Goal: Task Accomplishment & Management: Manage account settings

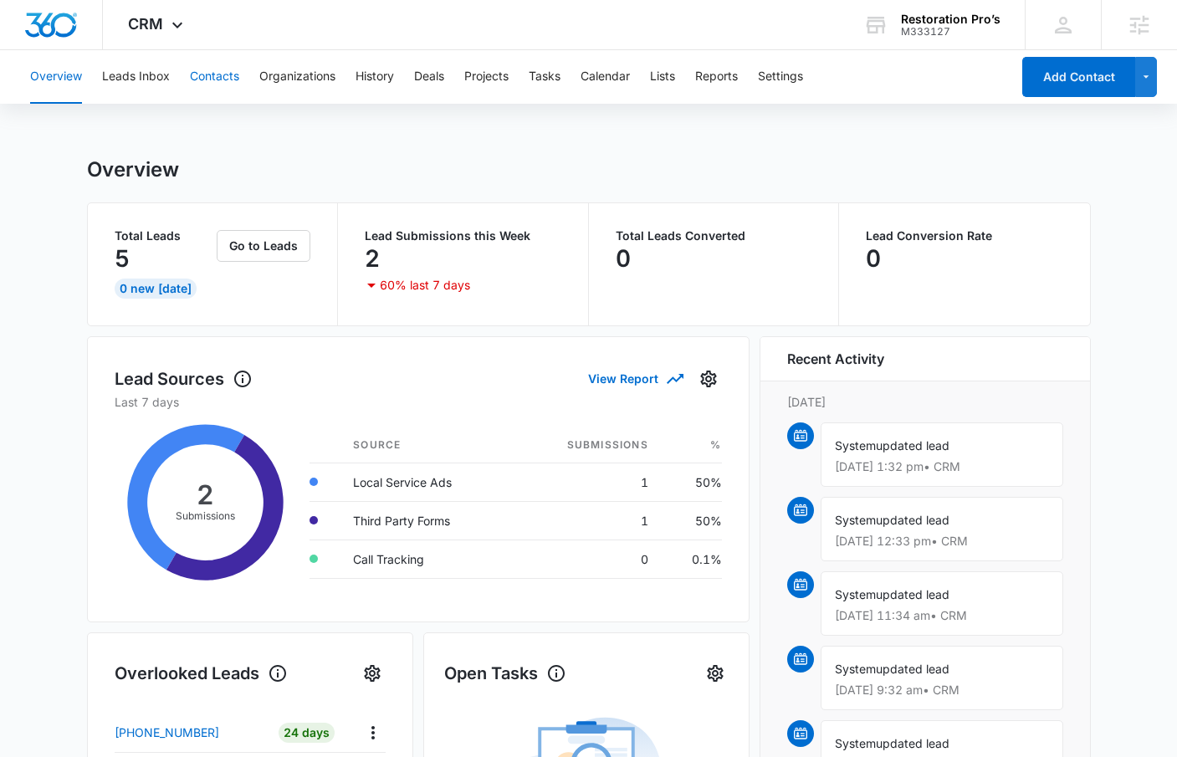
click at [199, 75] on button "Contacts" at bounding box center [214, 77] width 49 height 54
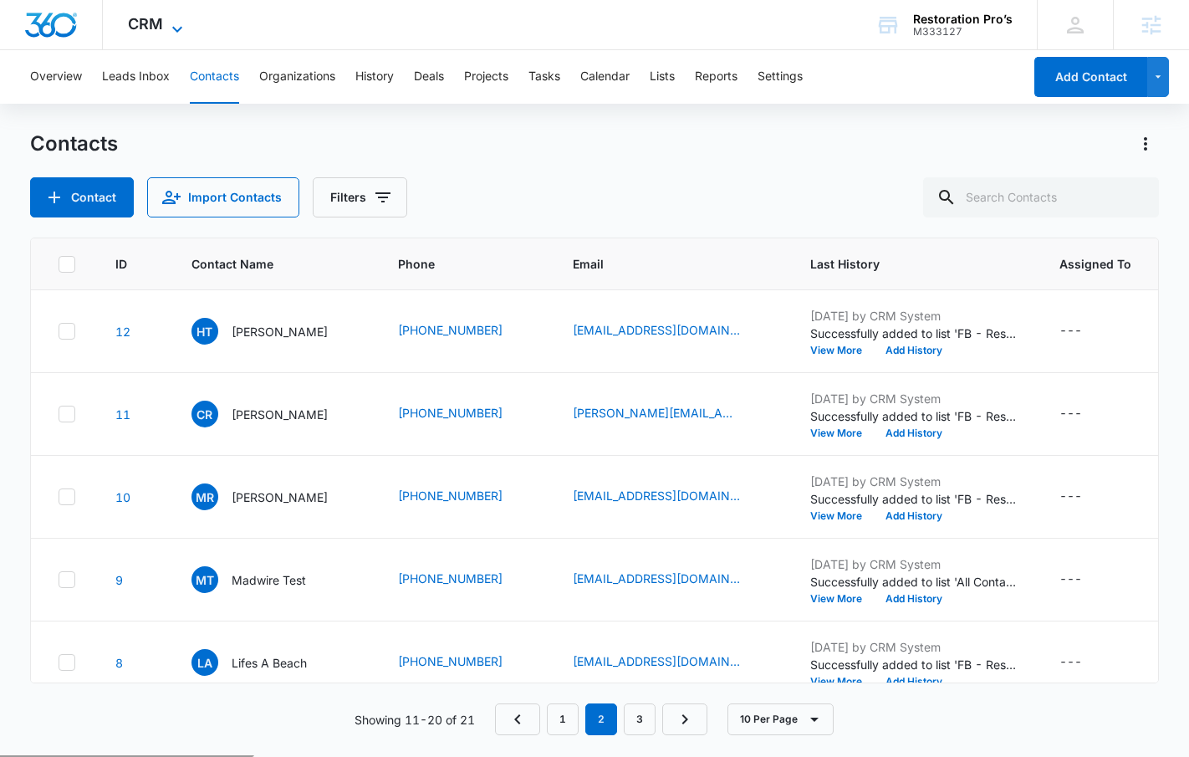
click at [167, 24] on icon at bounding box center [177, 29] width 20 height 20
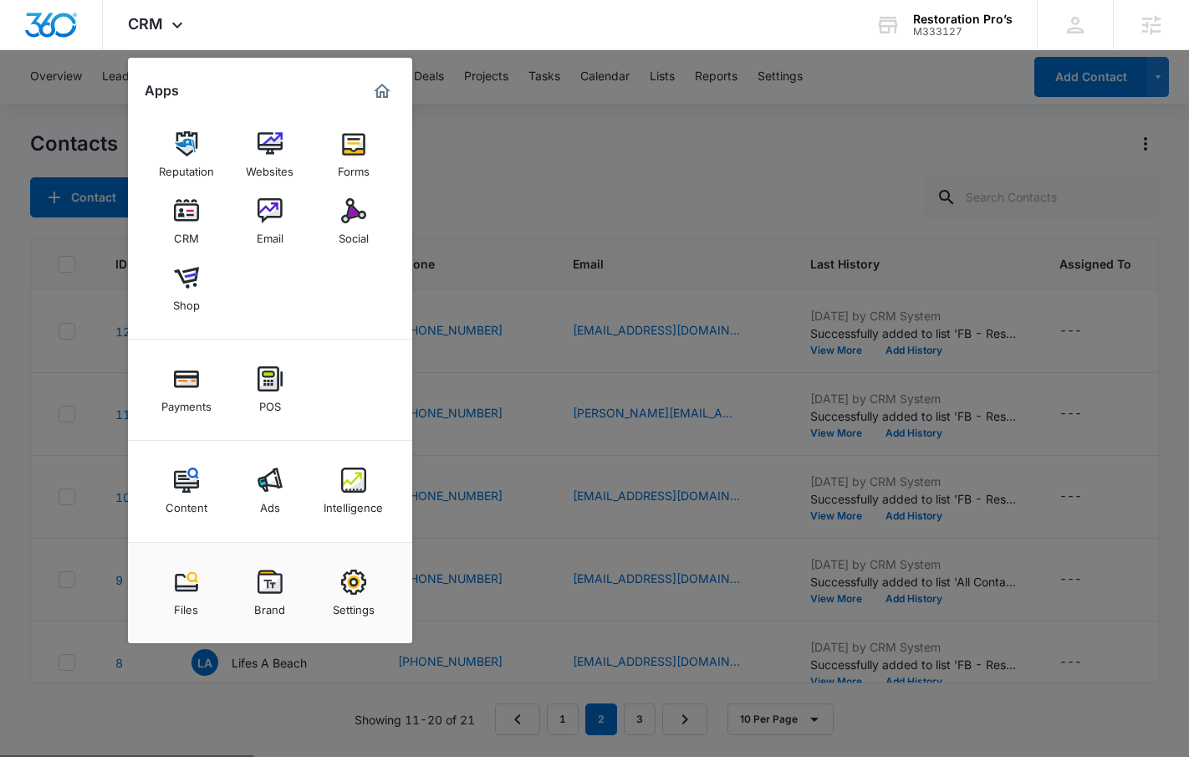
click at [504, 219] on div at bounding box center [594, 378] width 1189 height 757
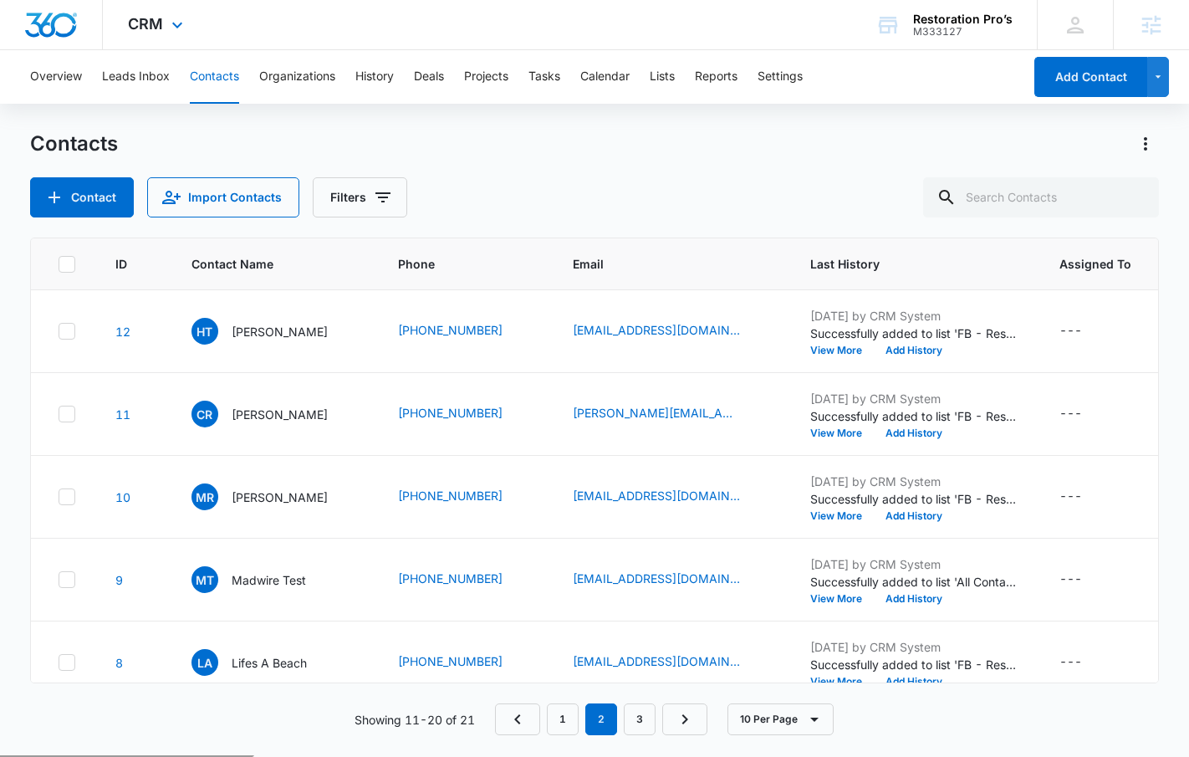
click at [190, 43] on div "CRM Apps Reputation Websites Forms CRM Email Social Shop Payments POS Content A…" at bounding box center [158, 24] width 110 height 49
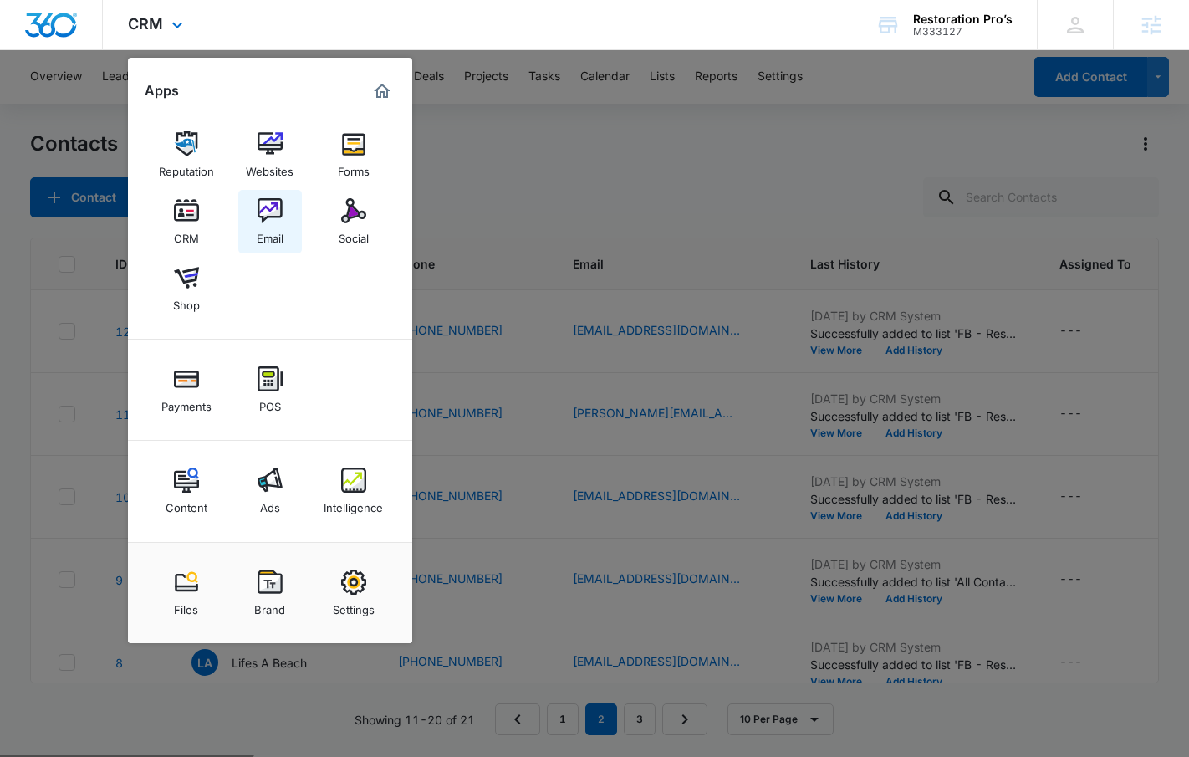
click at [278, 218] on img at bounding box center [270, 210] width 25 height 25
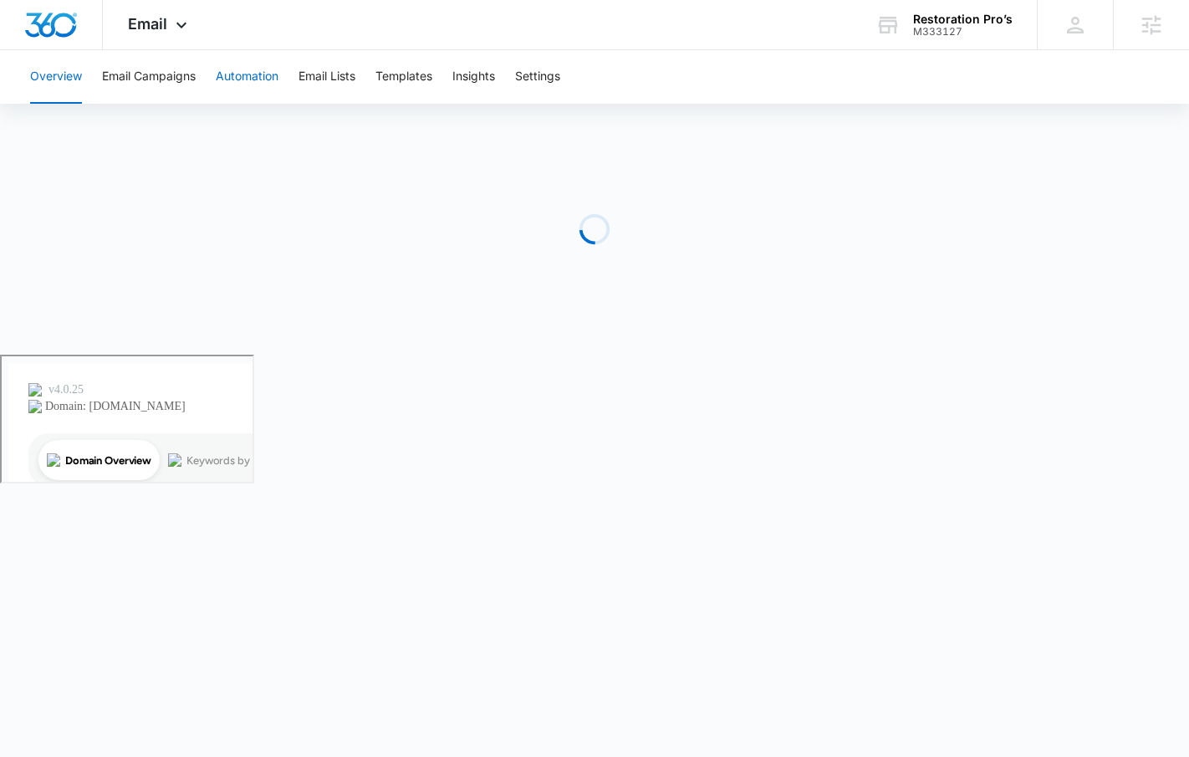
click at [261, 70] on button "Automation" at bounding box center [247, 77] width 63 height 54
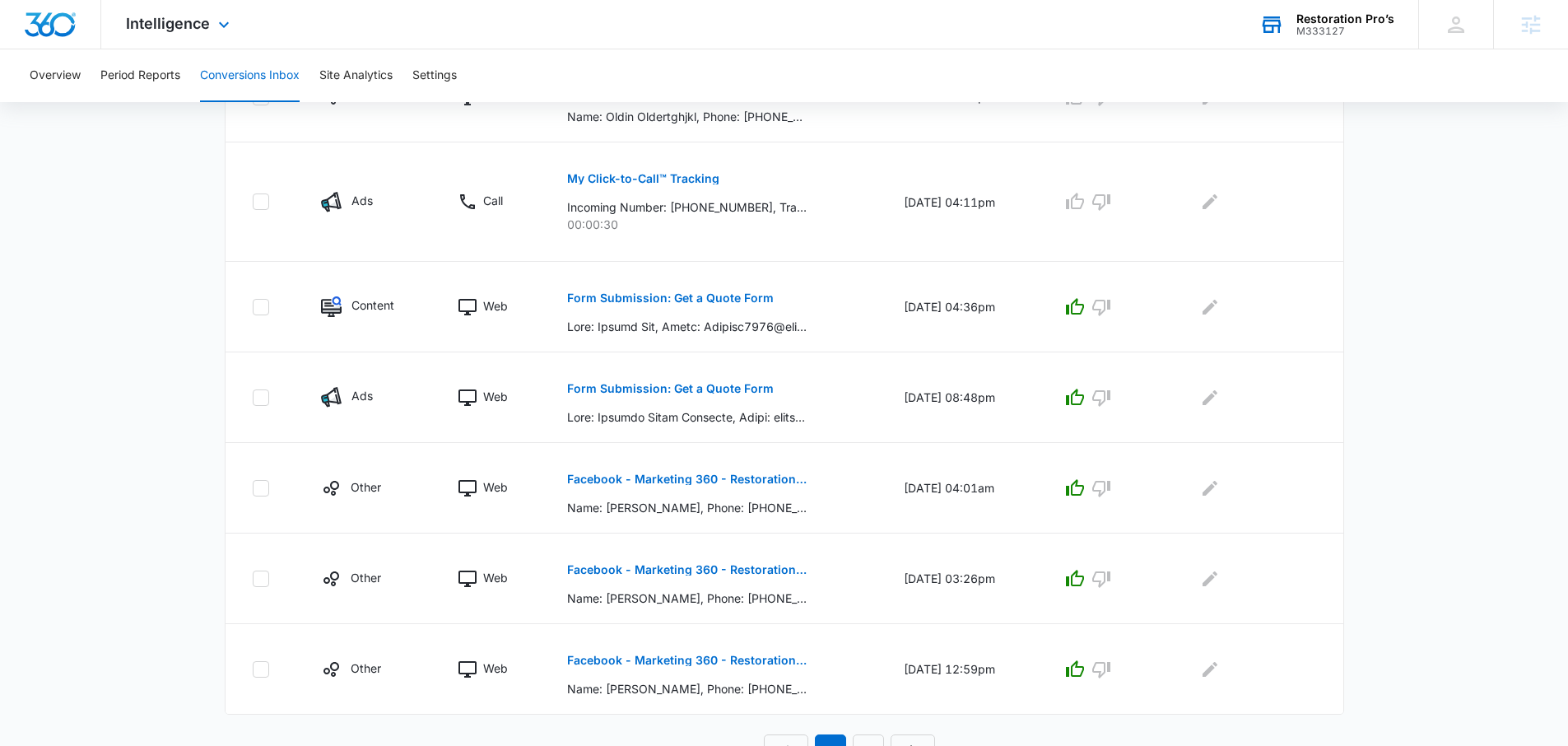
click at [1308, 35] on div "M333127" at bounding box center [1346, 31] width 98 height 12
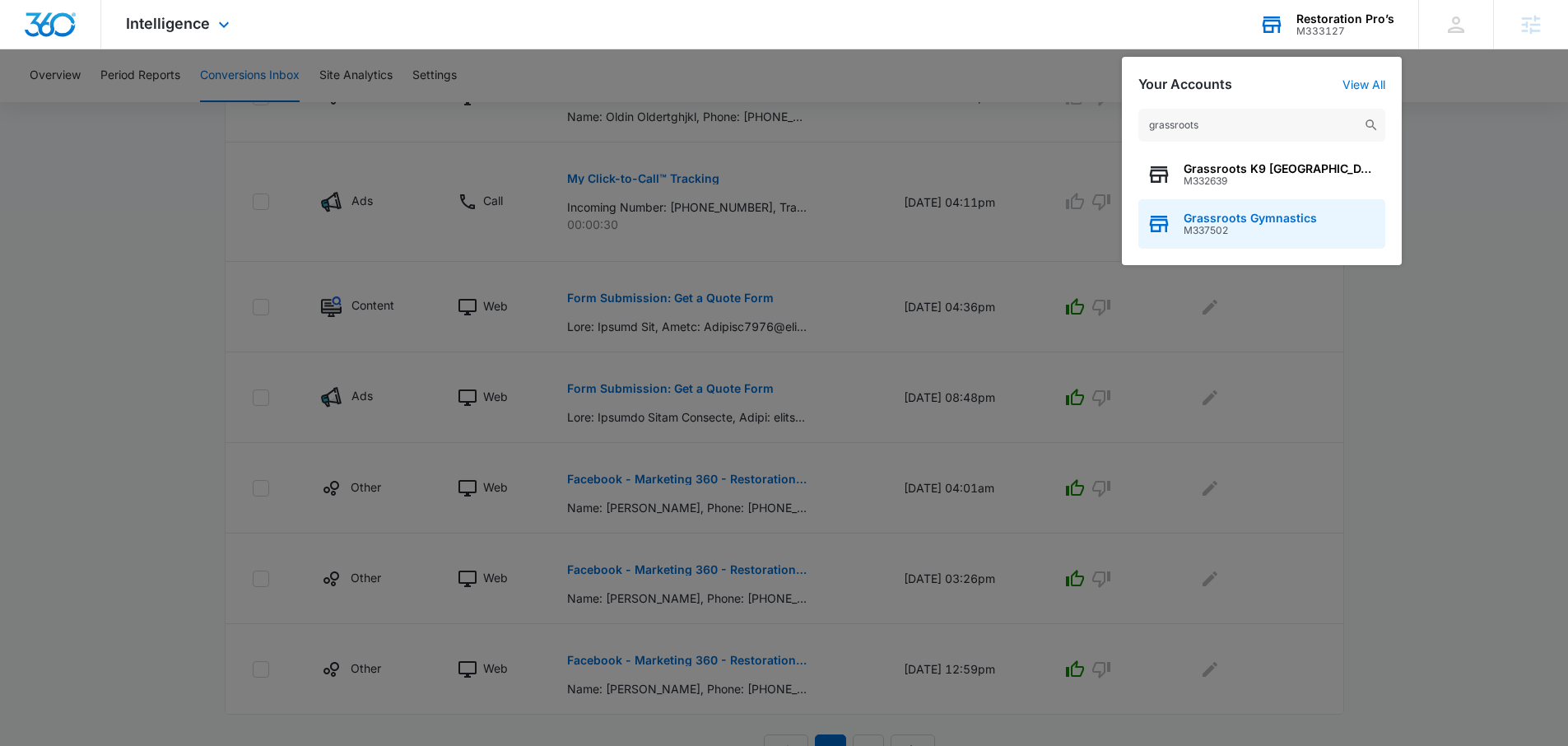
type input "grassroots"
click at [1257, 212] on span "Grassroots Gymnastics" at bounding box center [1251, 218] width 134 height 13
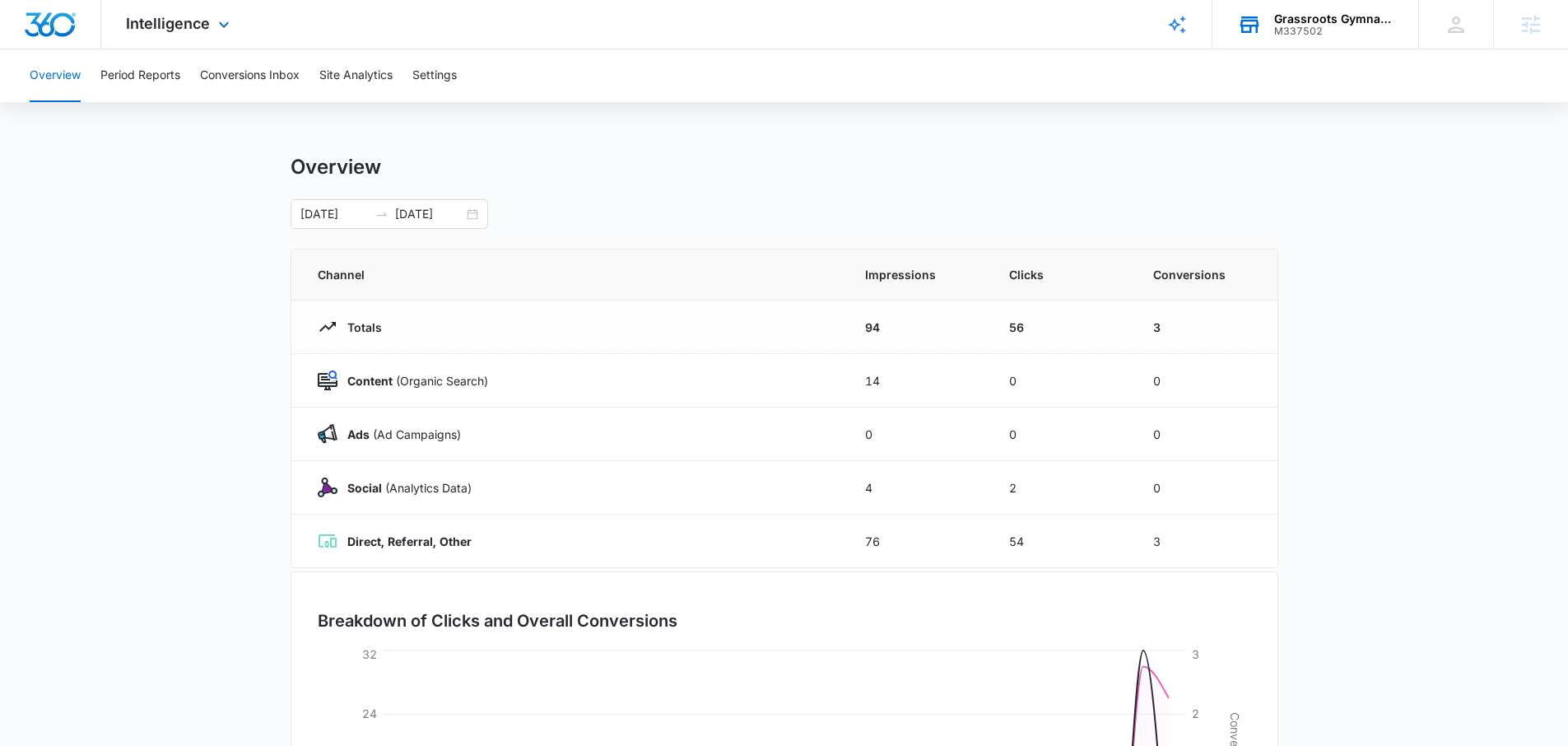
click at [194, 72] on div "Overview Period Reports Conversions Inbox Site Analytics Settings" at bounding box center [784, 76] width 1529 height 53
click at [224, 74] on button "Conversions Inbox" at bounding box center [249, 76] width 99 height 53
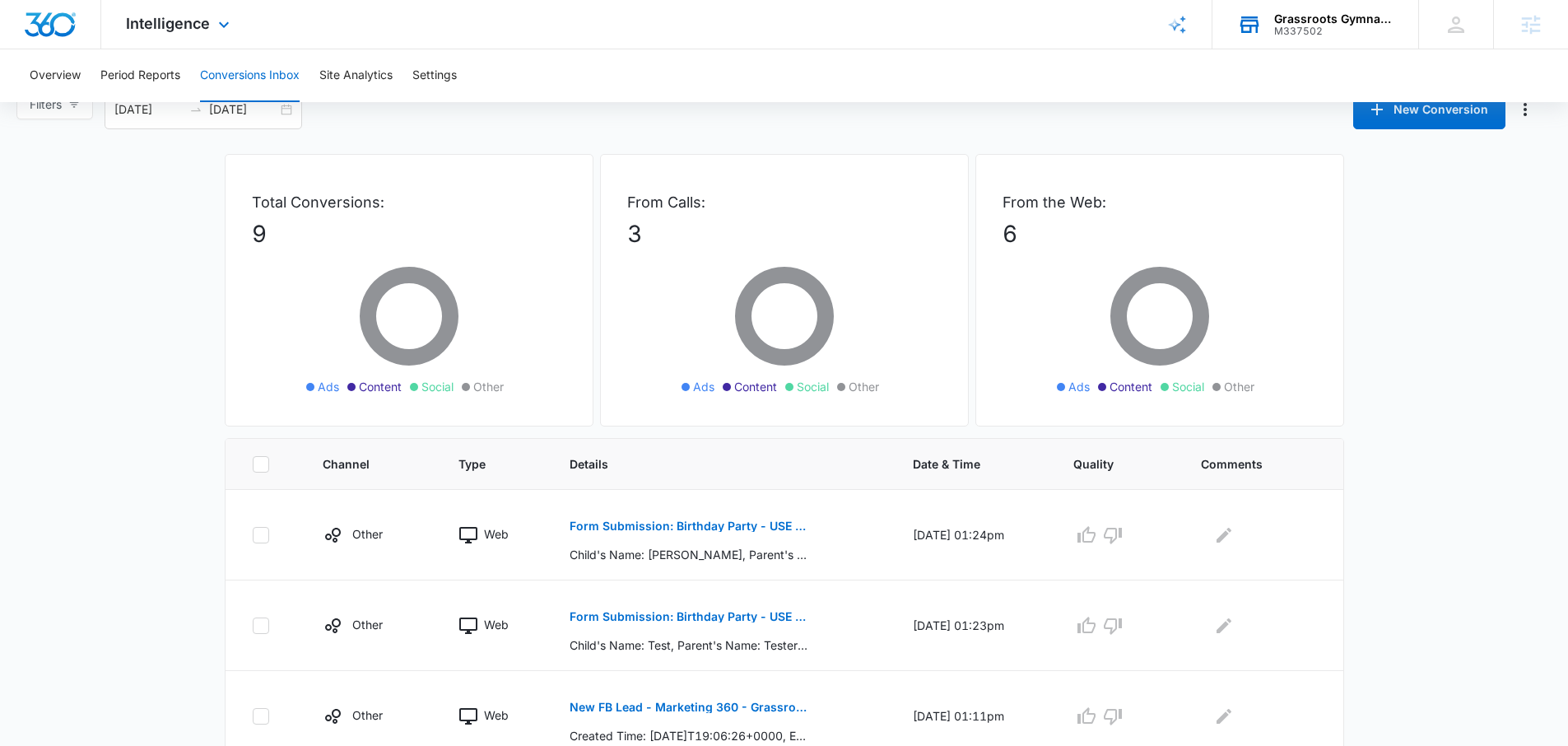
scroll to position [48, 0]
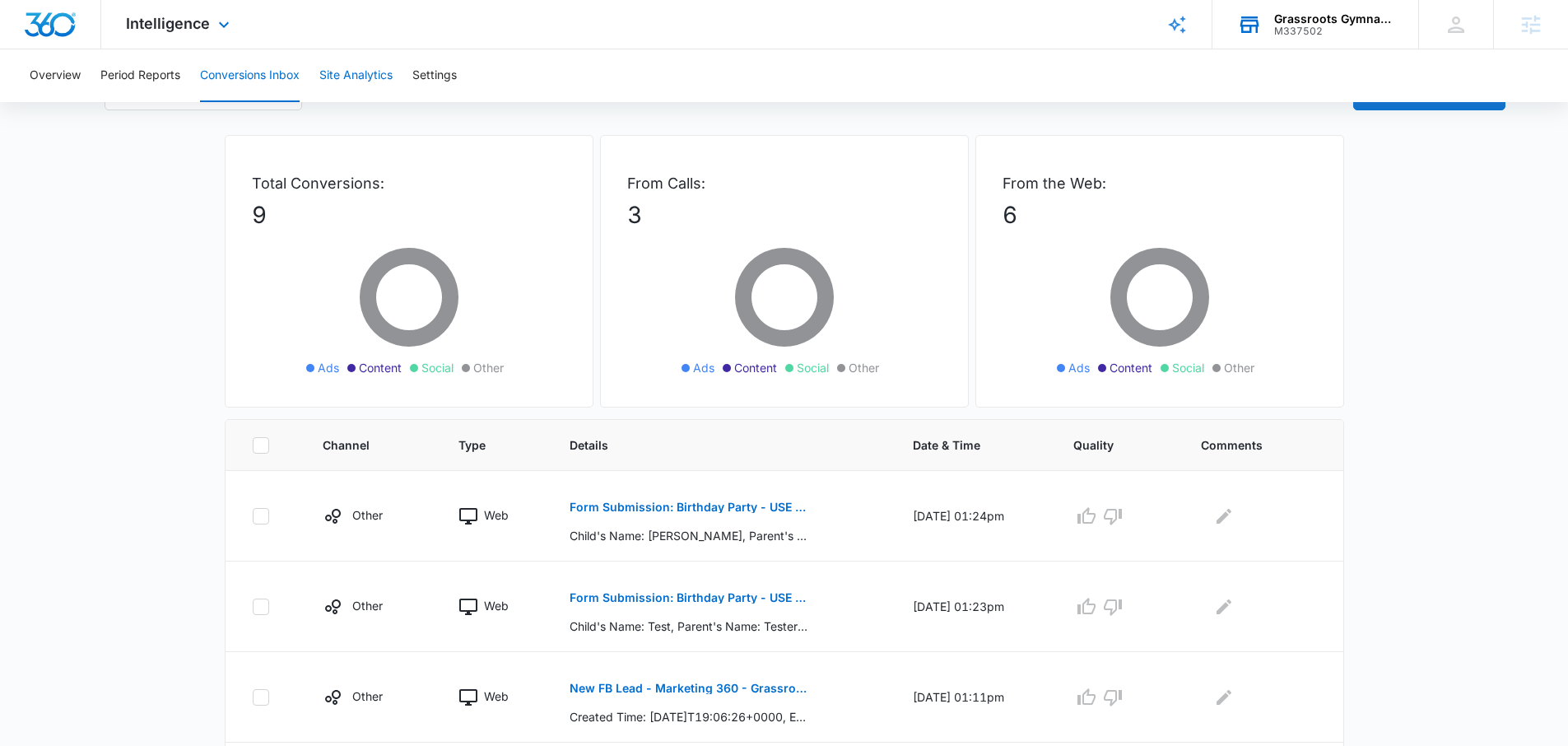
click at [336, 73] on button "Site Analytics" at bounding box center [356, 76] width 73 height 53
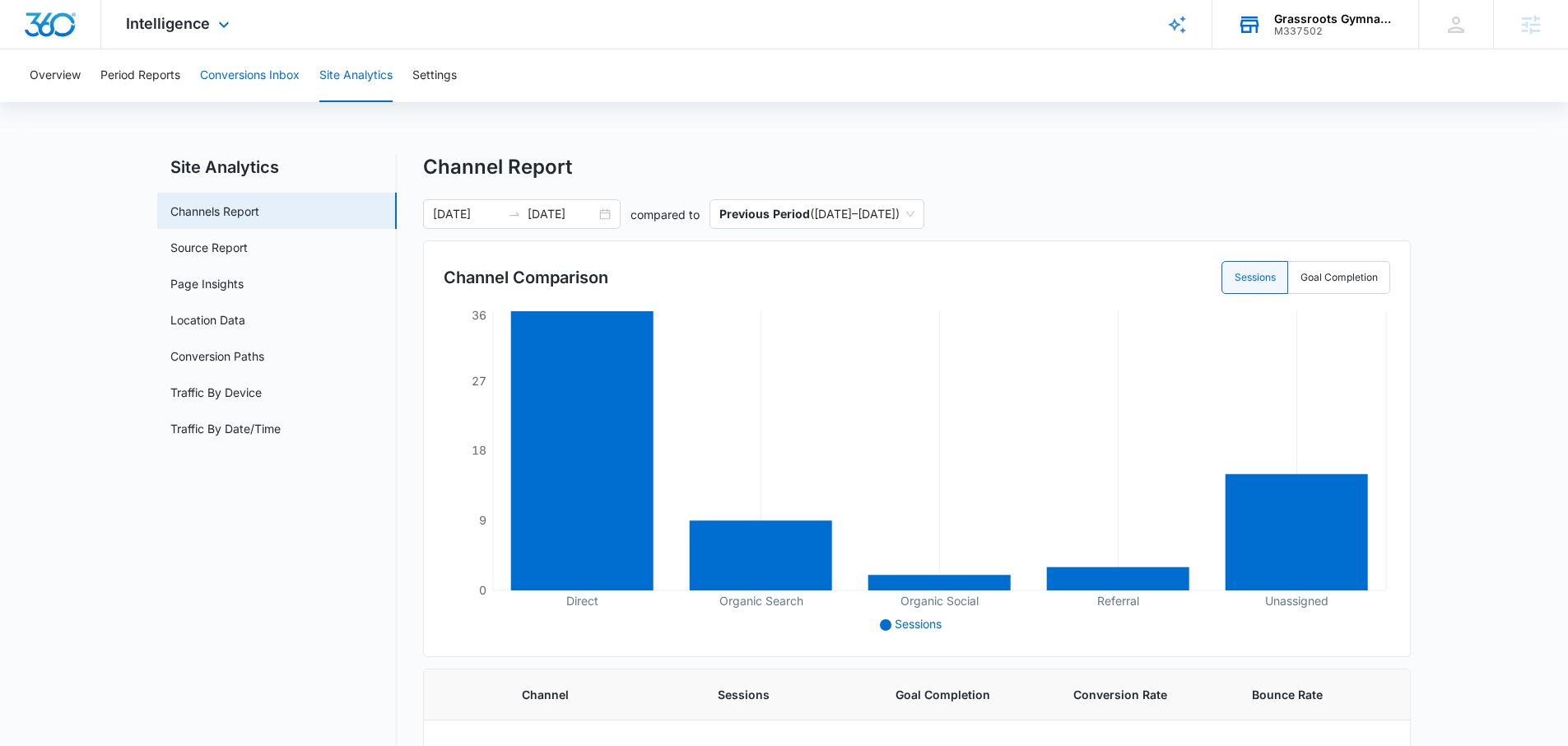
click at [268, 76] on button "Conversions Inbox" at bounding box center [249, 76] width 99 height 53
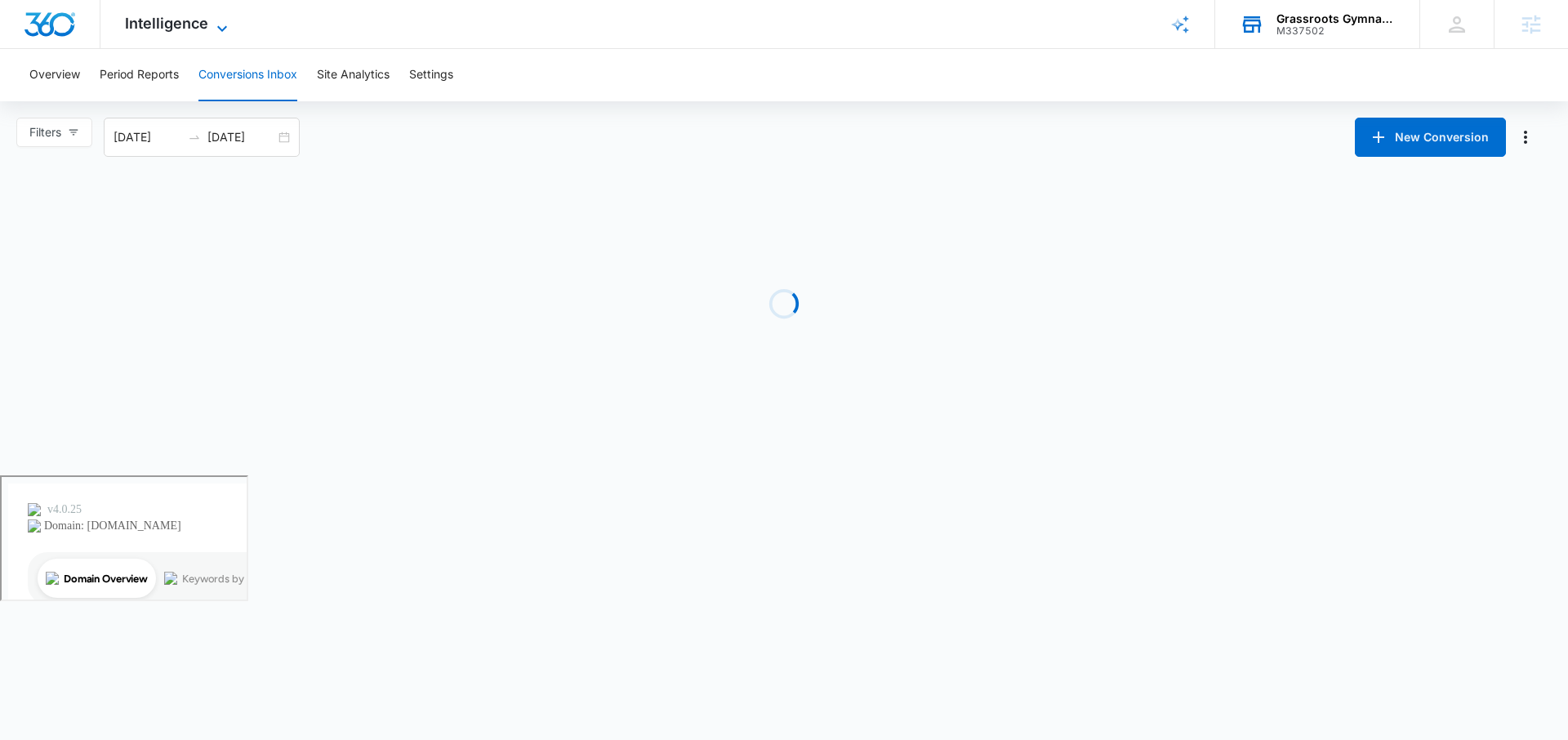
click at [201, 29] on span "Intelligence" at bounding box center [166, 23] width 83 height 18
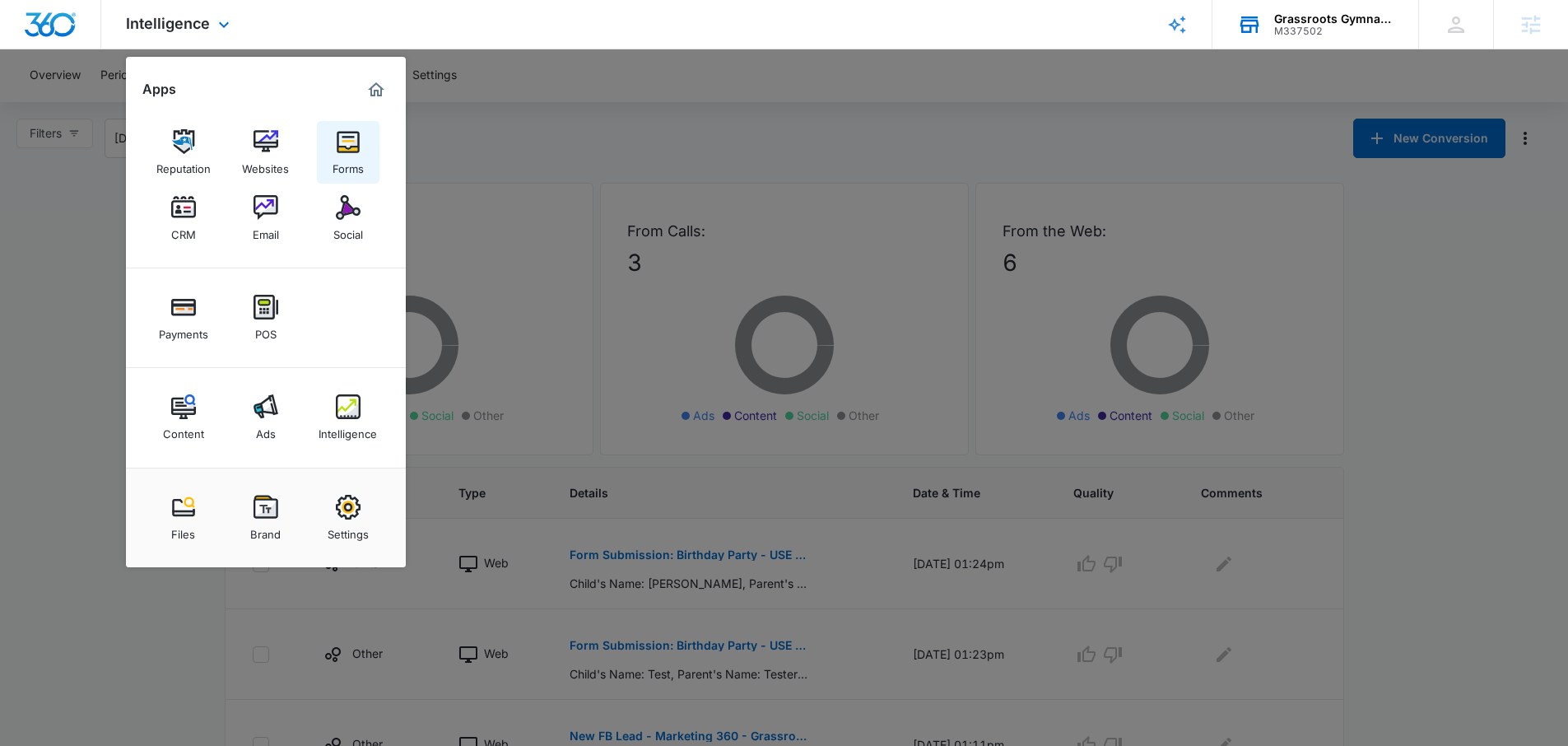
click at [349, 154] on div "Forms" at bounding box center [348, 164] width 31 height 22
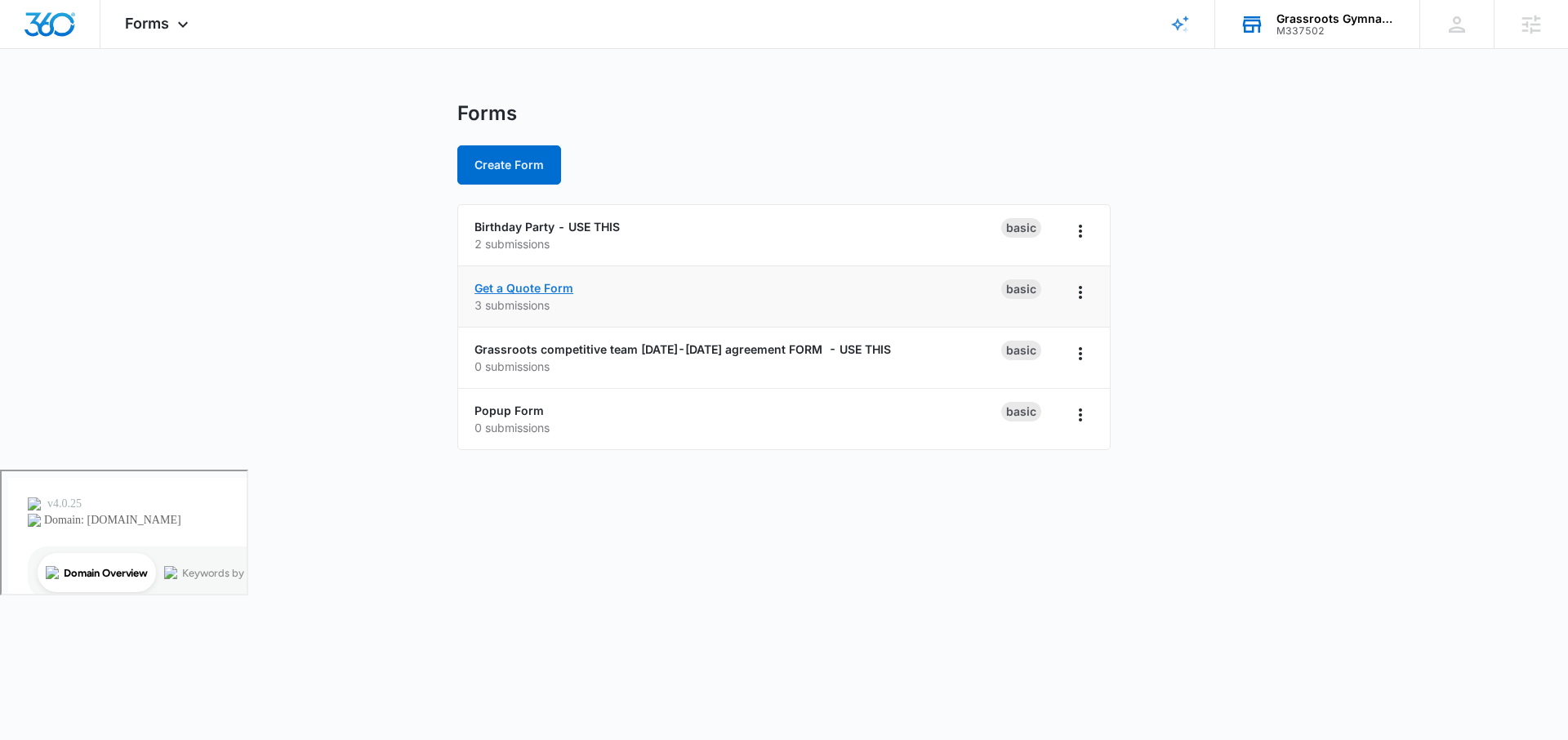
click at [522, 281] on link "Get a Quote Form" at bounding box center [523, 288] width 99 height 14
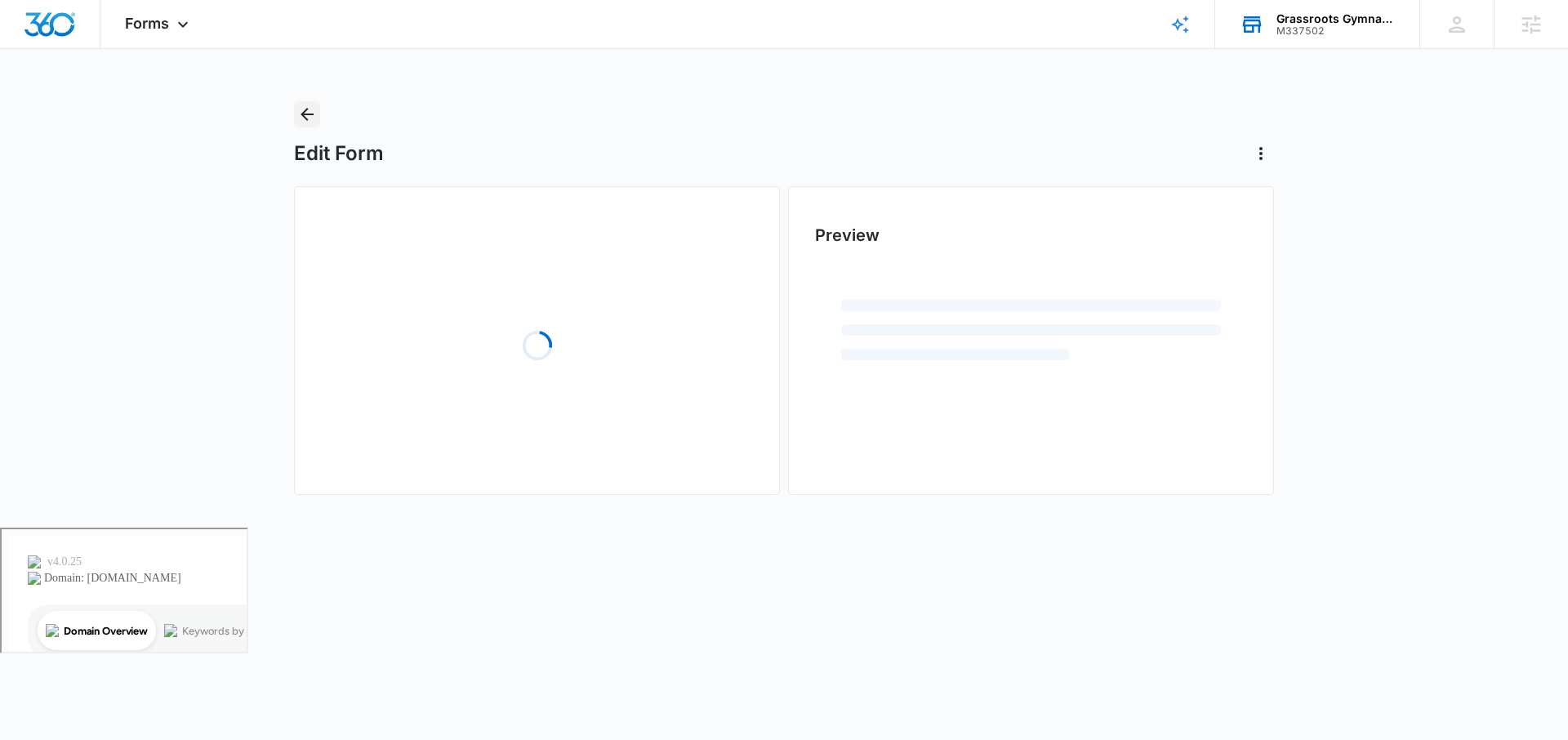
click at [302, 108] on icon "Back" at bounding box center [307, 114] width 20 height 20
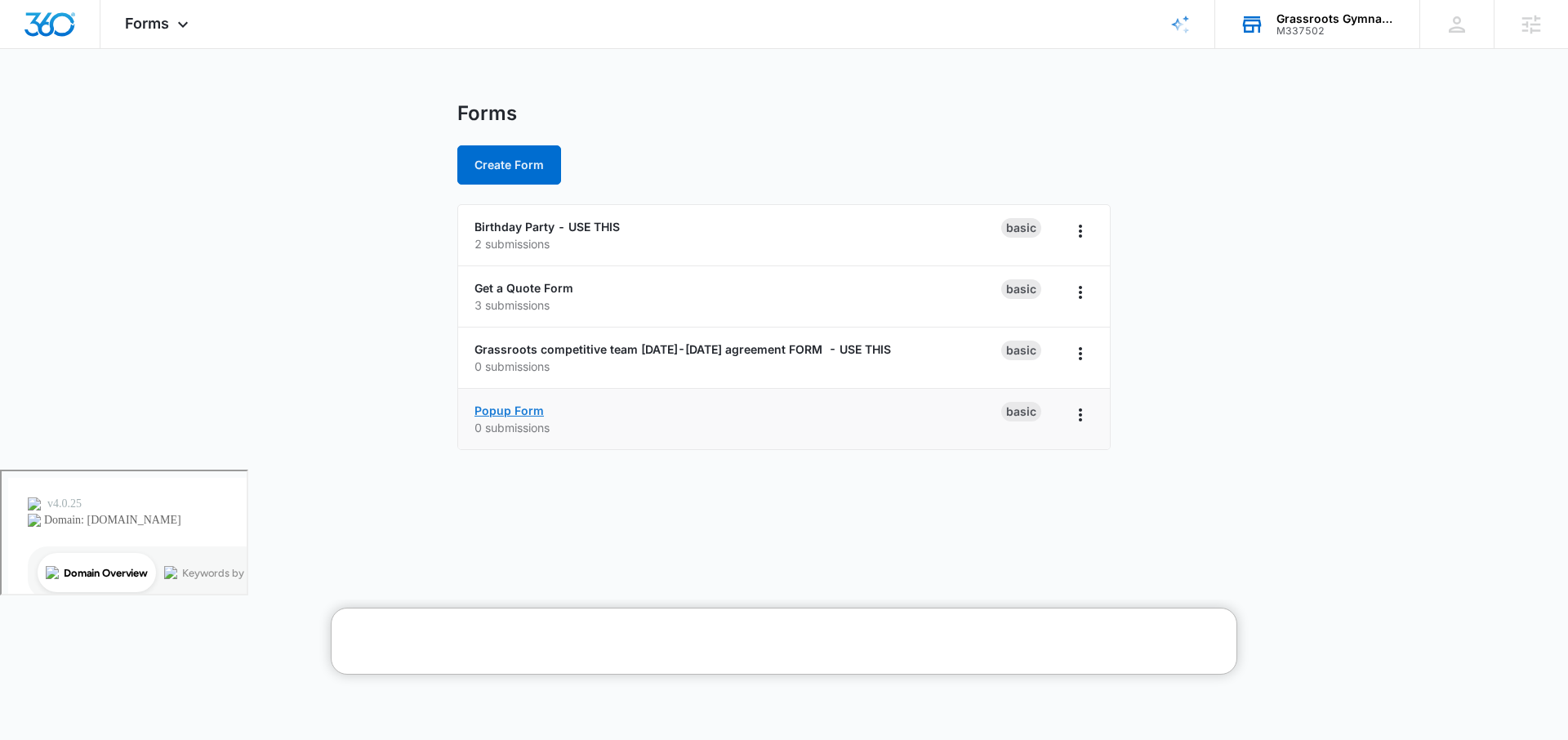
click at [512, 407] on link "Popup Form" at bounding box center [509, 410] width 69 height 14
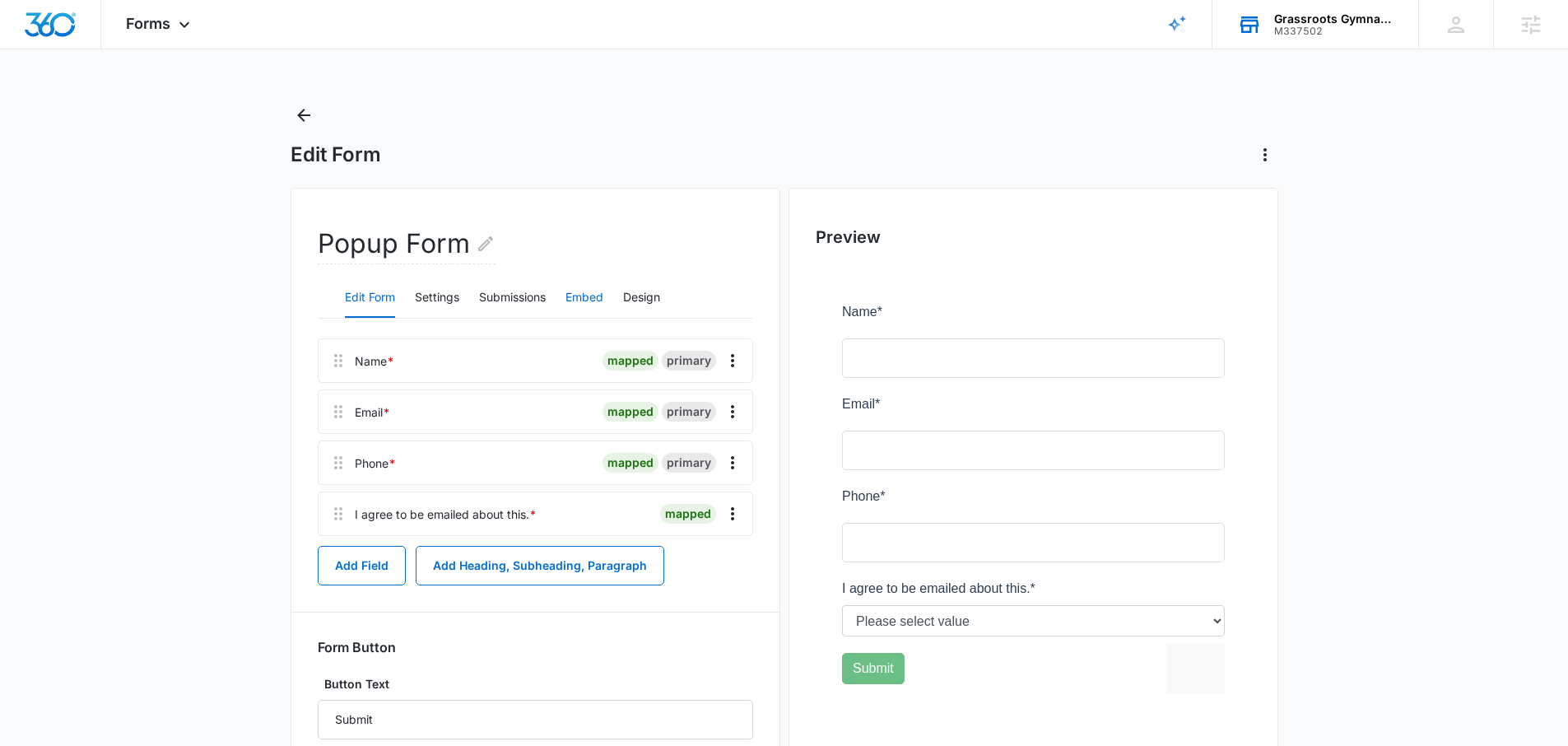
click at [589, 302] on button "Embed" at bounding box center [585, 298] width 37 height 39
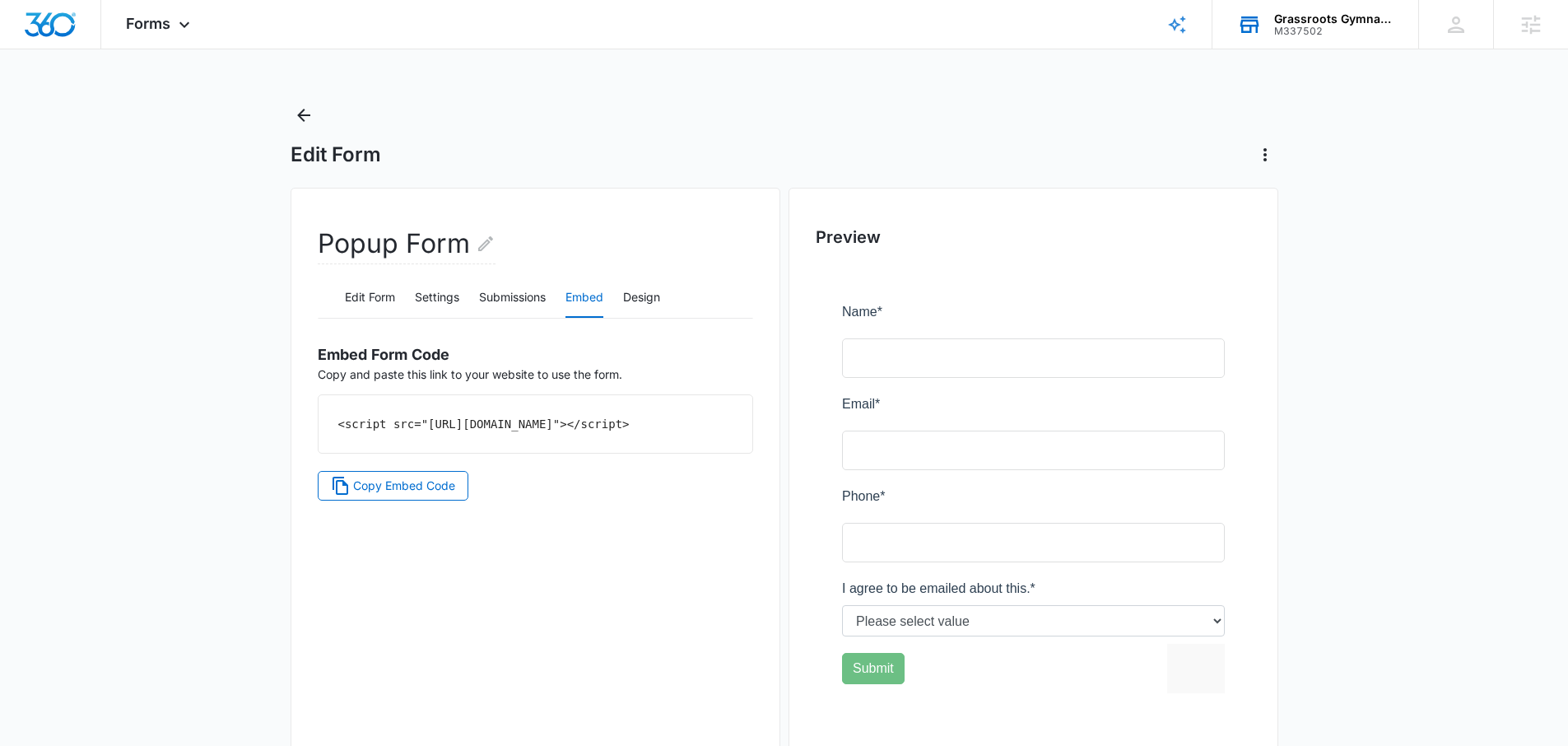
click at [627, 446] on div "<script src="https://forms.marketing360.com/load.js?id=68ed041d86bb983c100c12f3…" at bounding box center [535, 423] width 434 height 58
click at [446, 495] on span "Copy Embed Code" at bounding box center [405, 485] width 102 height 18
click at [272, 115] on main "Edit Form Popup Form Edit Form Settings Submissions Embed Design Embed Form Cod…" at bounding box center [784, 449] width 1568 height 693
click at [306, 115] on icon "Back" at bounding box center [303, 114] width 13 height 13
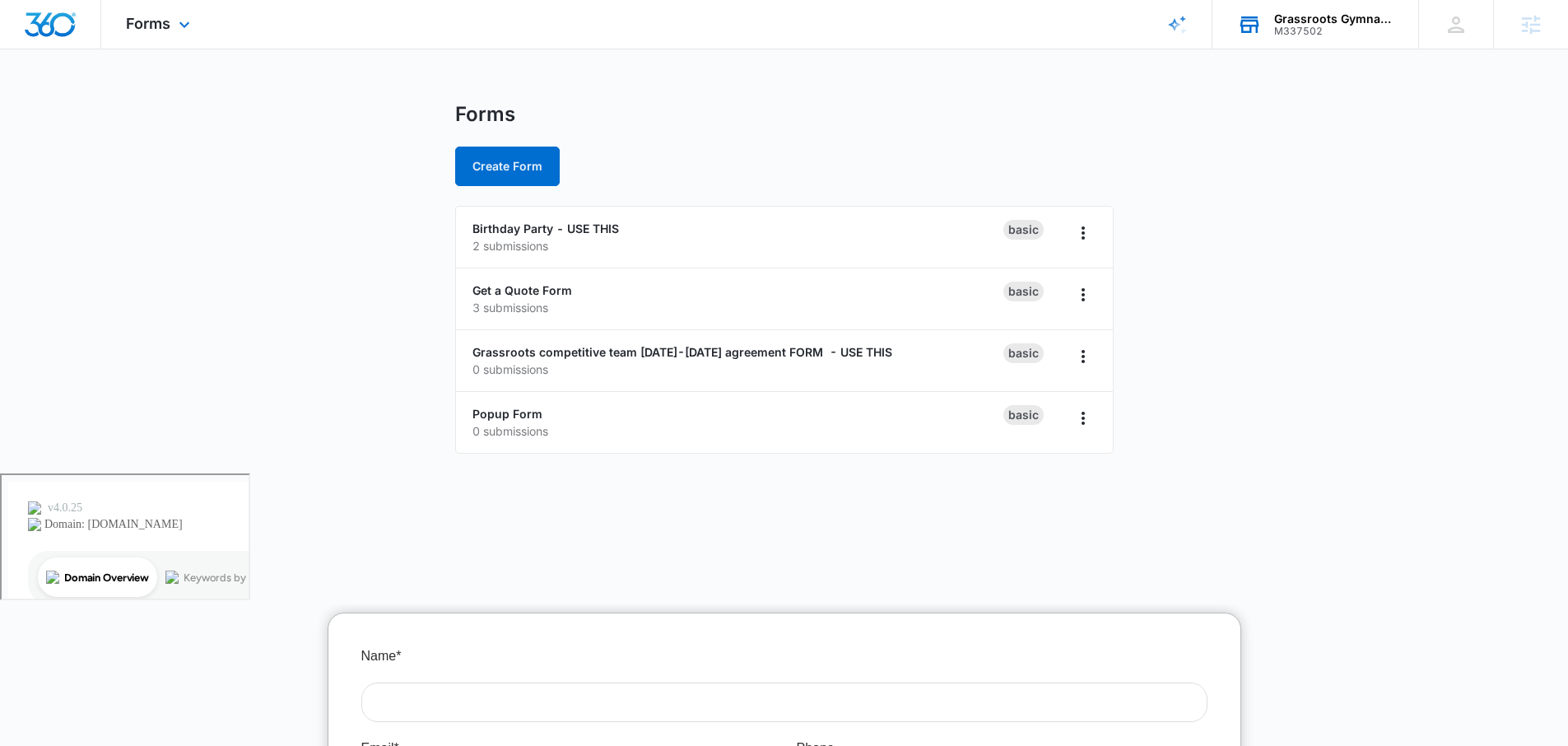
click at [196, 41] on div "Forms Apps Reputation Websites Forms CRM Email Social Payments POS Content Ads …" at bounding box center [160, 24] width 118 height 48
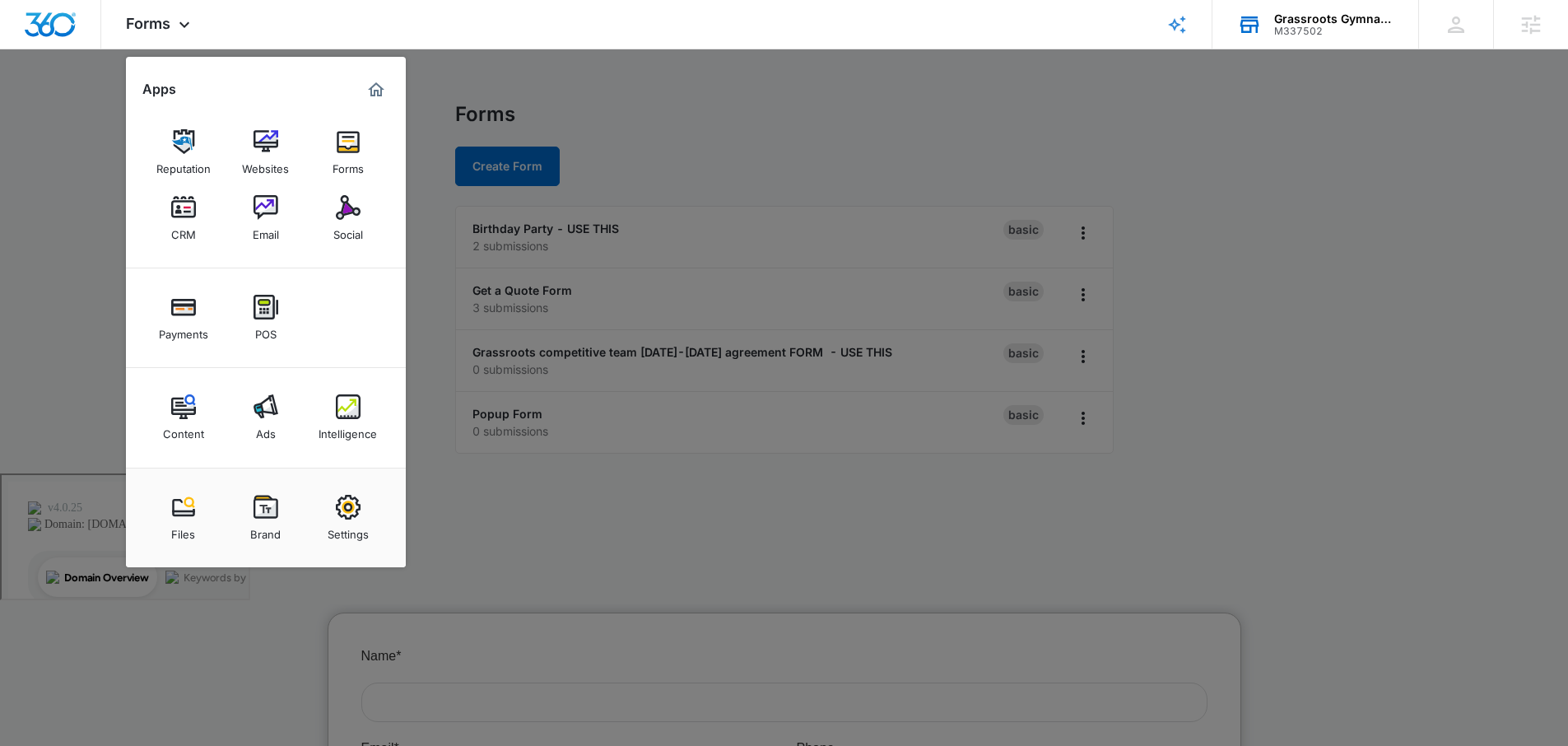
click at [1303, 31] on div "M337502" at bounding box center [1335, 31] width 120 height 12
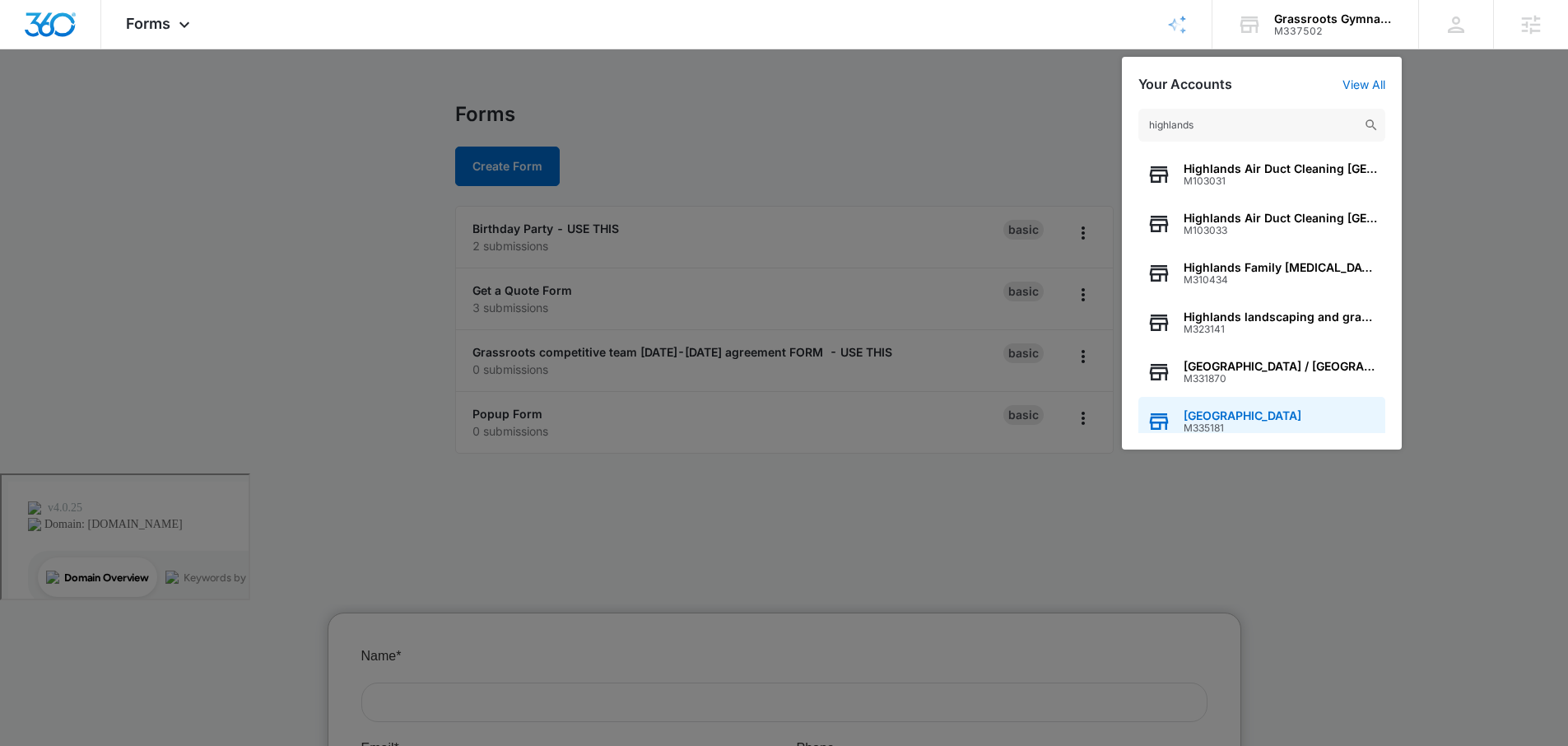
type input "highlands"
click at [1228, 410] on span "Highlands Academy" at bounding box center [1243, 415] width 118 height 13
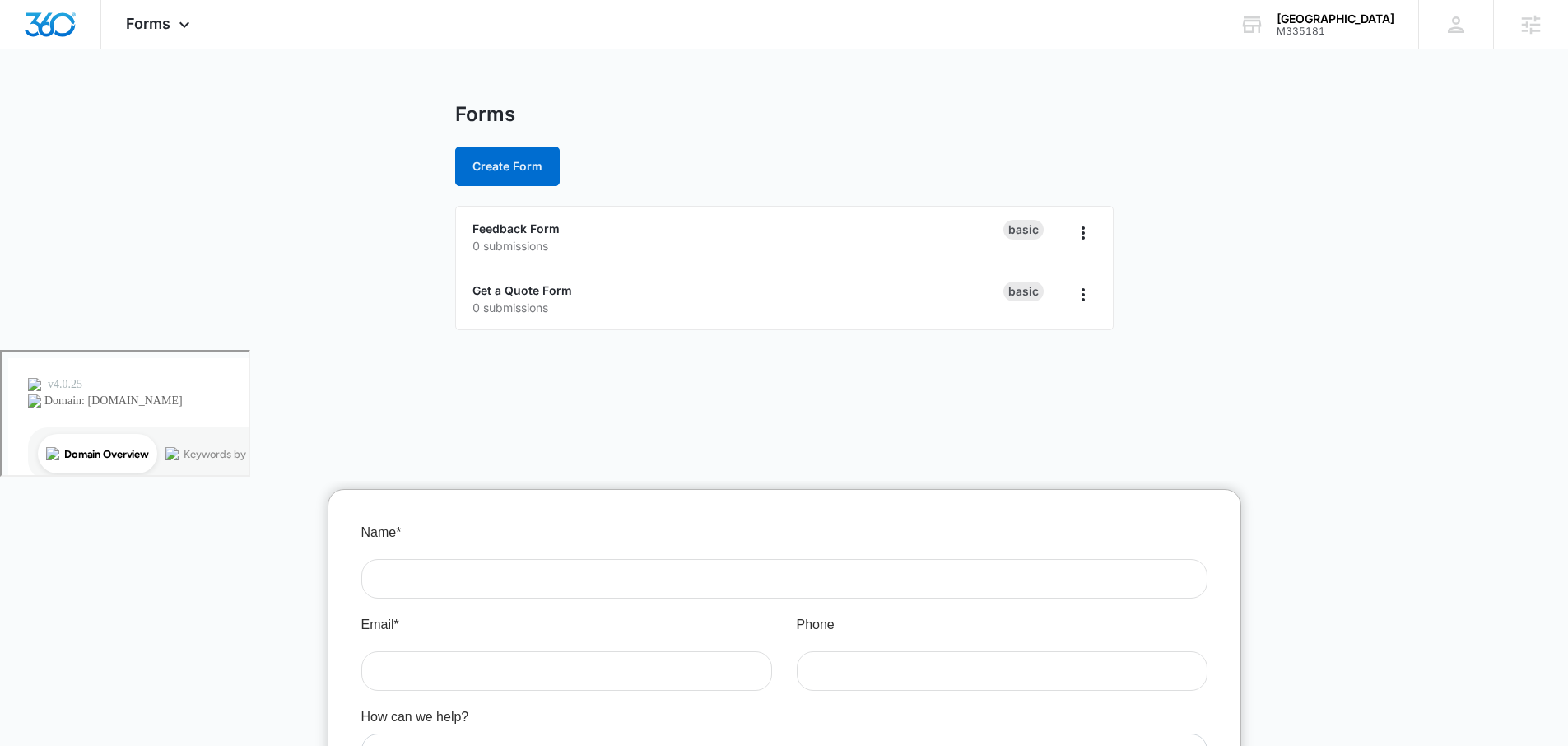
click at [1303, 320] on main "Forms Create Form Feedback Form 0 submissions Basic Get a Quote Form 0 submissi…" at bounding box center [784, 226] width 1568 height 248
click at [154, 28] on span "Forms" at bounding box center [148, 24] width 44 height 18
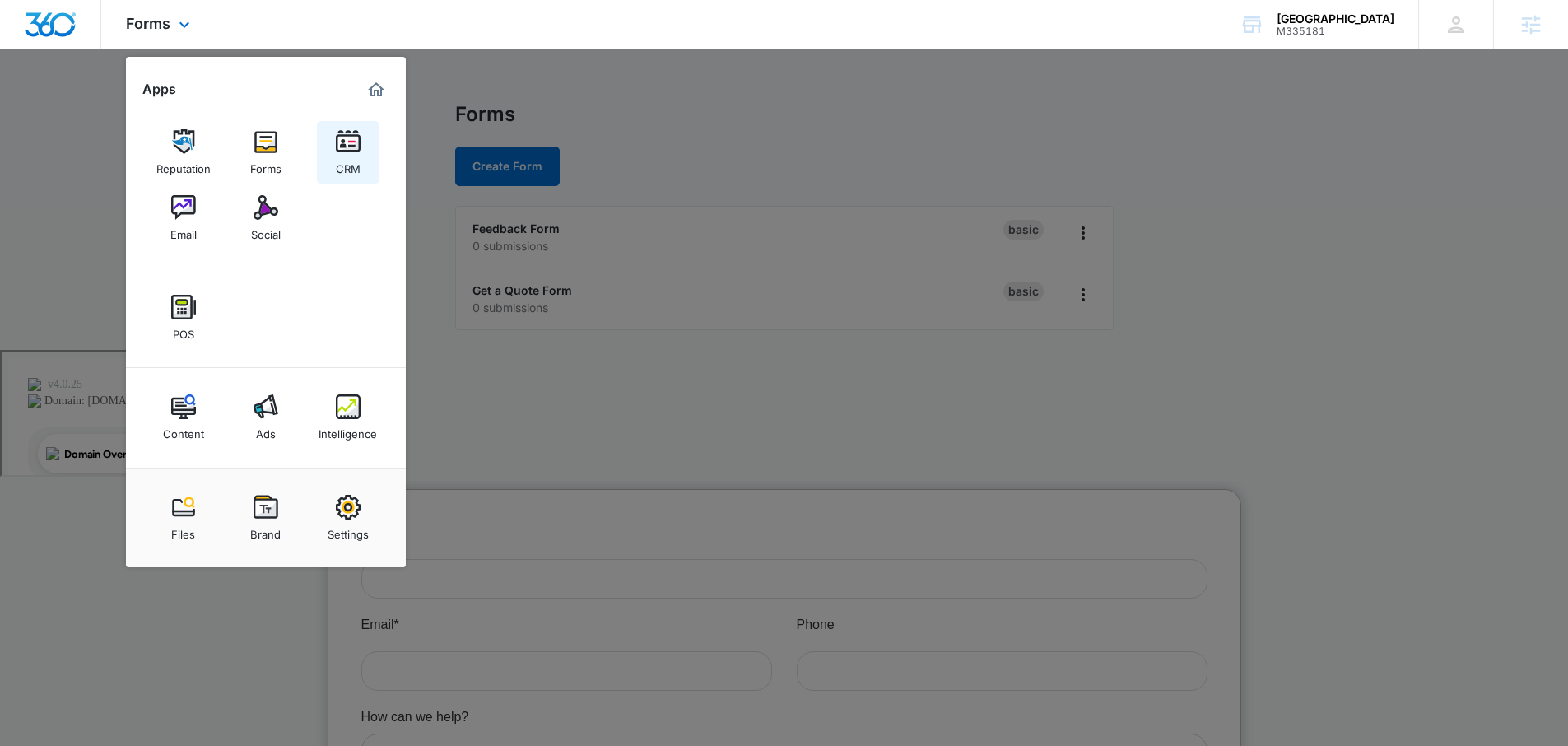
click at [343, 173] on div "CRM" at bounding box center [347, 164] width 25 height 22
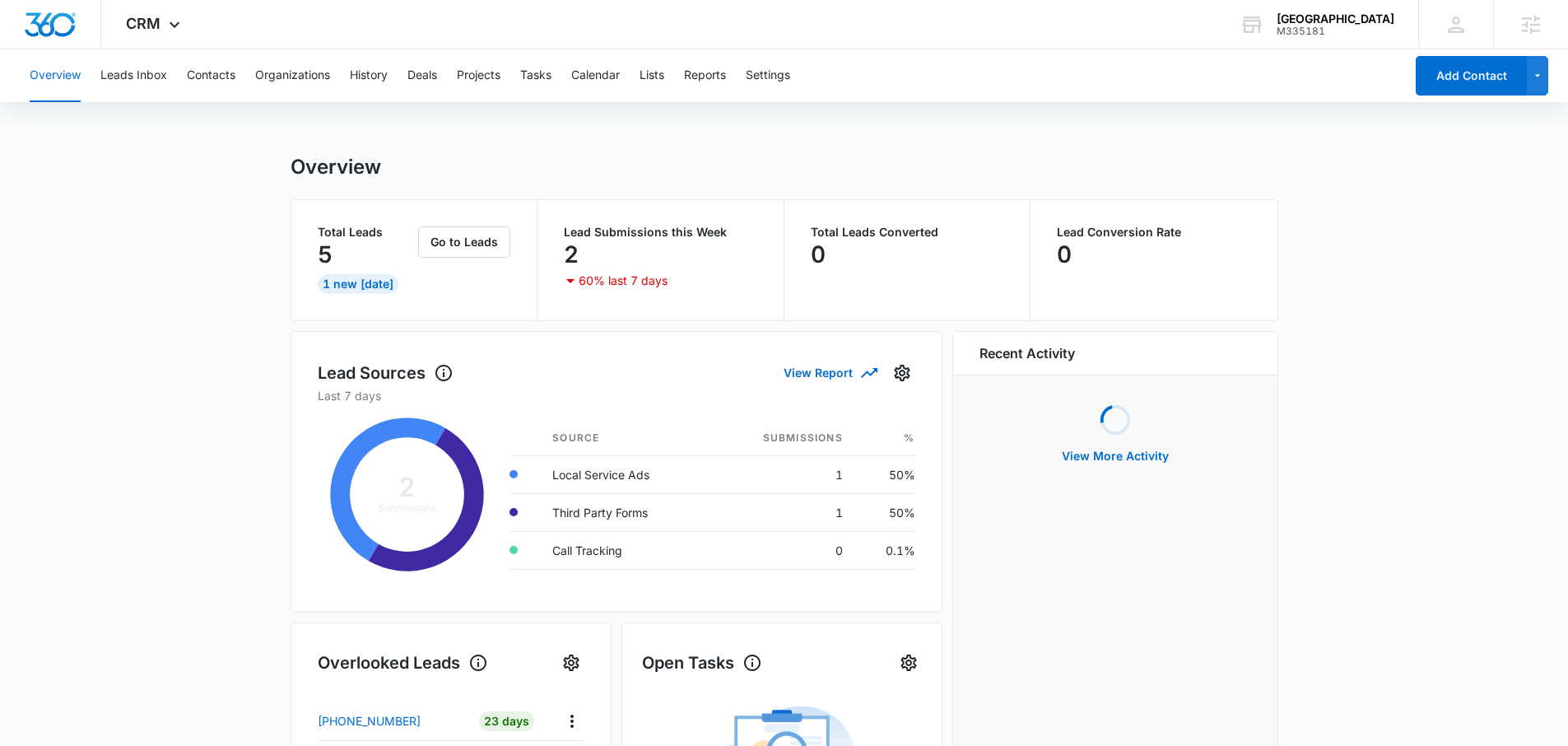
click at [181, 77] on div "Overview Leads Inbox Contacts Organizations History Deals Projects Tasks Calend…" at bounding box center [712, 76] width 1385 height 53
click at [134, 78] on button "Leads Inbox" at bounding box center [134, 76] width 67 height 53
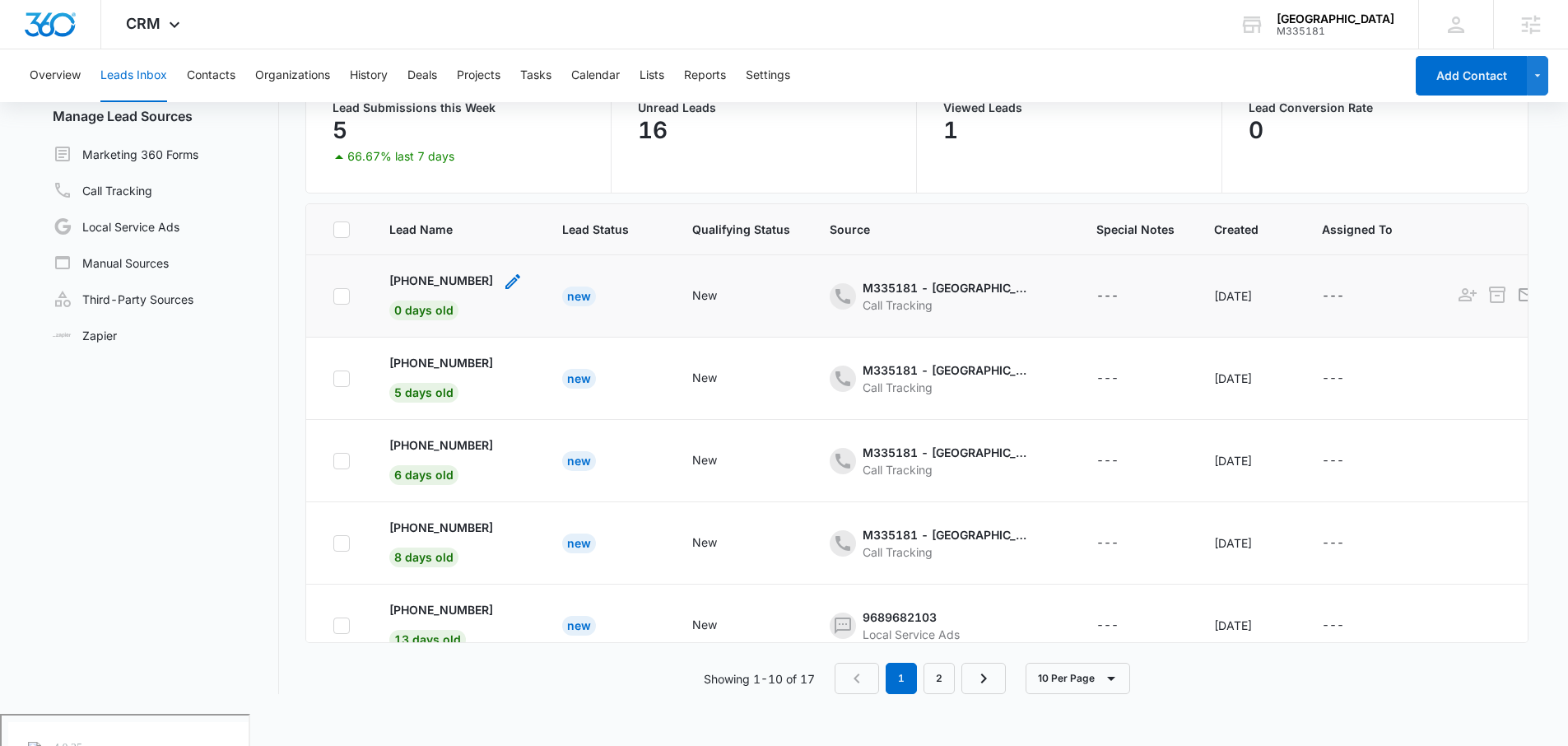
click at [461, 289] on div "+17734849323 0 days old" at bounding box center [441, 295] width 103 height 48
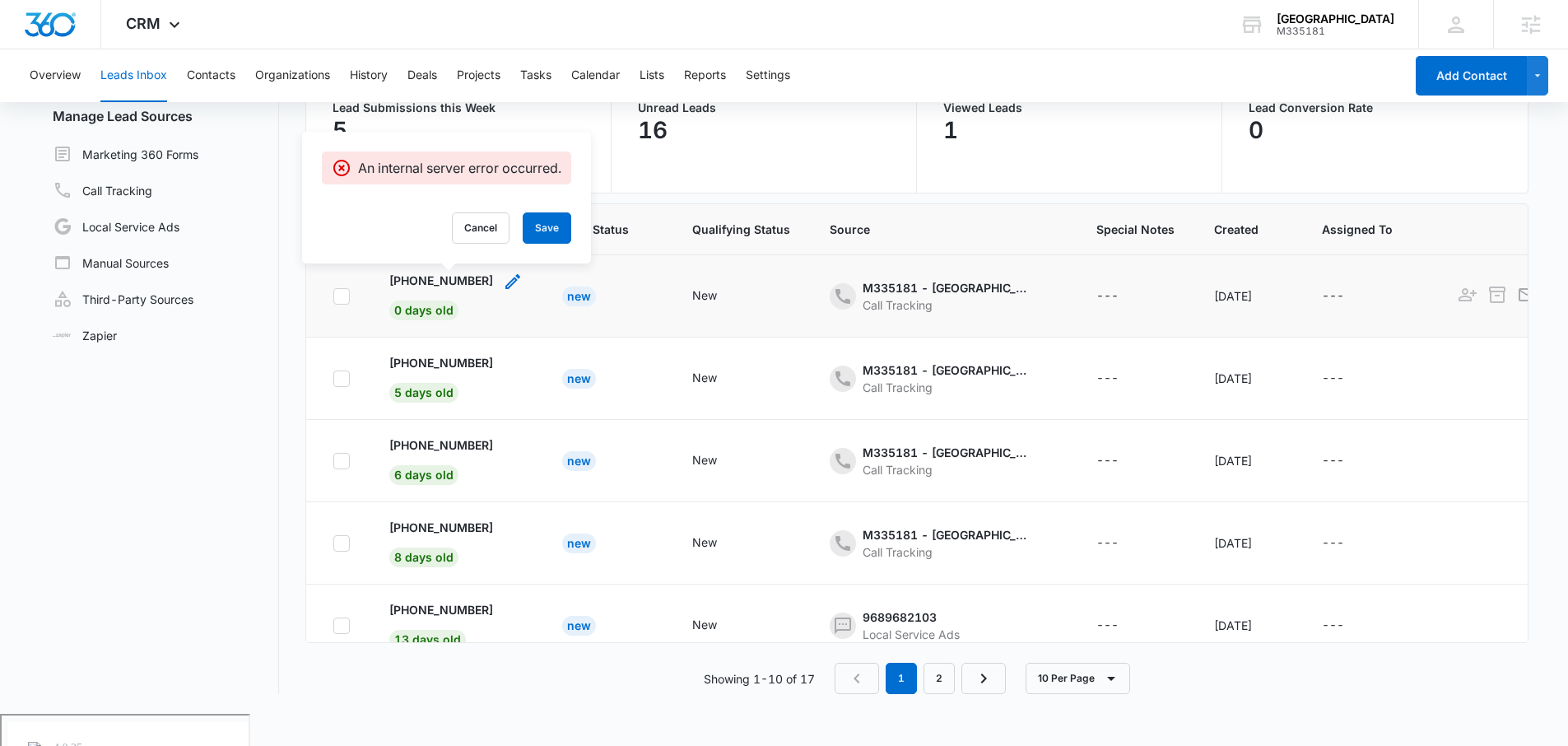
click at [506, 309] on div "- - Select to Edit Field" at bounding box center [513, 295] width 20 height 48
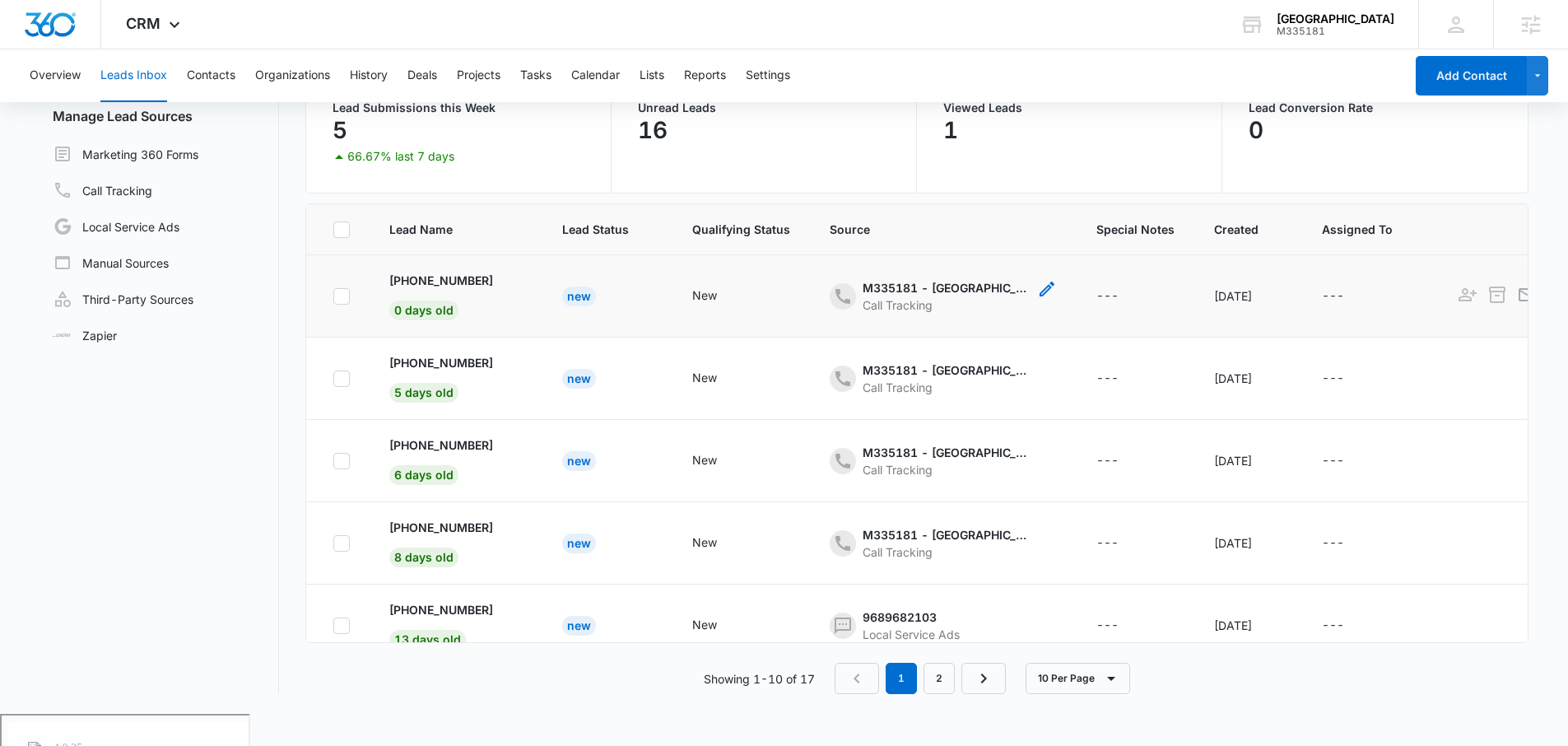
click at [1037, 301] on div "- - Select to Edit Field" at bounding box center [1047, 296] width 20 height 34
click at [969, 330] on td "M335181 - Highlands Academy - other Call Tracking Cancel Save" at bounding box center [943, 296] width 267 height 83
drag, startPoint x: 532, startPoint y: 306, endPoint x: 554, endPoint y: 302, distance: 22.4
click at [542, 307] on td "New" at bounding box center [607, 296] width 130 height 83
click at [587, 296] on td "New" at bounding box center [607, 296] width 130 height 83
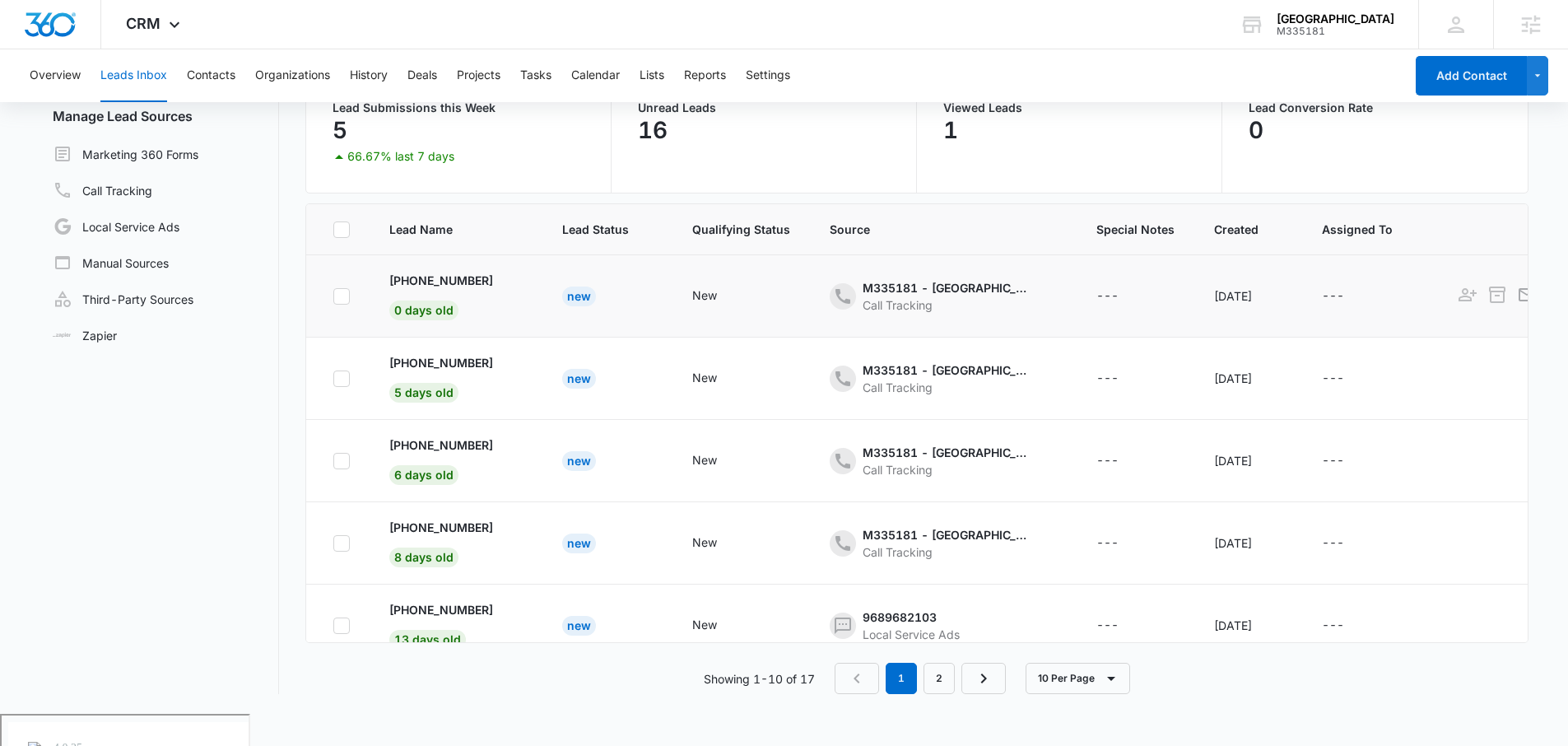
click at [563, 296] on div "New" at bounding box center [579, 296] width 33 height 20
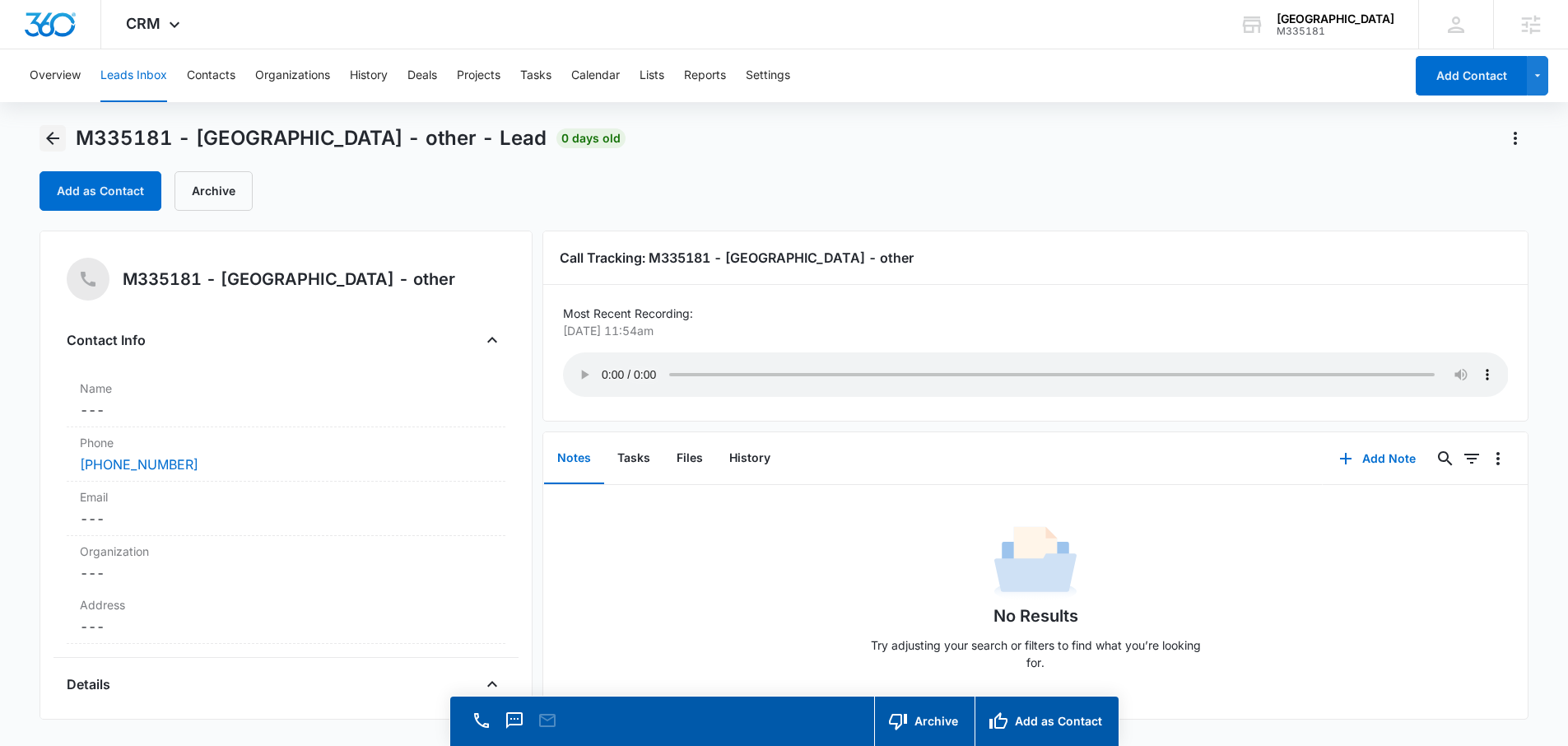
click at [54, 139] on icon "Back" at bounding box center [52, 138] width 20 height 20
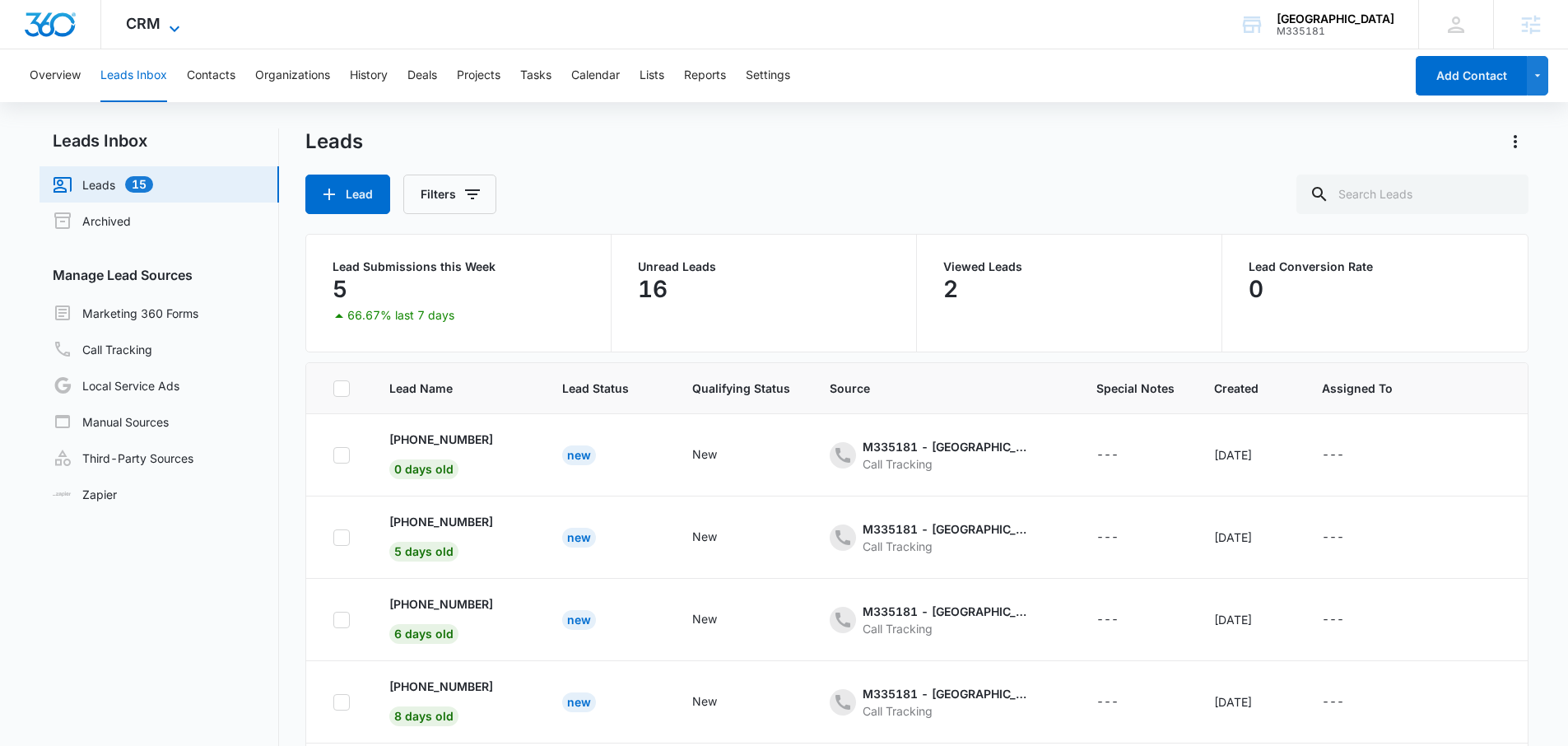
click at [168, 28] on icon at bounding box center [174, 29] width 20 height 20
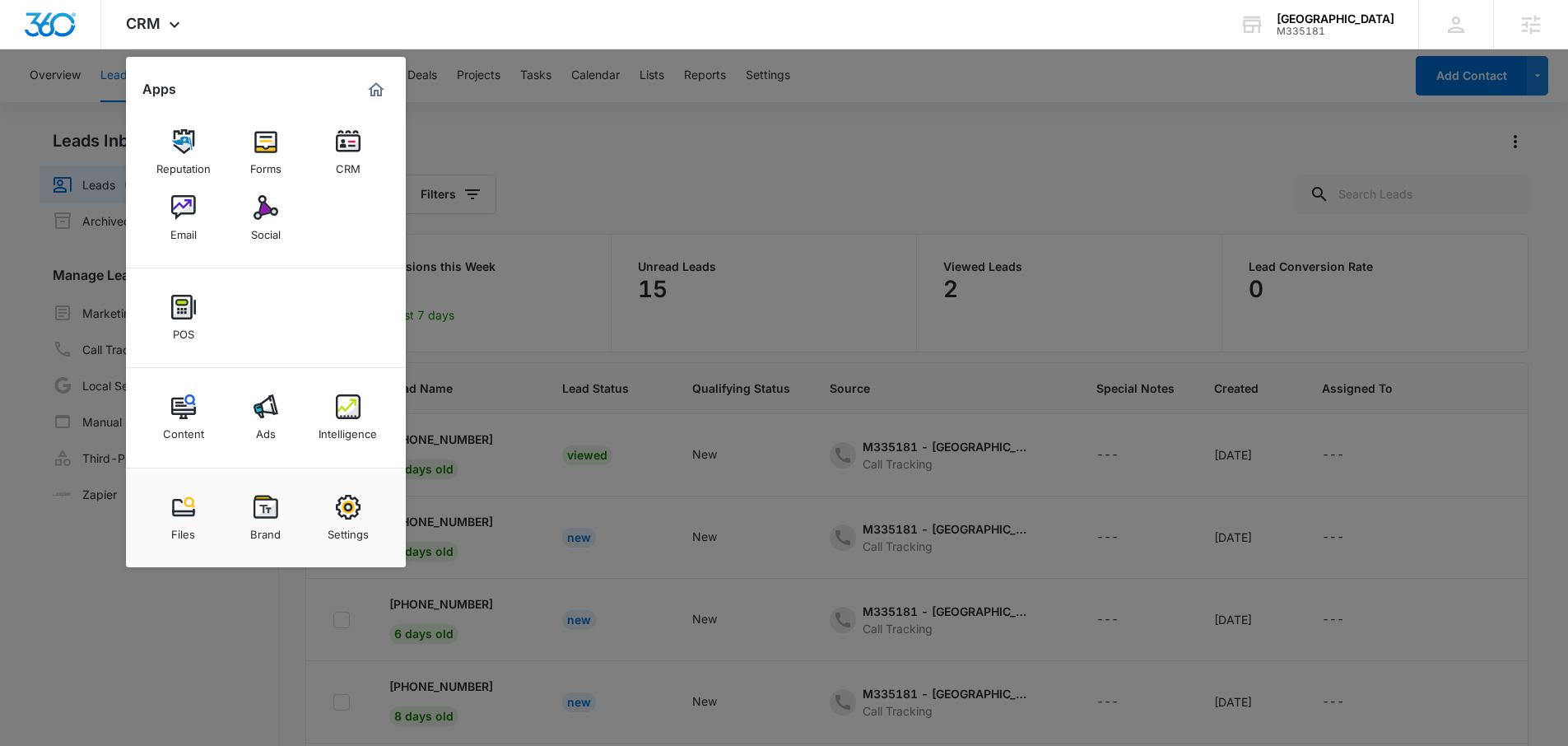
click at [1073, 328] on div at bounding box center [784, 373] width 1568 height 746
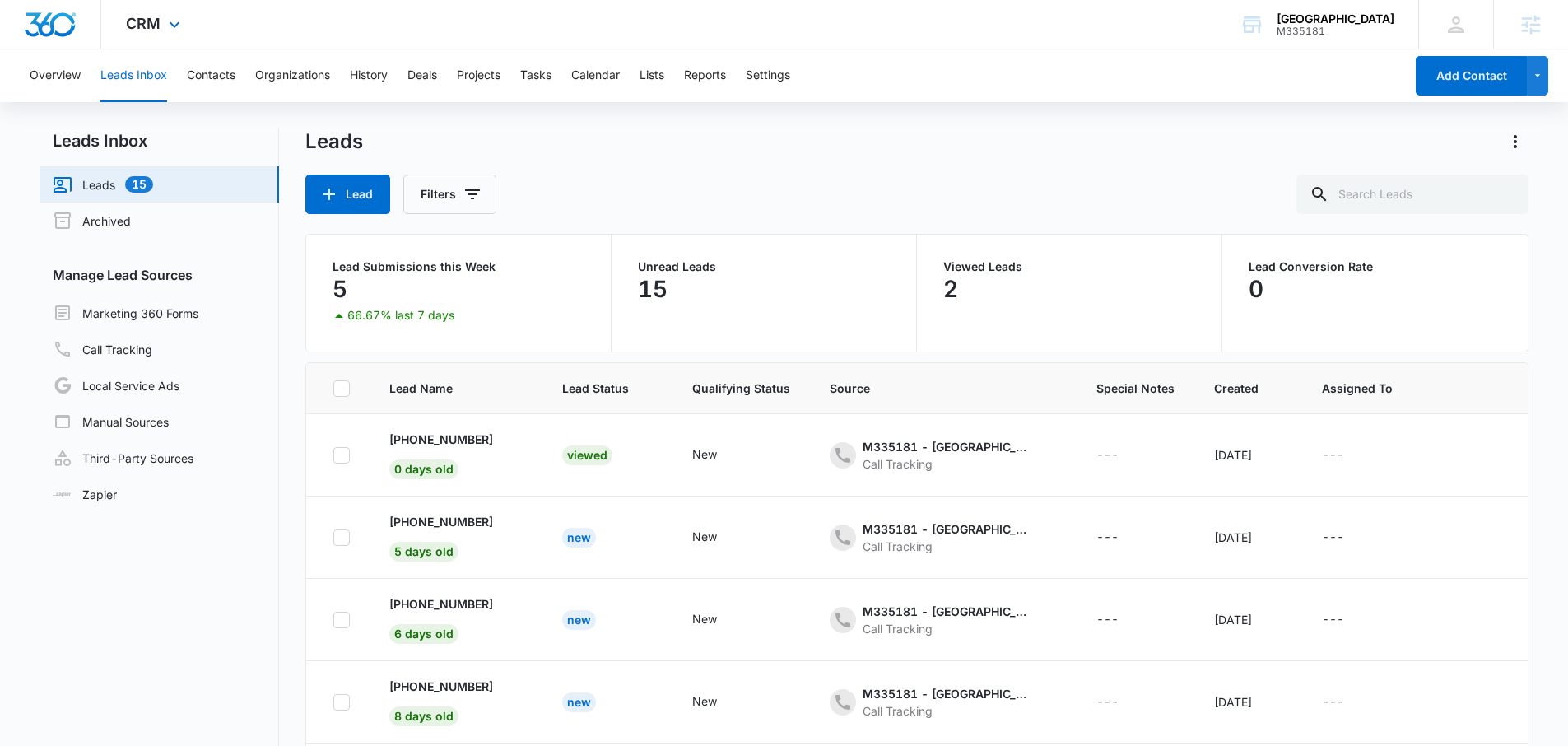
click at [186, 28] on div "CRM Apps Reputation Forms CRM Email Social POS Content Ads Intelligence Files B…" at bounding box center [156, 24] width 108 height 48
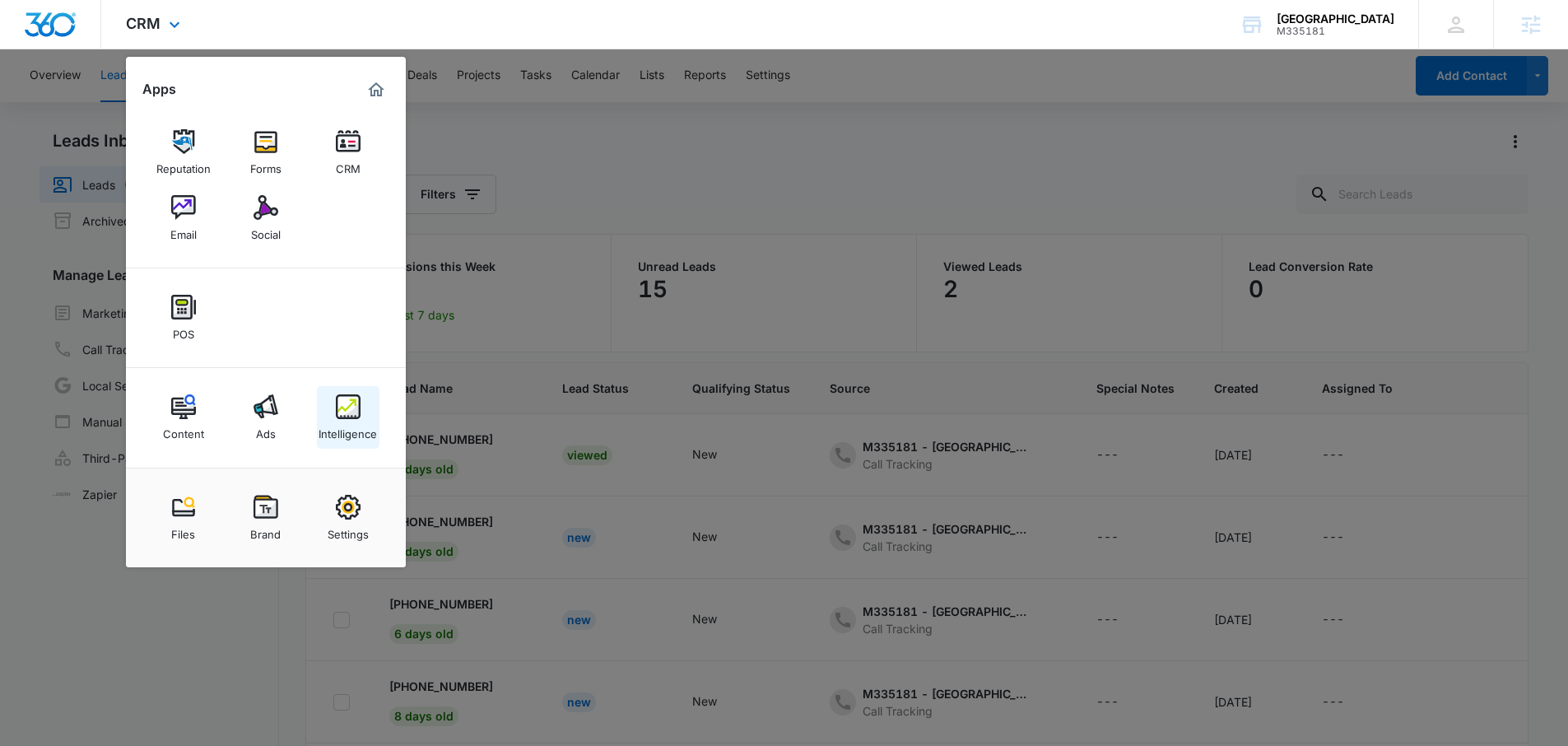
click at [349, 411] on img at bounding box center [347, 406] width 25 height 25
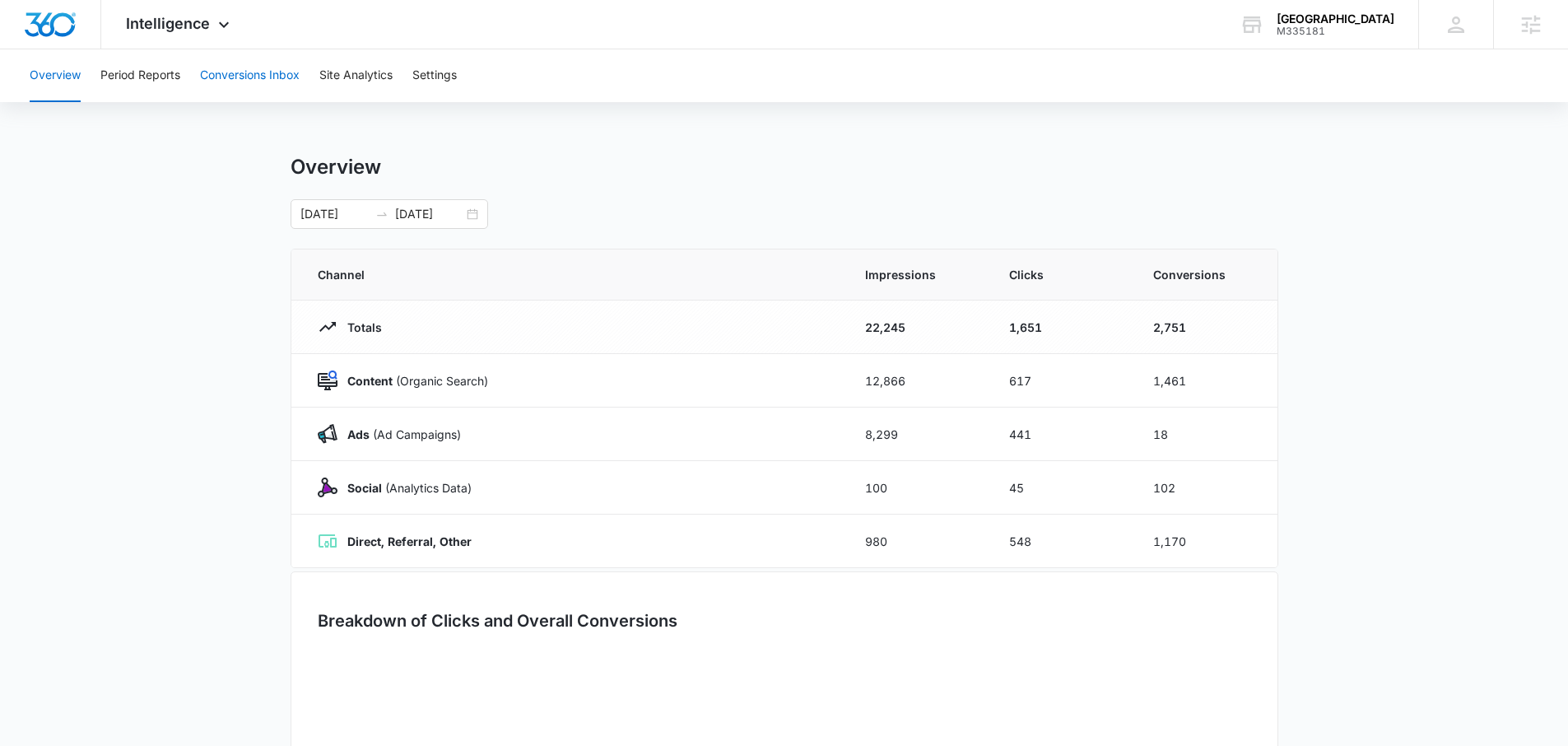
click at [235, 64] on button "Conversions Inbox" at bounding box center [249, 76] width 99 height 53
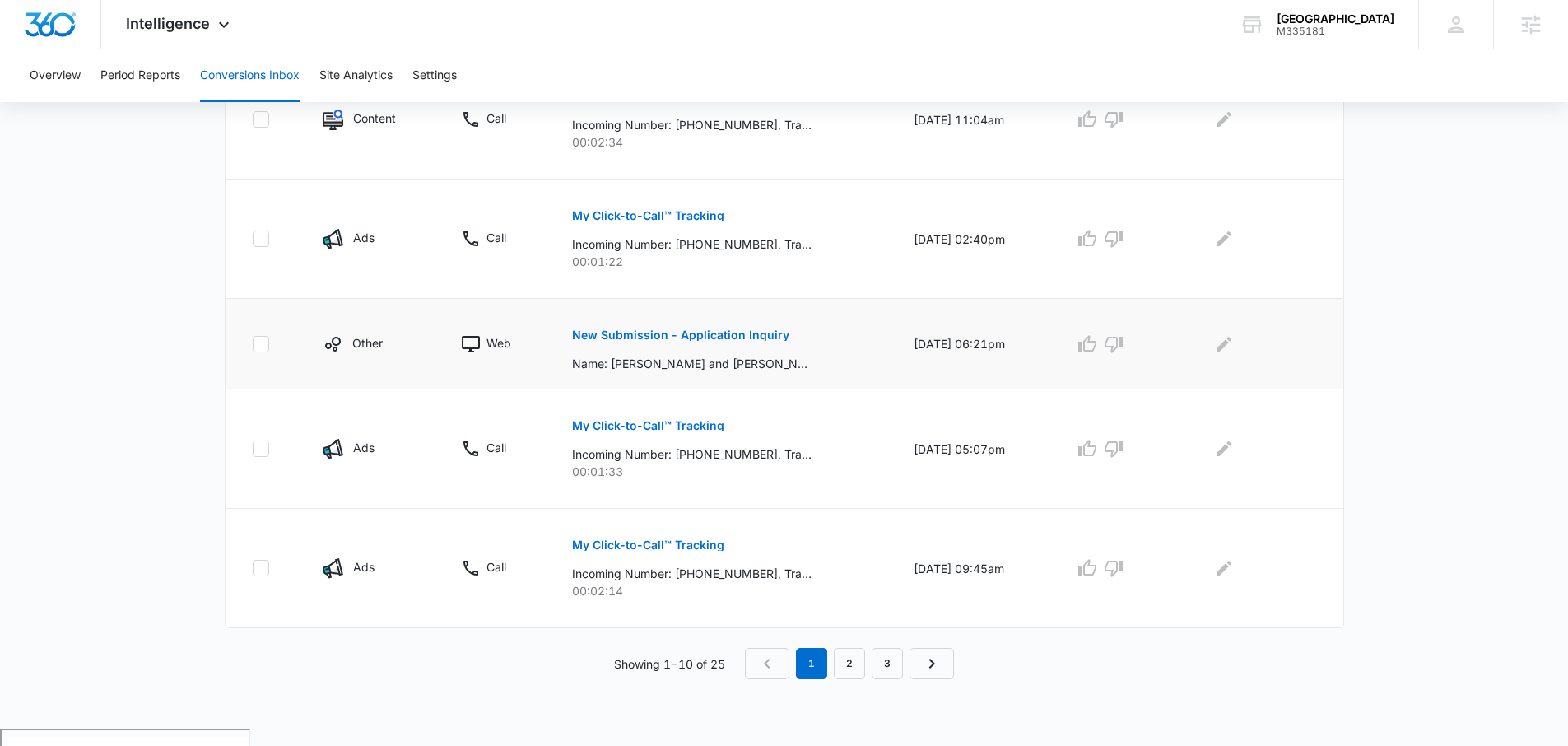
scroll to position [1014, 0]
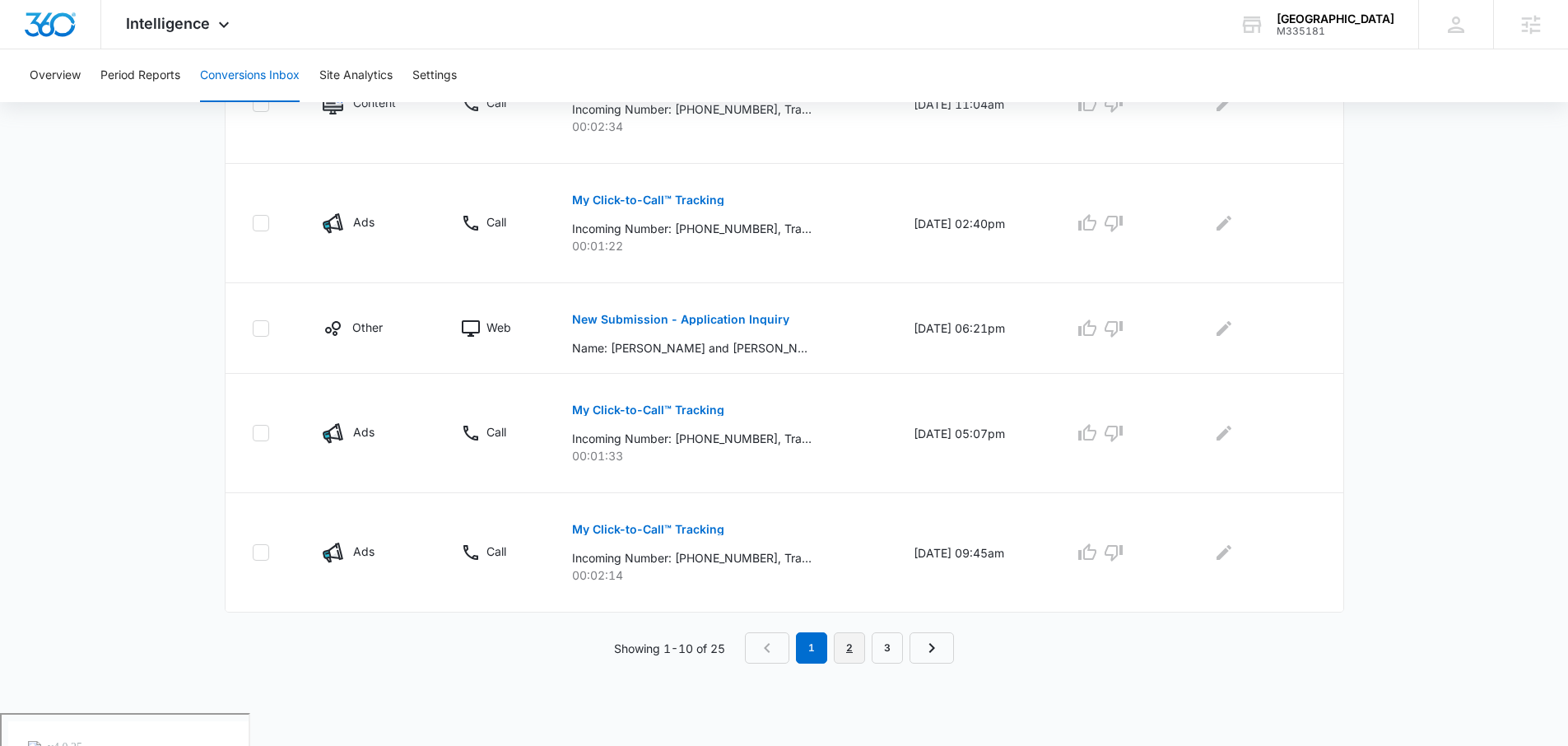
click at [848, 650] on link "2" at bounding box center [849, 648] width 31 height 31
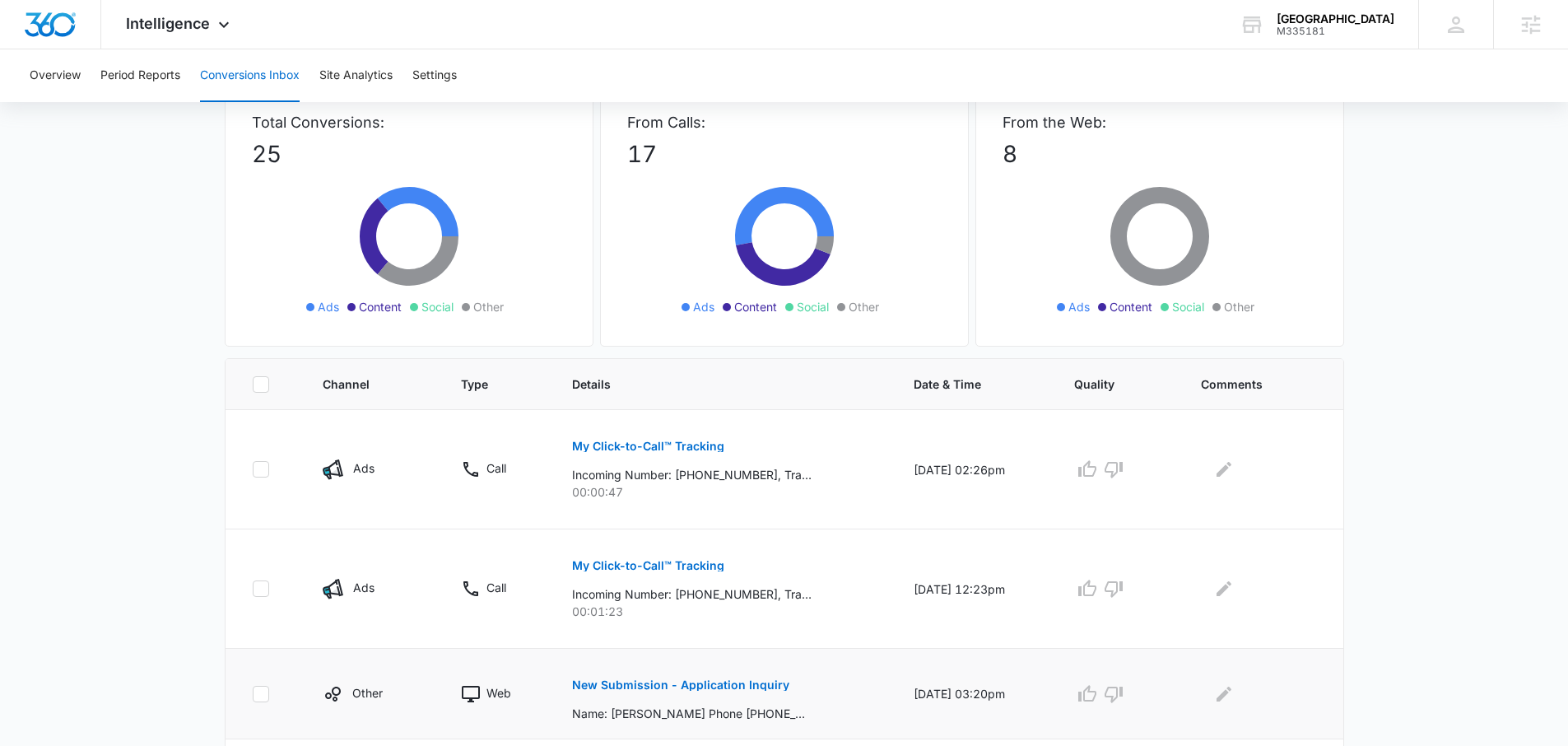
scroll to position [289, 0]
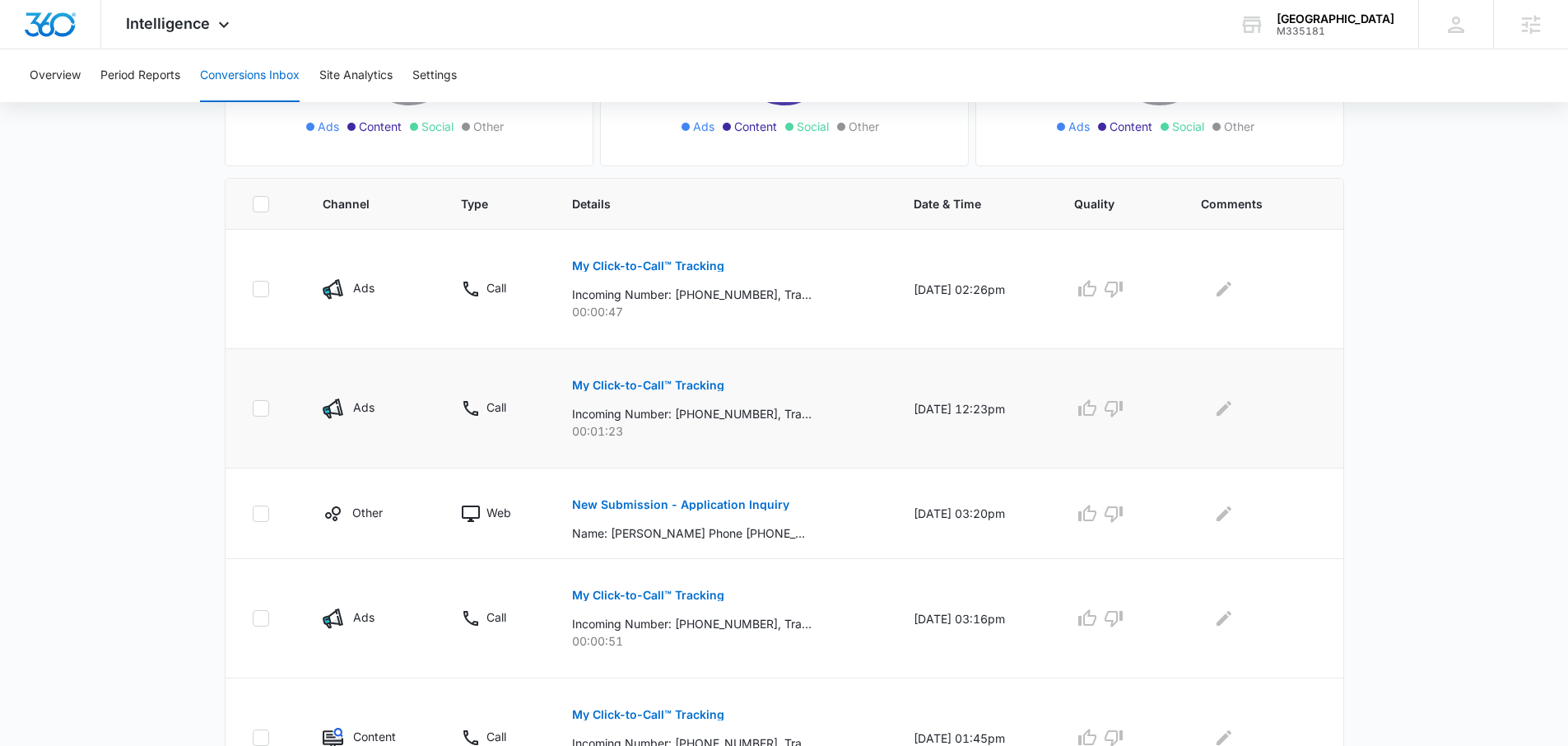
click at [611, 385] on p "My Click-to-Call™ Tracking" at bounding box center [648, 386] width 153 height 12
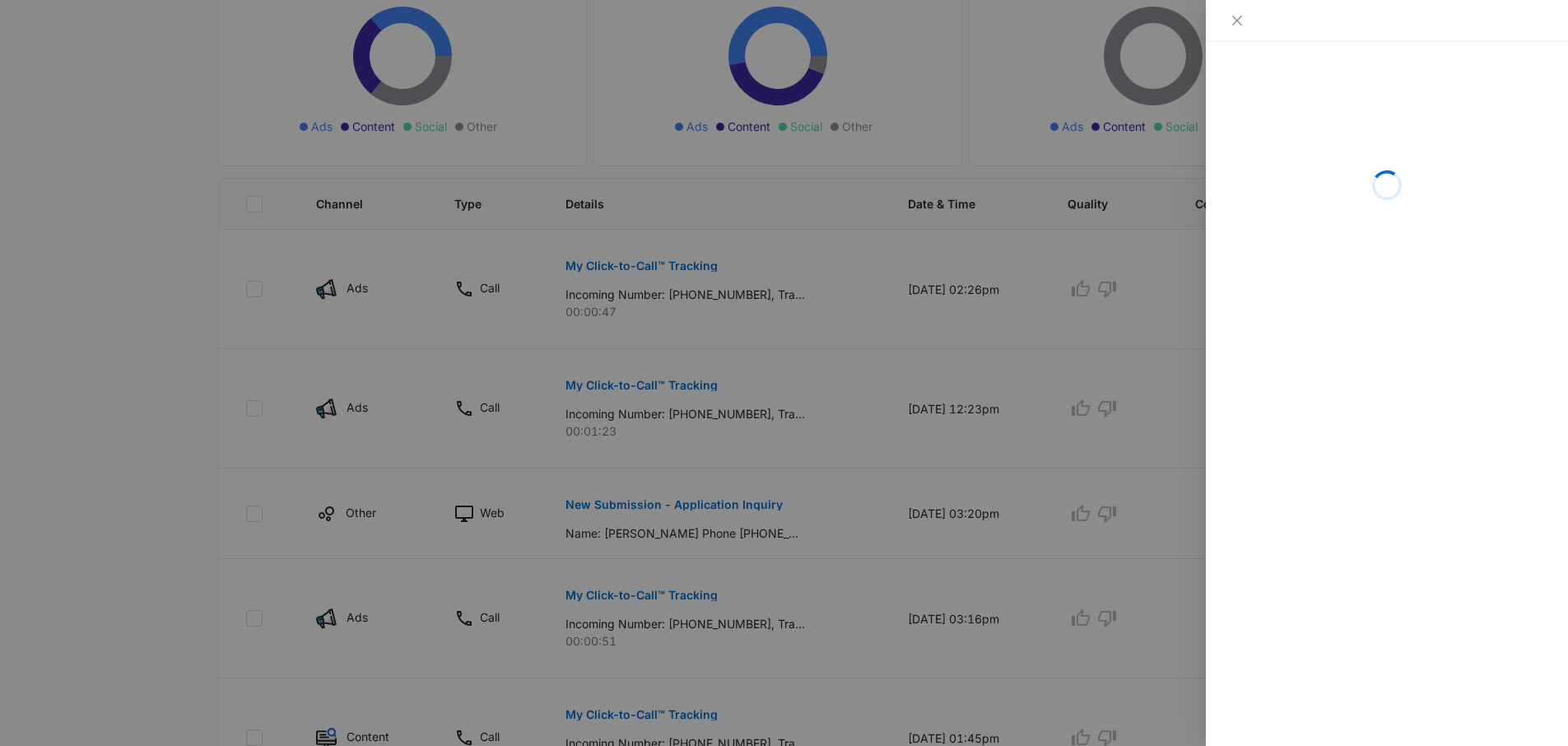
click at [1231, 31] on div at bounding box center [1387, 21] width 362 height 42
click at [1231, 21] on icon "close" at bounding box center [1236, 20] width 13 height 13
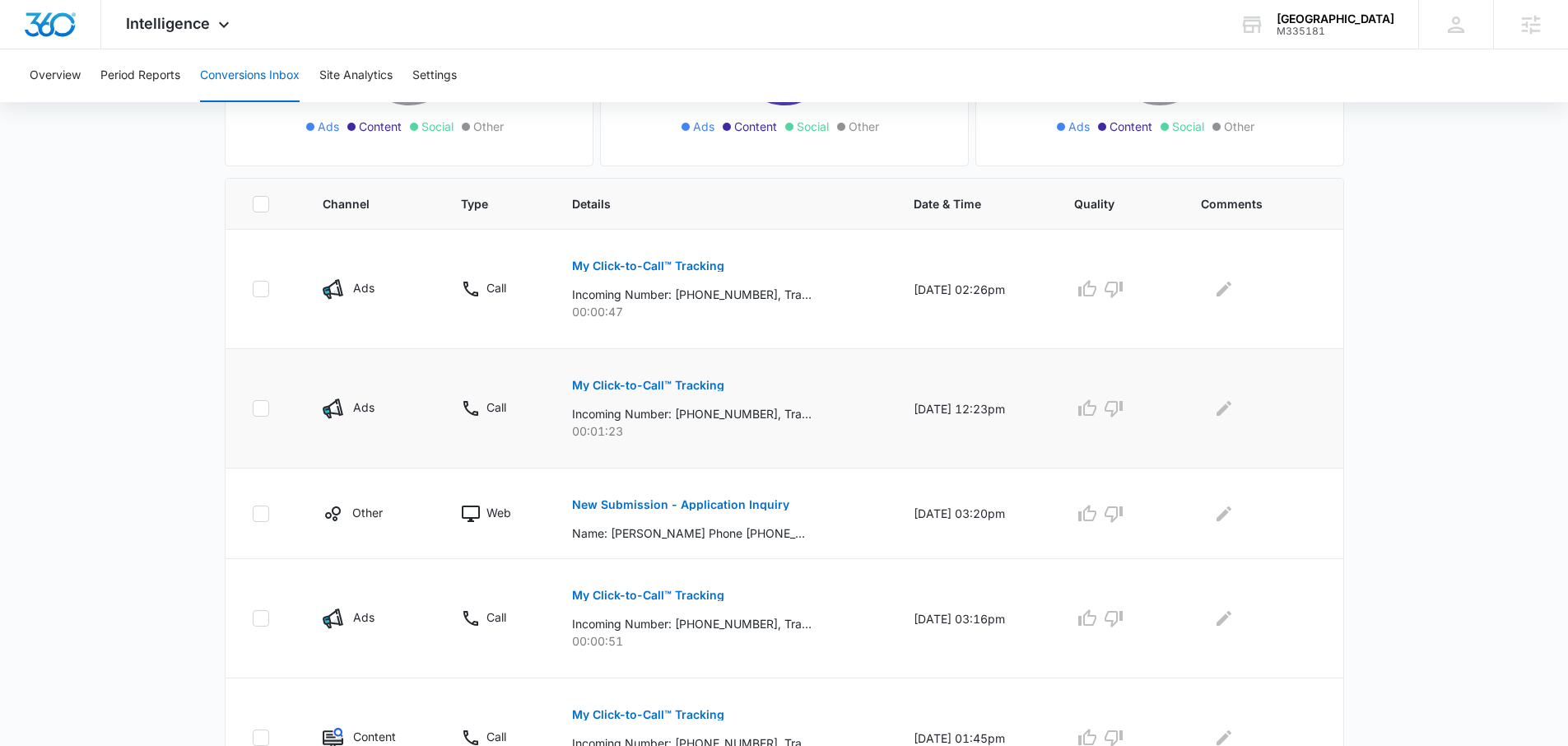
click at [597, 383] on p "My Click-to-Call™ Tracking" at bounding box center [648, 386] width 153 height 12
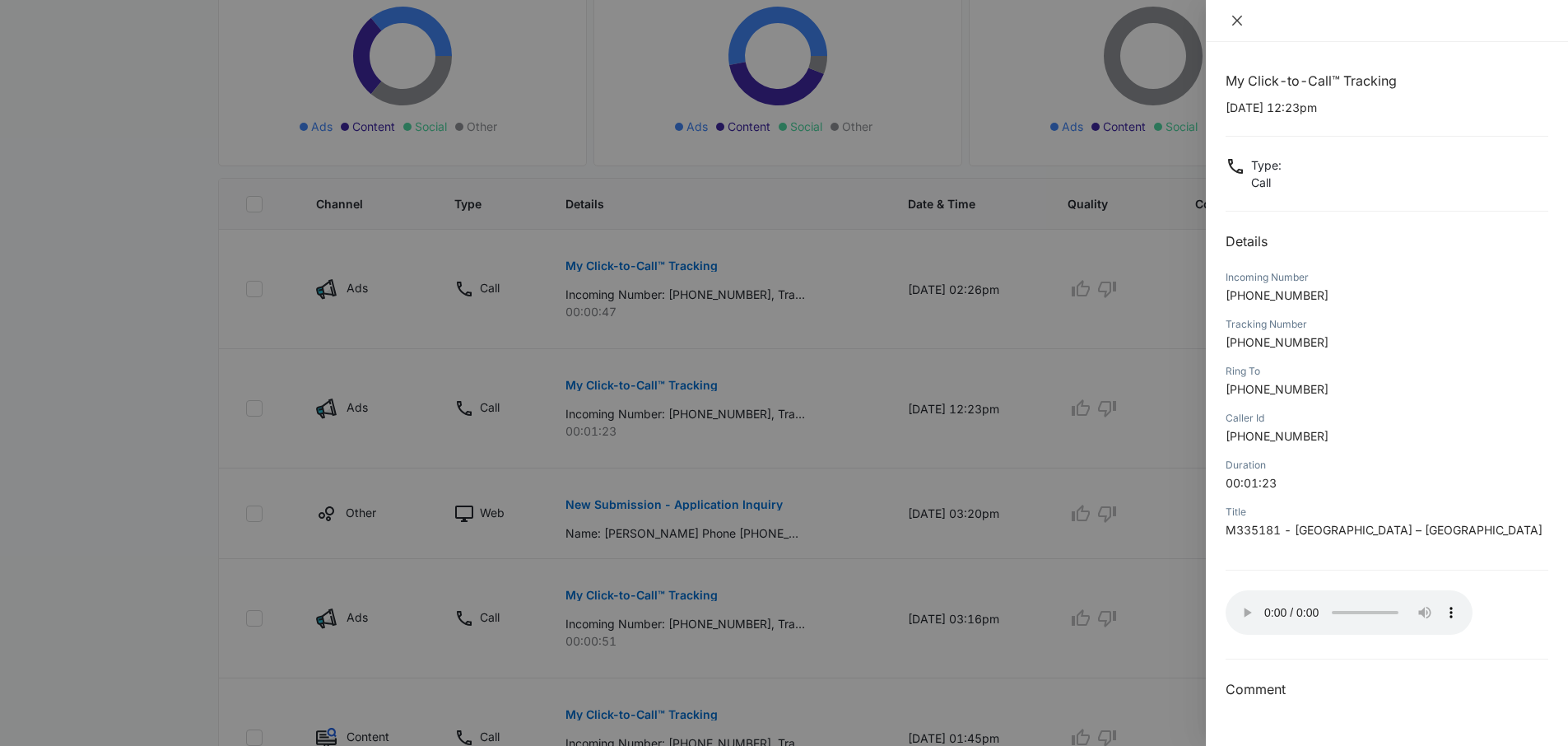
click at [1233, 16] on icon "close" at bounding box center [1237, 21] width 10 height 10
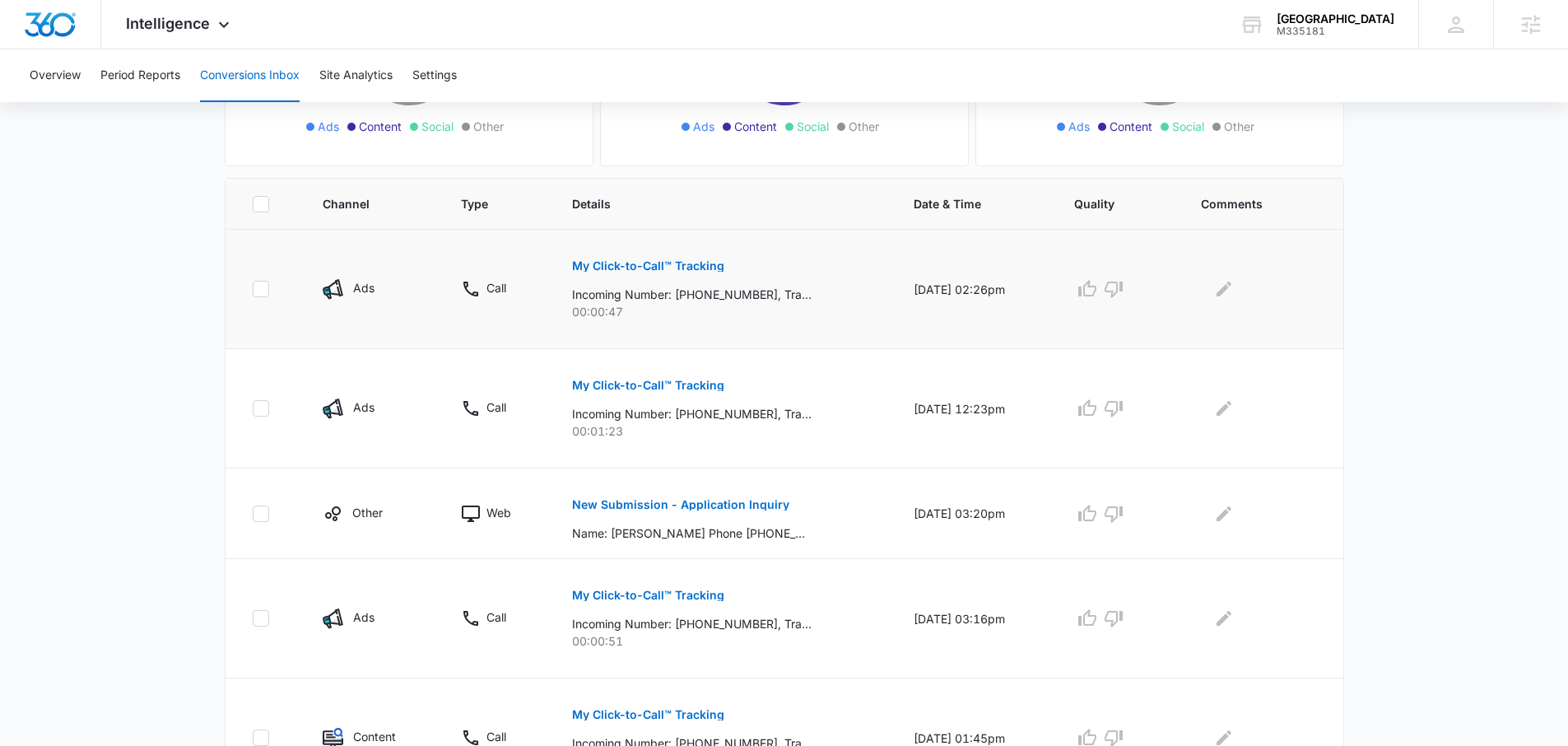
click at [611, 266] on p "My Click-to-Call™ Tracking" at bounding box center [648, 266] width 153 height 12
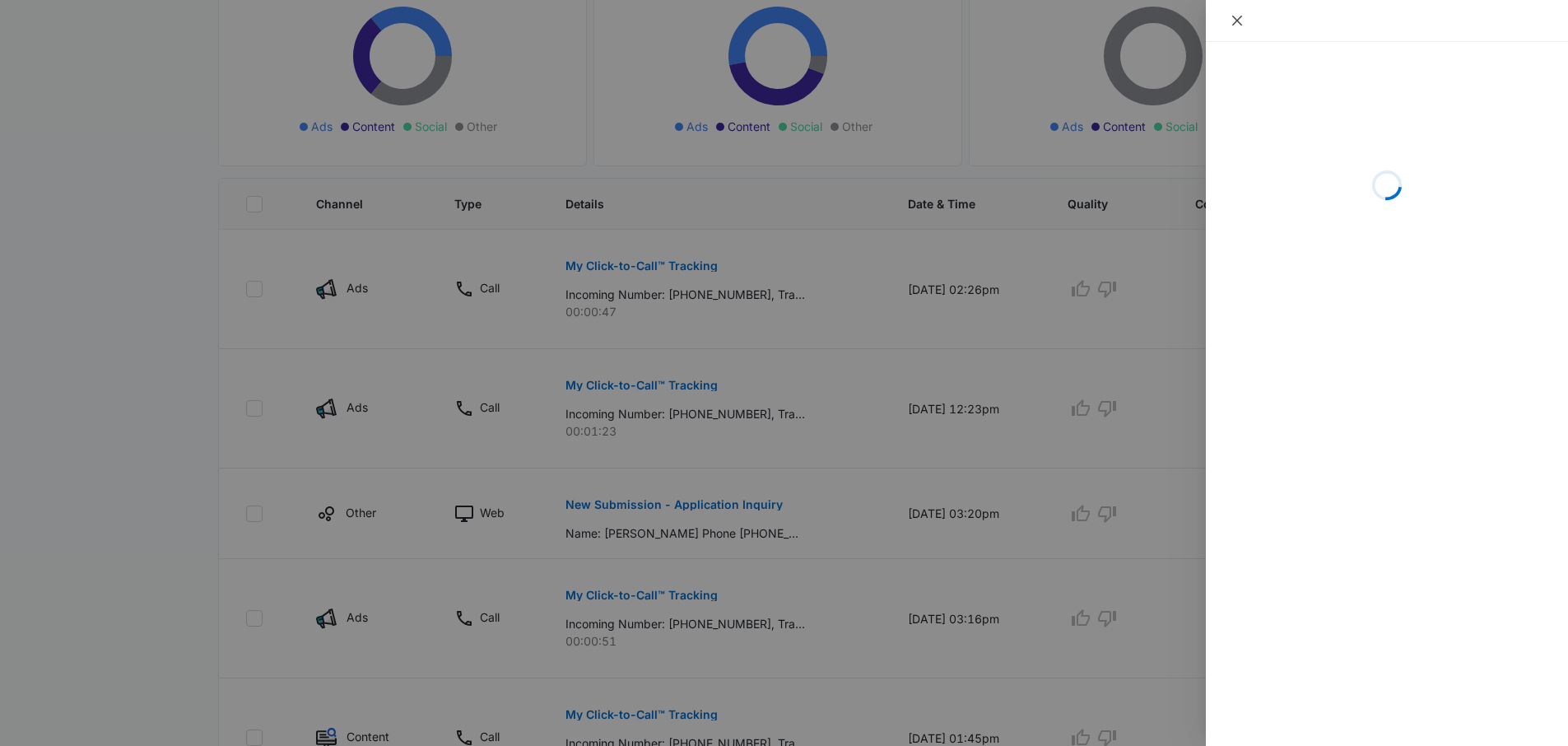
click at [1230, 22] on icon "close" at bounding box center [1236, 20] width 13 height 13
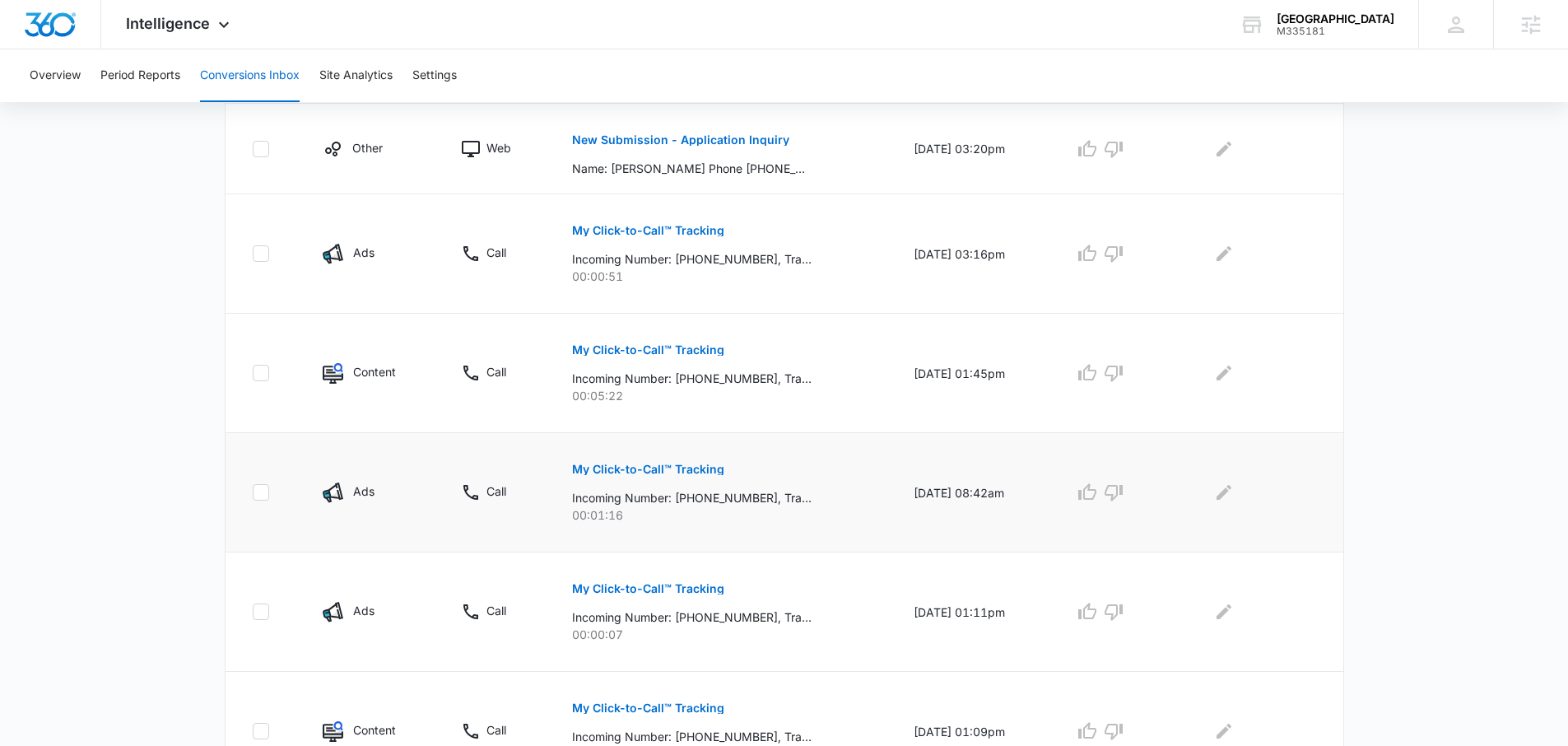
scroll to position [748, 0]
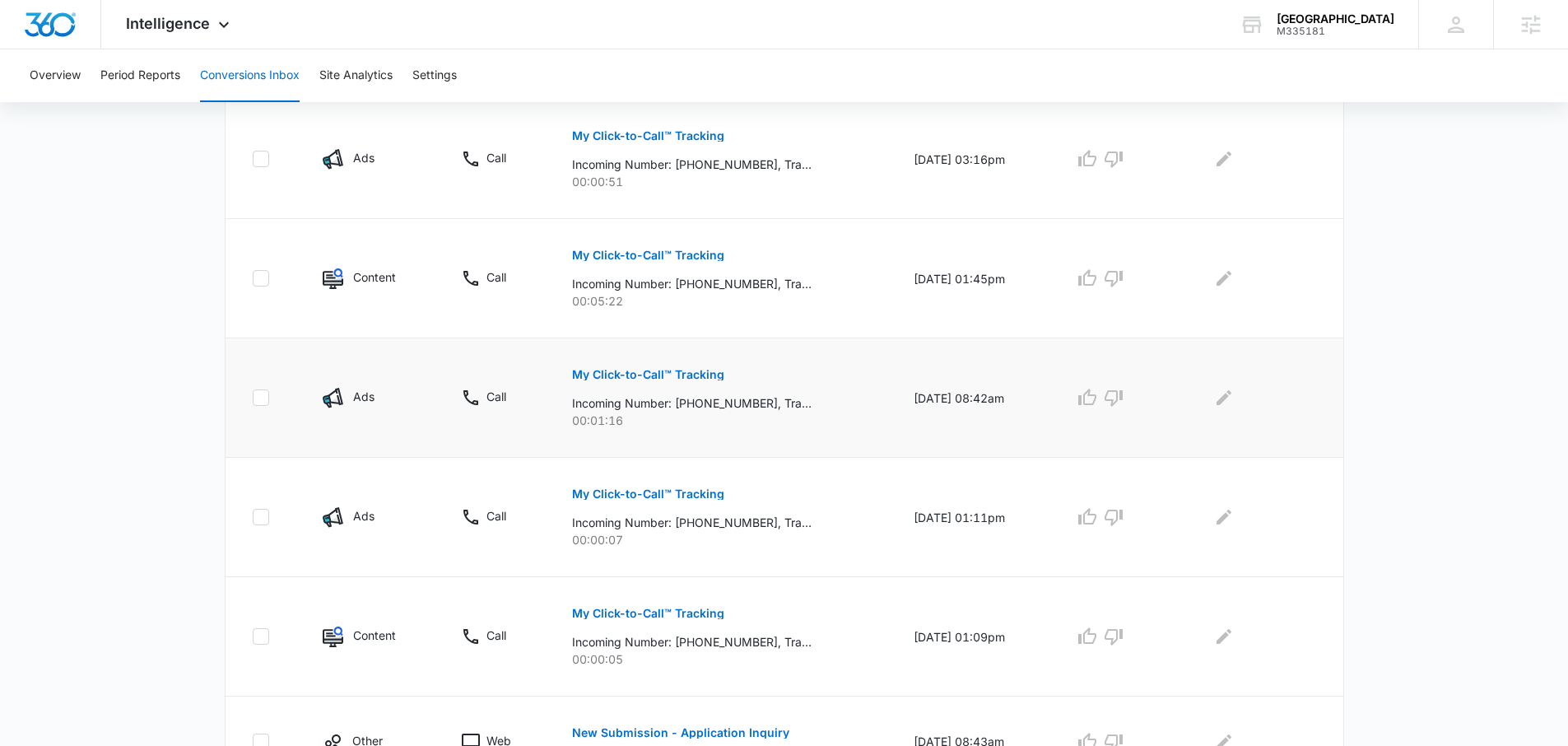
click at [656, 374] on p "My Click-to-Call™ Tracking" at bounding box center [648, 375] width 153 height 12
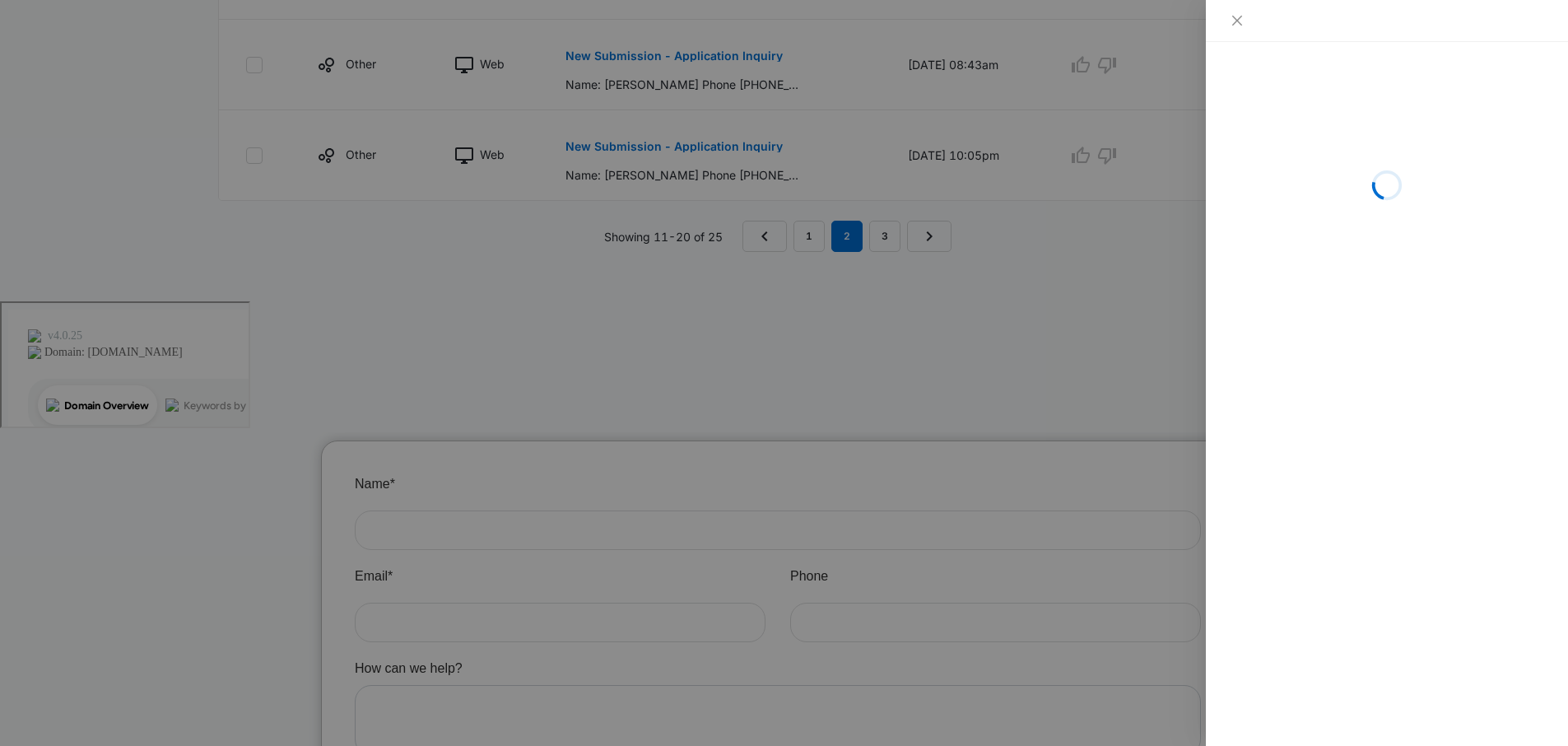
scroll to position [1265, 0]
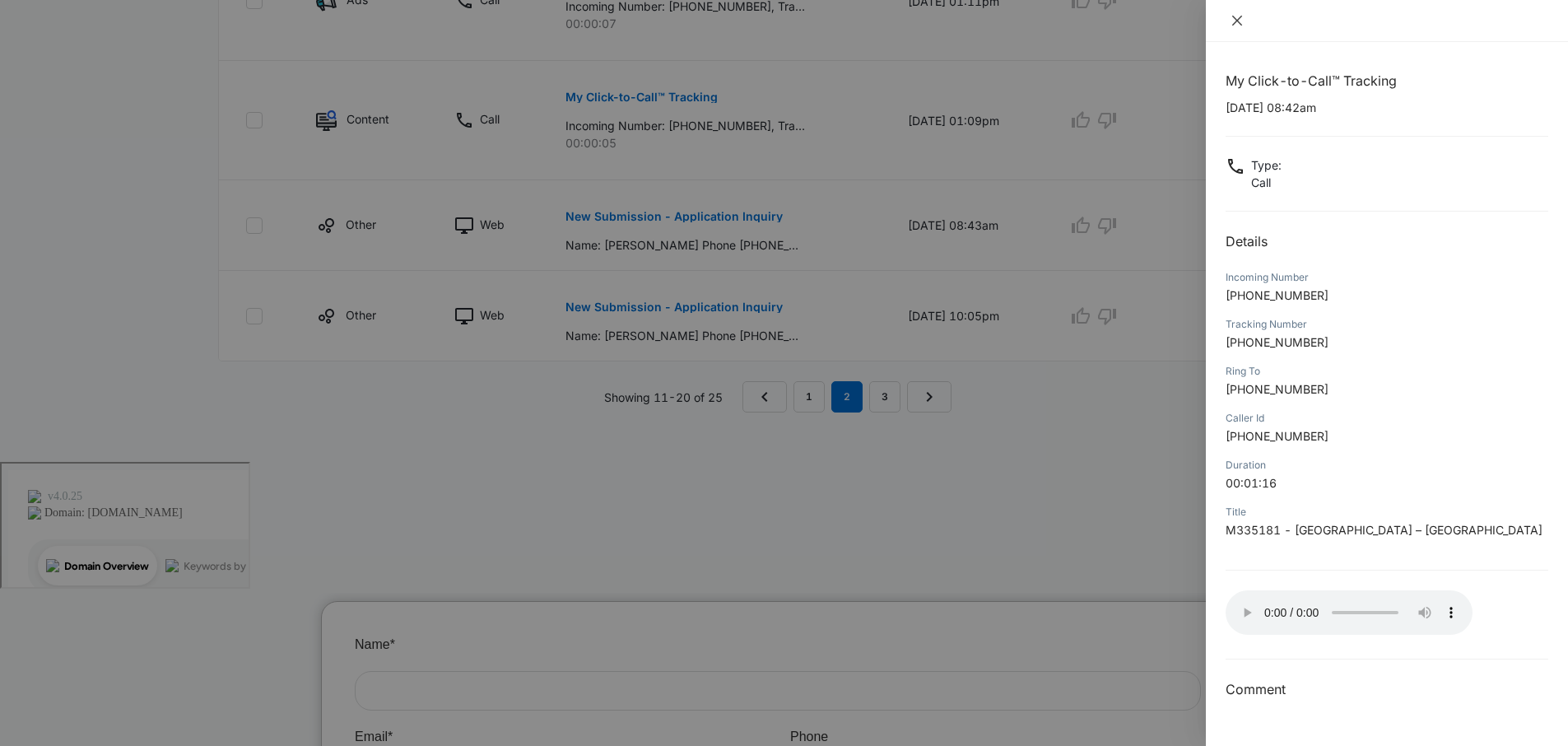
click at [1238, 18] on icon "close" at bounding box center [1236, 20] width 13 height 13
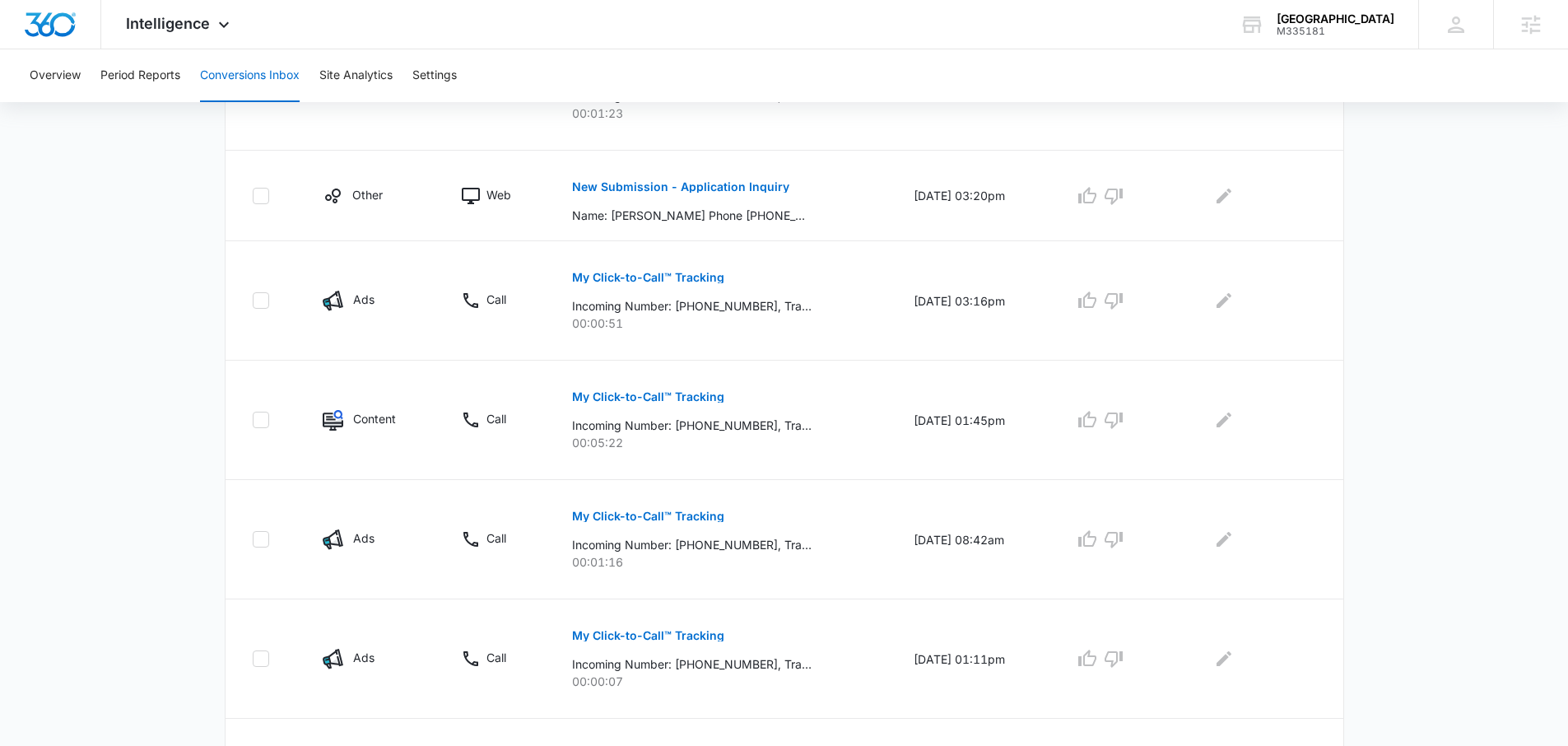
scroll to position [1430, 0]
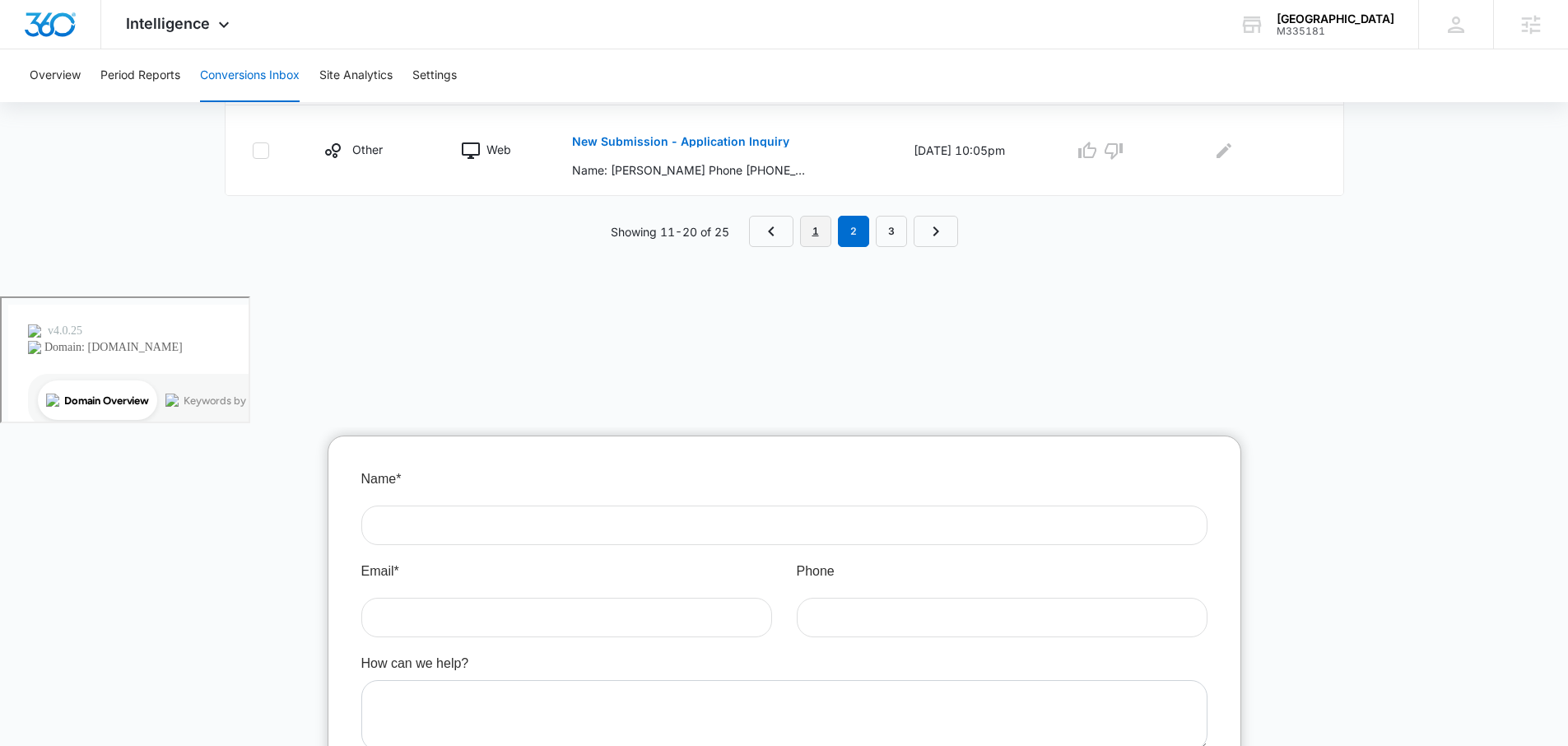
click at [813, 230] on link "1" at bounding box center [816, 231] width 31 height 31
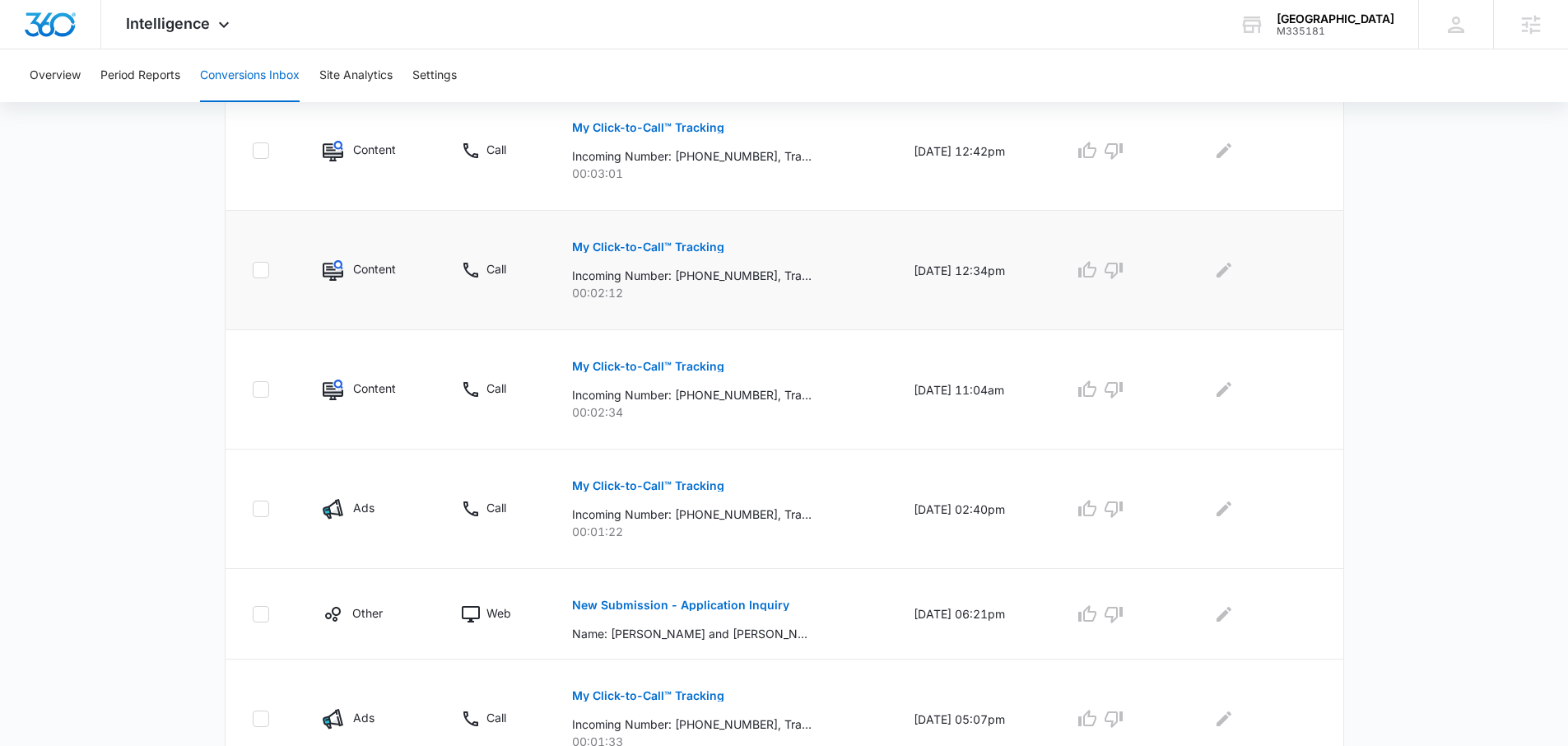
scroll to position [738, 0]
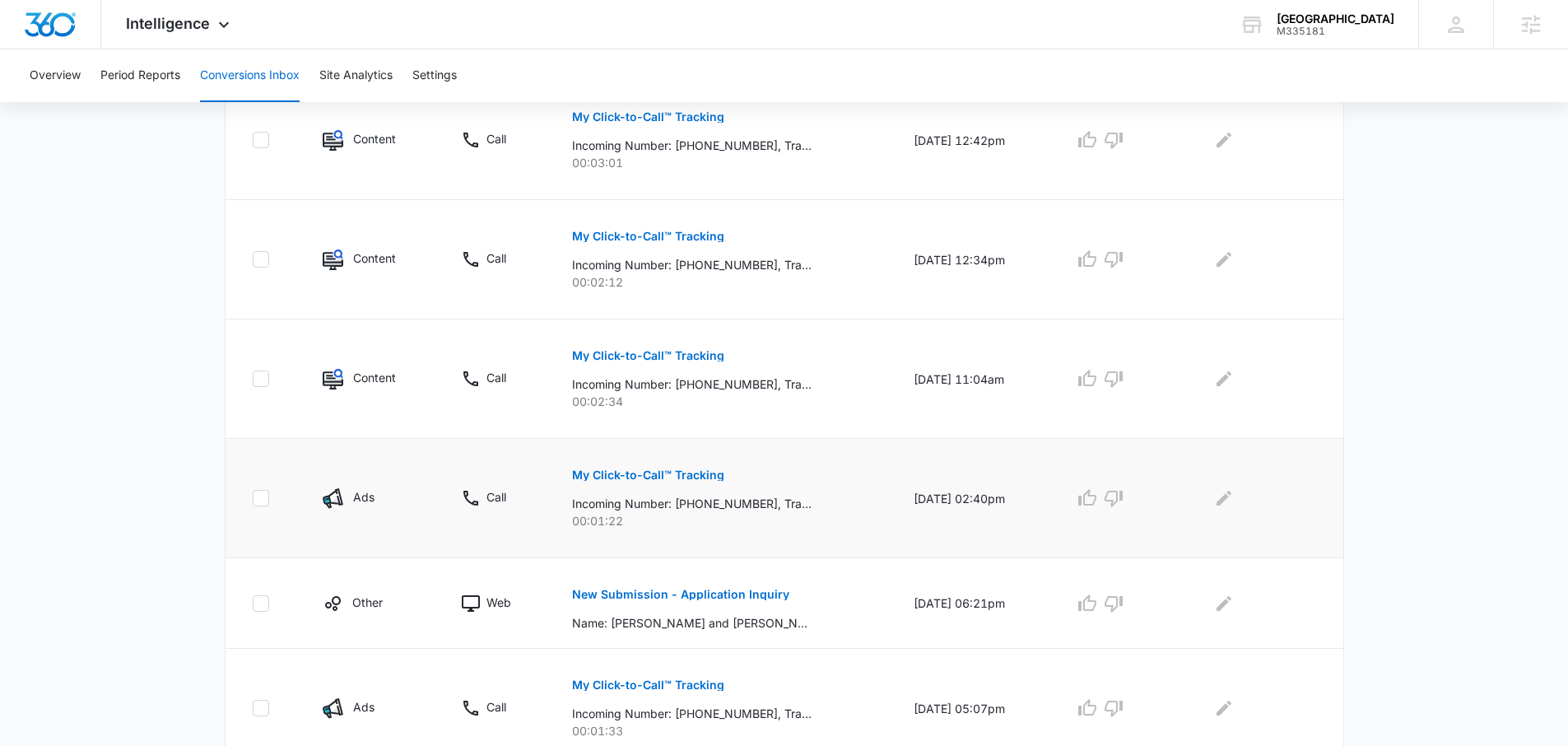
click at [602, 466] on button "My Click-to-Call™ Tracking" at bounding box center [648, 475] width 153 height 39
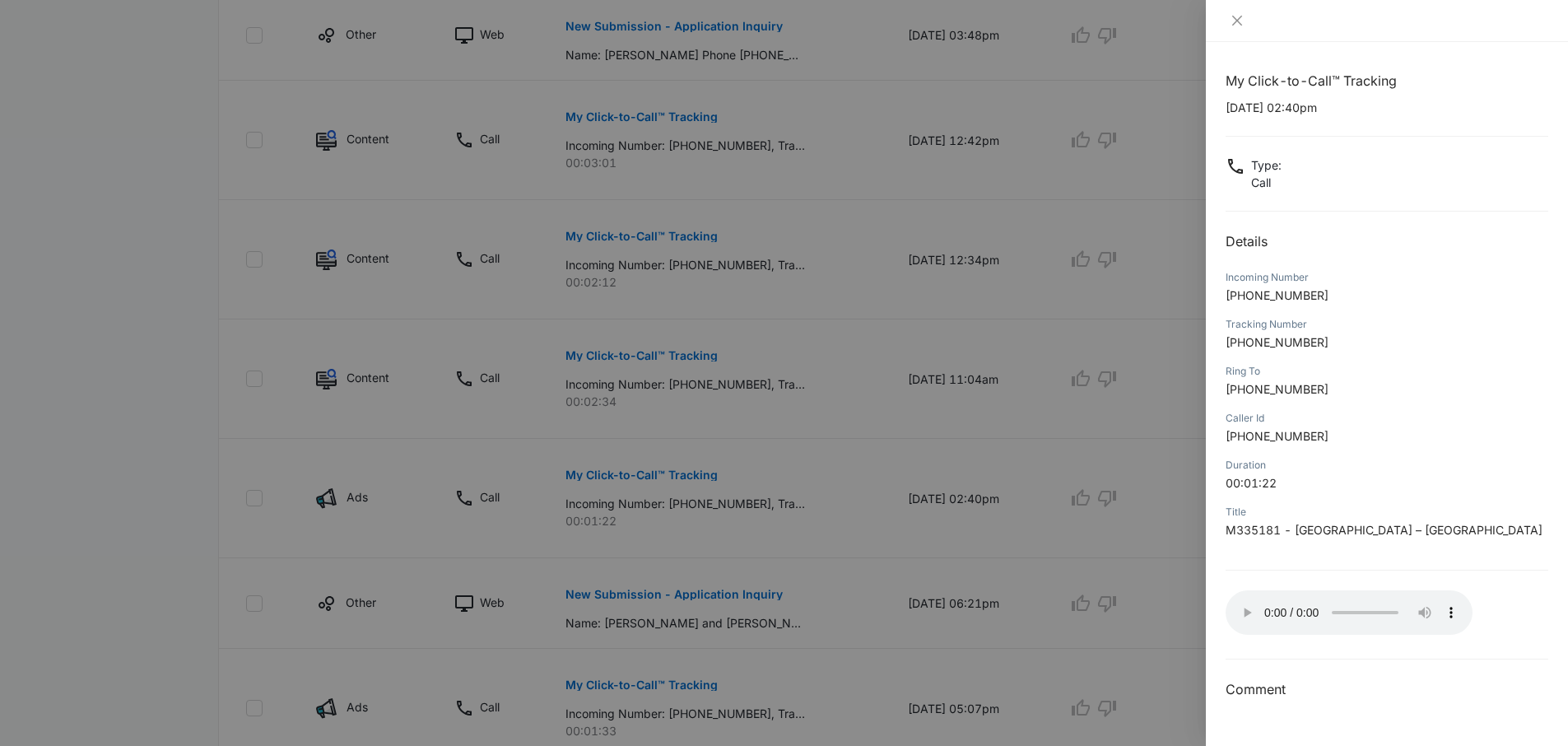
click at [1244, 12] on div at bounding box center [1387, 21] width 362 height 42
click at [1239, 16] on icon "close" at bounding box center [1236, 20] width 13 height 13
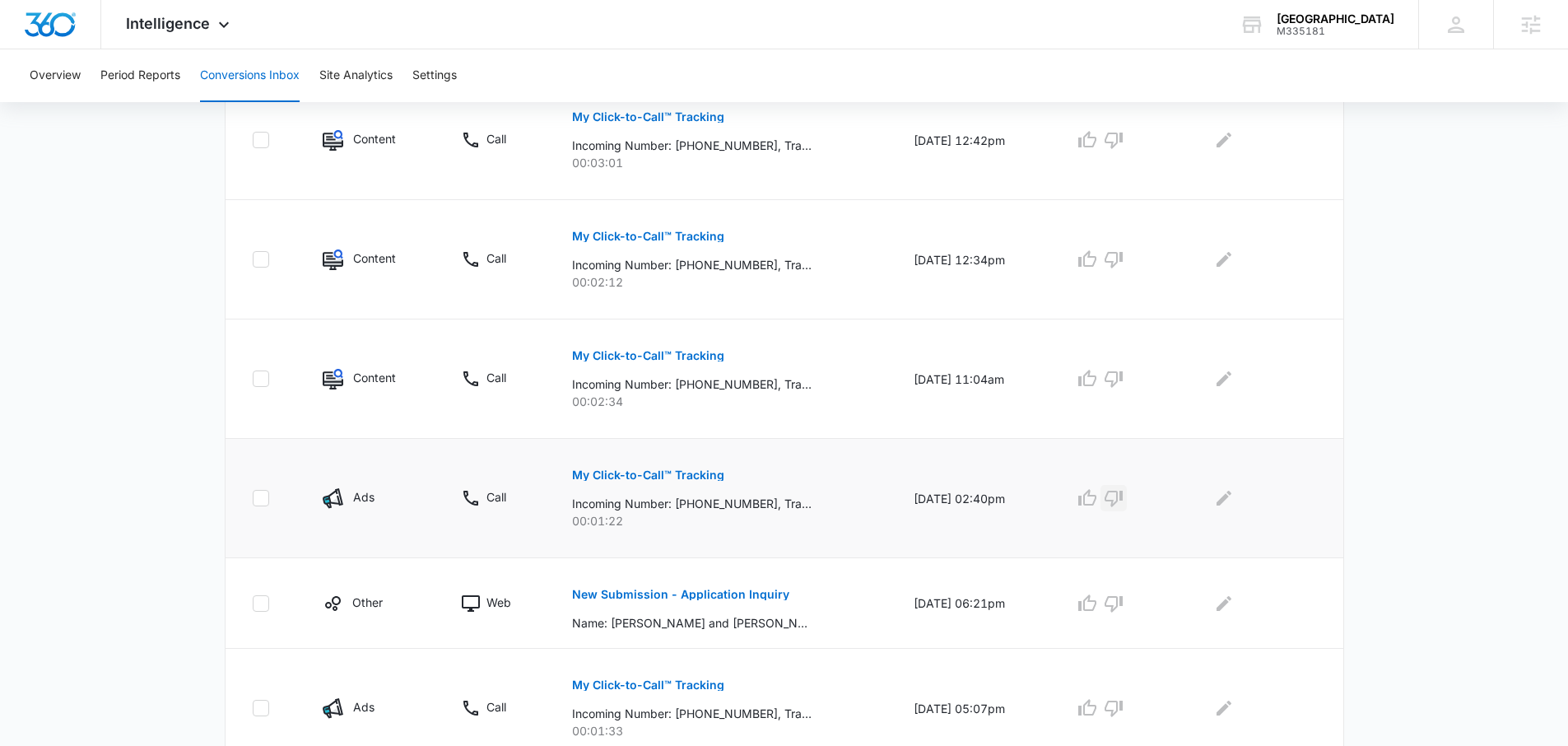
click at [1124, 494] on icon "button" at bounding box center [1114, 498] width 20 height 20
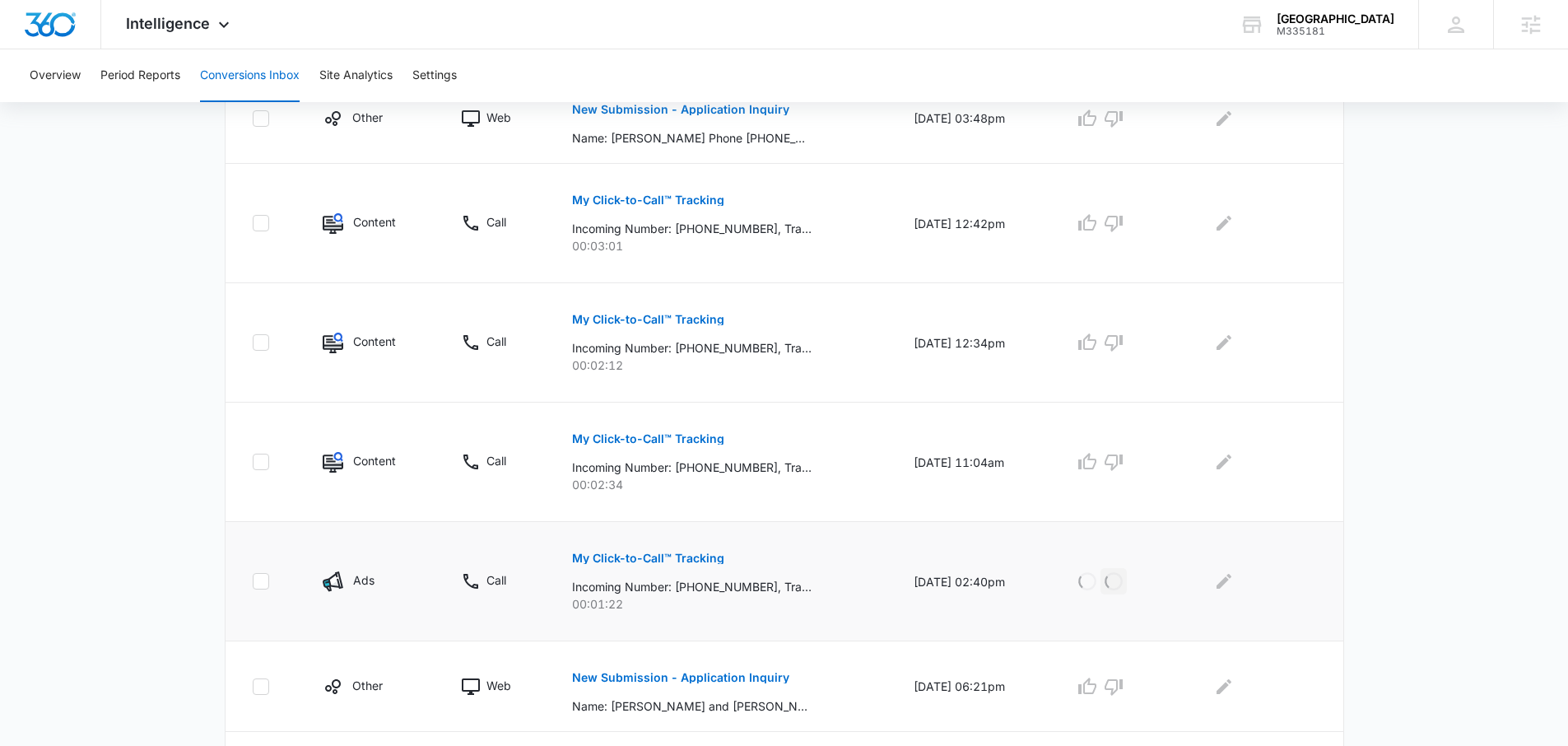
scroll to position [642, 0]
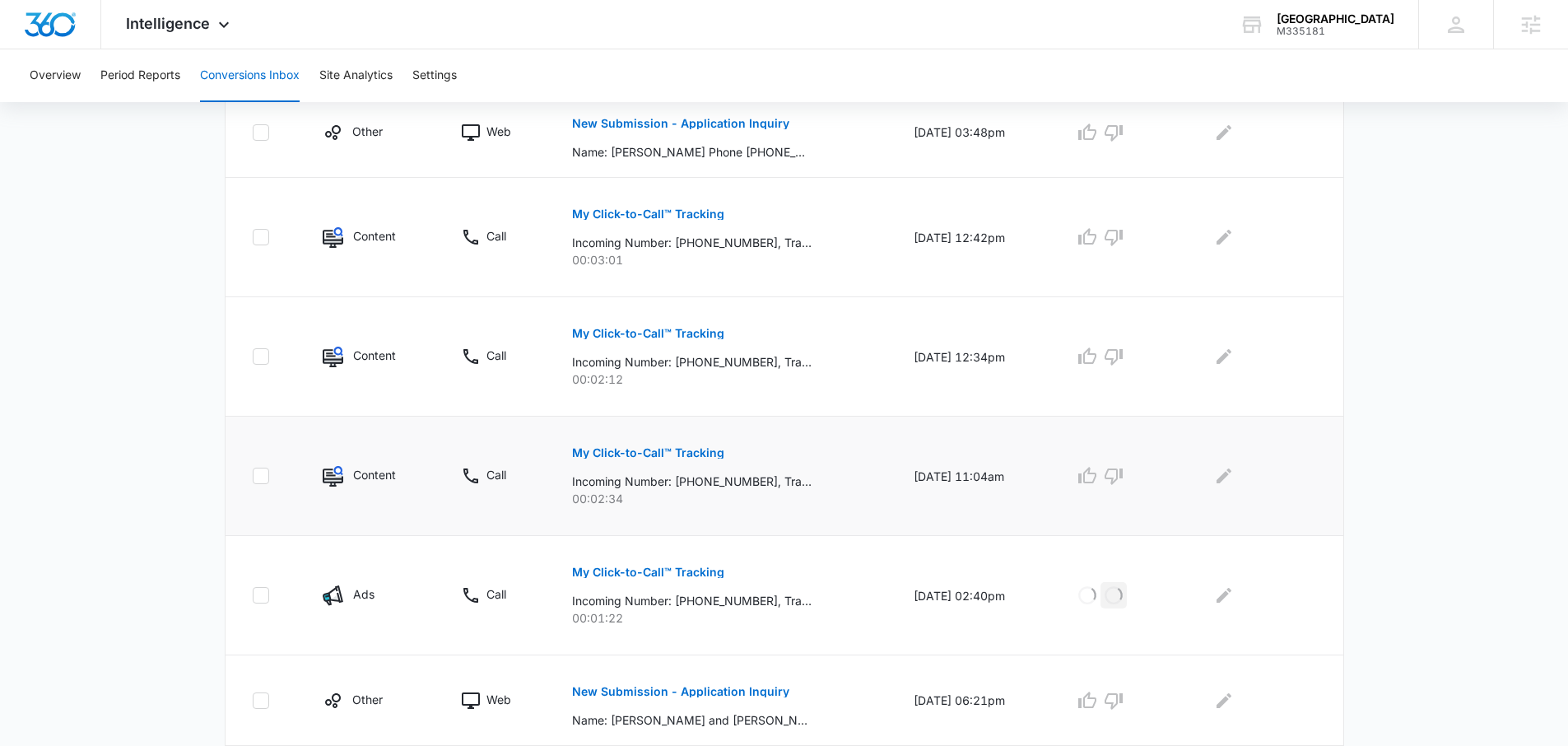
click at [694, 447] on p "My Click-to-Call™ Tracking" at bounding box center [648, 453] width 153 height 12
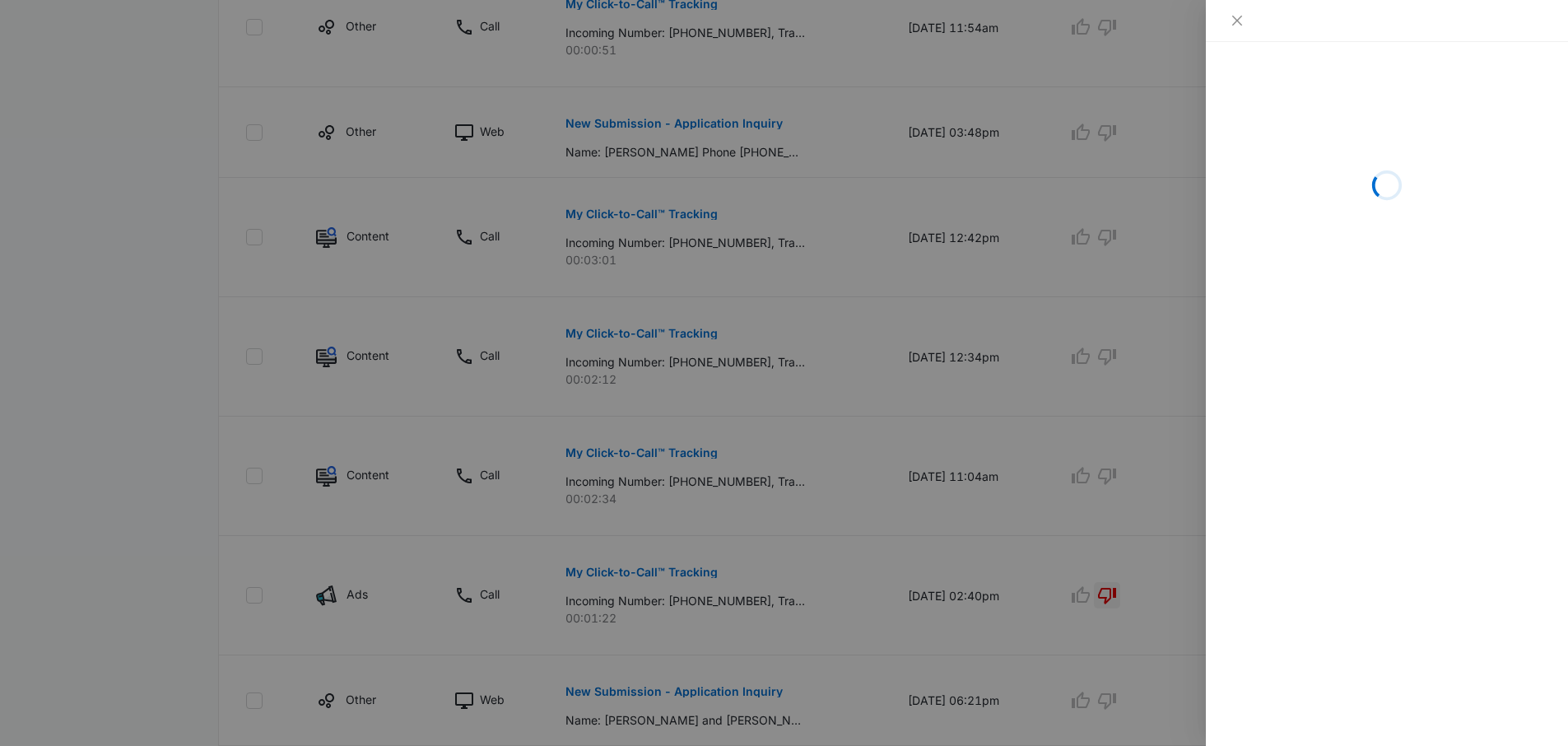
click at [1343, 225] on div "Loading" at bounding box center [1387, 185] width 323 height 247
click at [1246, 28] on div at bounding box center [1387, 21] width 362 height 42
click at [1244, 19] on button "Close" at bounding box center [1236, 20] width 23 height 15
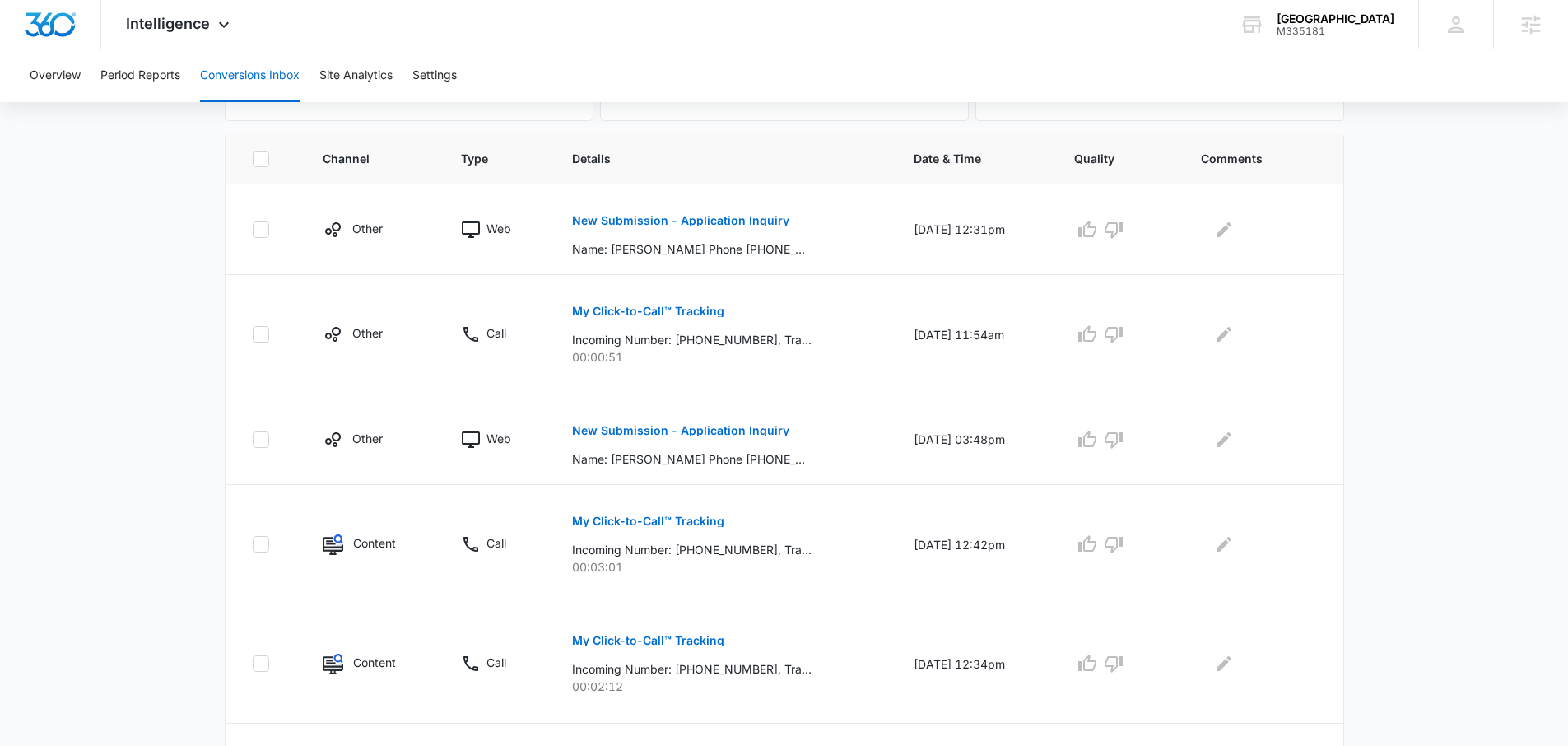
scroll to position [0, 0]
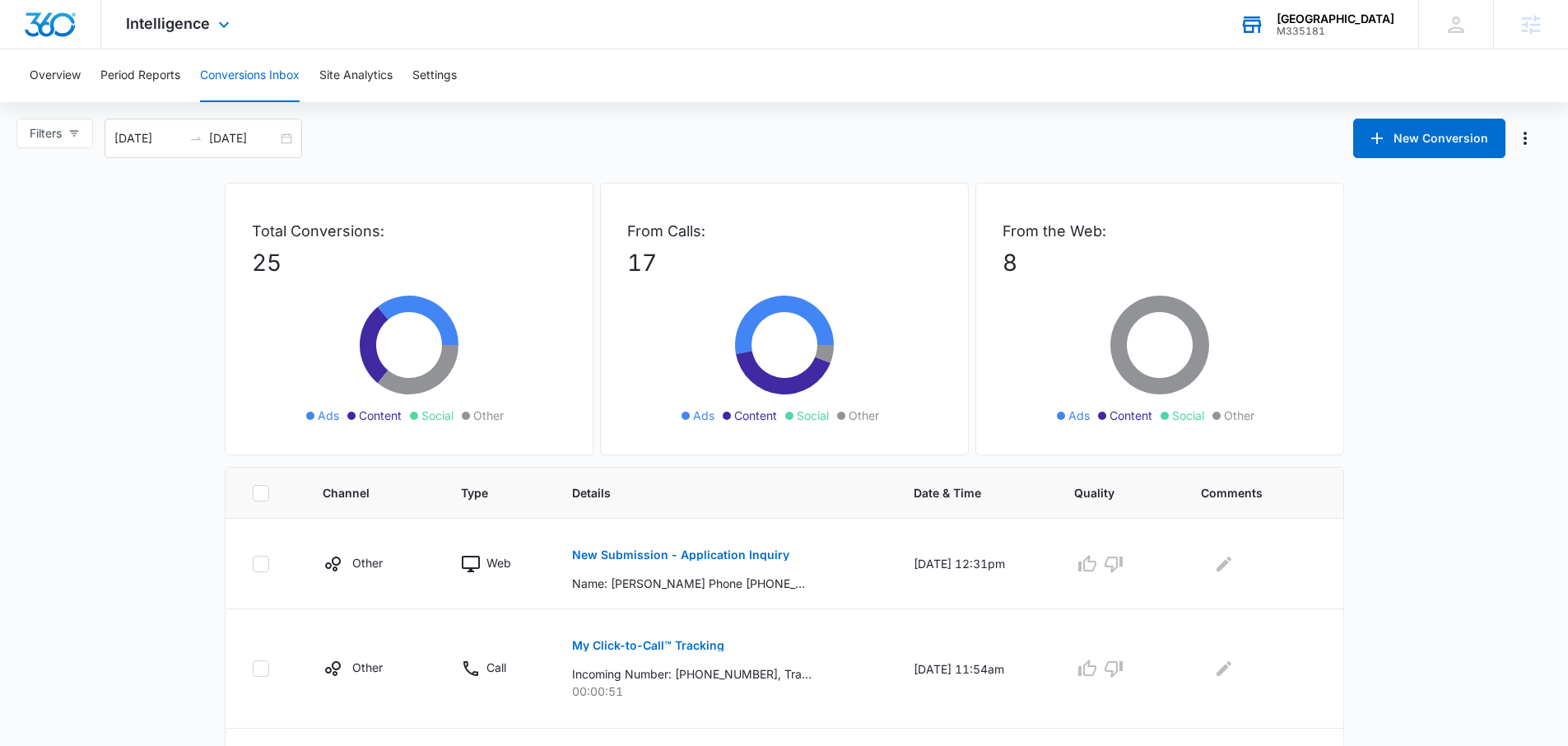
click at [1358, 34] on div "M335181" at bounding box center [1336, 31] width 118 height 12
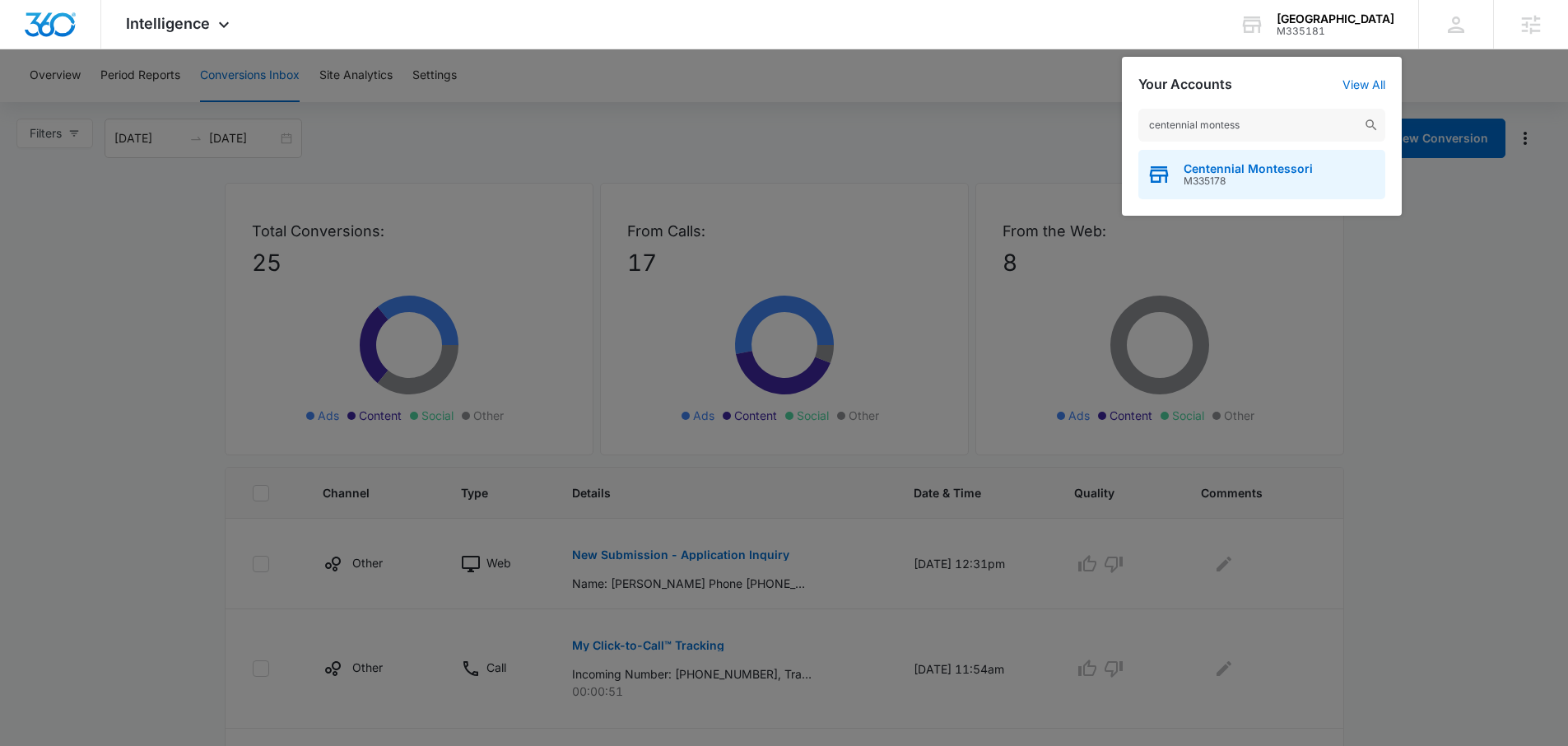
type input "centennial montess"
click at [1268, 162] on span "Centennial Montessori" at bounding box center [1248, 168] width 129 height 13
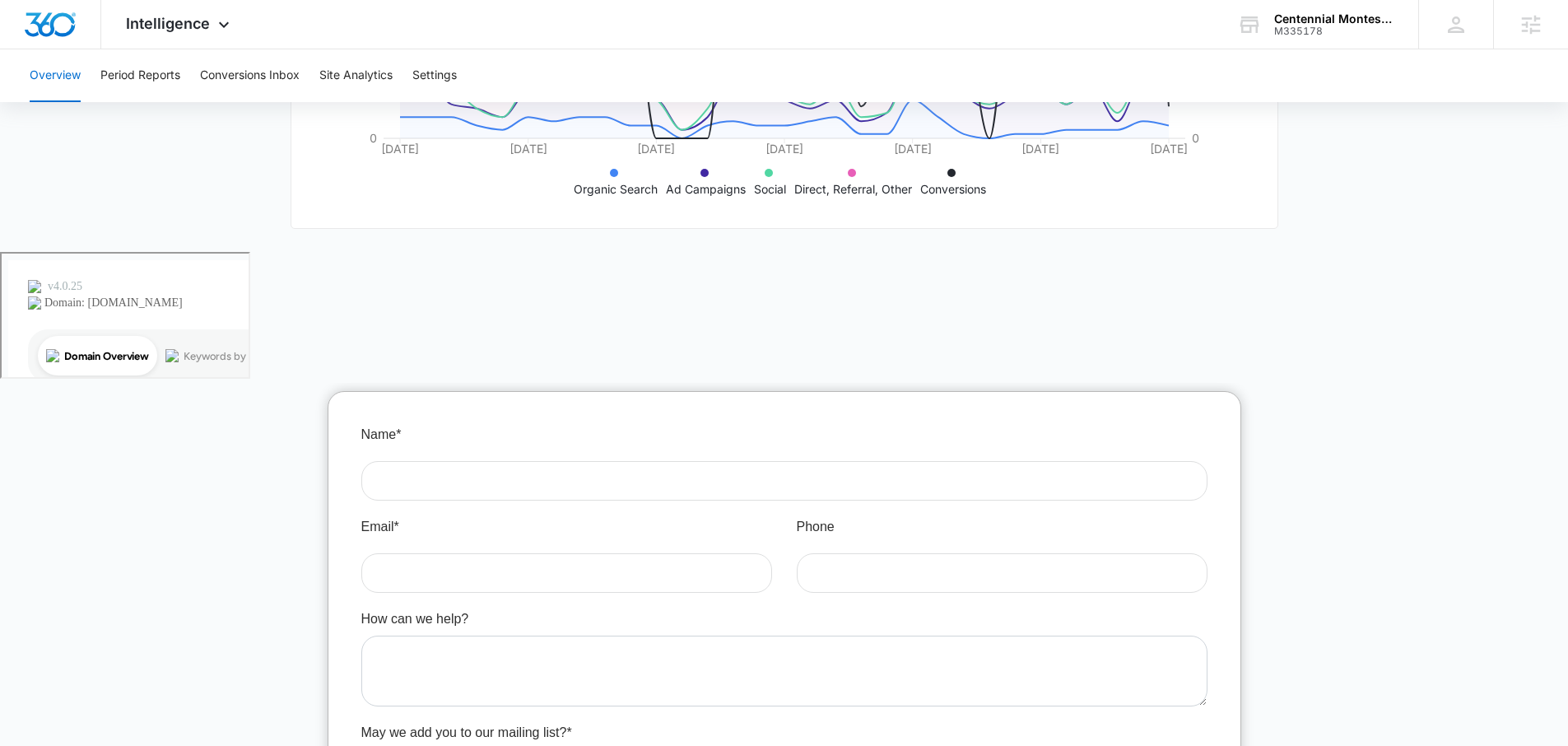
scroll to position [801, 0]
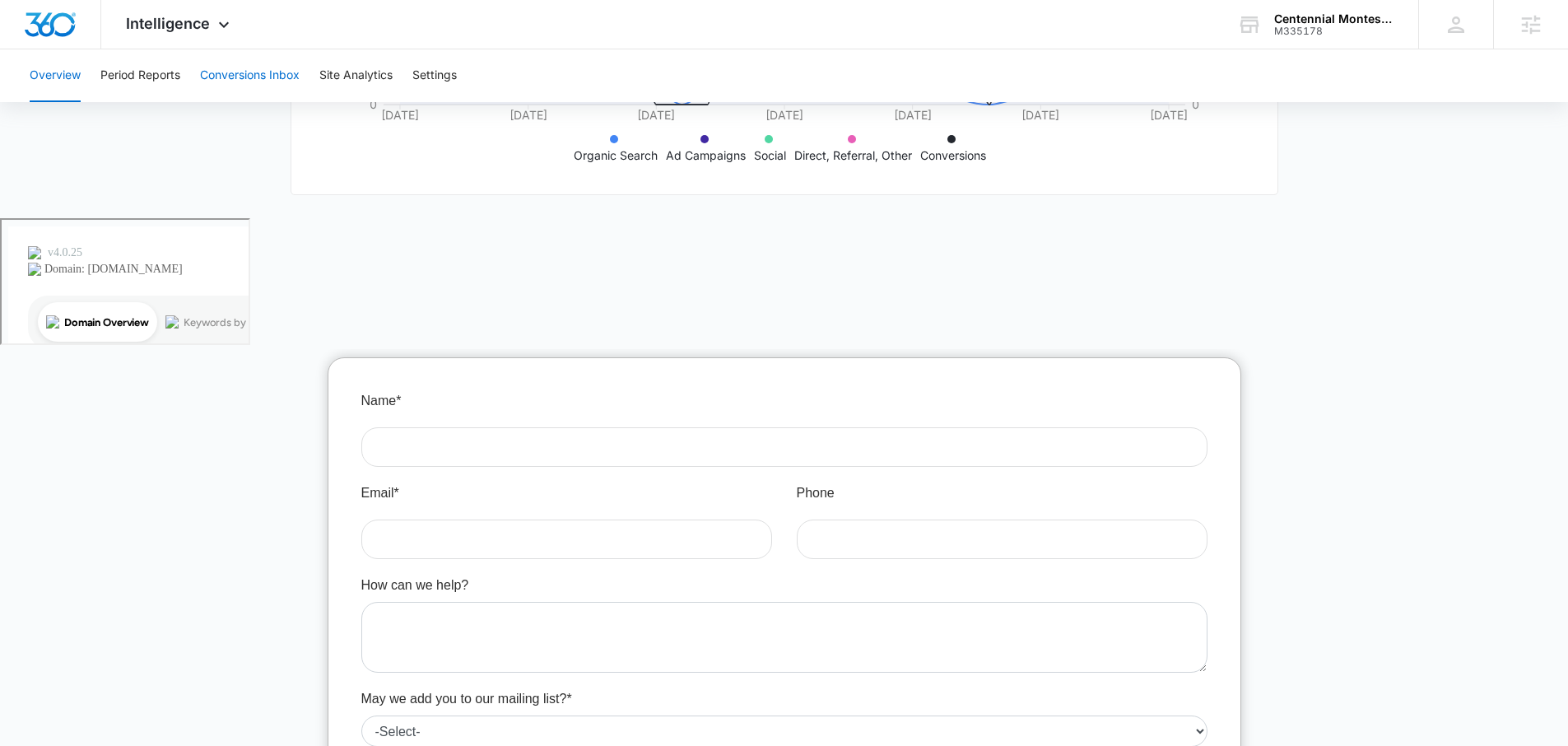
click at [243, 69] on button "Conversions Inbox" at bounding box center [249, 76] width 99 height 53
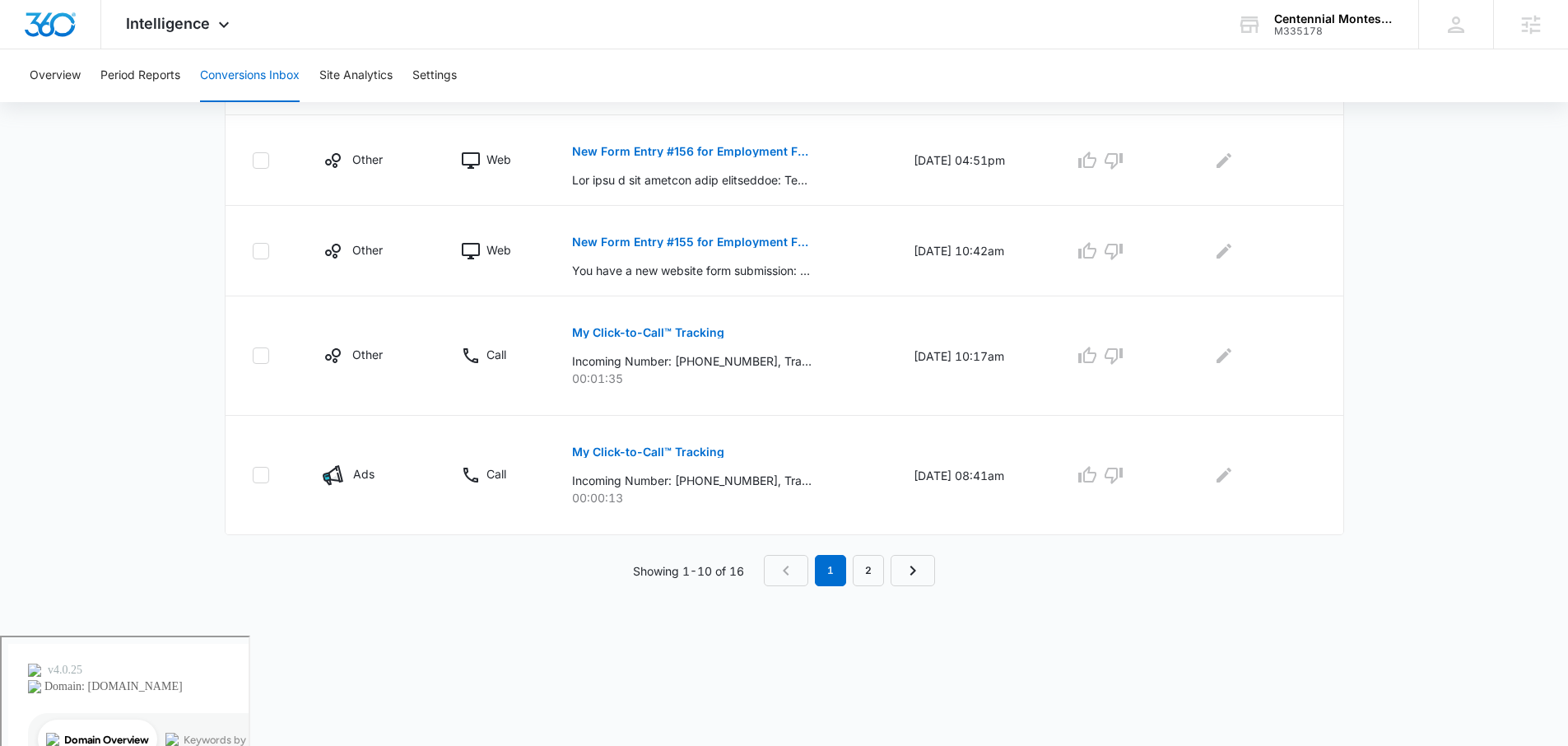
scroll to position [1160, 0]
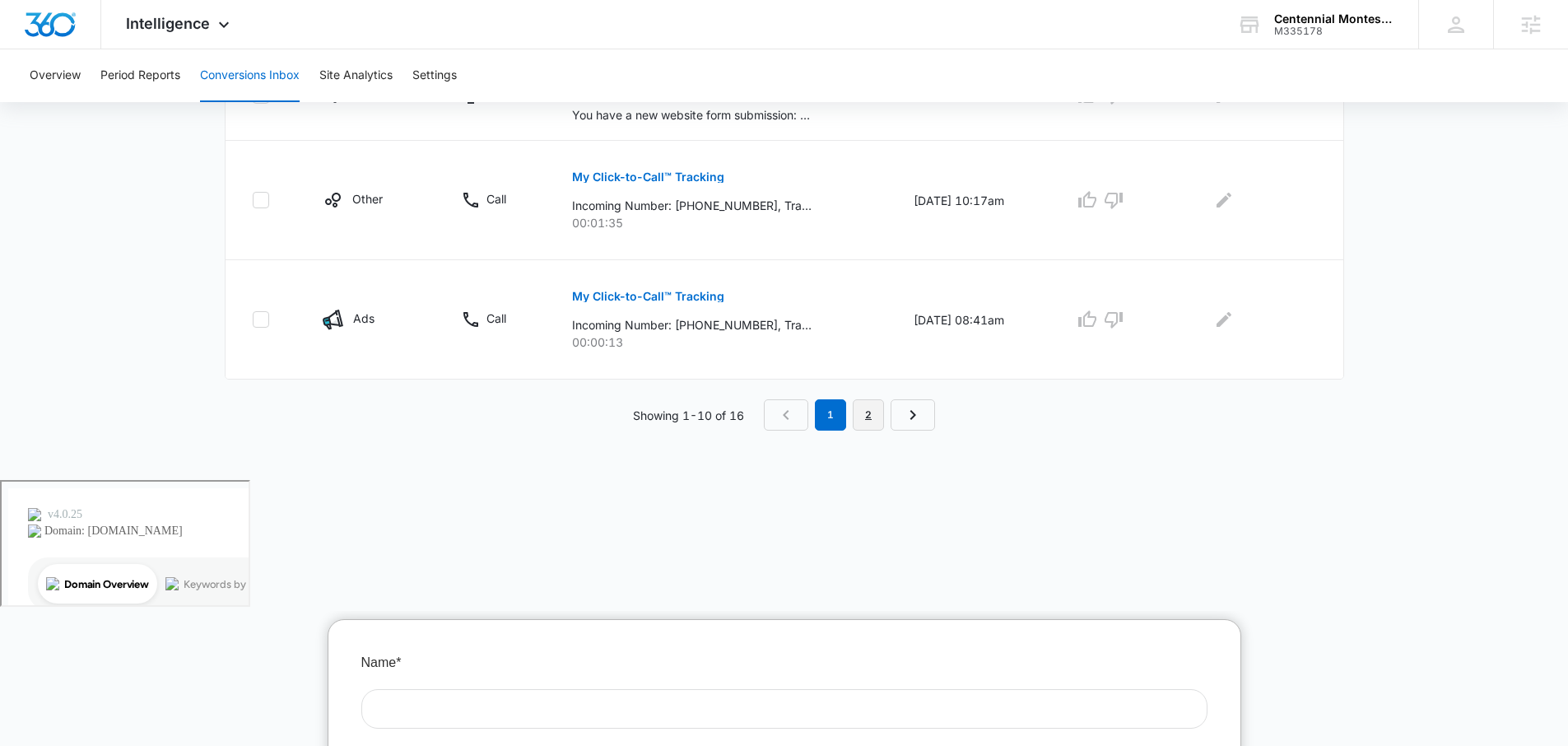
click at [857, 423] on link "2" at bounding box center [869, 415] width 31 height 31
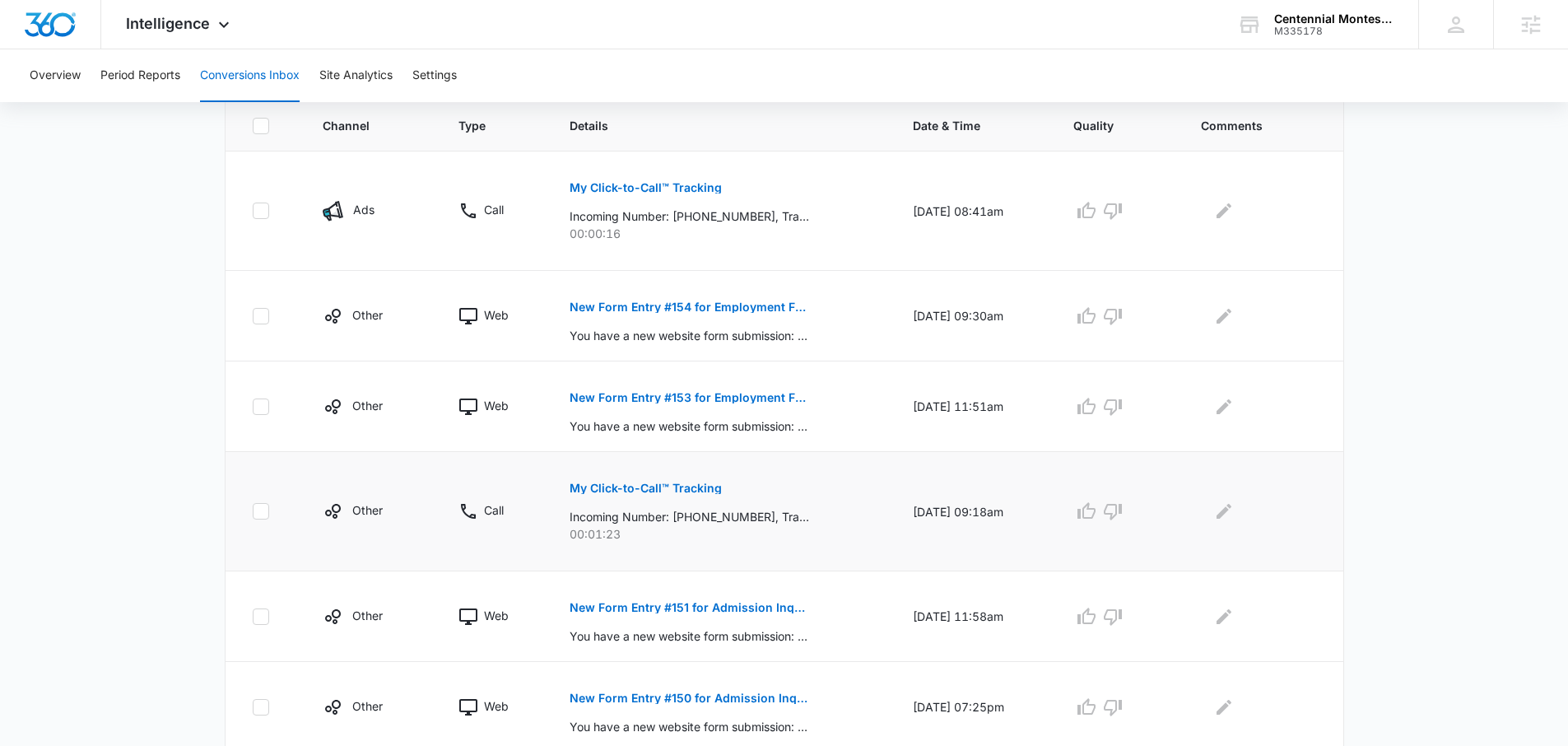
scroll to position [386, 0]
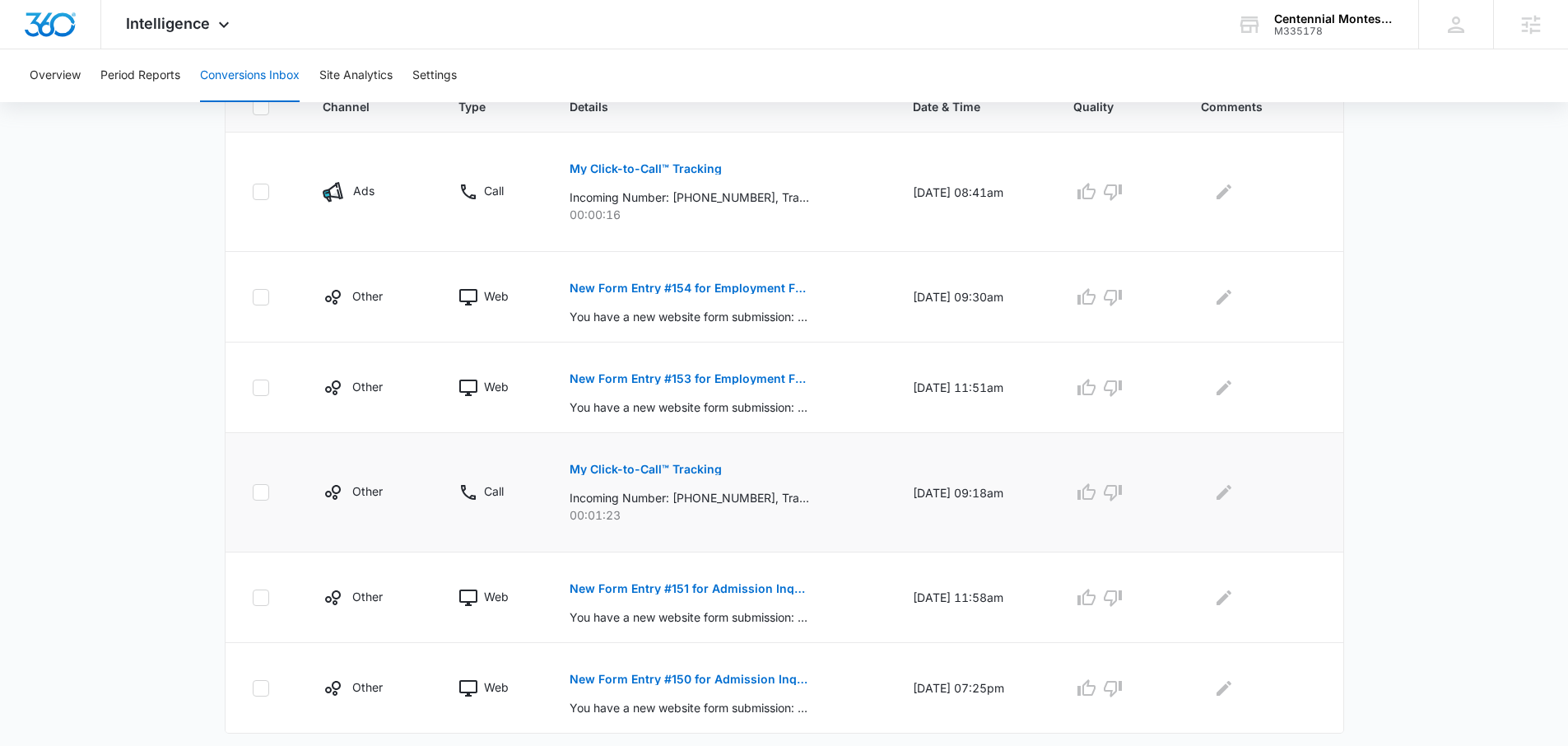
click at [659, 466] on p "My Click-to-Call™ Tracking" at bounding box center [646, 469] width 153 height 12
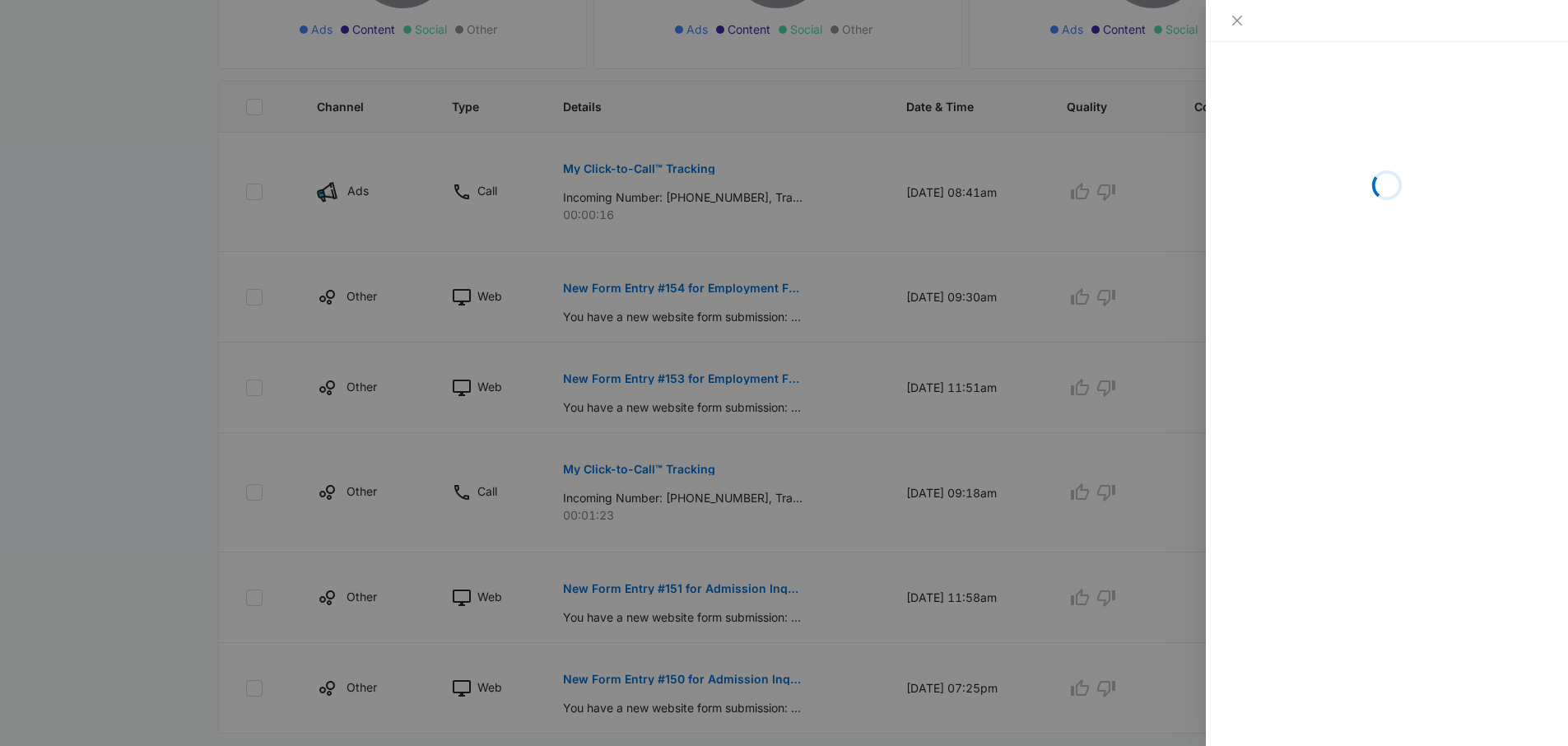
click at [1224, 26] on div at bounding box center [1387, 21] width 362 height 42
click at [1228, 23] on button "Close" at bounding box center [1236, 20] width 23 height 15
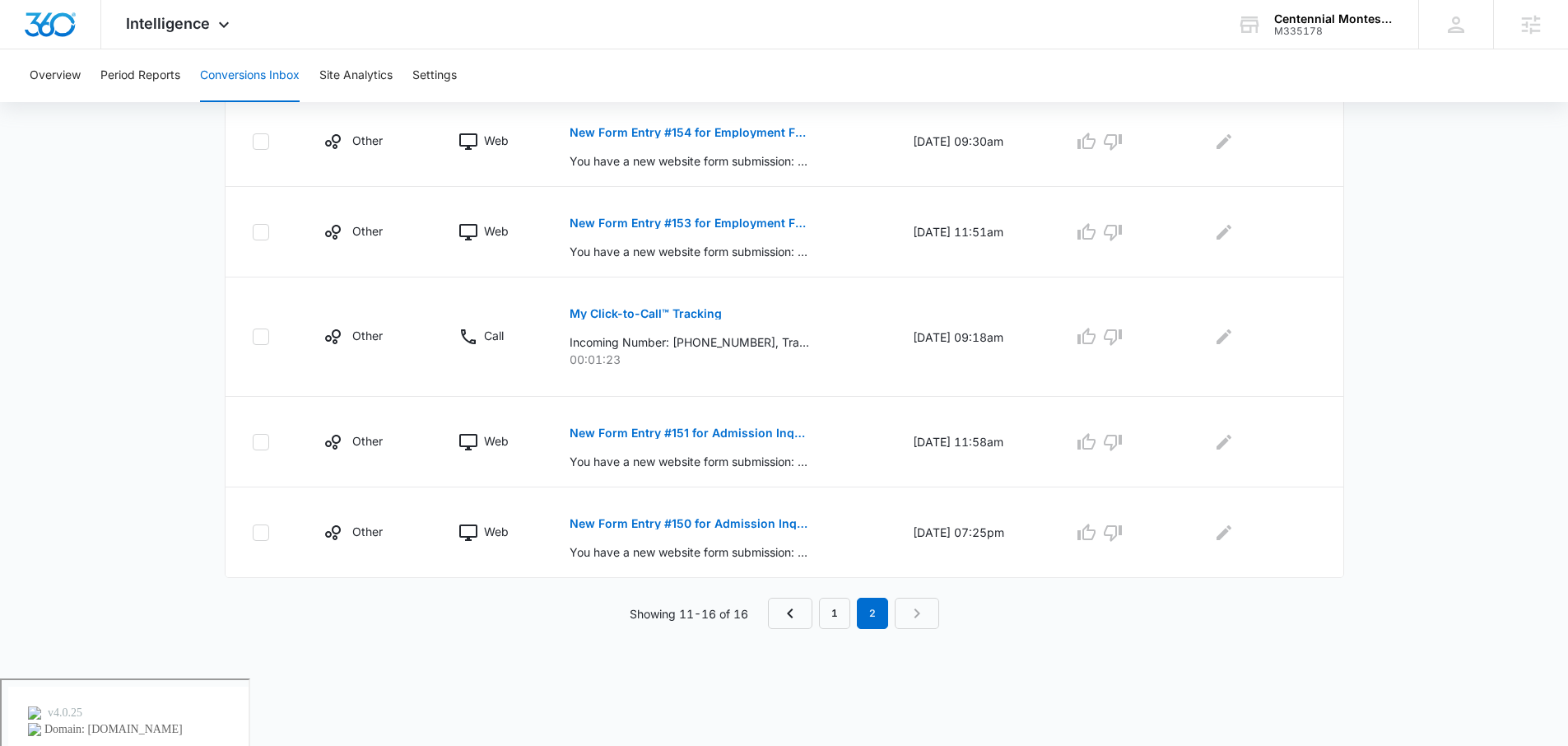
scroll to position [939, 0]
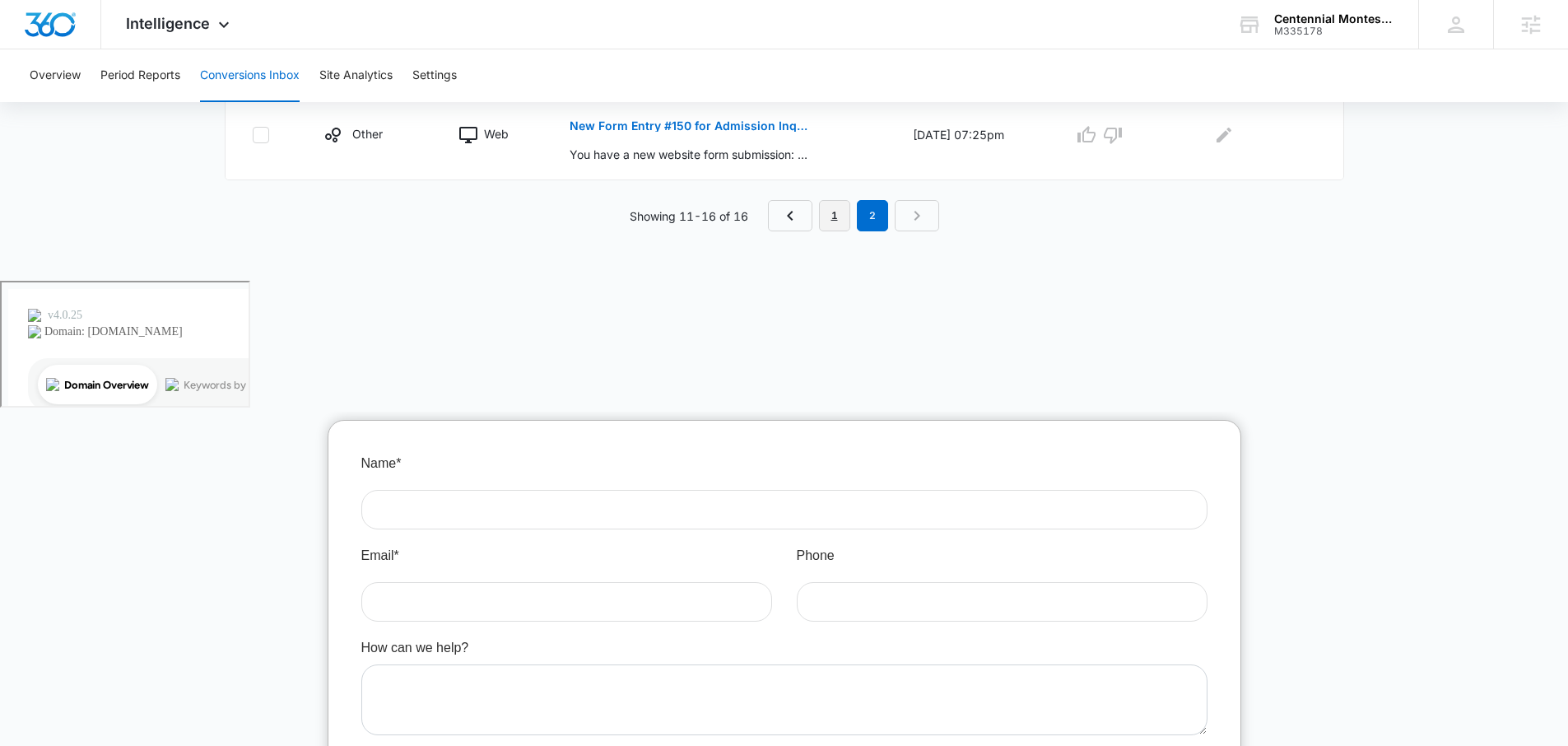
click at [830, 207] on link "1" at bounding box center [835, 216] width 31 height 31
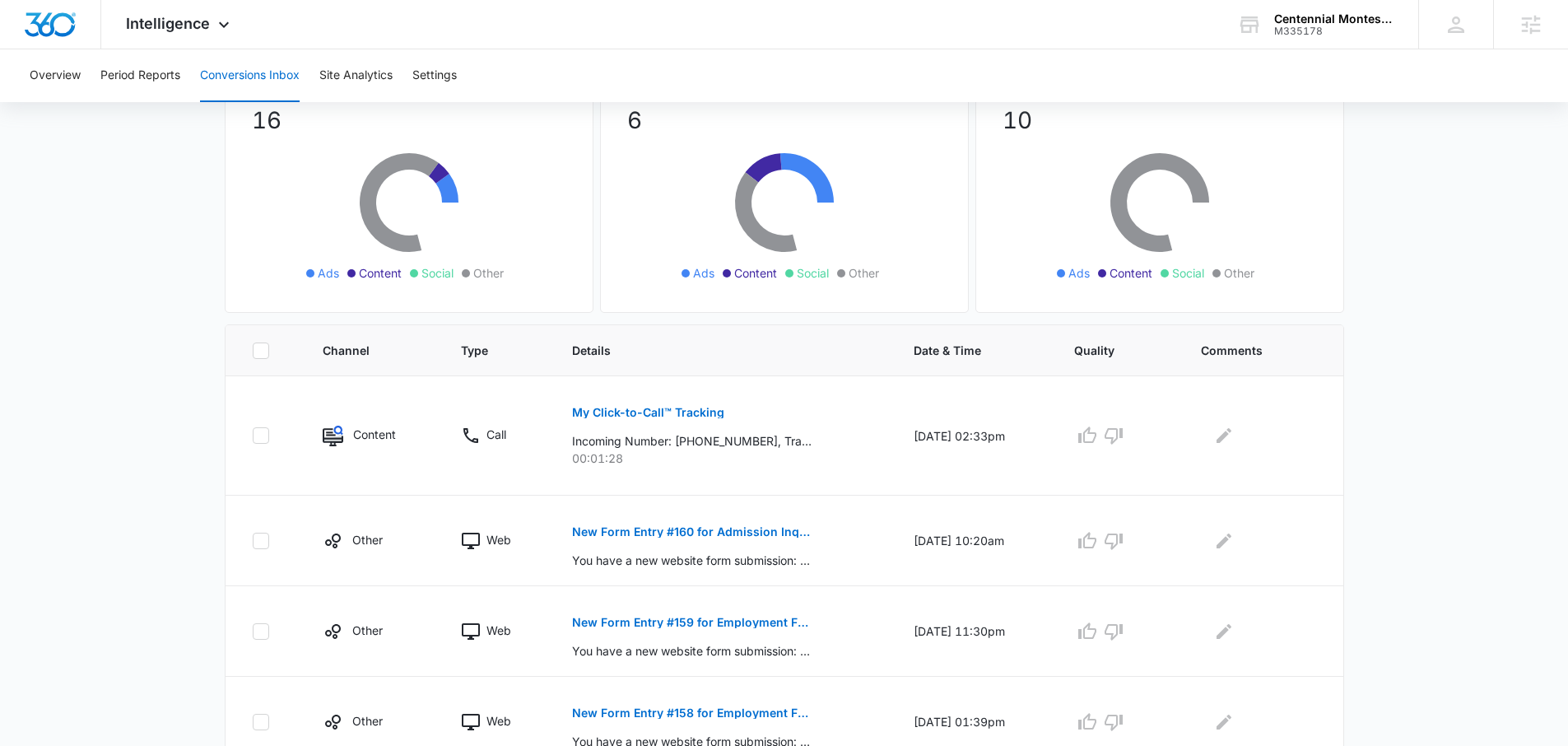
scroll to position [176, 0]
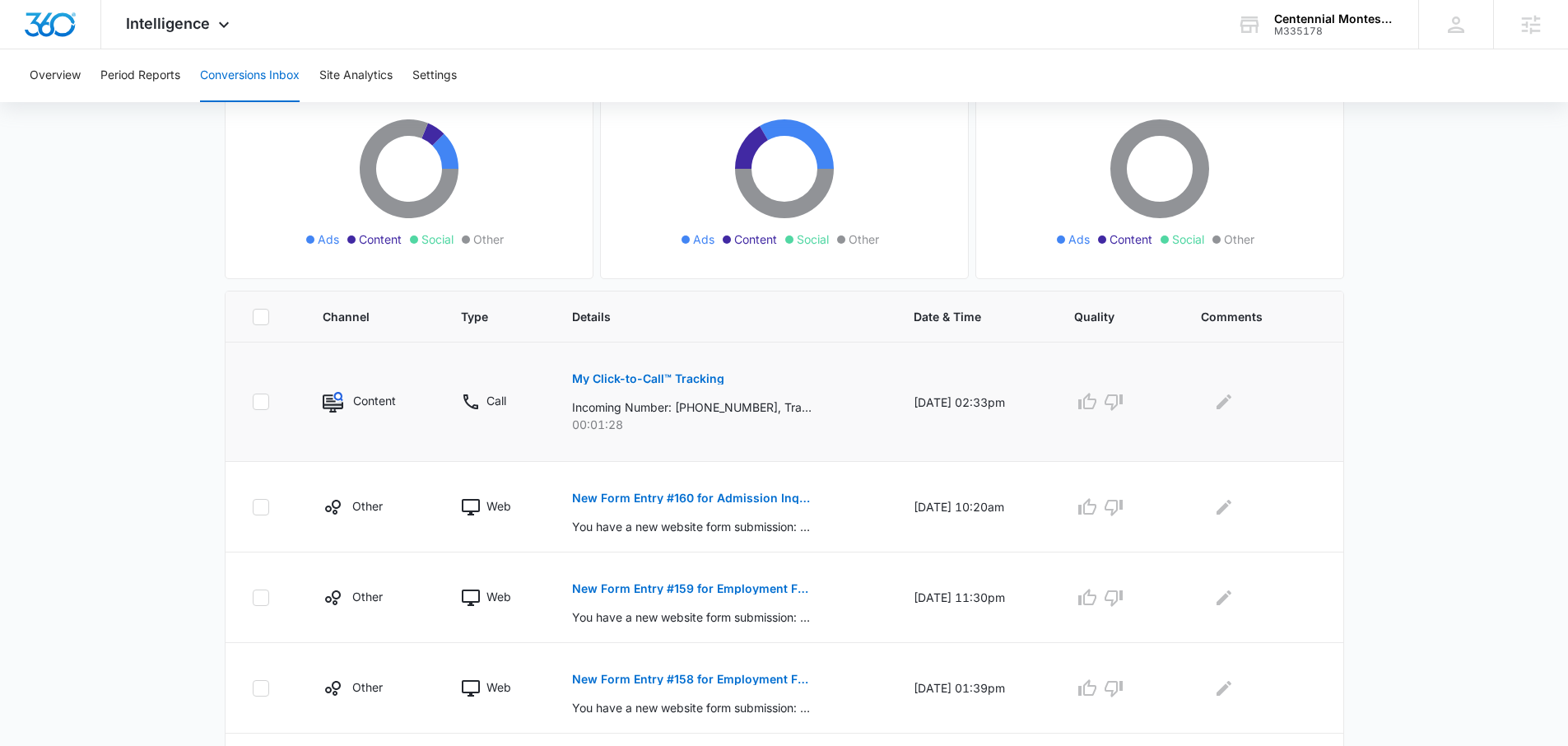
click at [675, 380] on p "My Click-to-Call™ Tracking" at bounding box center [648, 379] width 153 height 12
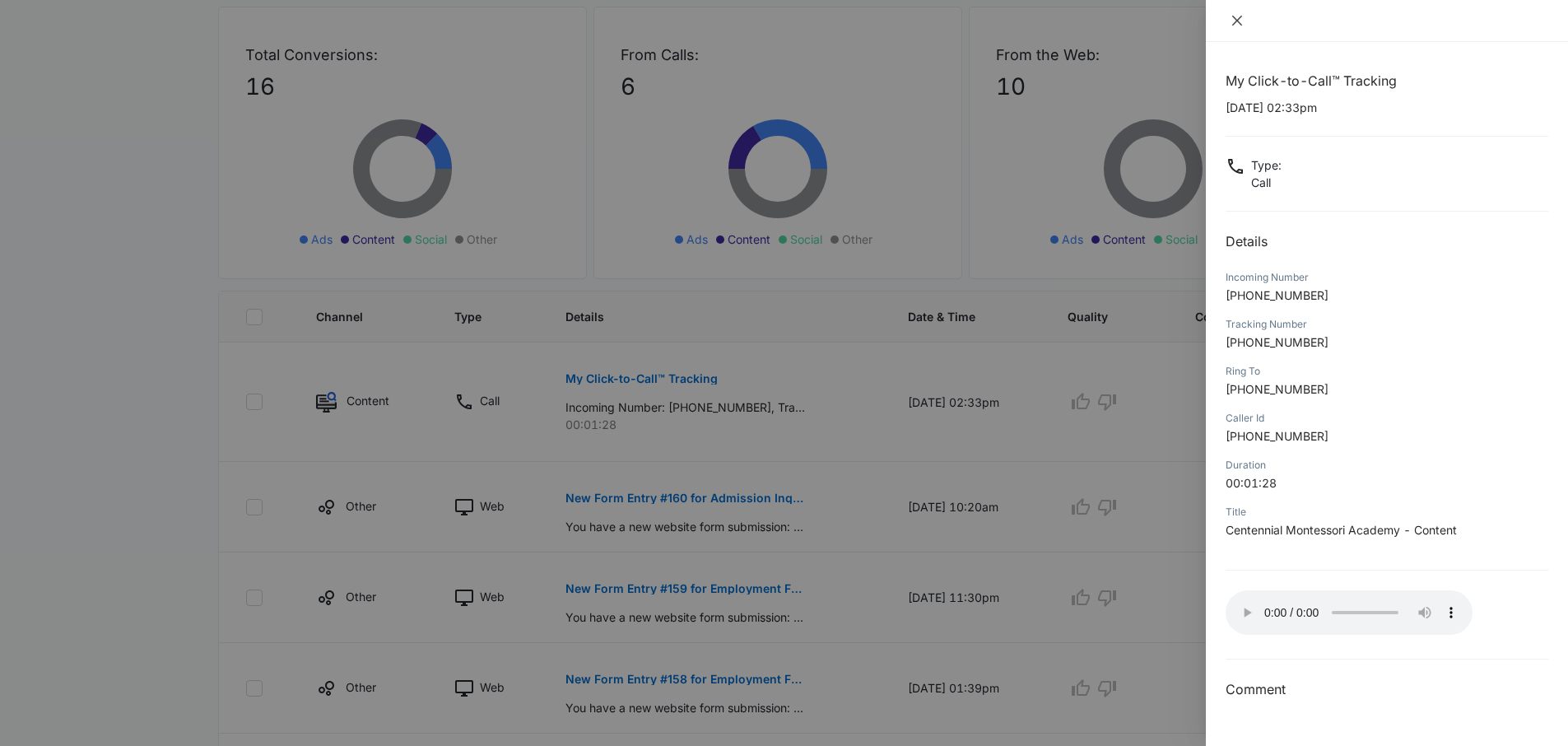
click at [1240, 23] on icon "close" at bounding box center [1237, 21] width 10 height 10
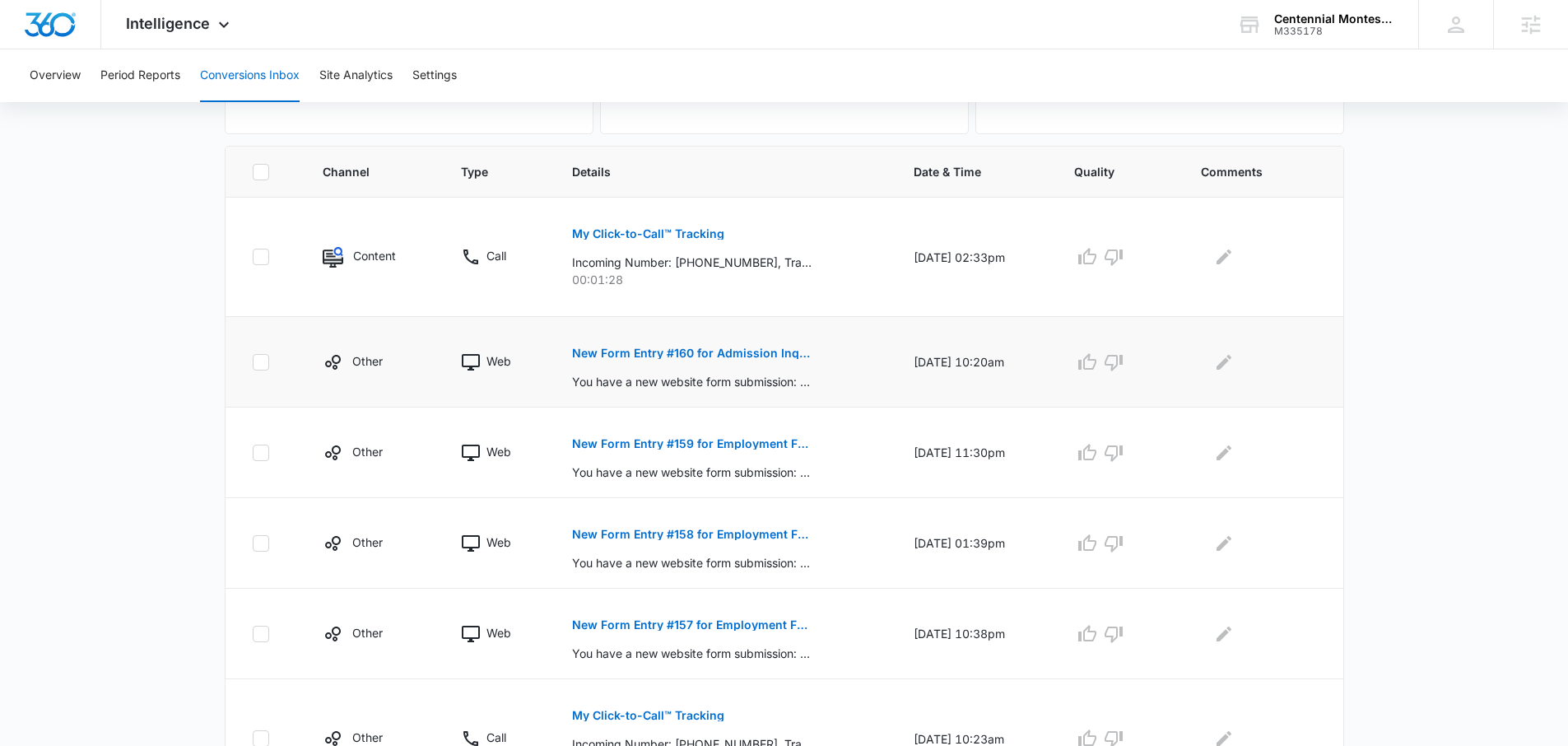
scroll to position [325, 0]
click at [805, 328] on td "New Form Entry #160 for Admission Inquiry You have a new website form submissio…" at bounding box center [722, 359] width 342 height 91
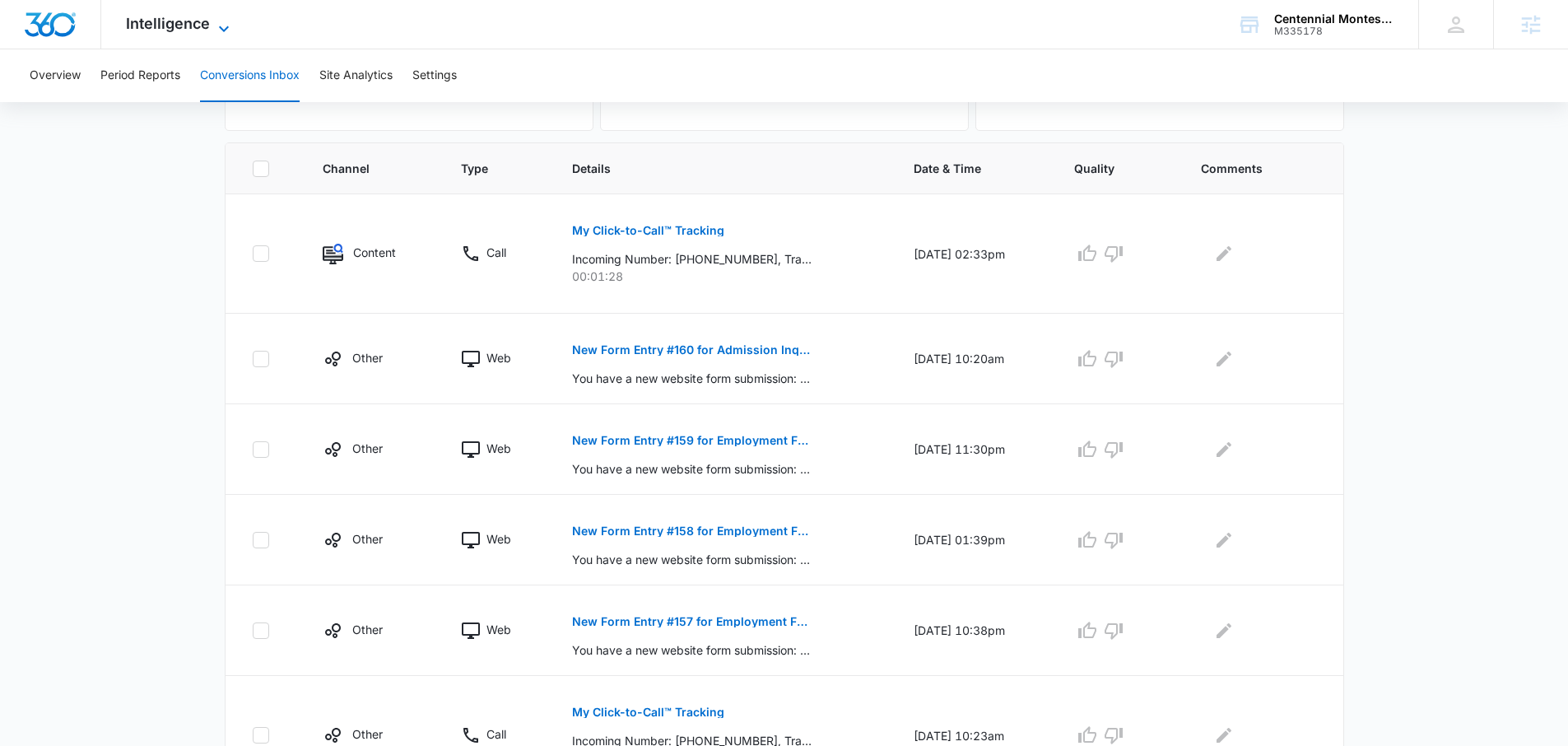
click at [222, 23] on icon at bounding box center [223, 29] width 20 height 20
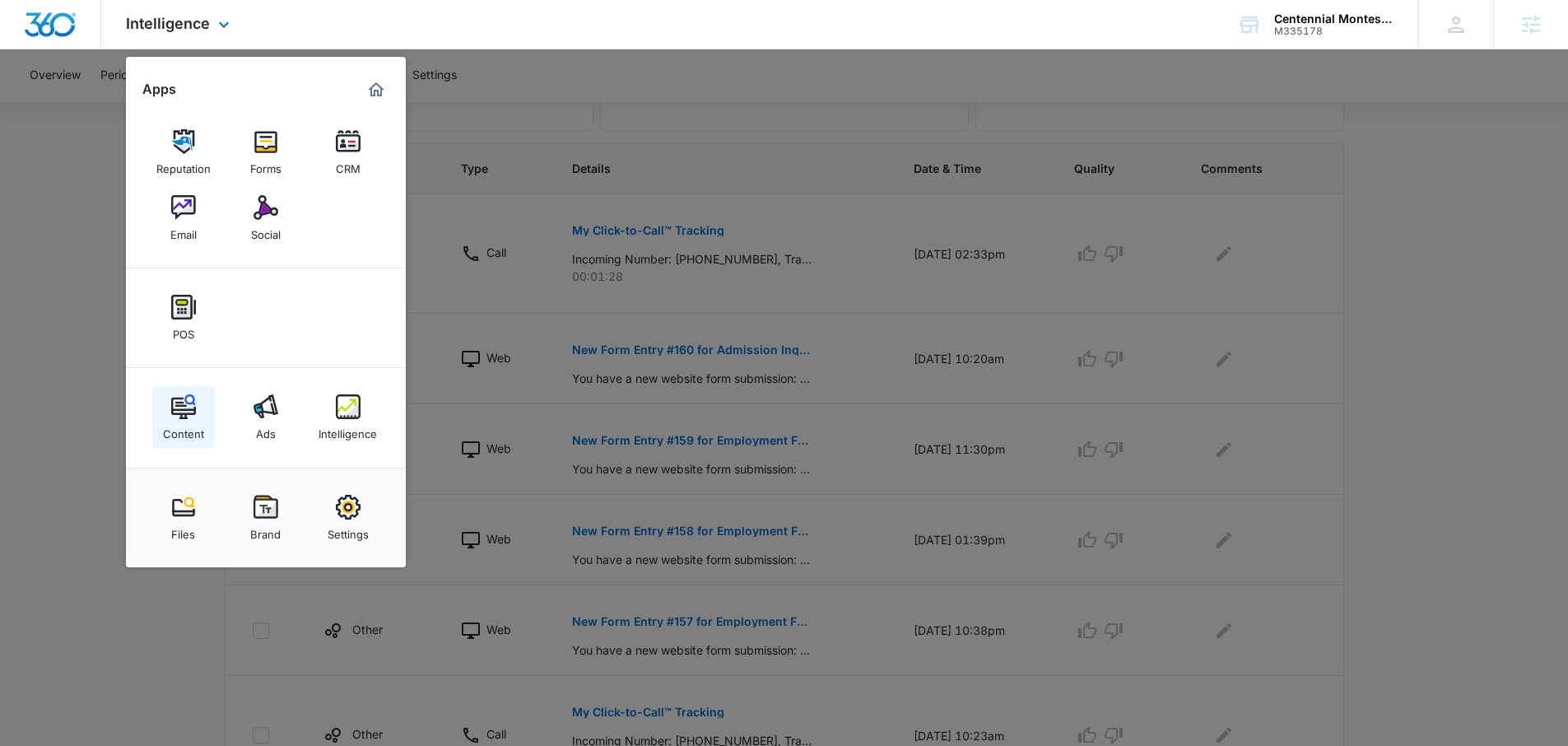
click at [187, 446] on link "Content" at bounding box center [184, 417] width 63 height 63
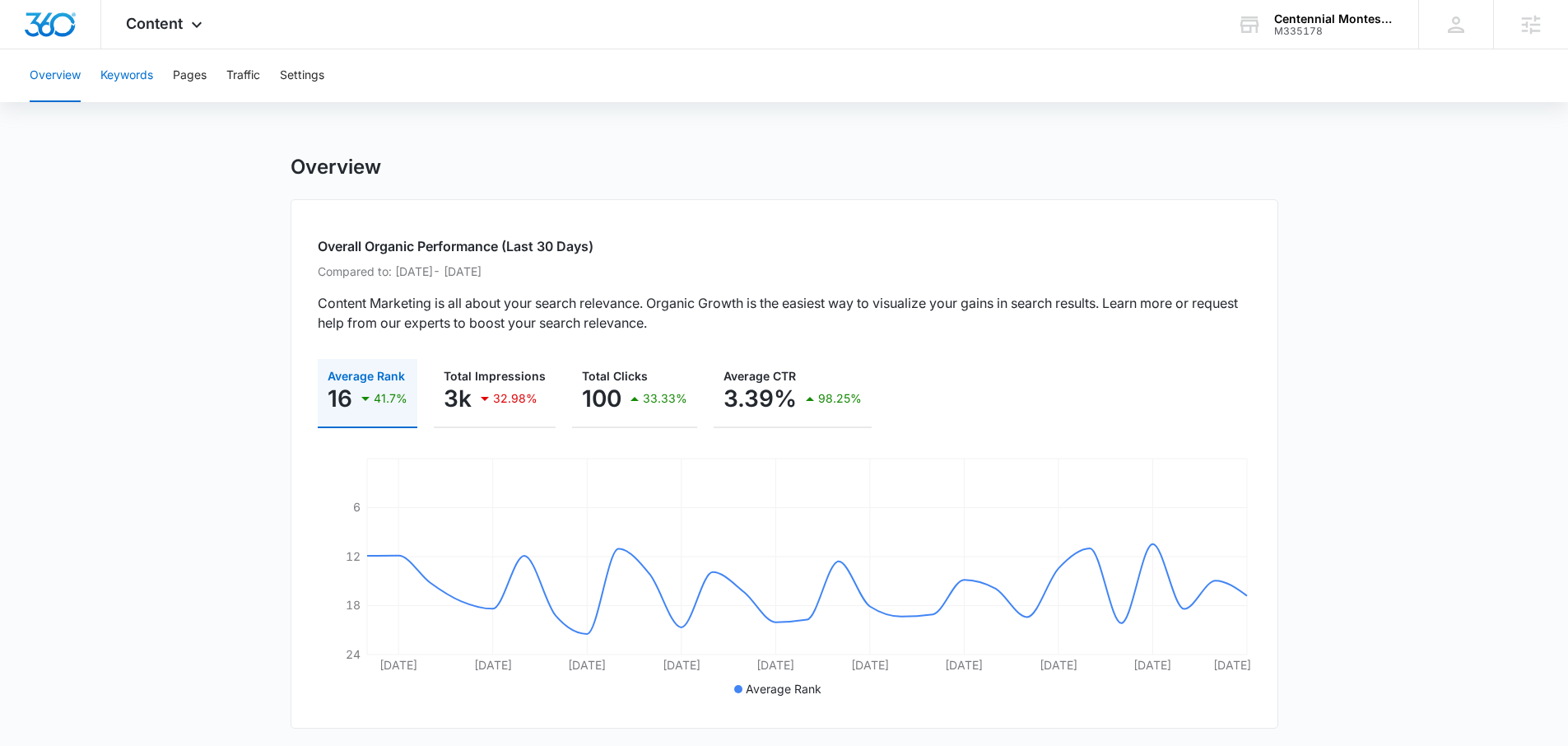
click at [134, 73] on button "Keywords" at bounding box center [127, 76] width 53 height 53
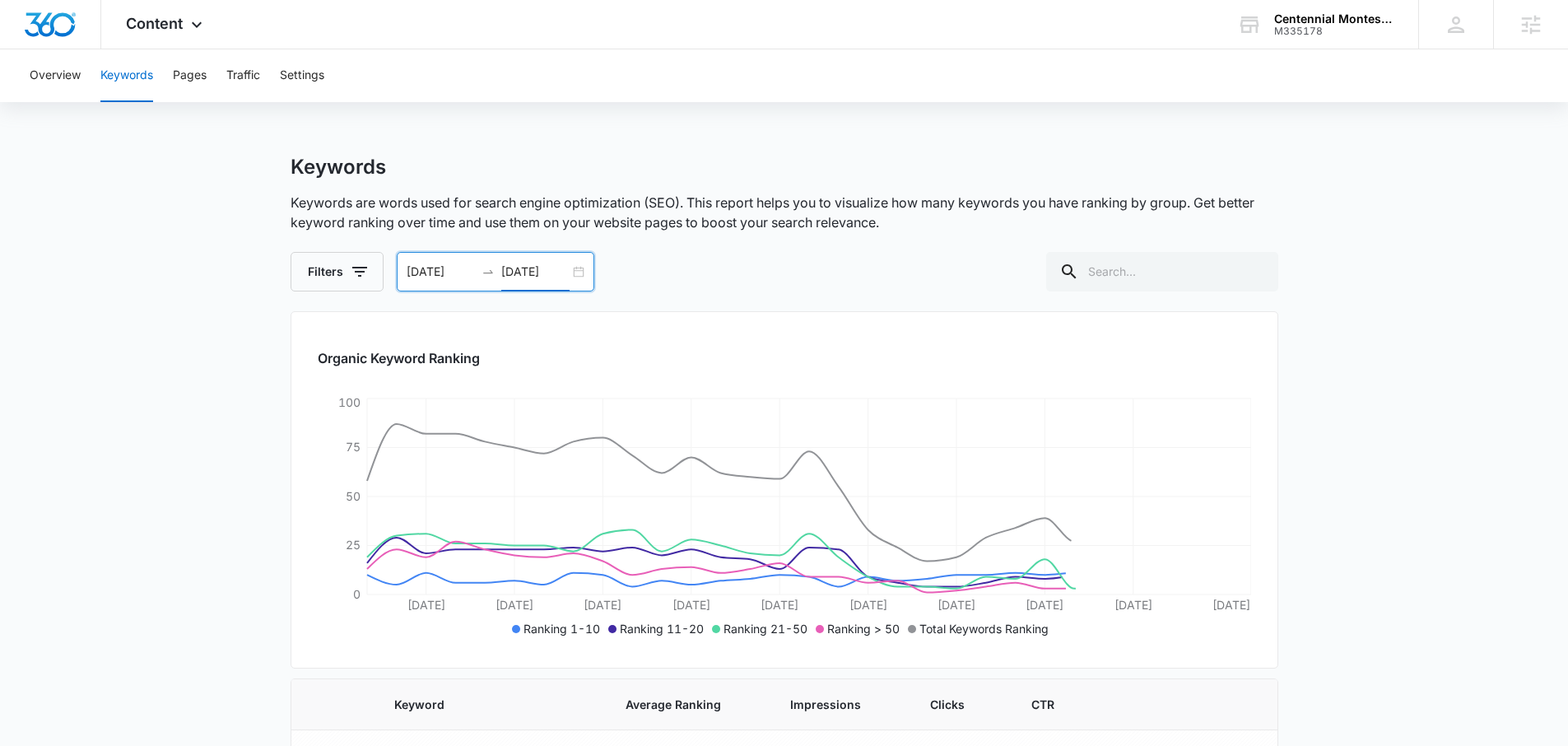
click at [564, 270] on input "09/25/2025" at bounding box center [534, 272] width 68 height 18
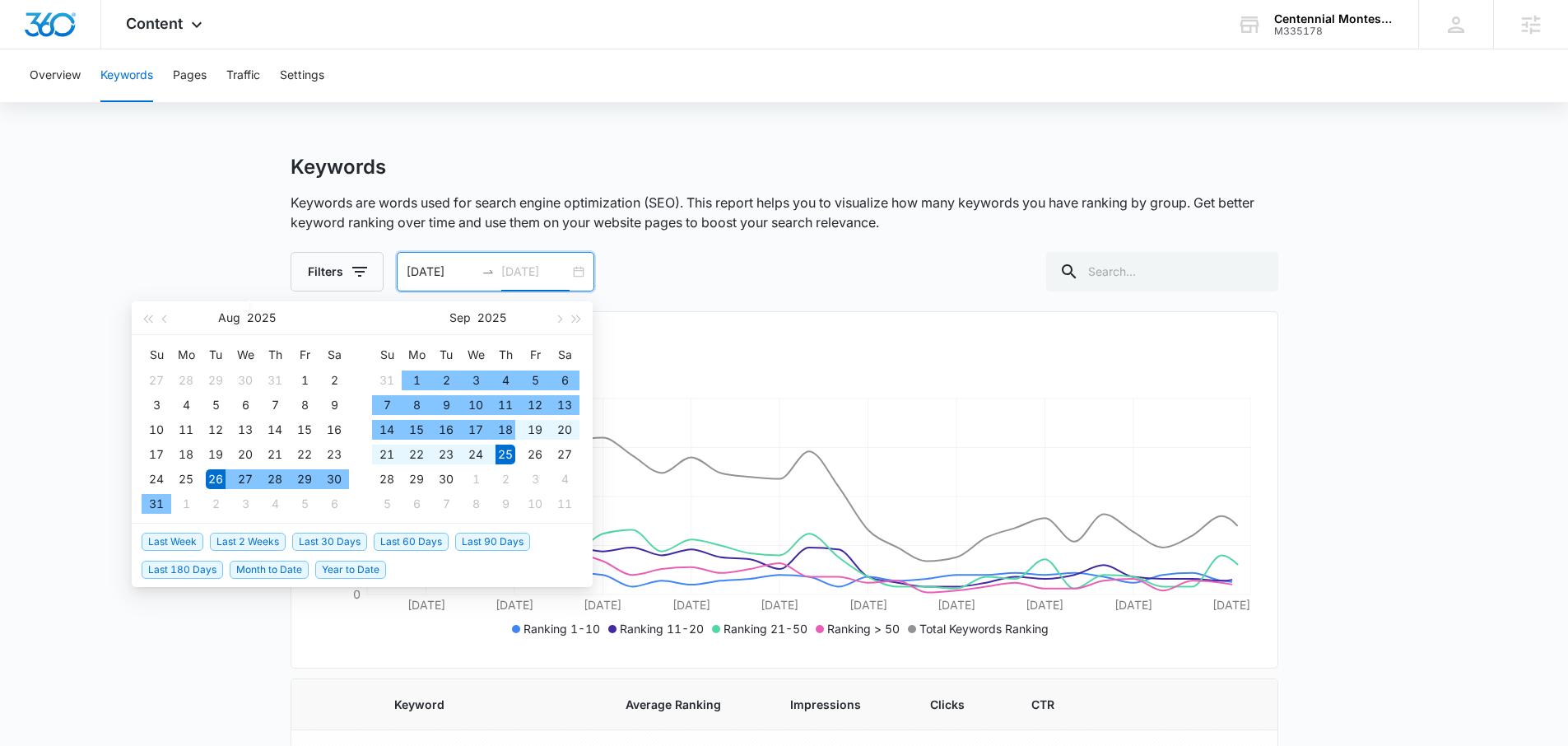
type input "09/25/2025"
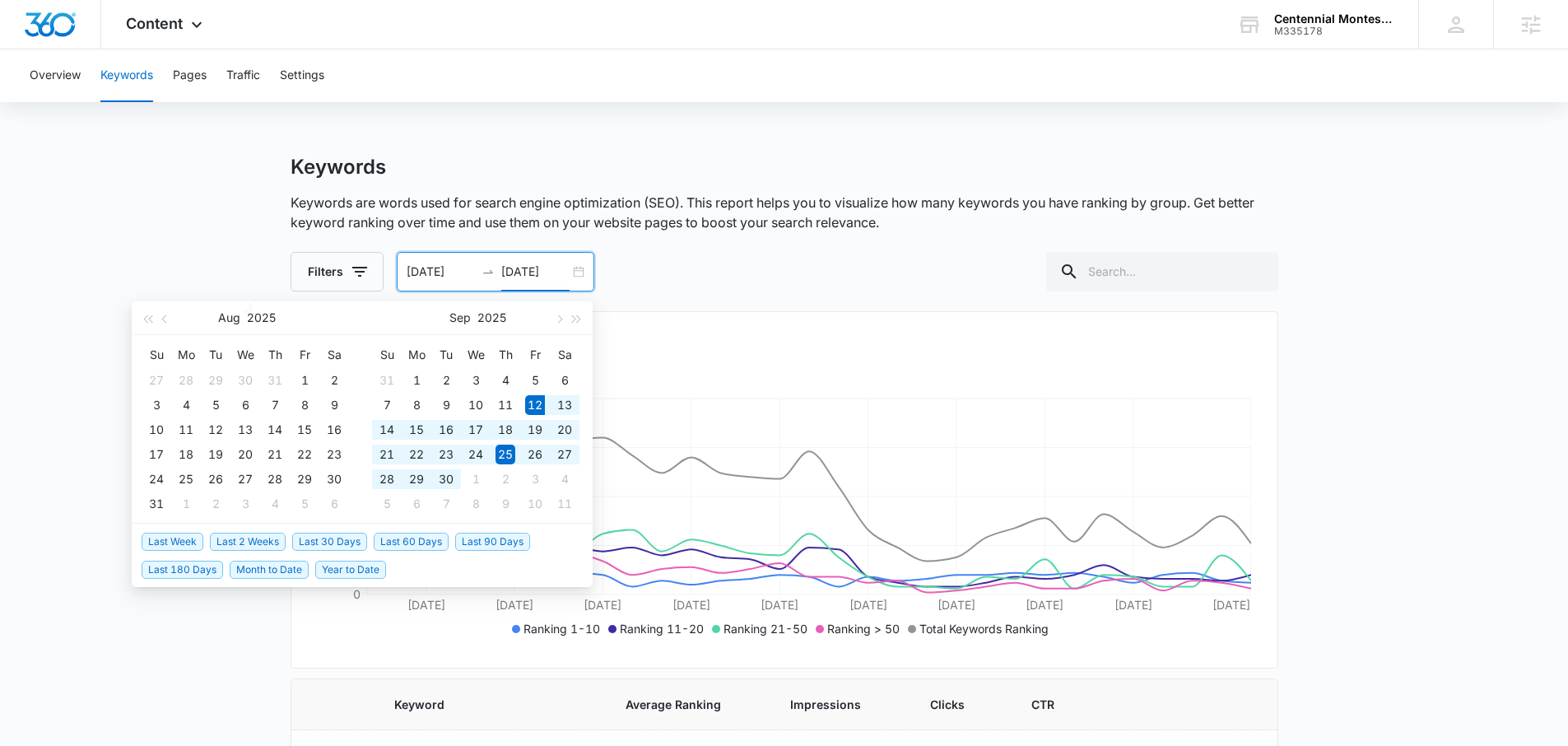
click at [322, 537] on span "Last 30 Days" at bounding box center [330, 541] width 75 height 18
type input "09/12/2025"
type input "10/12/2025"
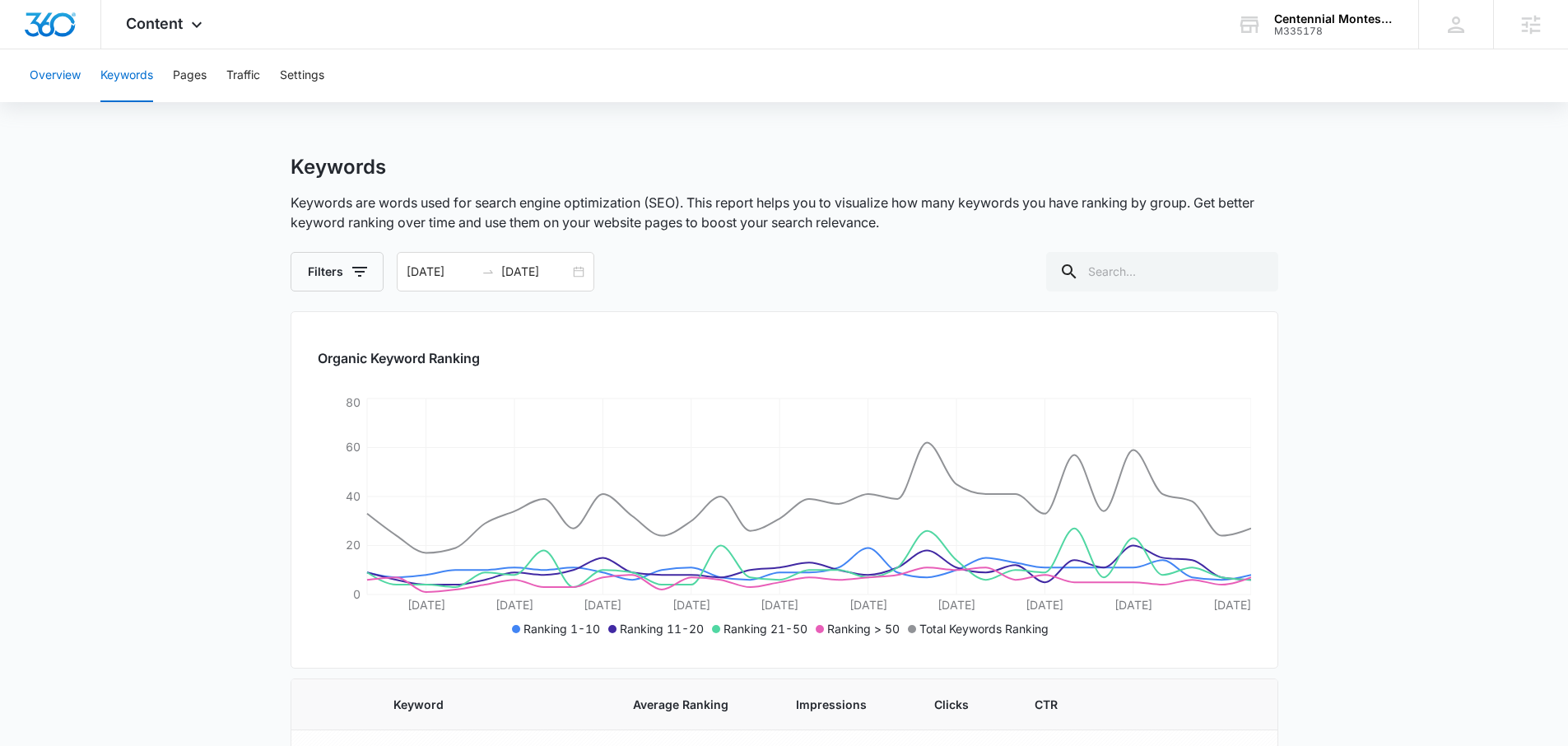
click at [65, 84] on button "Overview" at bounding box center [55, 76] width 51 height 53
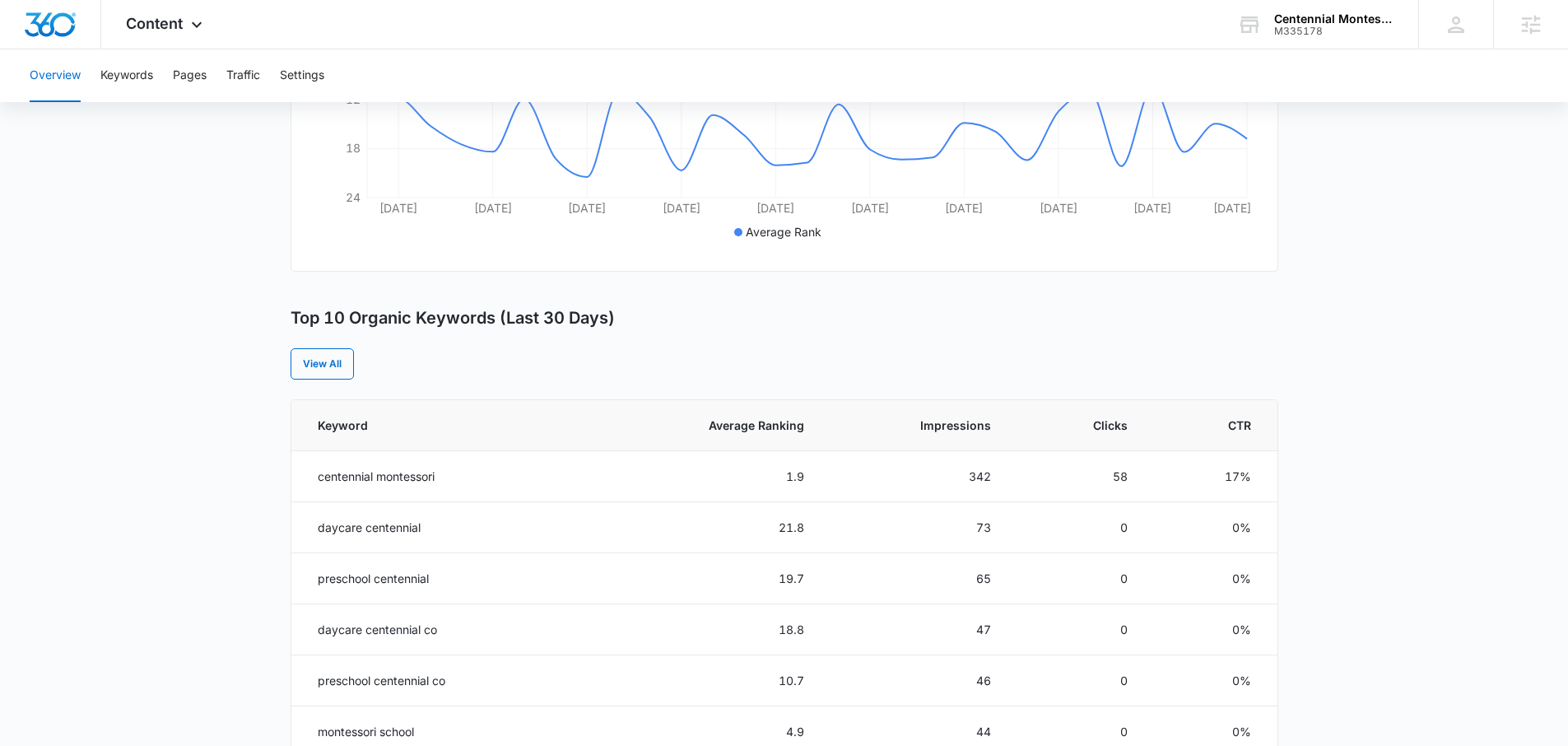
scroll to position [617, 0]
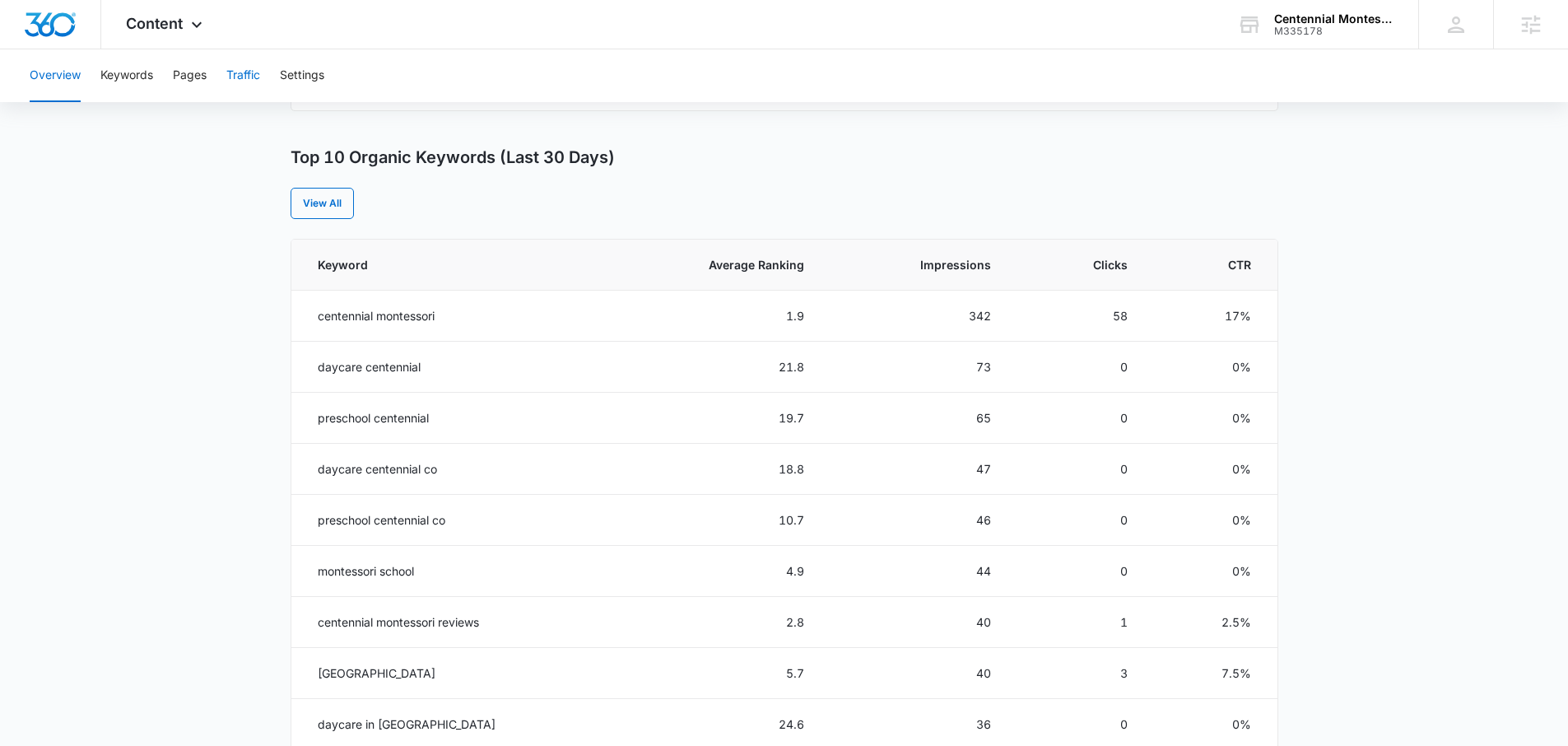
click at [239, 78] on button "Traffic" at bounding box center [243, 76] width 33 height 53
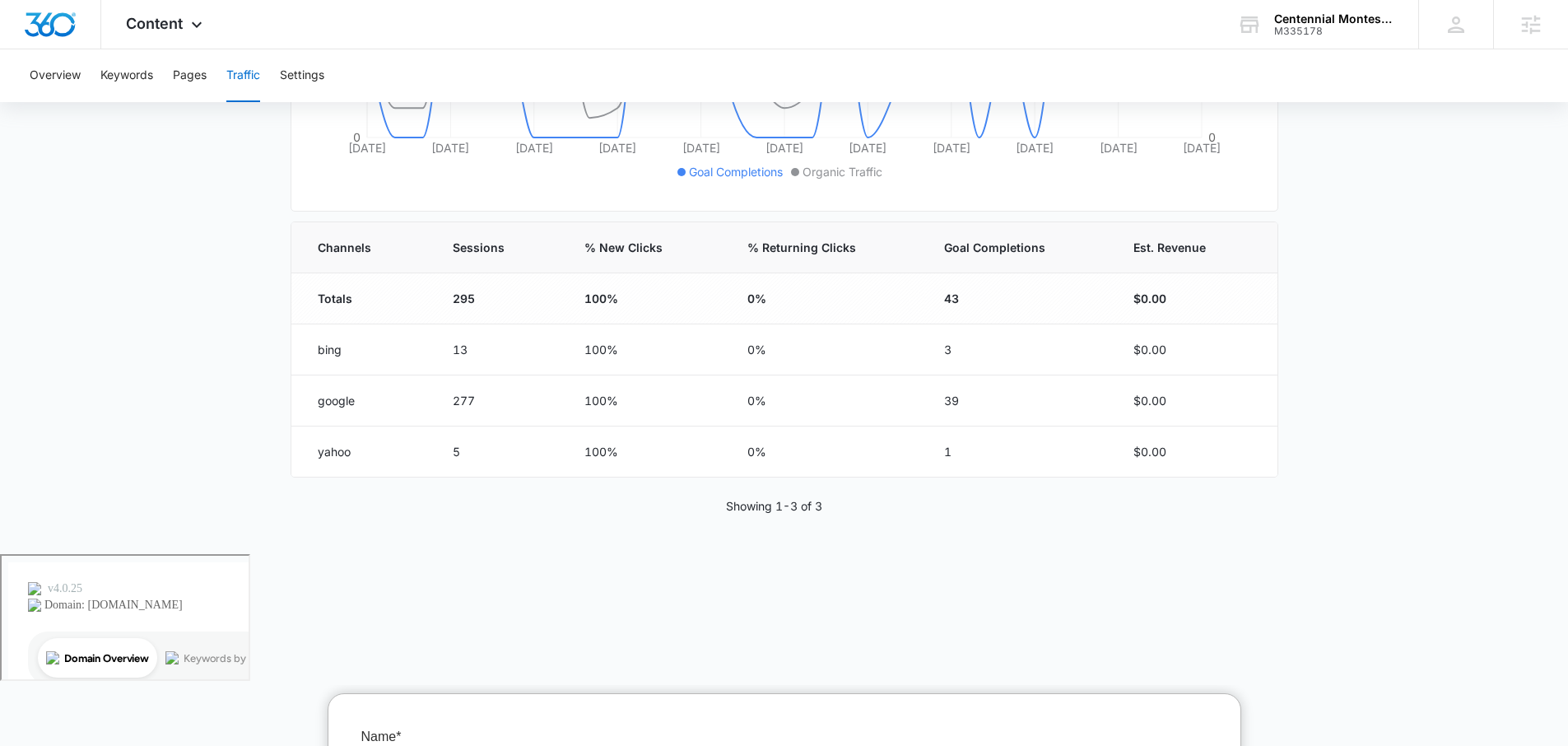
scroll to position [427, 0]
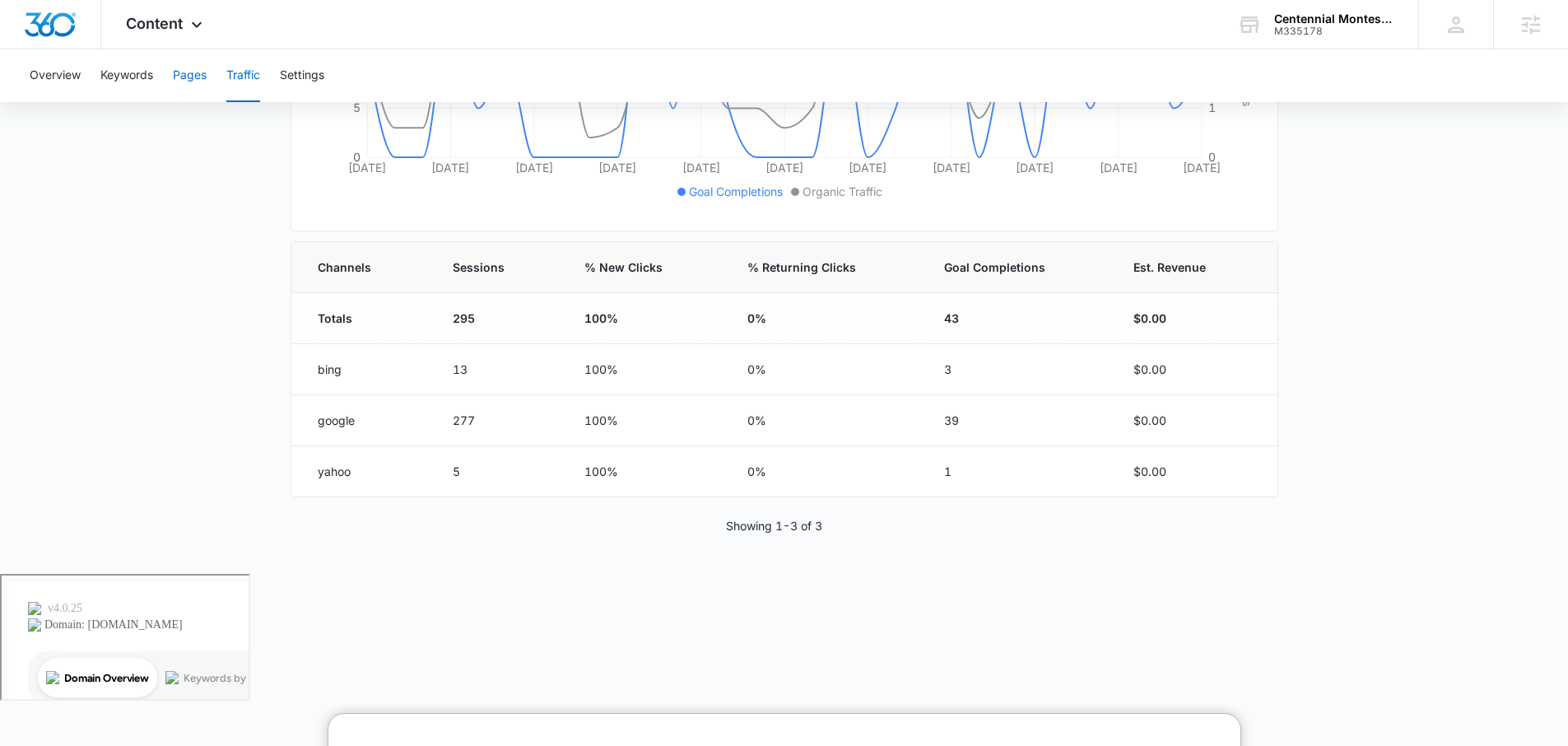
click at [191, 72] on button "Pages" at bounding box center [190, 76] width 33 height 53
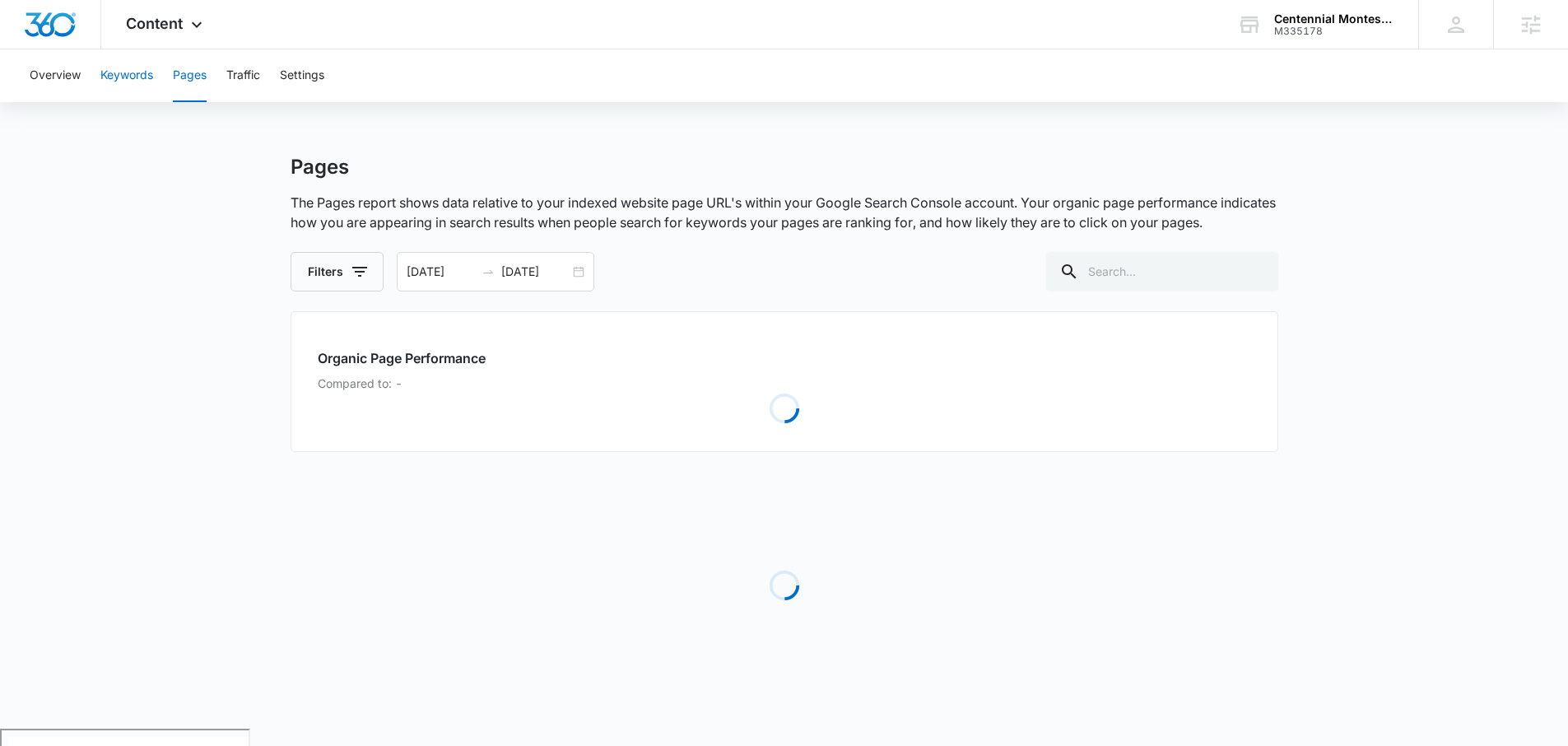
click at [129, 72] on button "Keywords" at bounding box center [127, 76] width 53 height 53
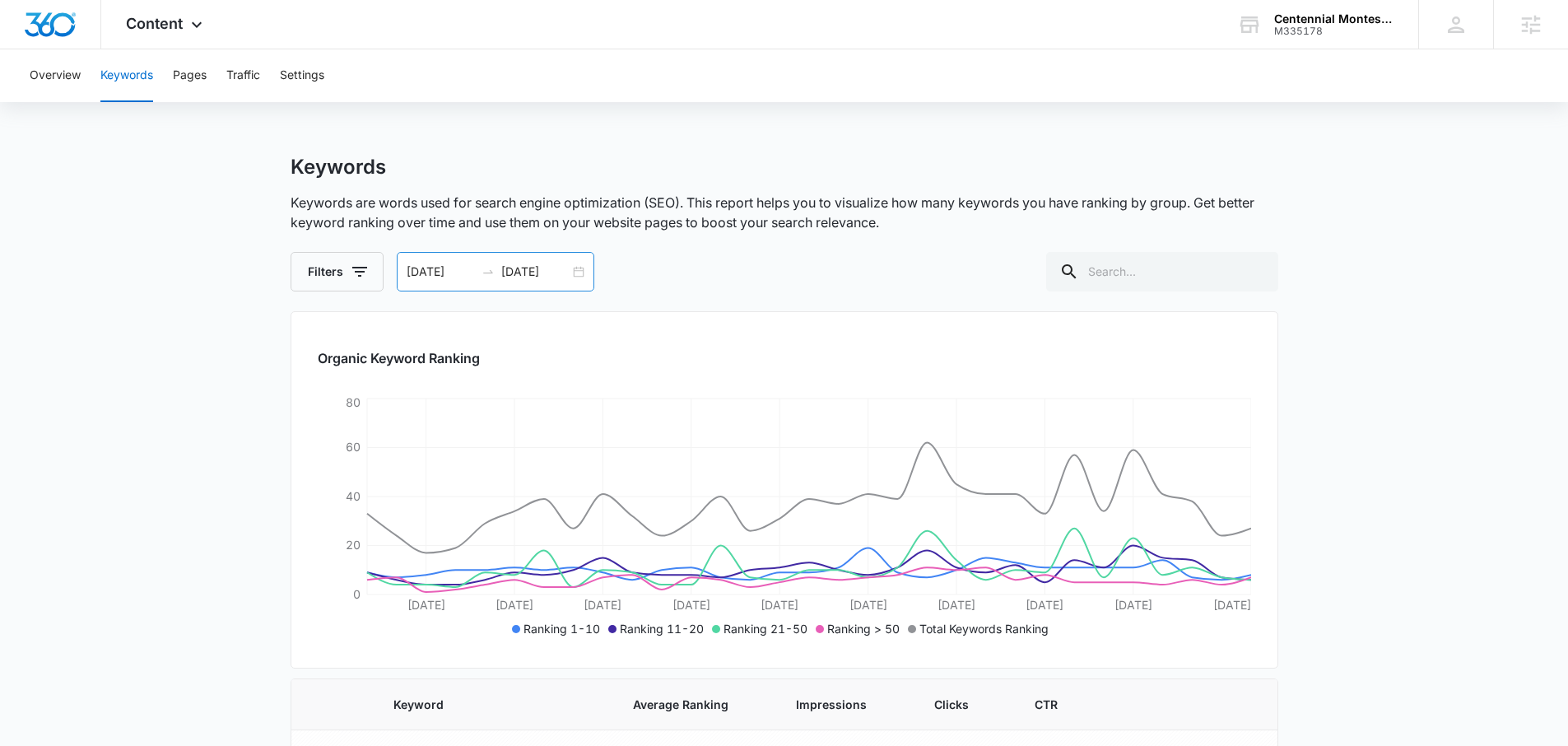
click at [578, 267] on div "09/12/2025 10/12/2025" at bounding box center [495, 272] width 198 height 39
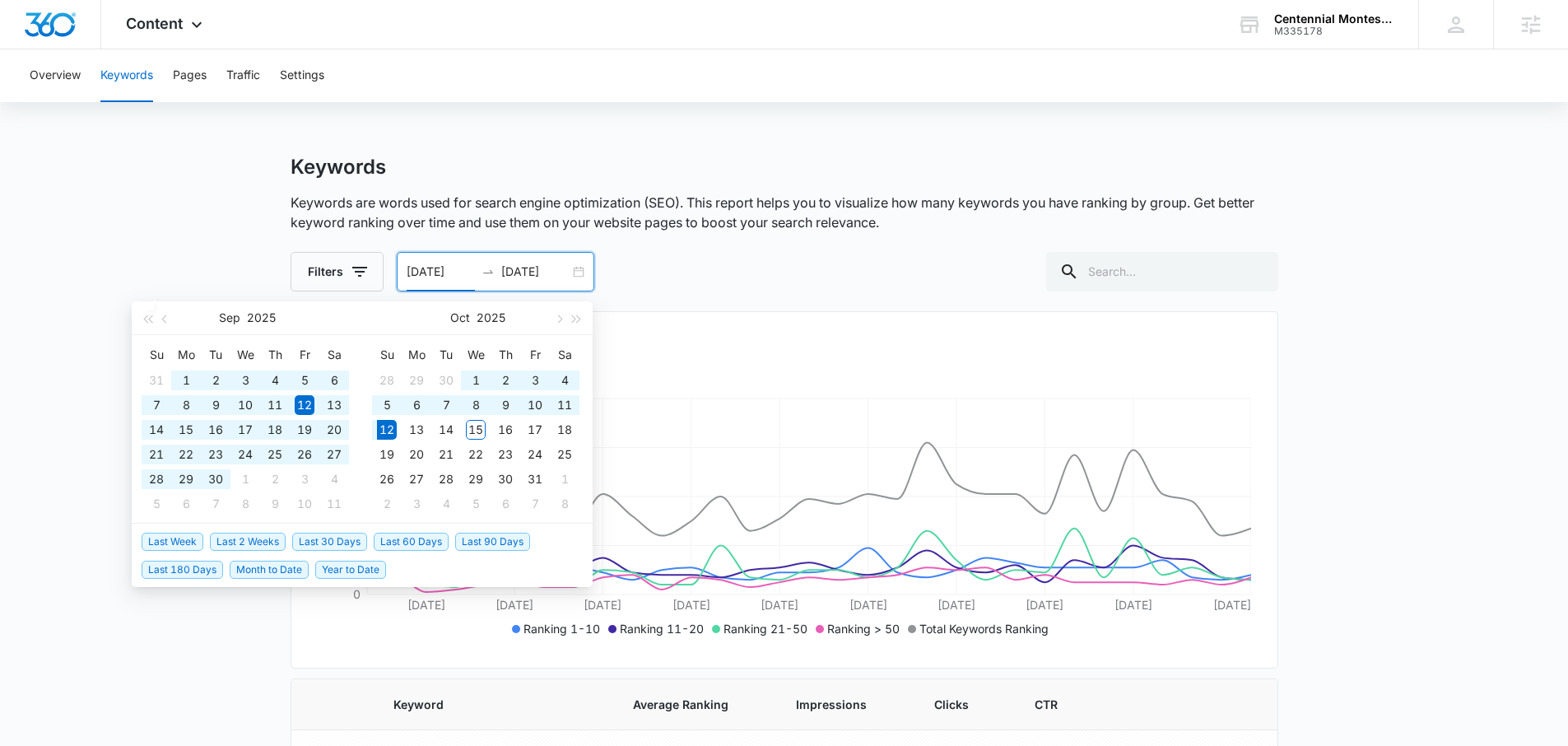
click at [199, 563] on span "Last 180 Days" at bounding box center [182, 570] width 82 height 18
type input "04/15/2025"
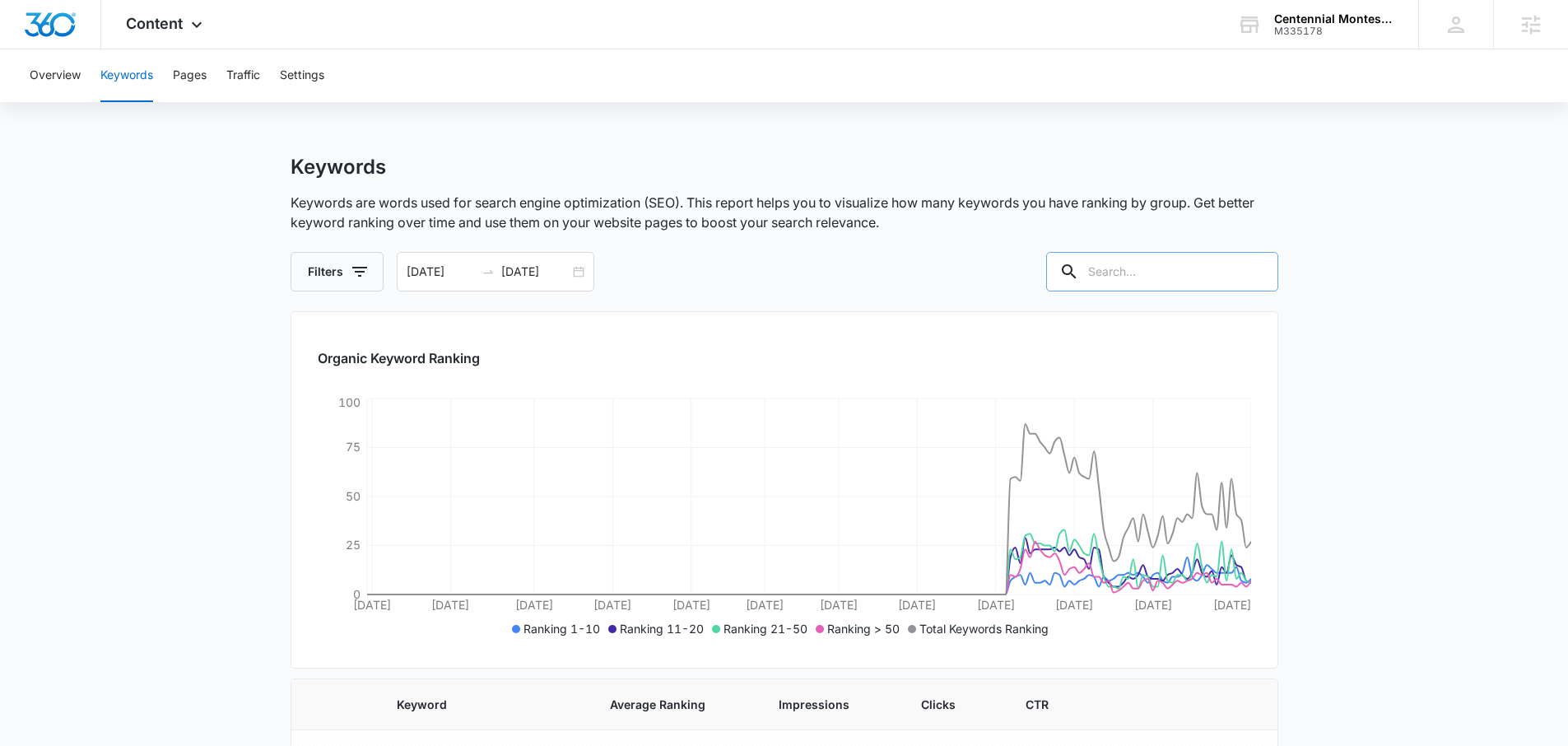
click at [1176, 272] on input "text" at bounding box center [1162, 272] width 232 height 39
type input "montessori"
click at [572, 270] on div "04/15/2025 10/12/2025" at bounding box center [495, 272] width 198 height 39
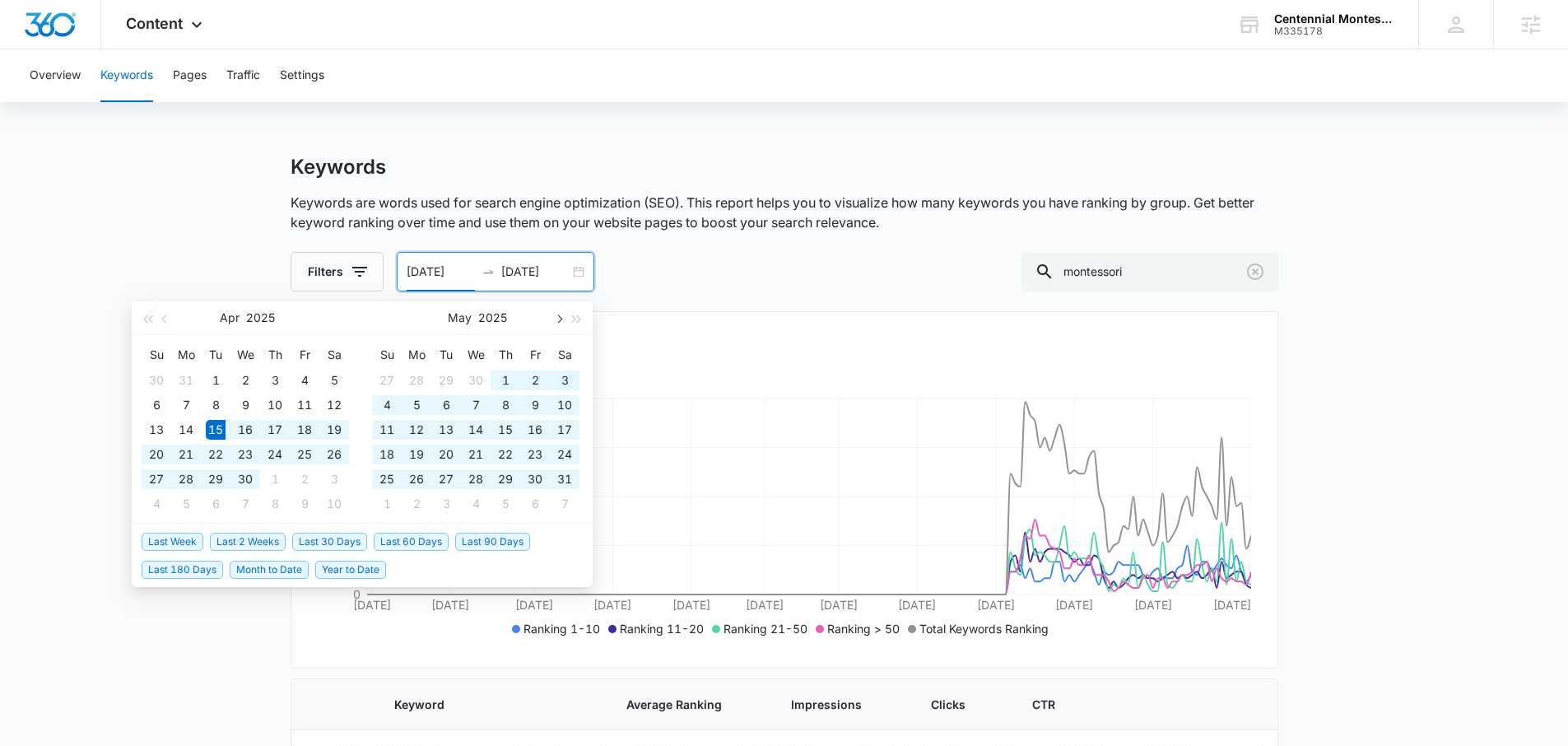
click at [559, 318] on span "button" at bounding box center [558, 319] width 8 height 8
type input "08/01/2025"
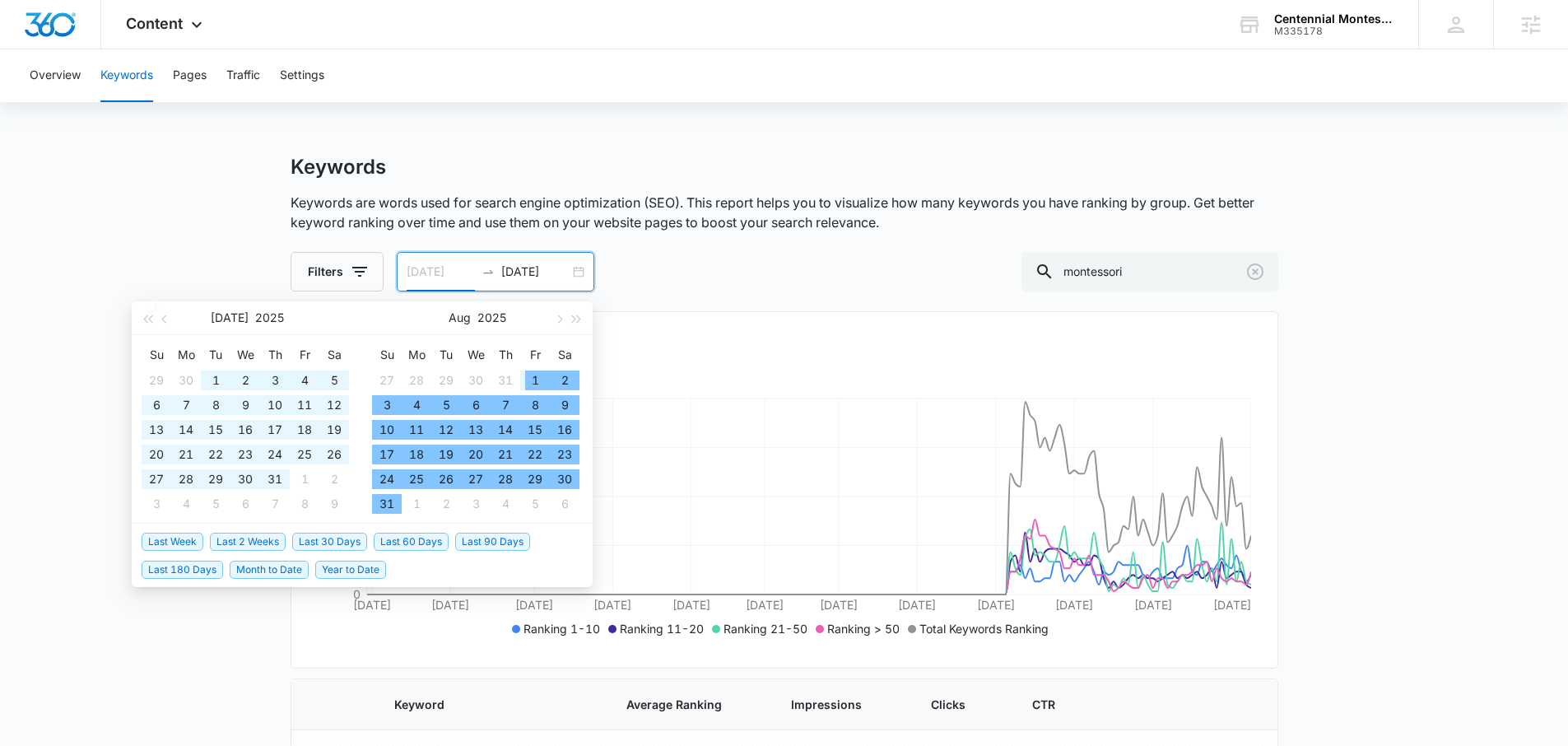
click at [531, 380] on div "1" at bounding box center [535, 380] width 20 height 20
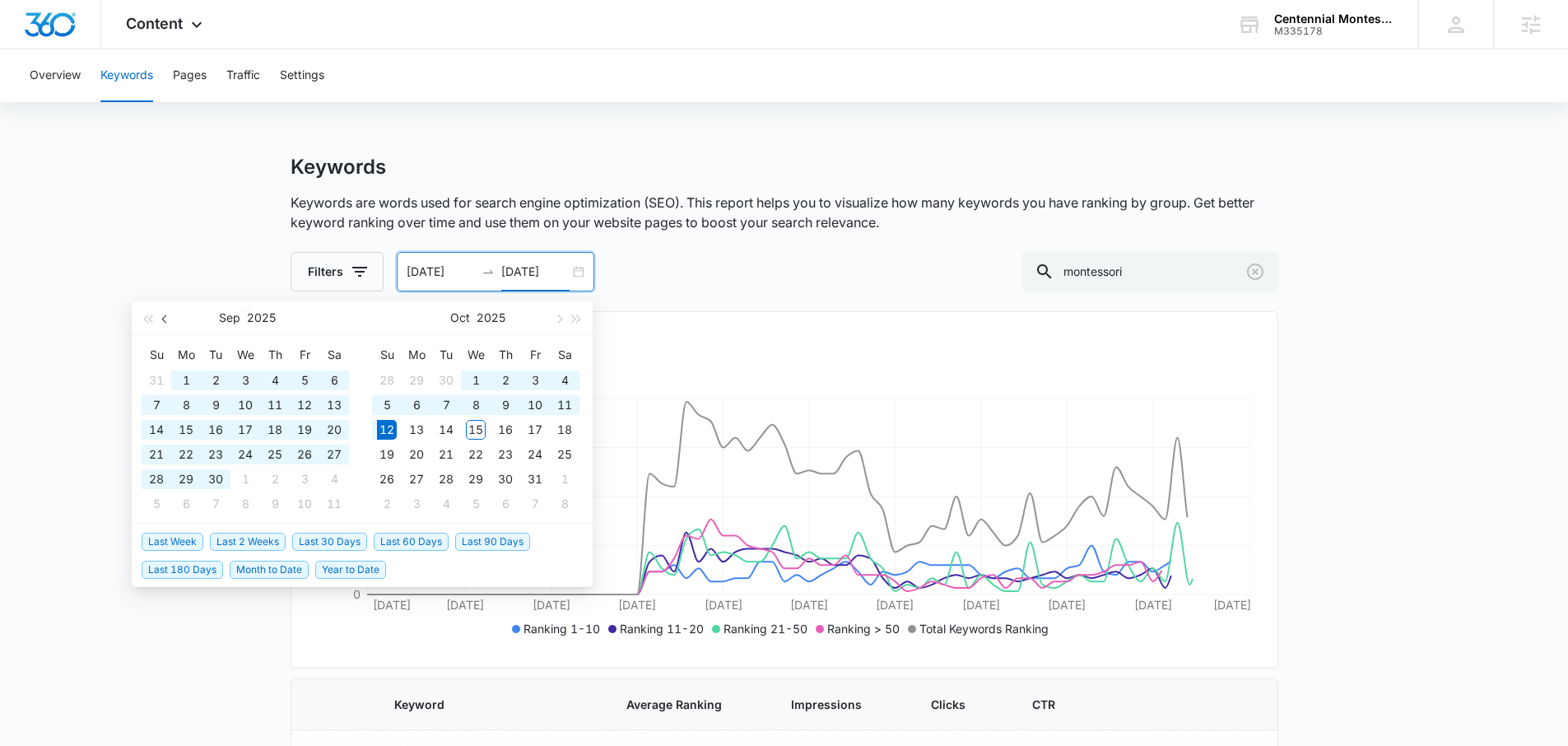
click at [168, 325] on button "button" at bounding box center [165, 317] width 18 height 32
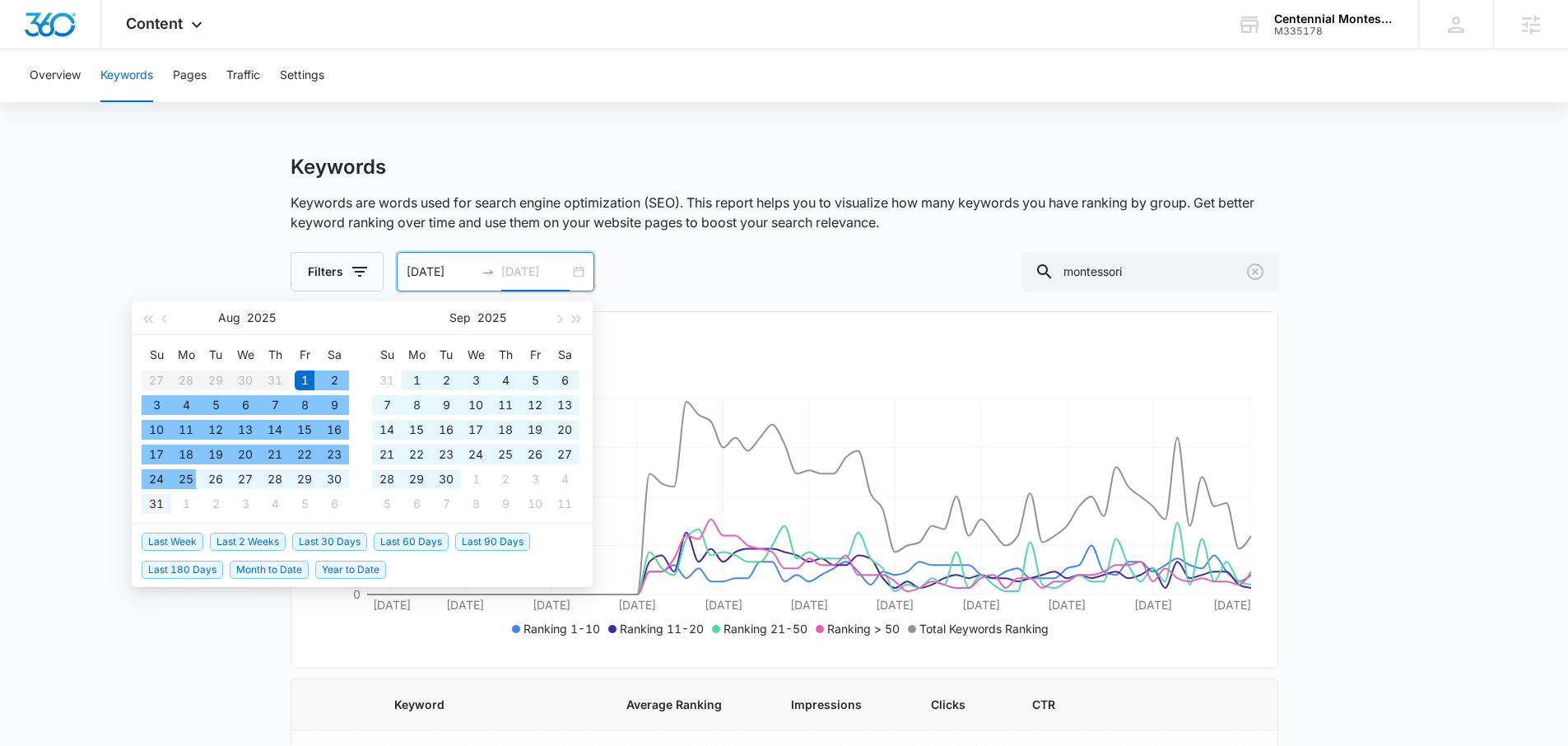
type input "08/31/2025"
click at [161, 501] on div "31" at bounding box center [157, 504] width 20 height 20
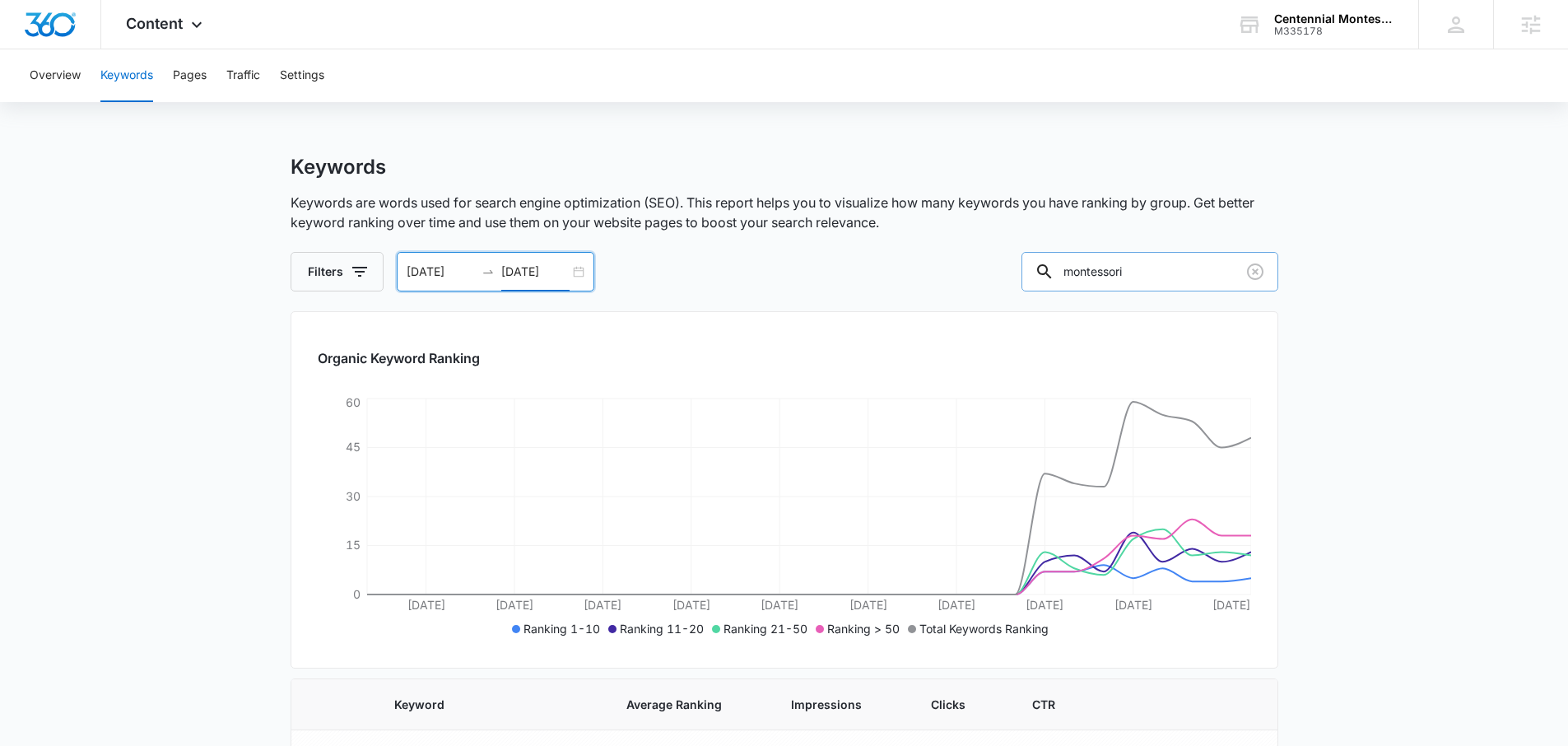
click at [1183, 279] on input "montessori" at bounding box center [1150, 272] width 257 height 39
type input "montessori preschool"
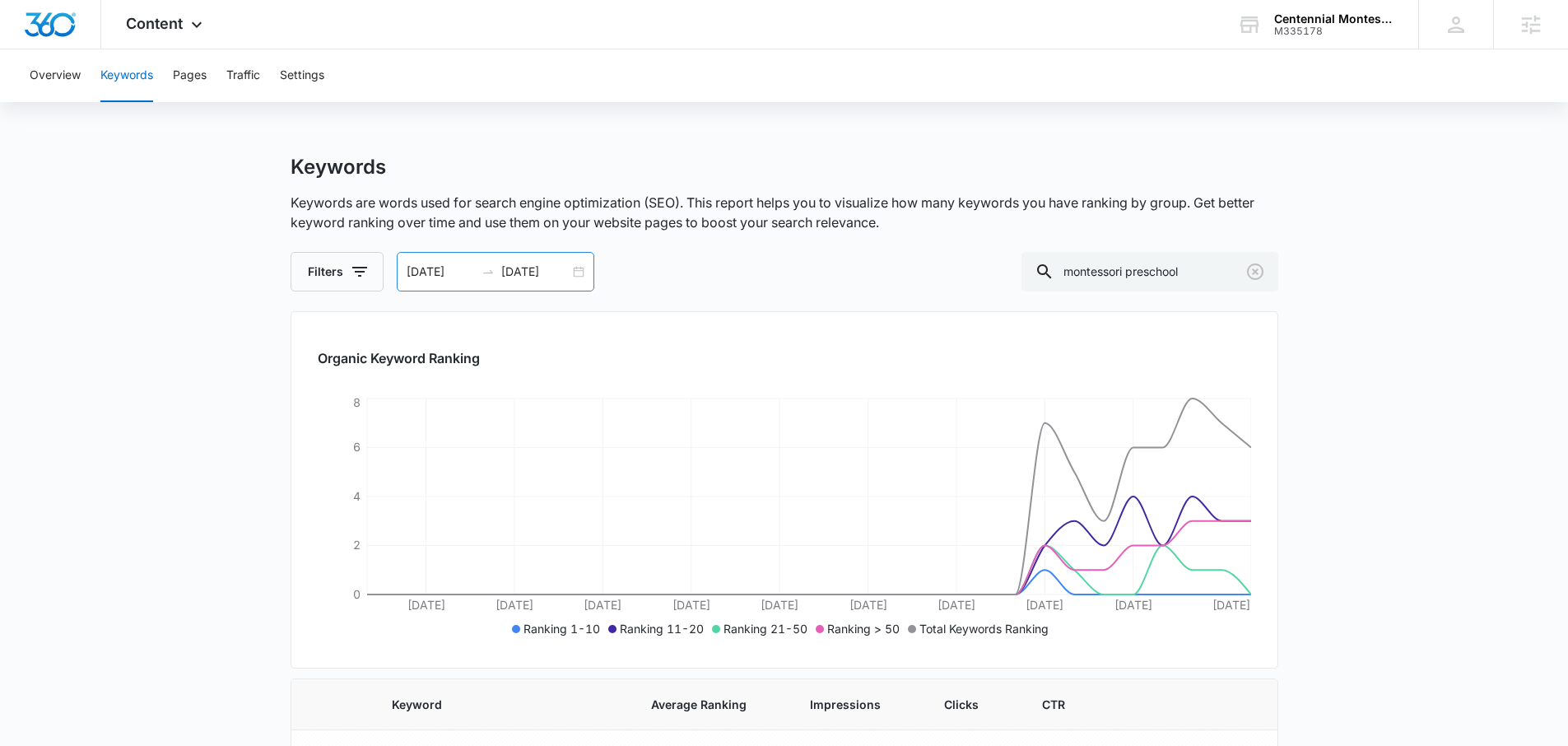
click at [572, 268] on div "08/01/2025 08/31/2025" at bounding box center [495, 272] width 198 height 39
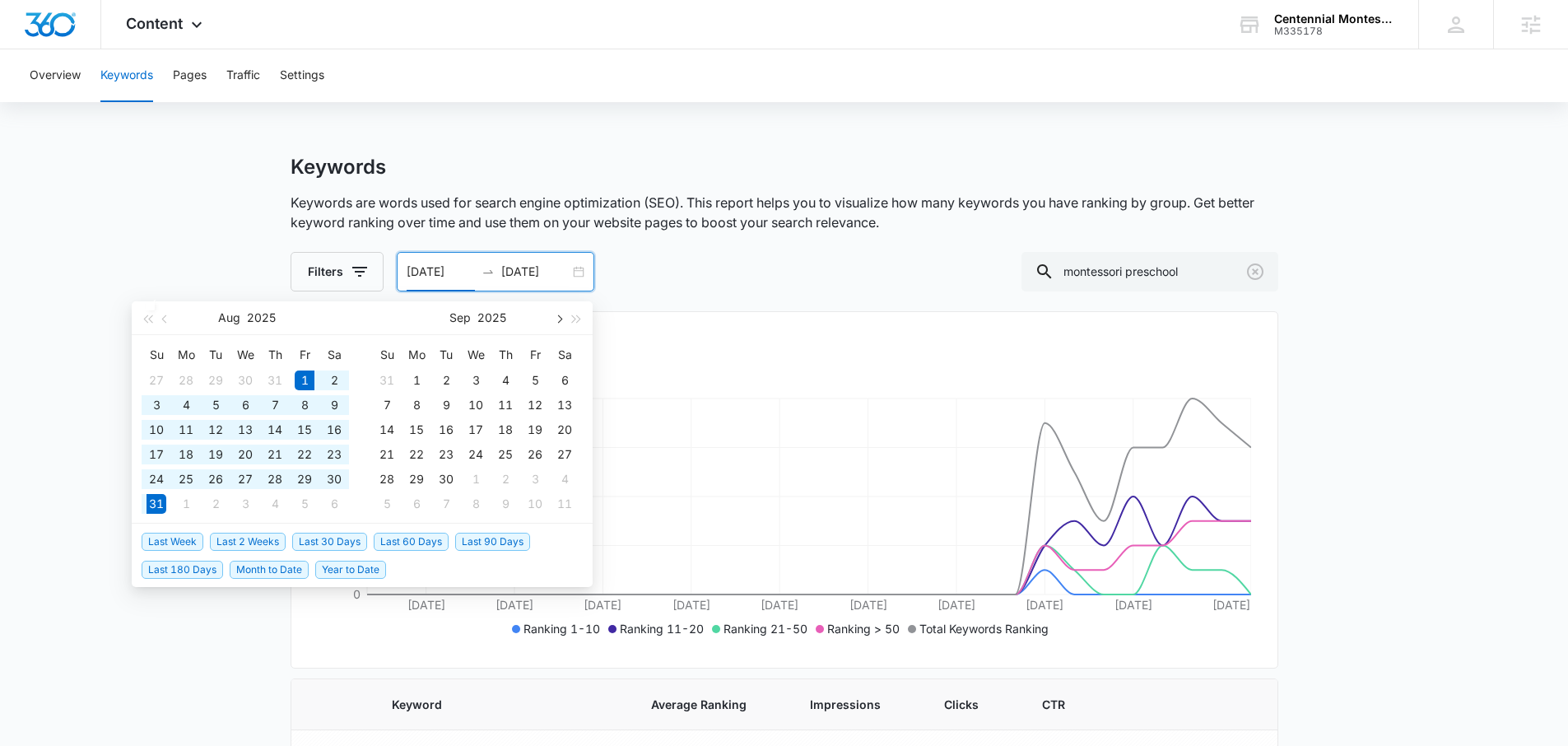
click at [553, 314] on button "button" at bounding box center [558, 317] width 18 height 32
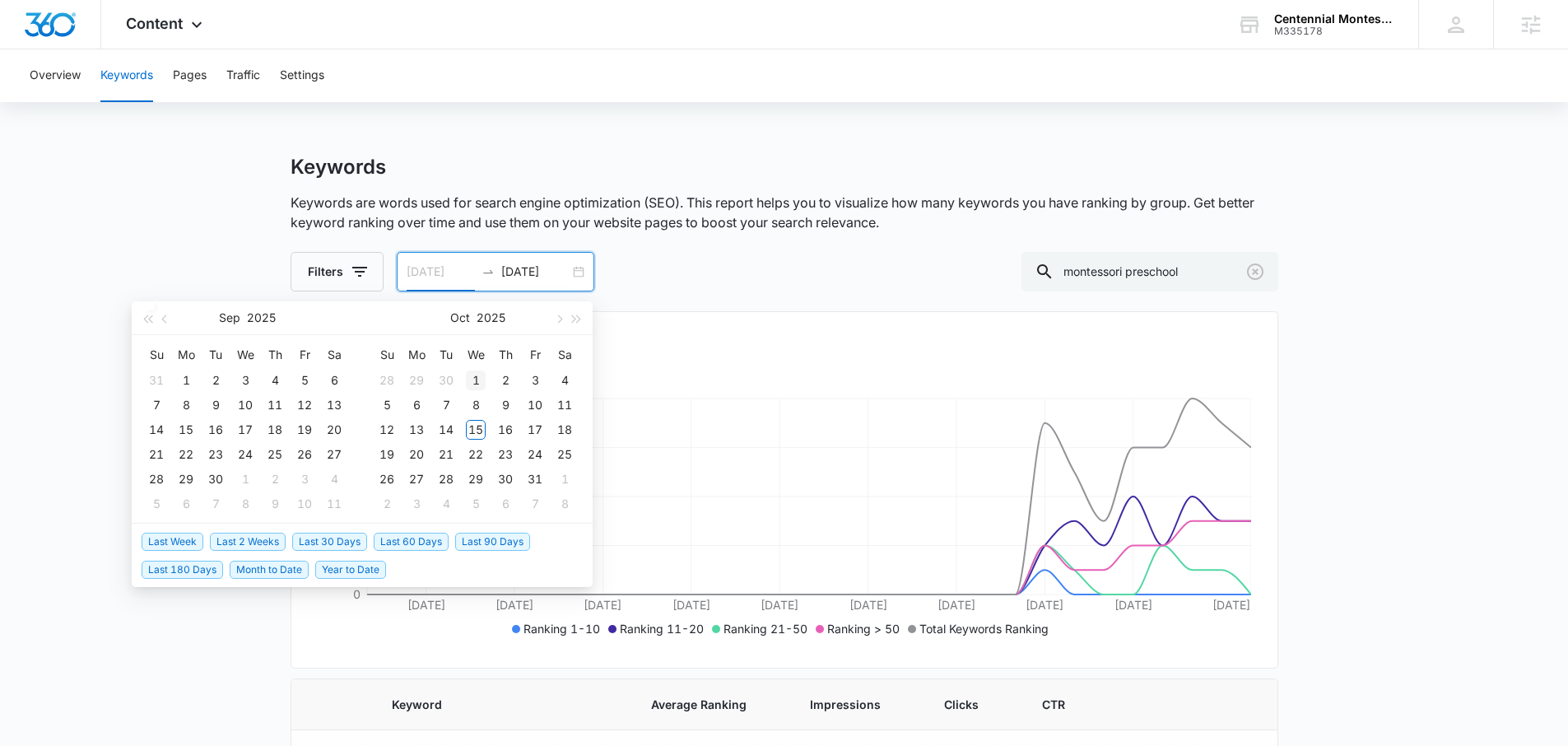
type input "10/01/2025"
drag, startPoint x: 475, startPoint y: 377, endPoint x: 478, endPoint y: 398, distance: 21.2
click at [475, 379] on div "1" at bounding box center [475, 380] width 20 height 20
click at [168, 311] on button "button" at bounding box center [165, 317] width 18 height 32
click at [561, 319] on span "button" at bounding box center [558, 319] width 8 height 8
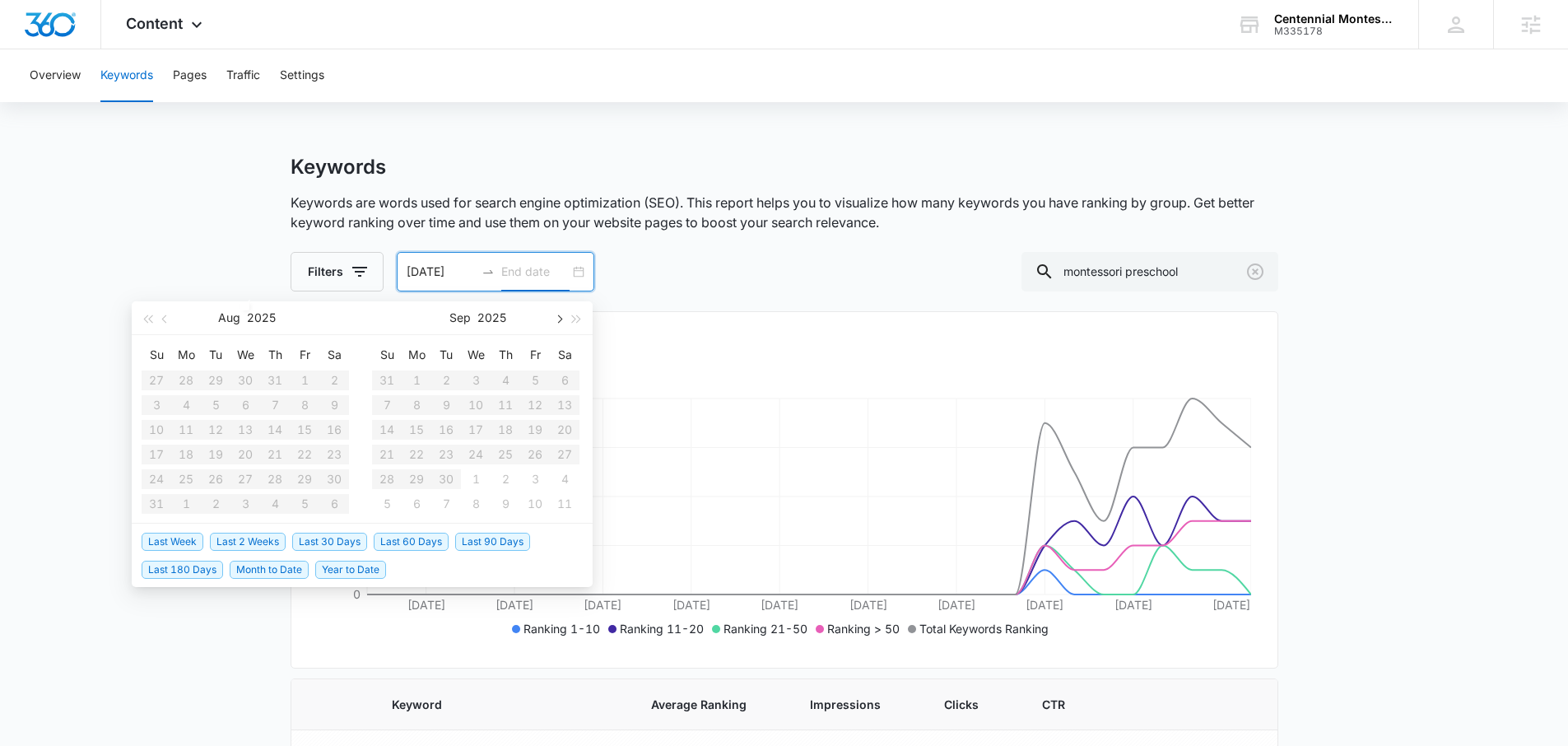
click at [562, 319] on span "button" at bounding box center [558, 319] width 8 height 8
type input "10/15/2025"
click at [478, 432] on div "15" at bounding box center [475, 430] width 20 height 20
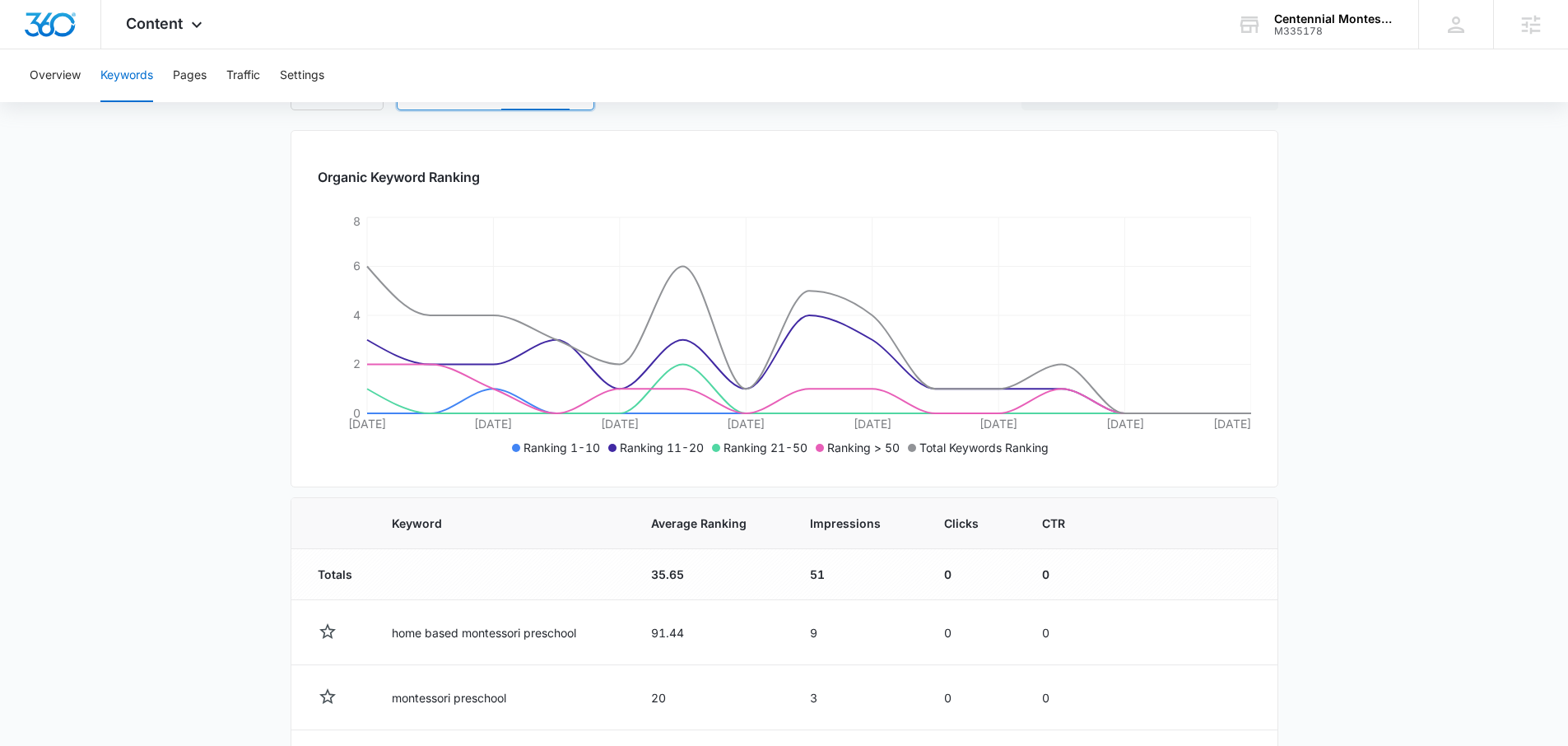
scroll to position [899, 0]
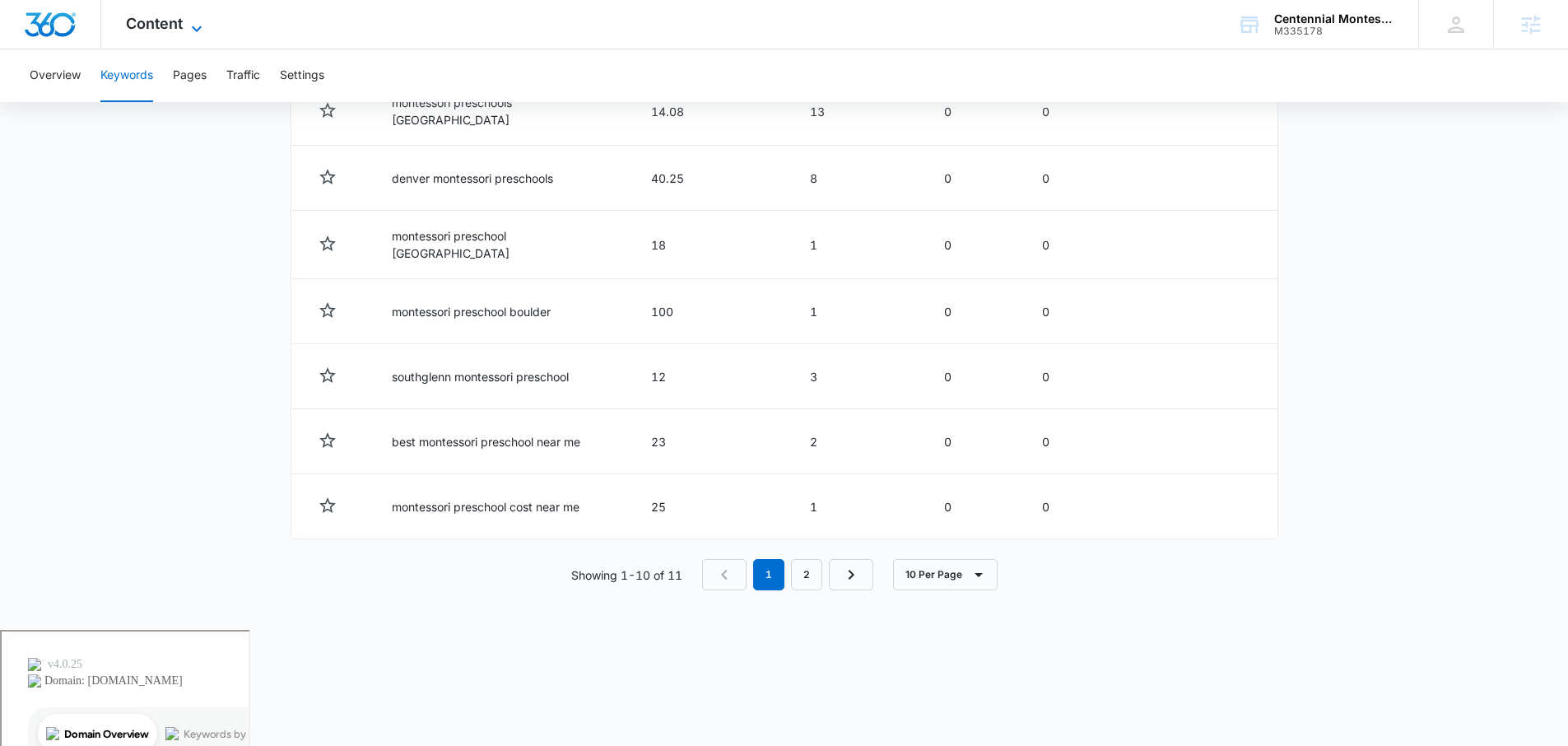
click at [174, 25] on span "Content" at bounding box center [155, 24] width 57 height 18
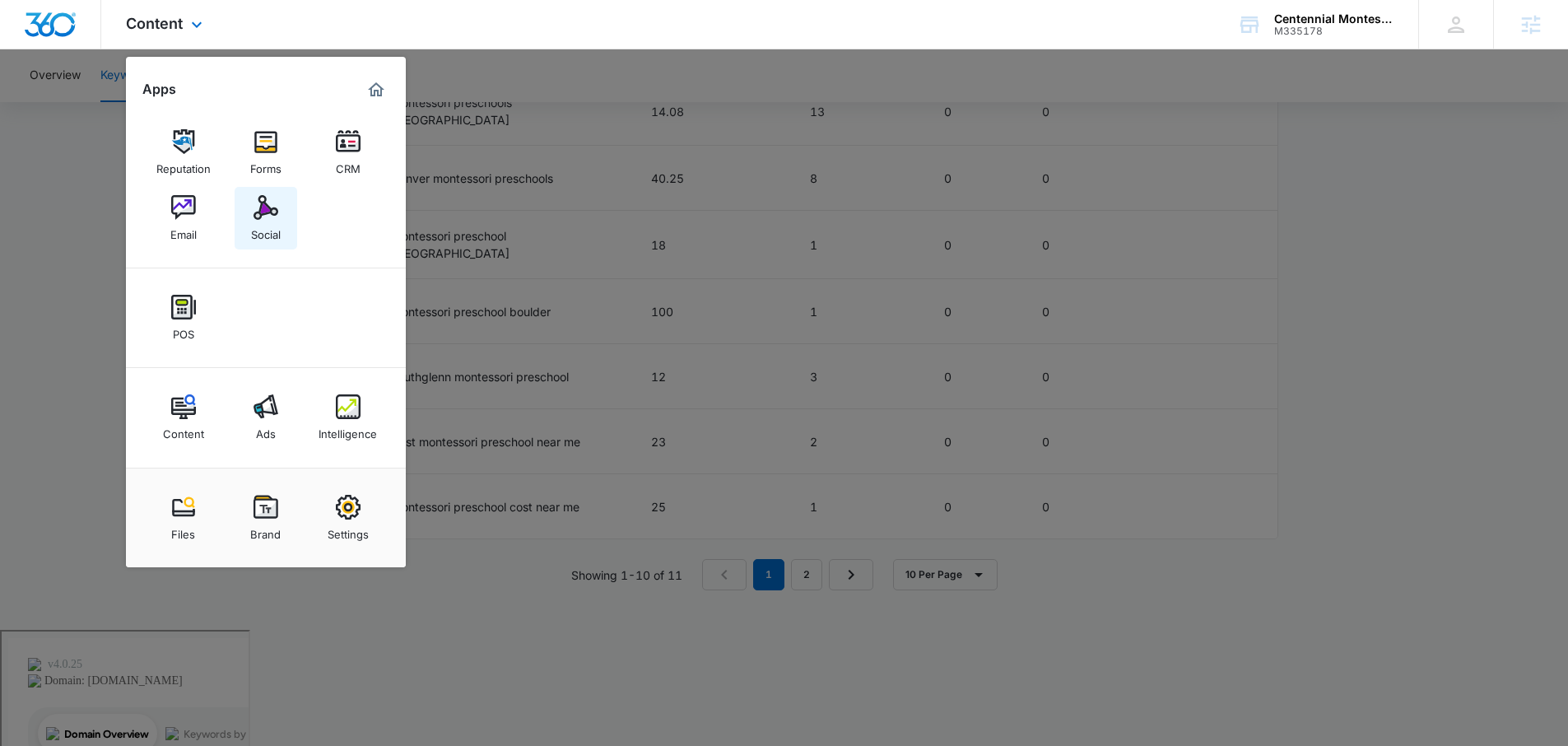
click at [254, 187] on link "Social" at bounding box center [266, 218] width 63 height 63
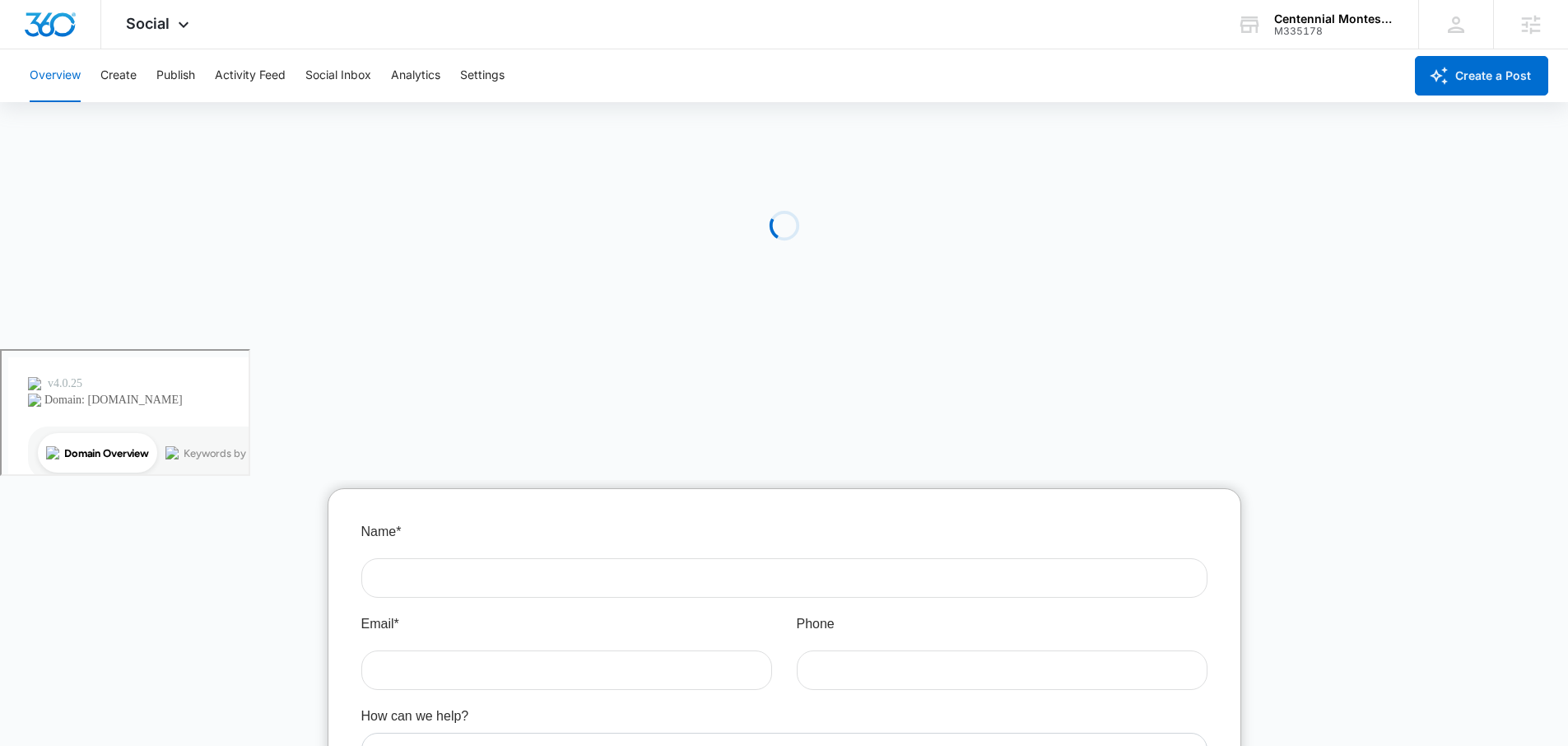
click at [154, 71] on div "Overview Create Publish Activity Feed Social Inbox Analytics Settings" at bounding box center [712, 76] width 1384 height 53
click at [176, 71] on button "Publish" at bounding box center [175, 76] width 38 height 53
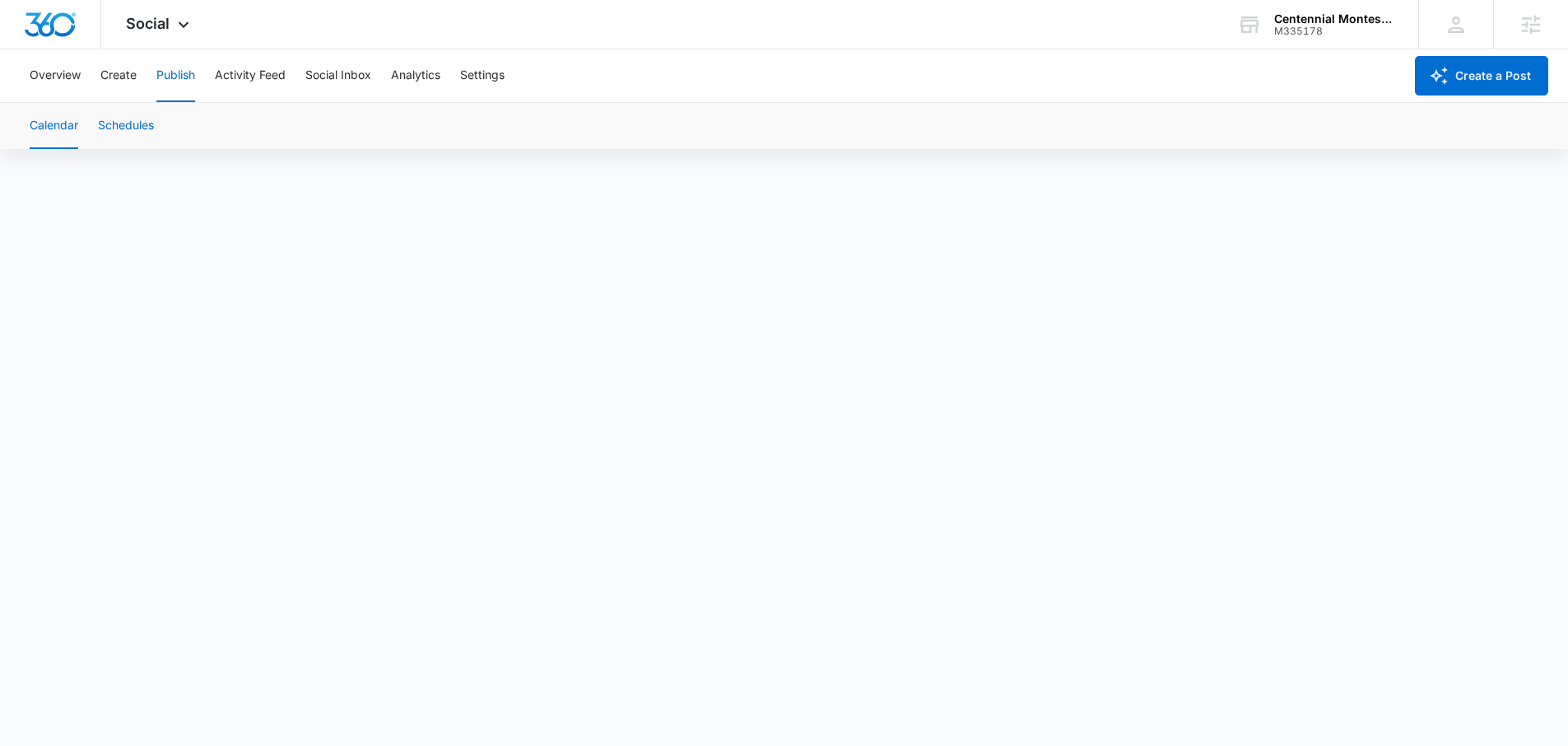
click at [133, 130] on button "Schedules" at bounding box center [126, 126] width 56 height 46
click at [123, 79] on button "Create" at bounding box center [118, 76] width 36 height 53
click at [208, 74] on div "Overview Create Publish Activity Feed Social Inbox Analytics Settings" at bounding box center [712, 76] width 1384 height 53
click at [187, 74] on button "Publish" at bounding box center [175, 76] width 38 height 53
click at [157, 18] on span "Social" at bounding box center [148, 24] width 43 height 18
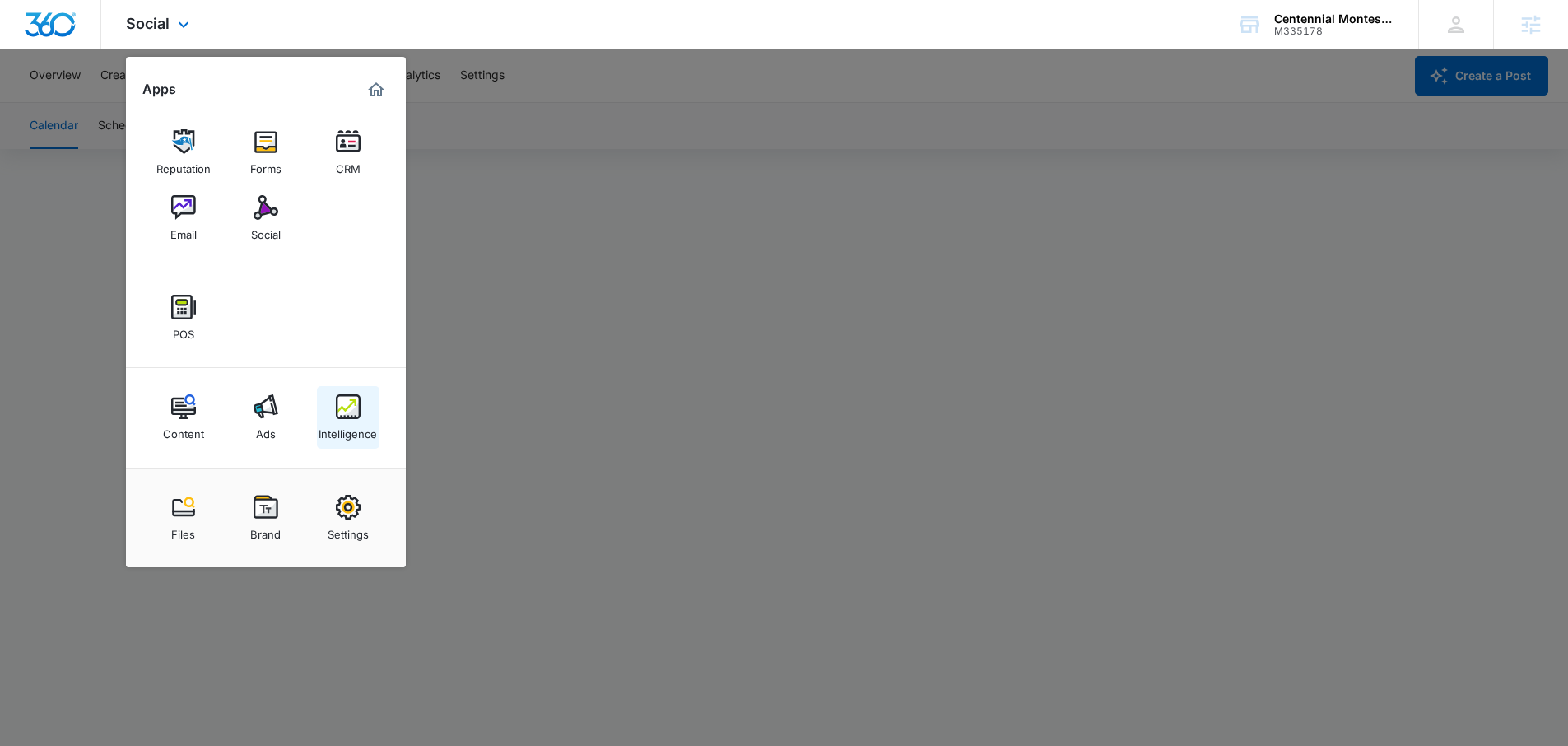
click at [352, 411] on img at bounding box center [347, 406] width 25 height 25
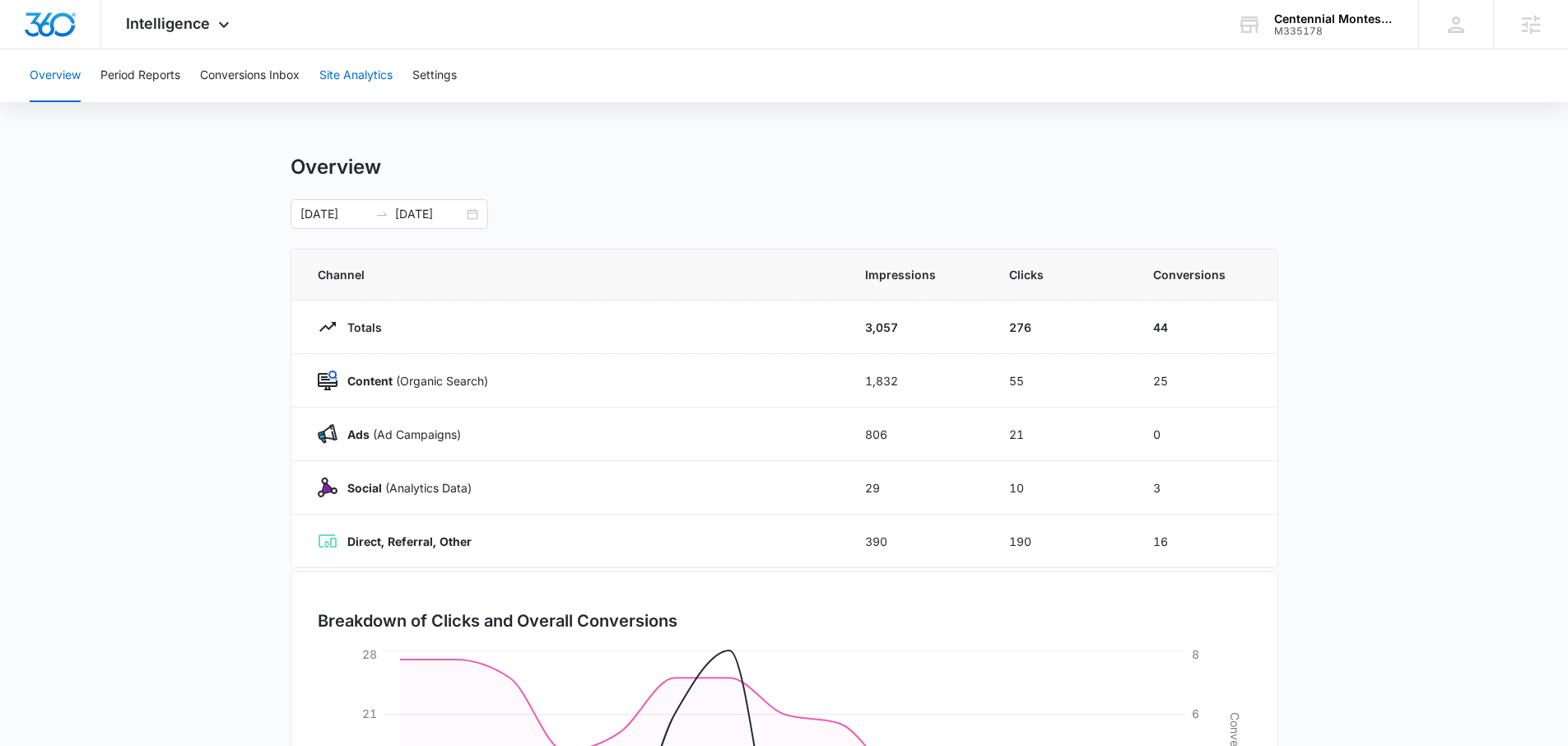
click at [352, 77] on button "Site Analytics" at bounding box center [356, 76] width 73 height 53
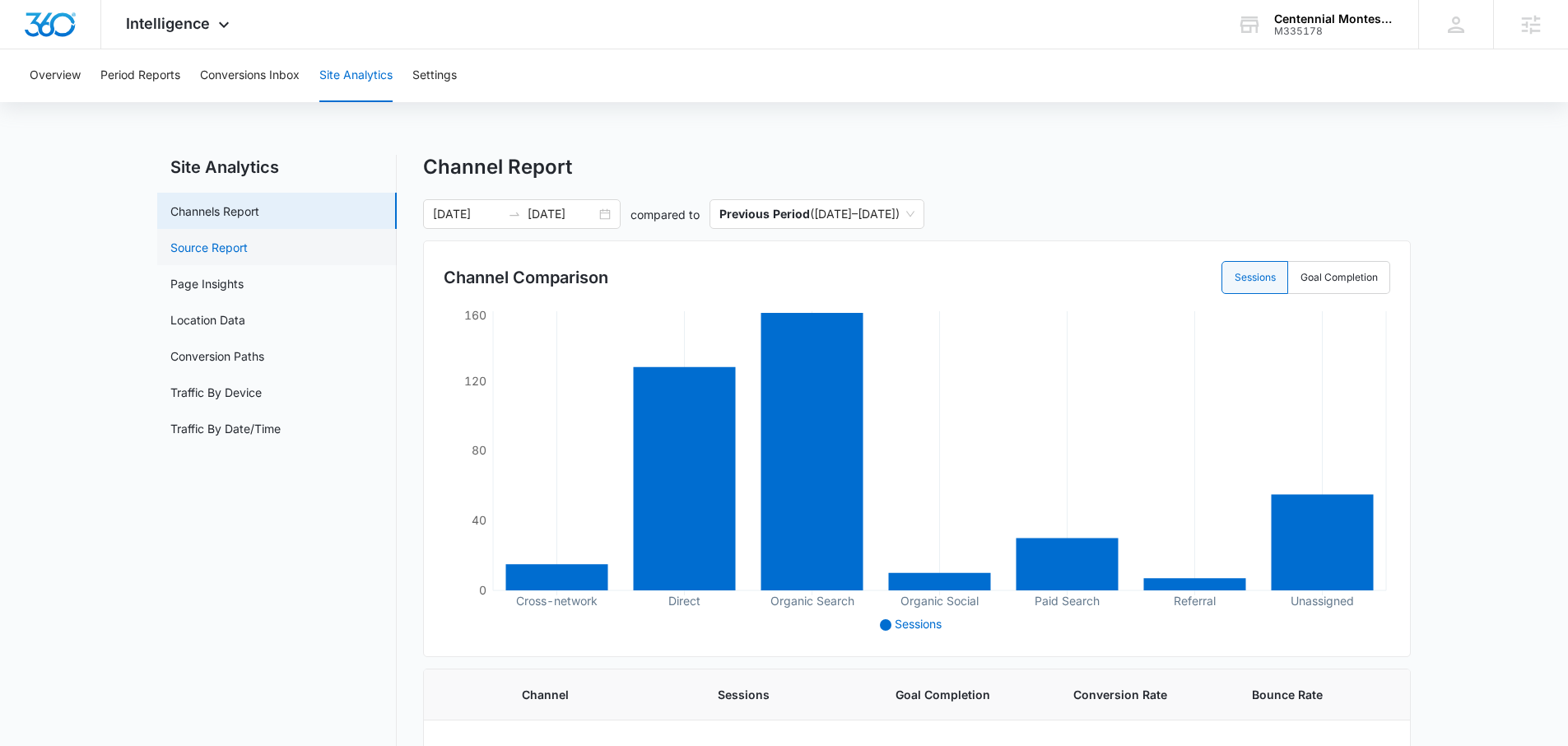
click at [248, 242] on link "Source Report" at bounding box center [209, 248] width 78 height 18
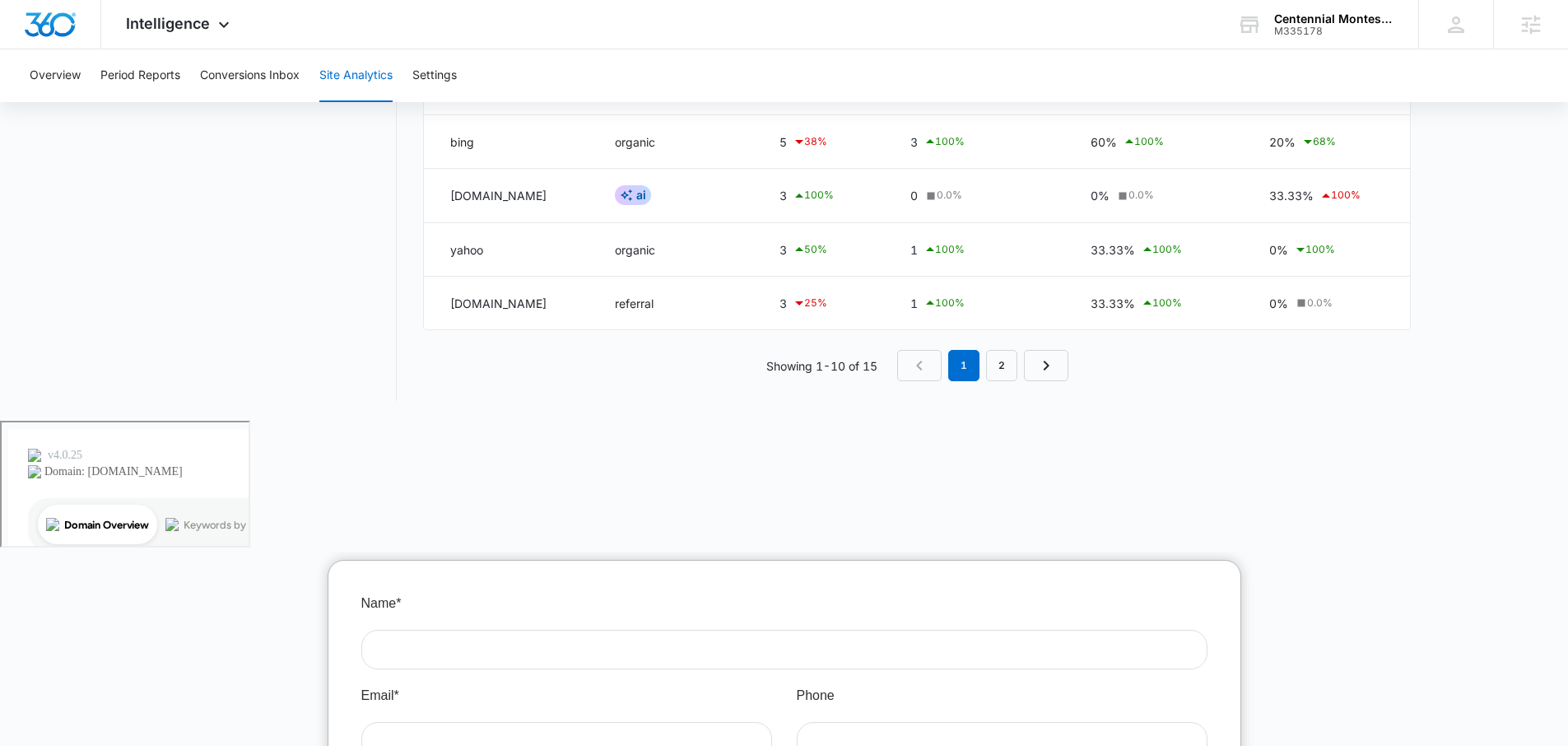
scroll to position [9, 0]
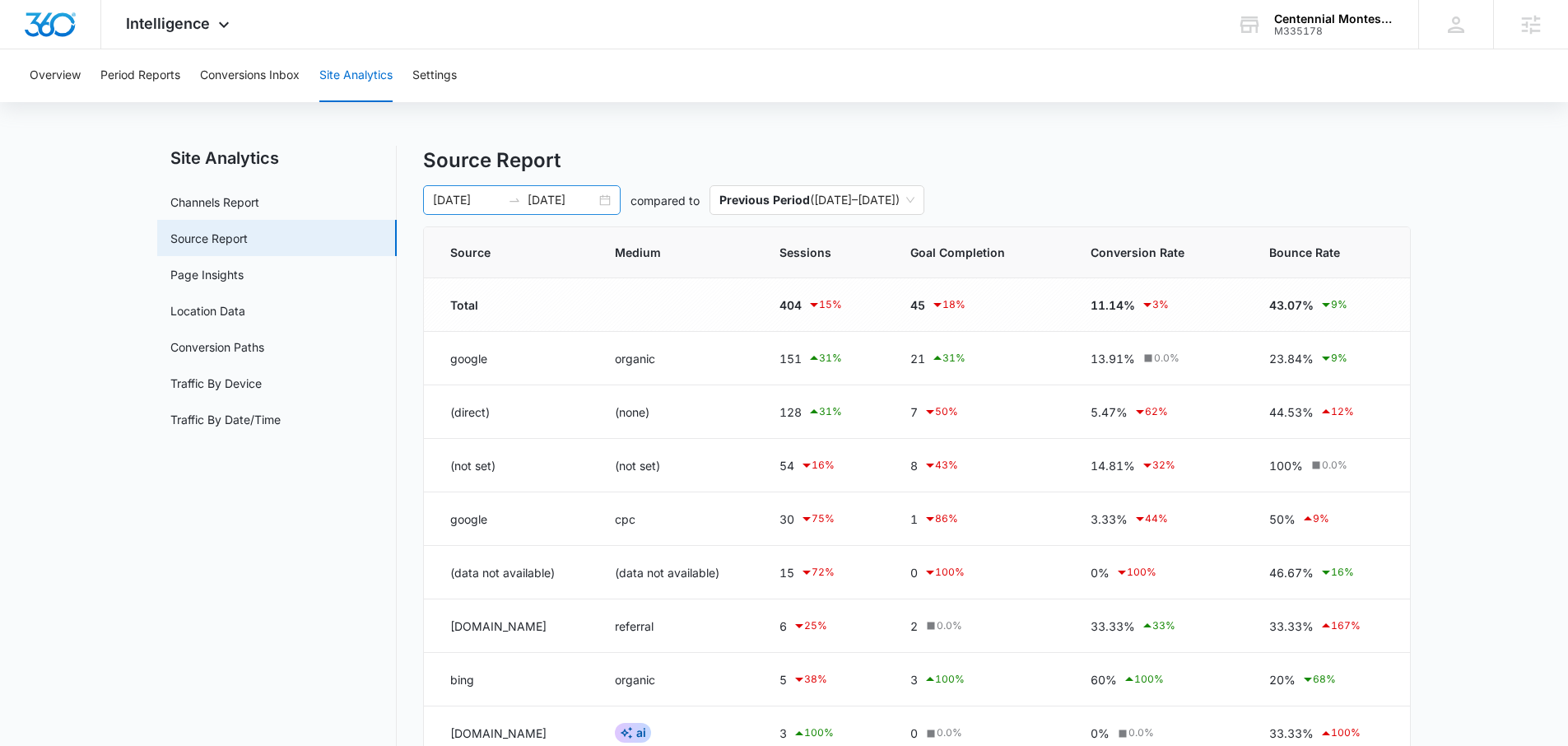
click at [606, 201] on div "10/01/2025 10/15/2025" at bounding box center [522, 200] width 198 height 30
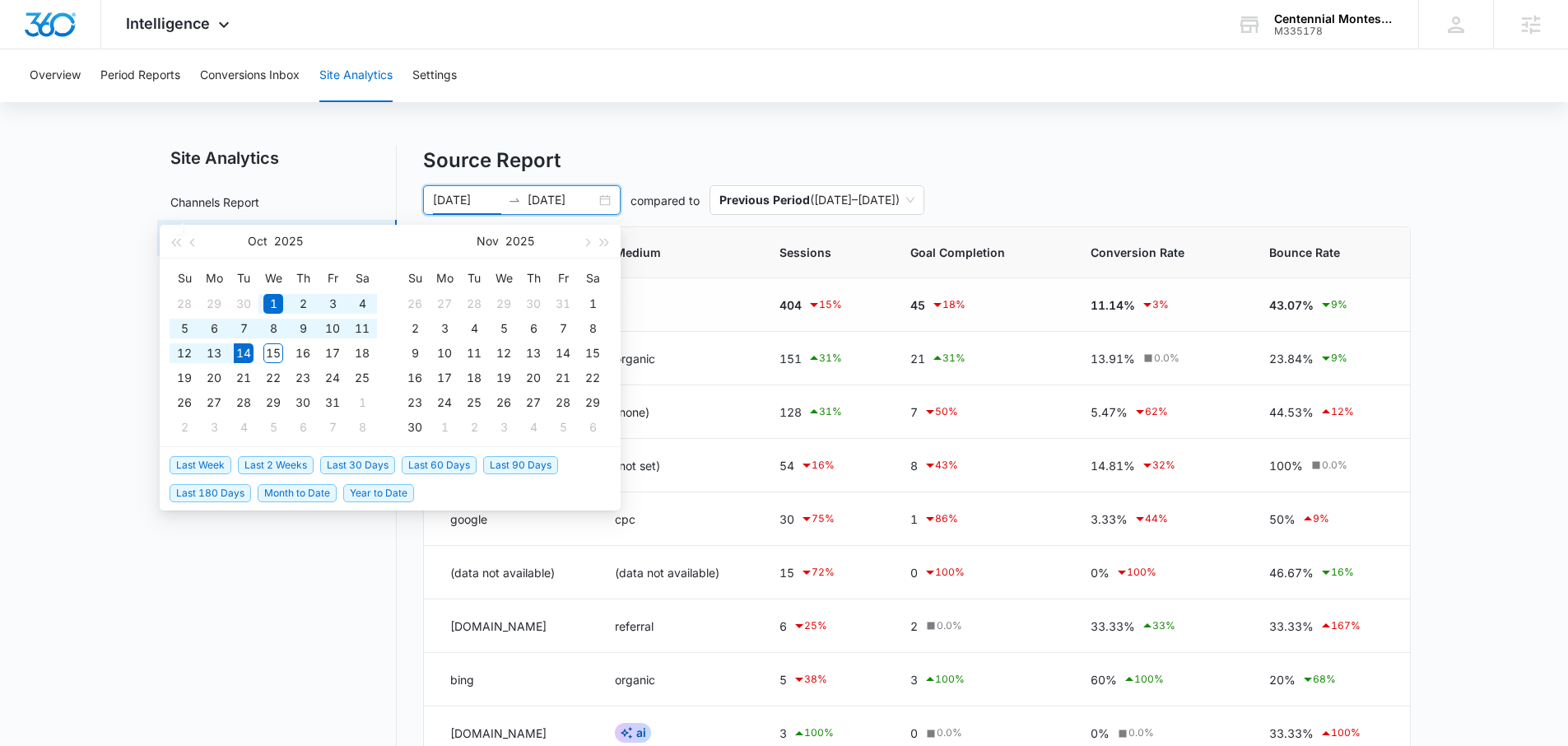
click at [448, 466] on span "Last 60 Days" at bounding box center [439, 465] width 75 height 18
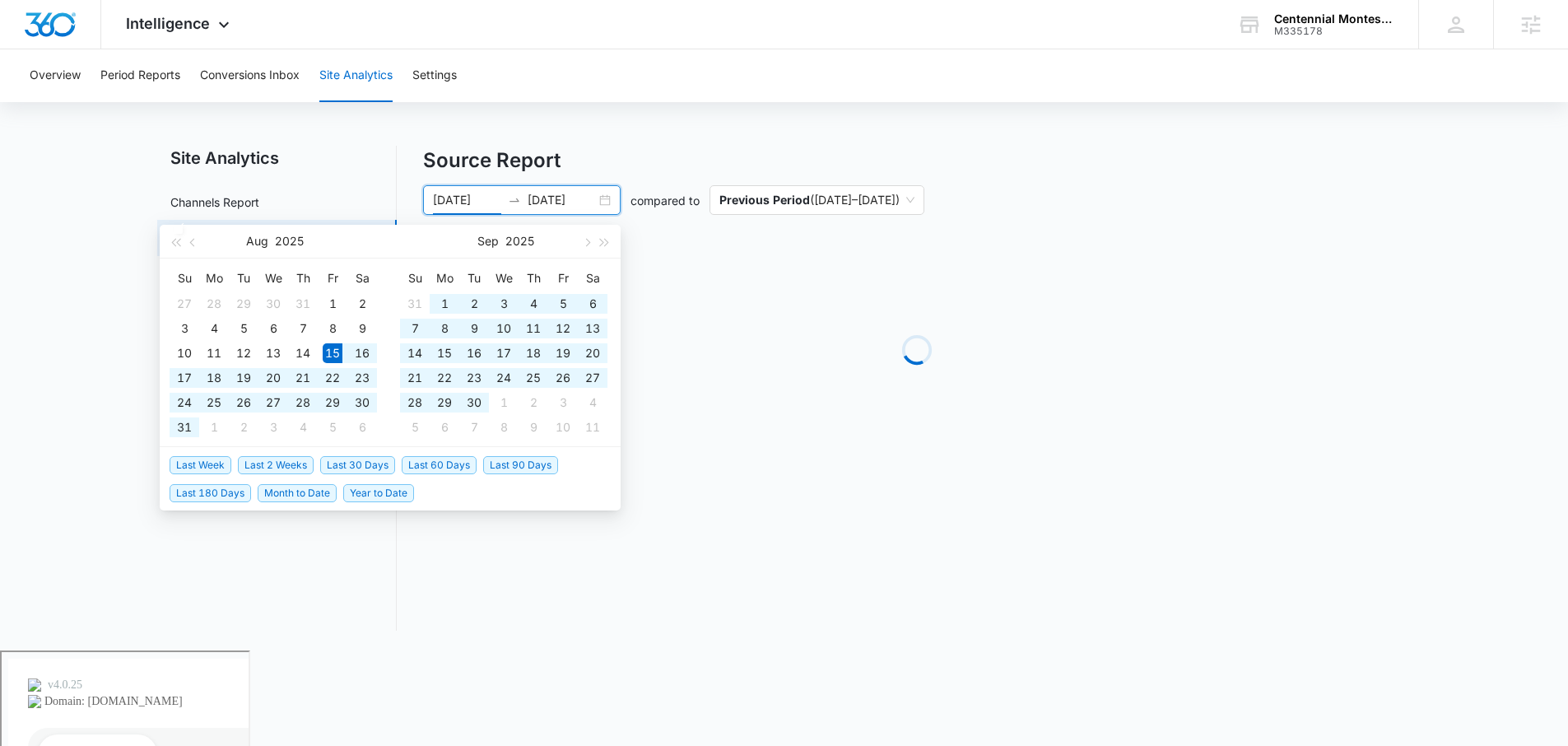
type input "08/15/2025"
type input "[DATE]"
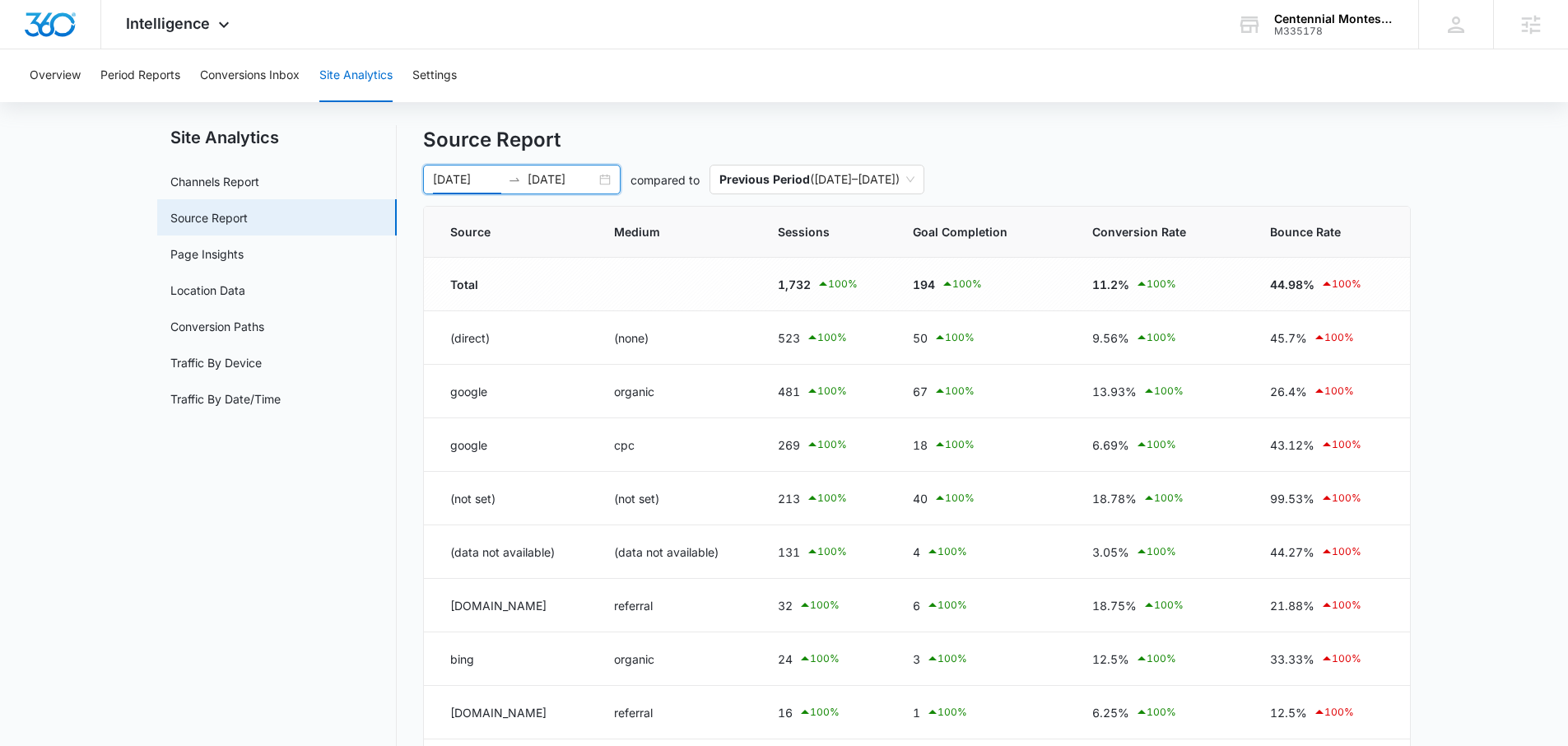
scroll to position [0, 0]
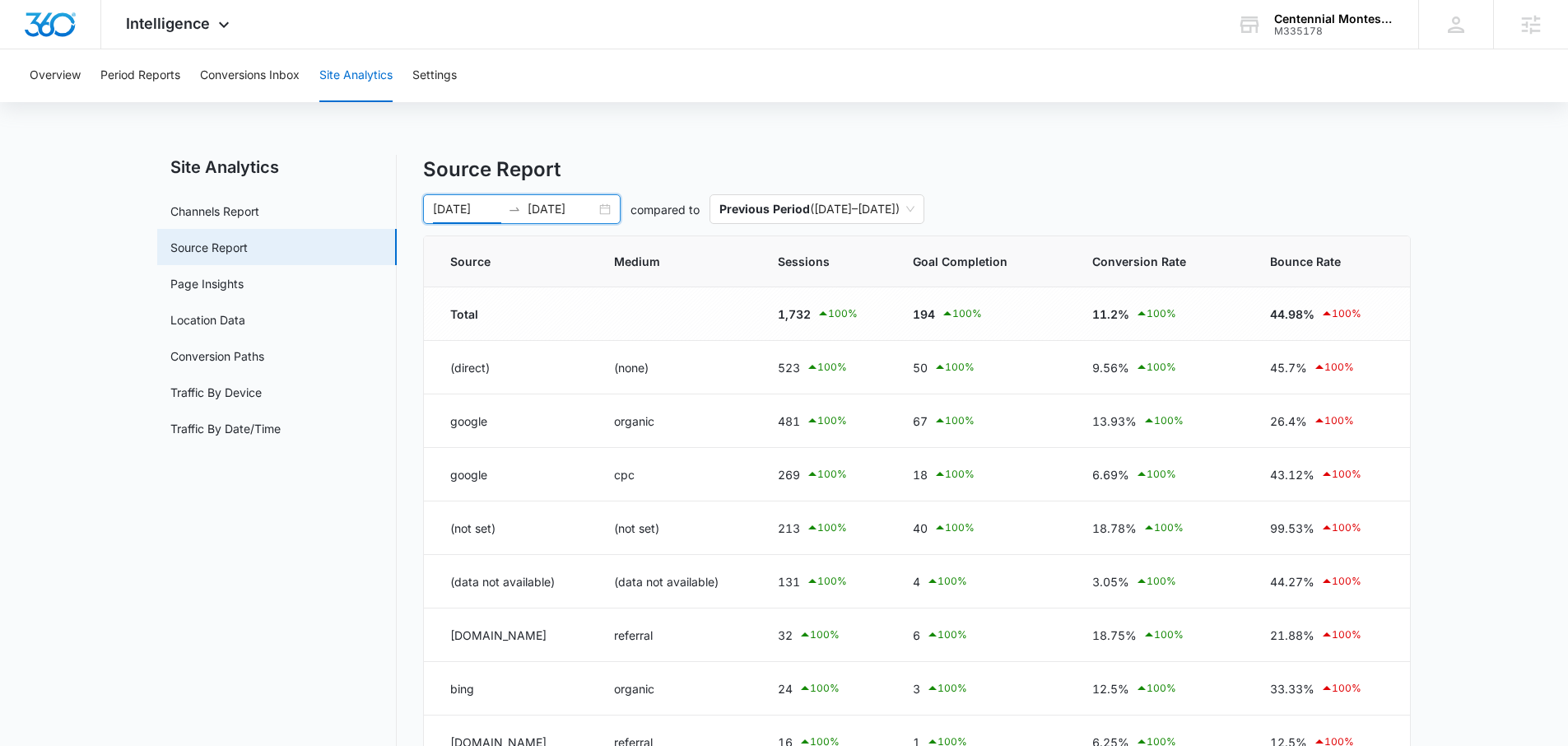
click at [606, 210] on div "08/15/2025 10/14/2025" at bounding box center [522, 209] width 198 height 30
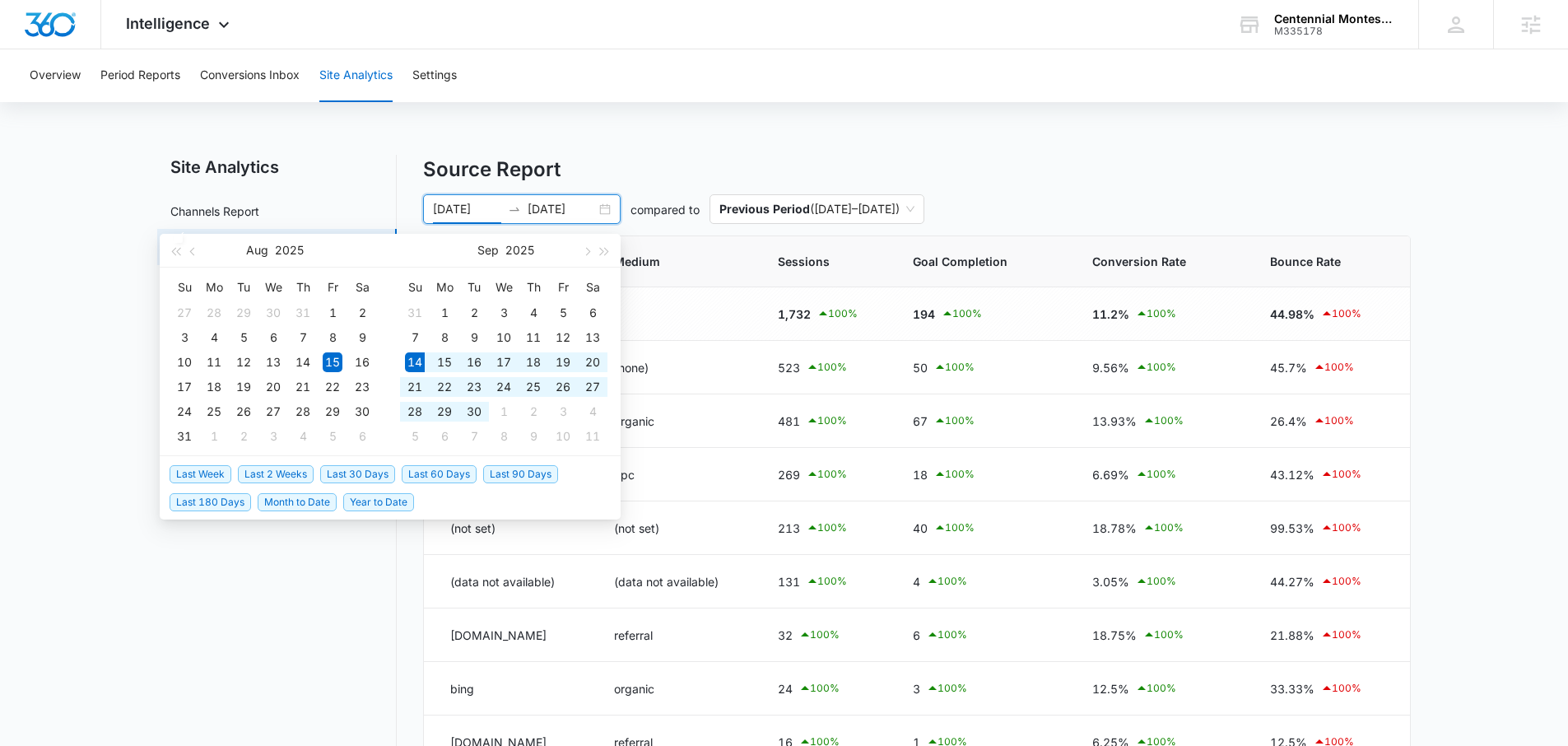
click at [340, 473] on span "Last 30 Days" at bounding box center [357, 474] width 75 height 18
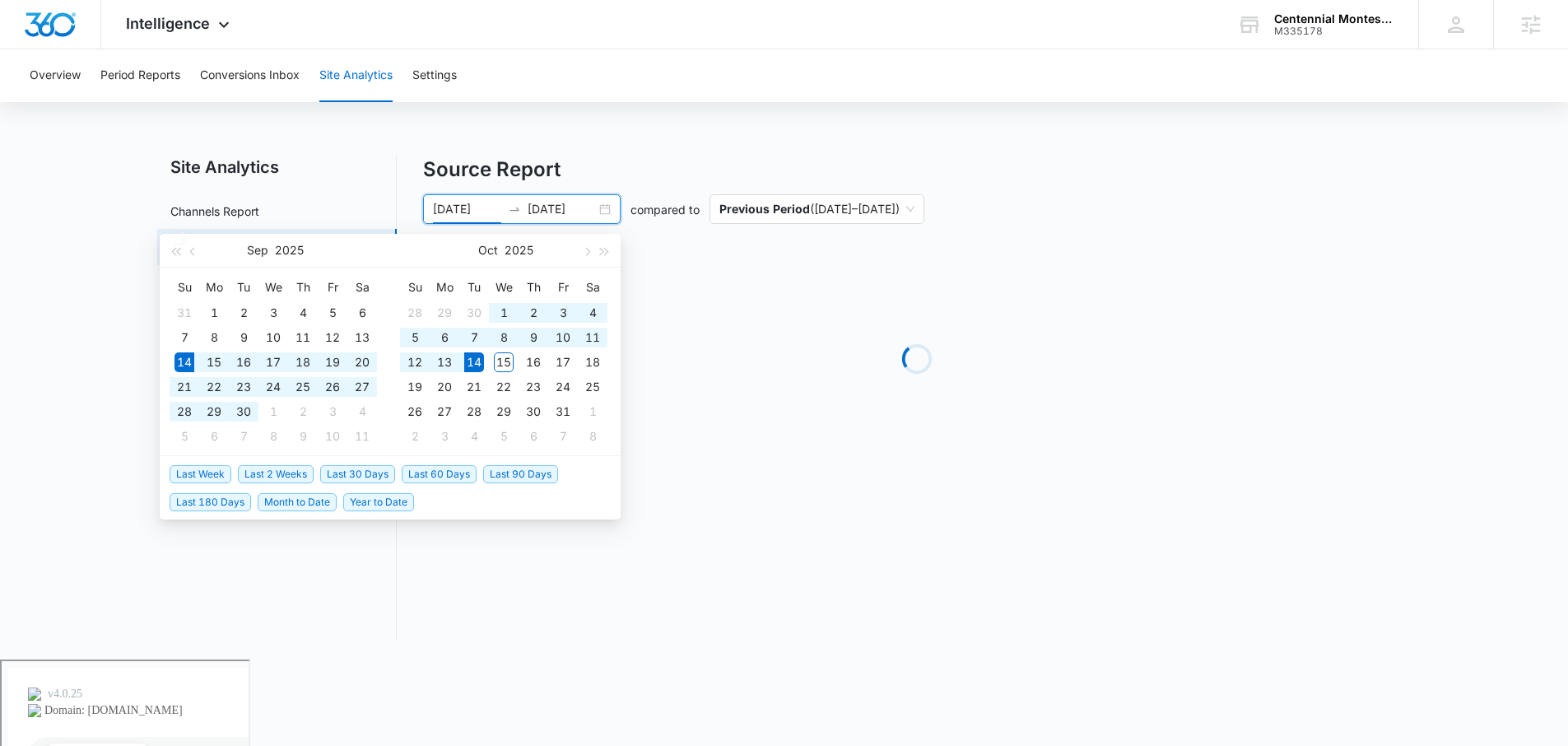
type input "[DATE]"
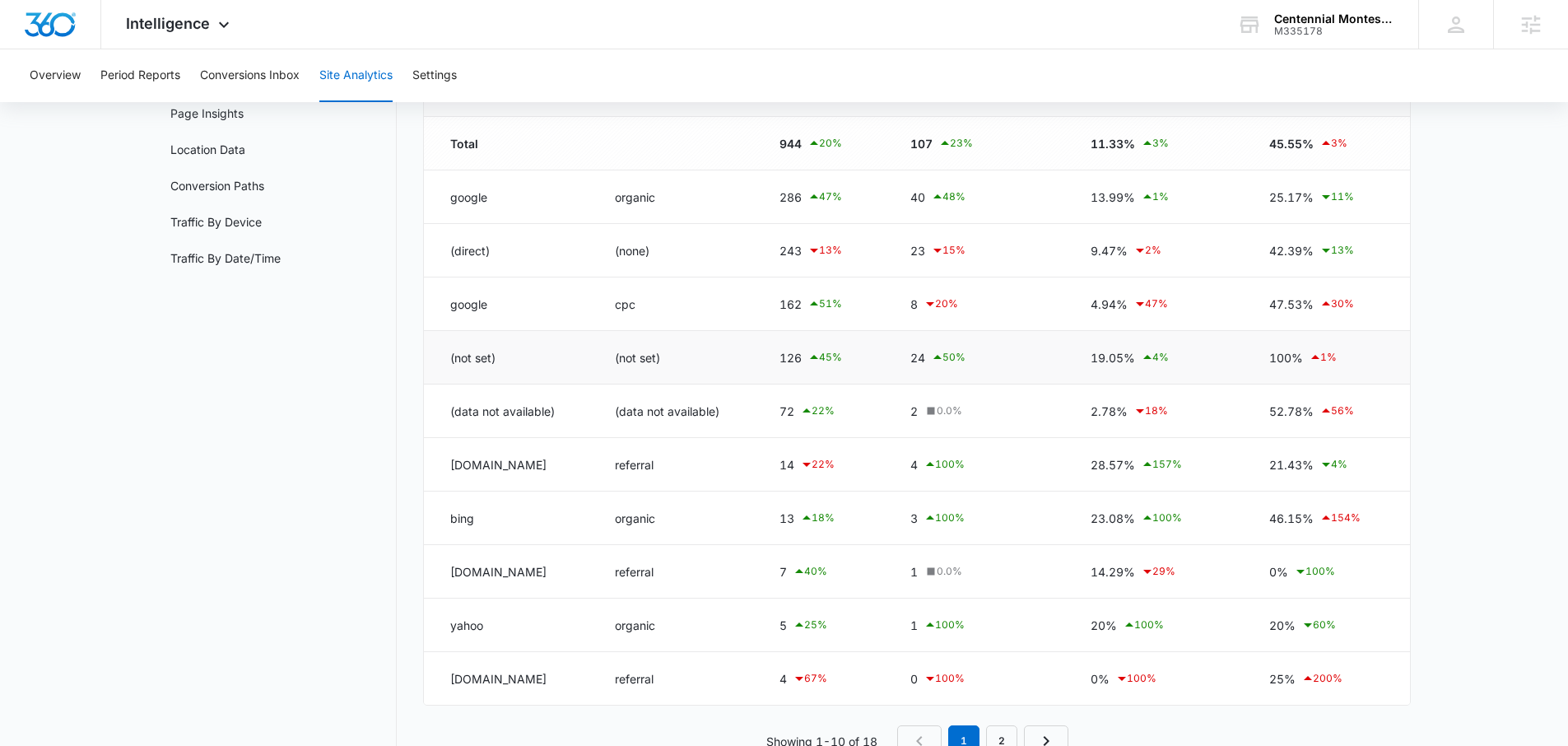
scroll to position [171, 0]
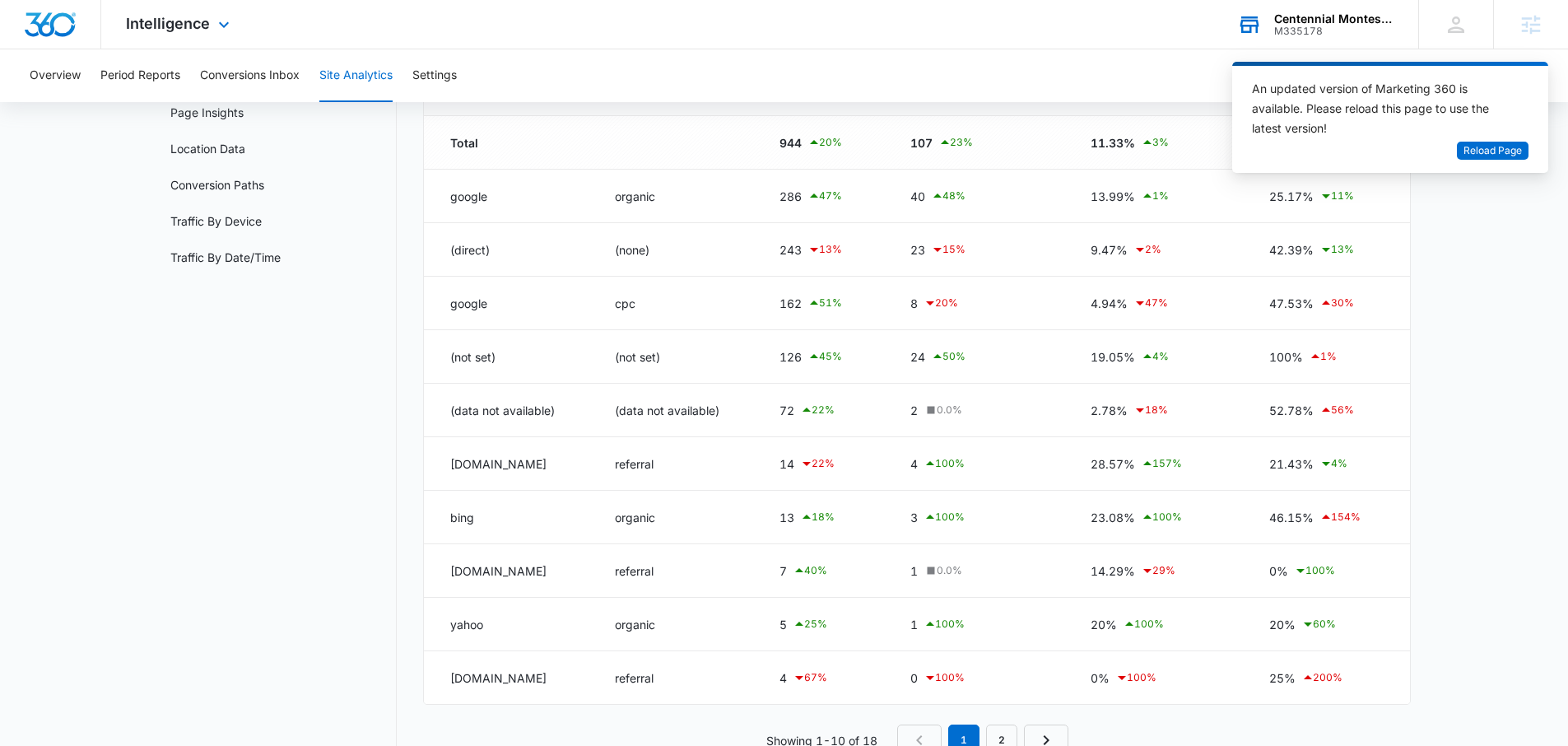
click at [1283, 14] on div "Centennial Montessori" at bounding box center [1335, 19] width 120 height 13
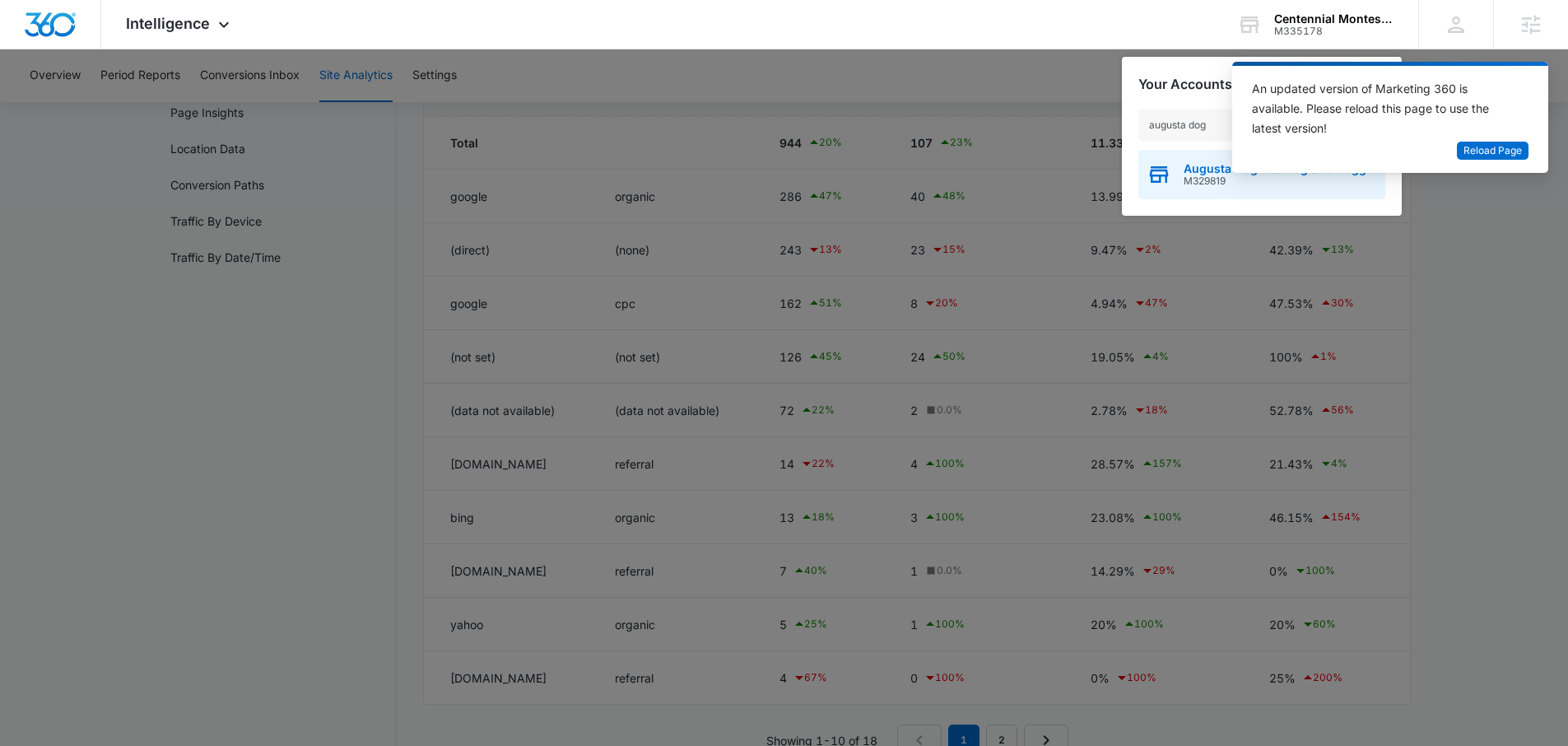
type input "augusta dog"
click at [1184, 173] on span "Augusta Dog Training and Doggy Daycare" at bounding box center [1281, 168] width 194 height 13
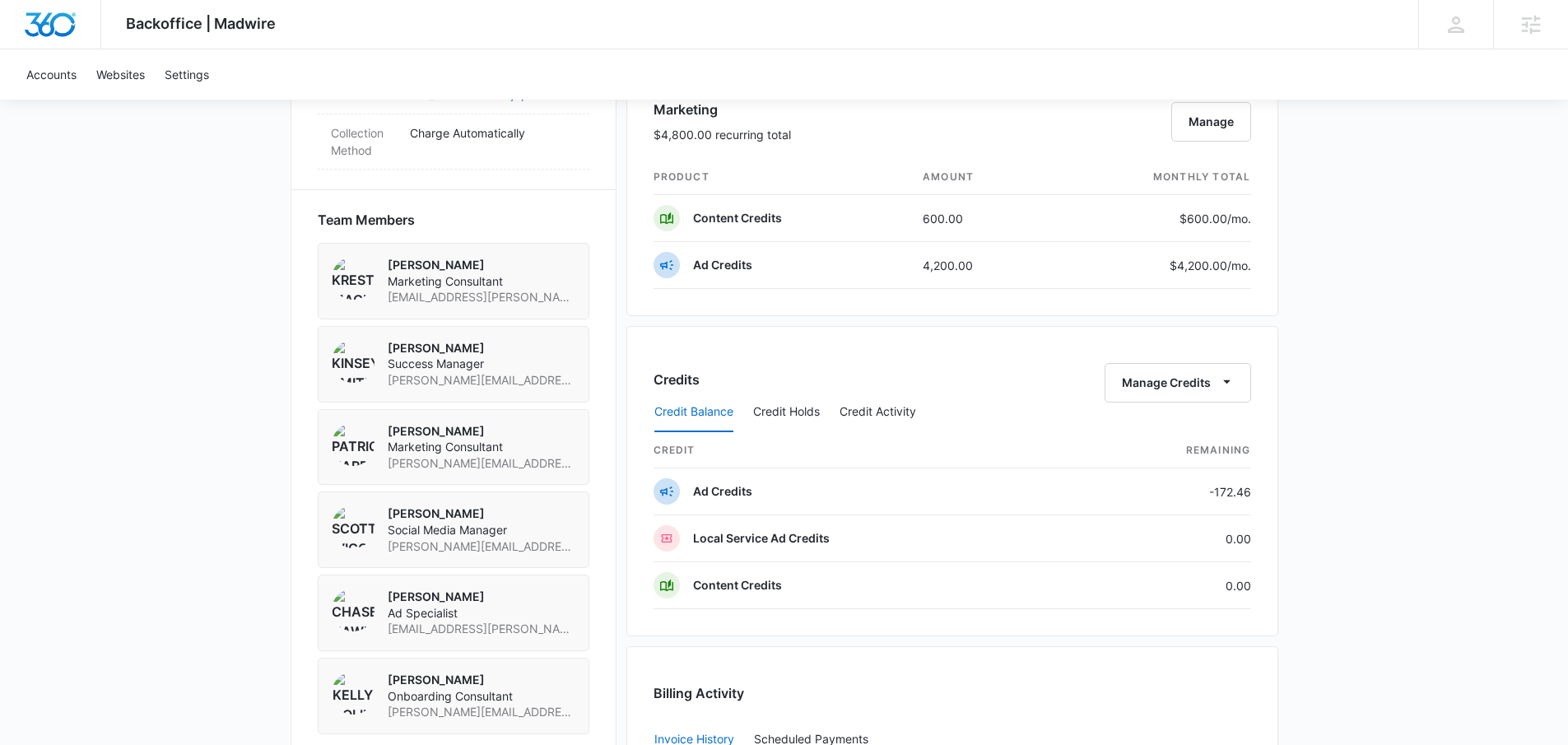
scroll to position [1631, 0]
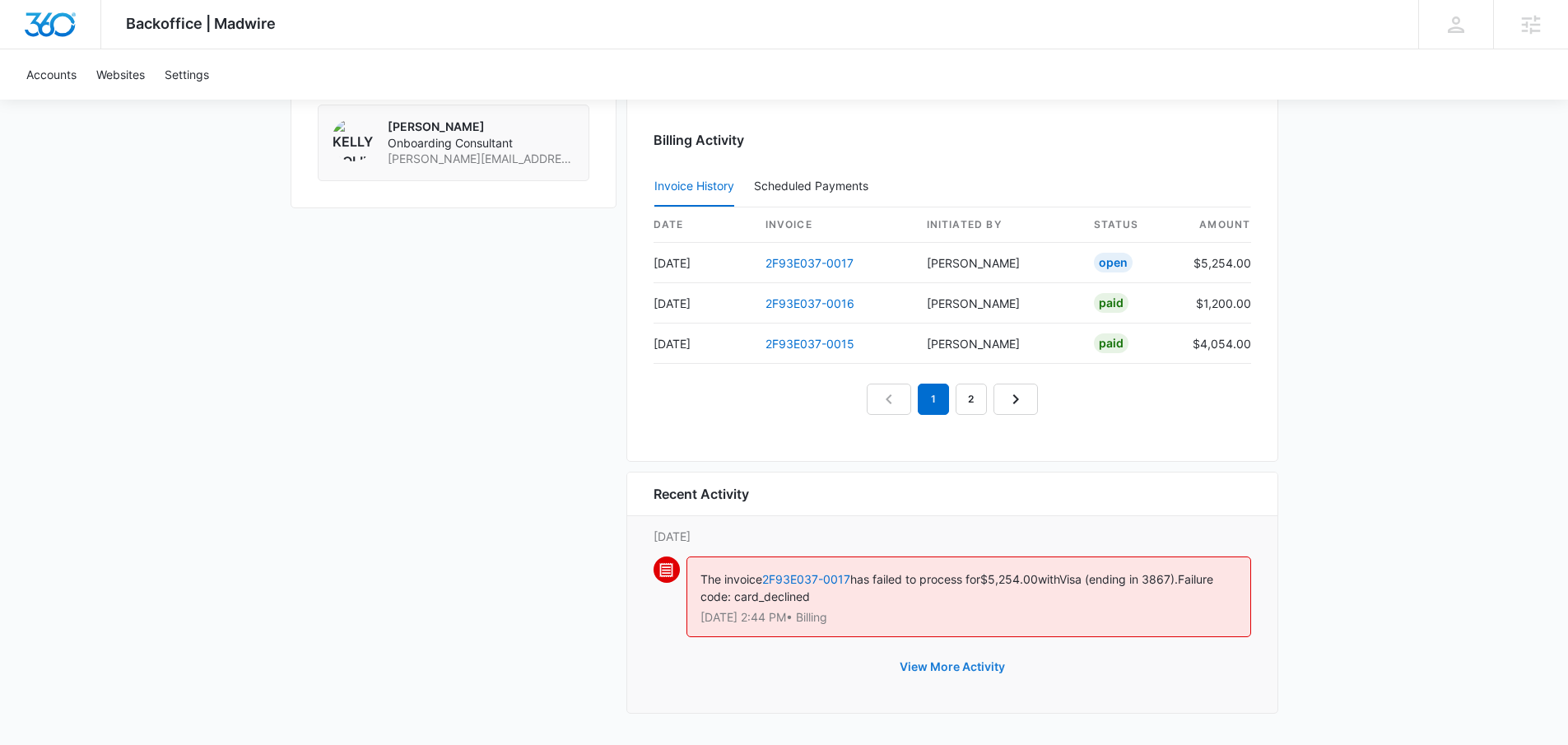
click at [941, 657] on button "View More Activity" at bounding box center [952, 666] width 139 height 39
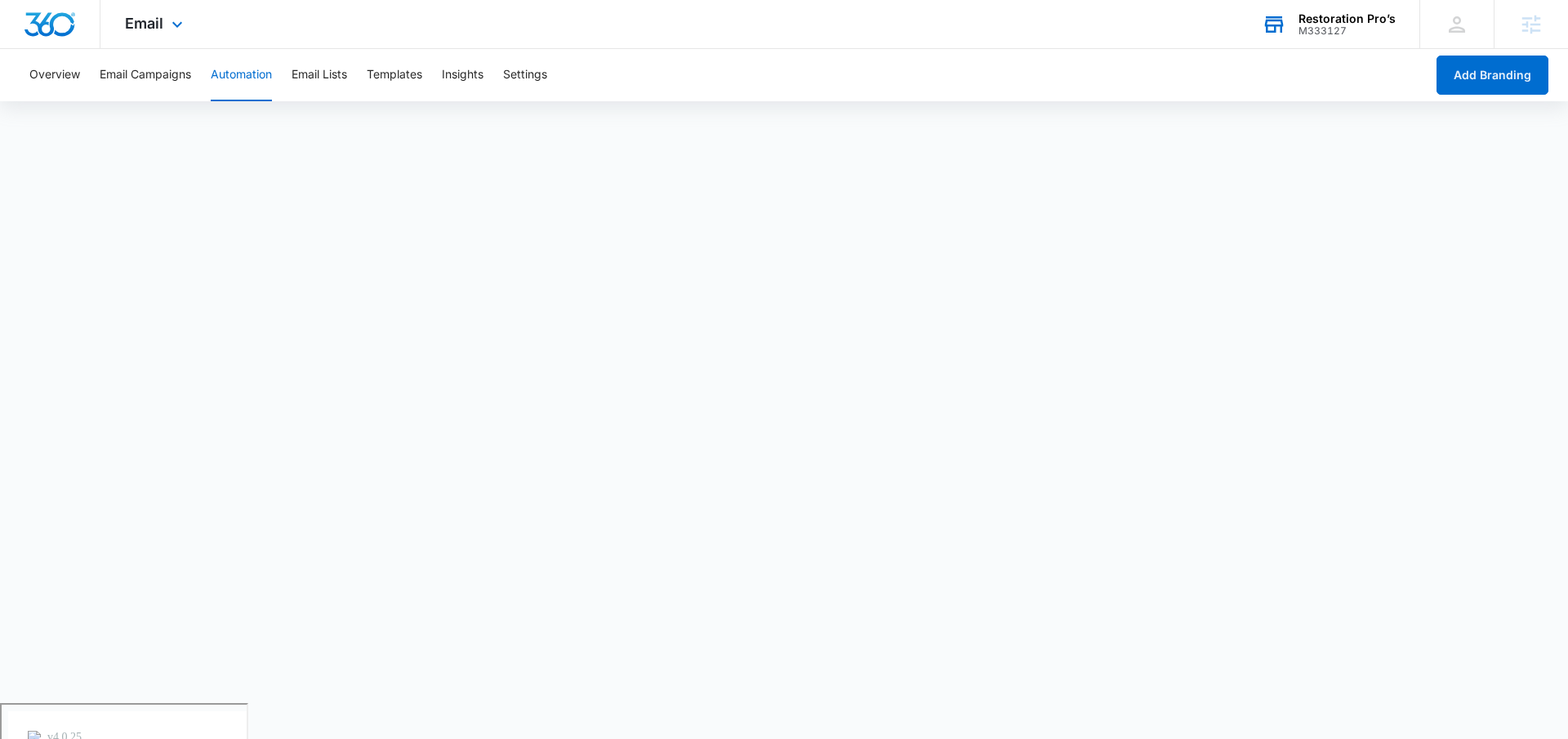
click at [1325, 21] on div "Restoration Pro’s" at bounding box center [1347, 19] width 98 height 13
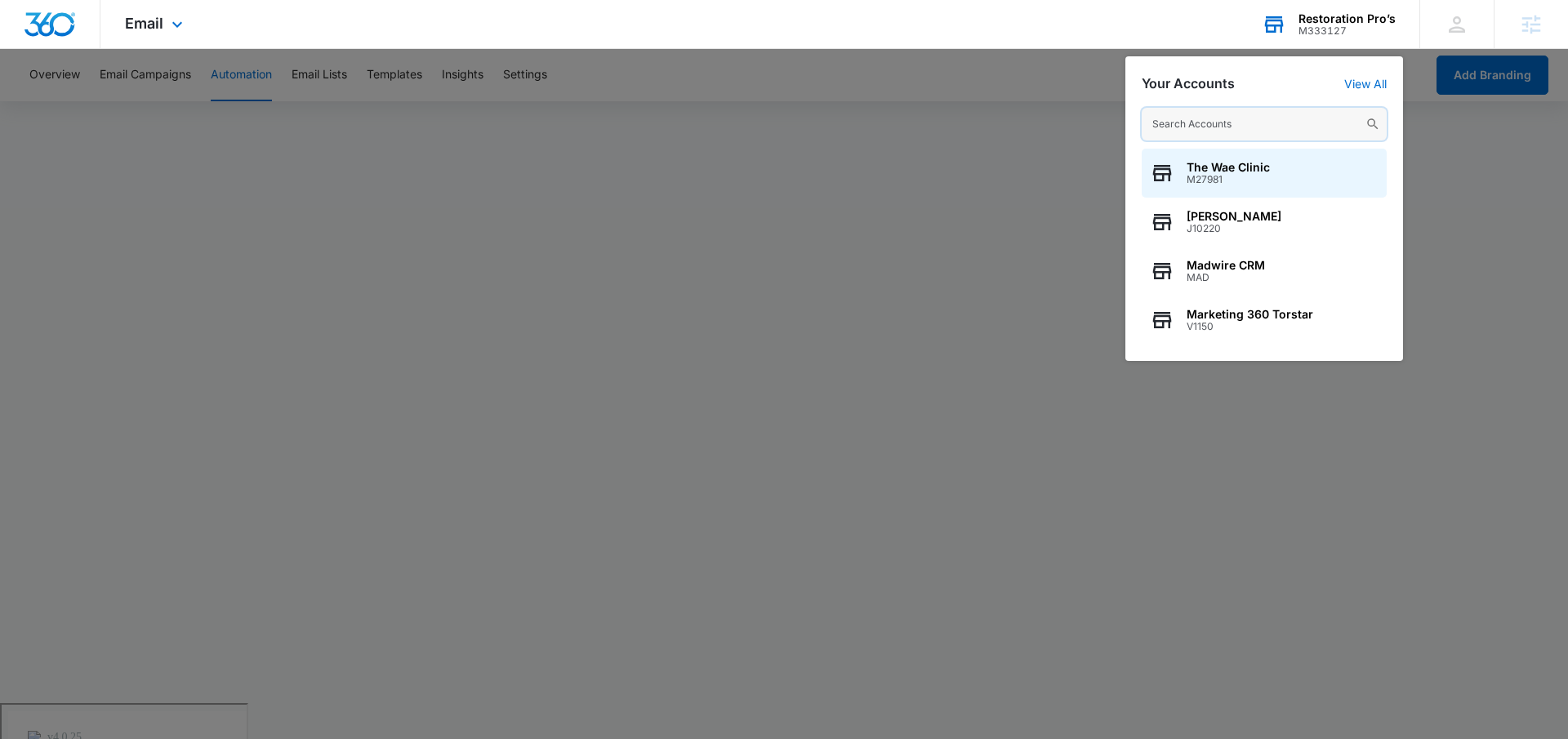
click at [1266, 117] on input "text" at bounding box center [1263, 123] width 245 height 32
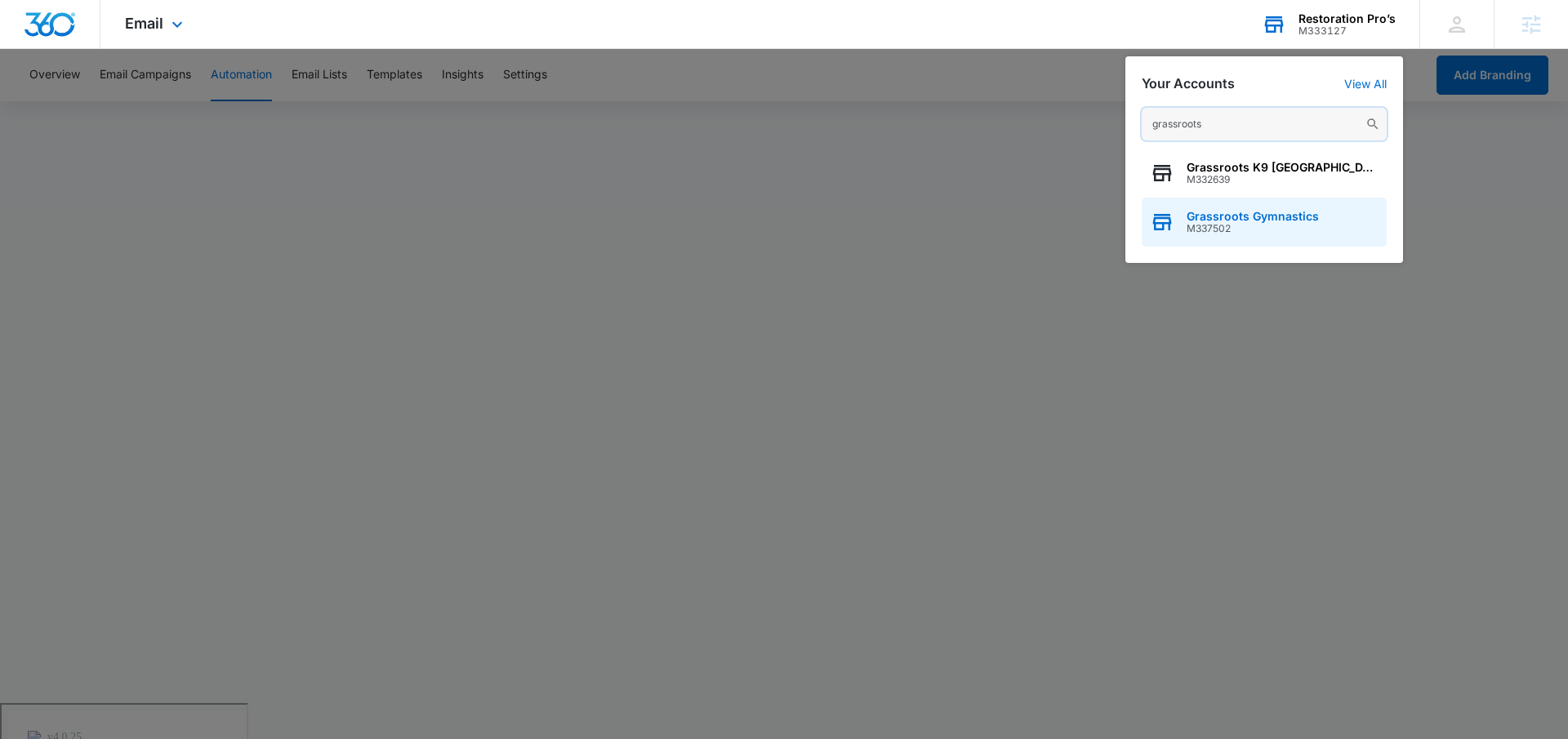
type input "grassroots"
click at [1182, 223] on div "Grassroots Gymnastics M337502" at bounding box center [1263, 222] width 245 height 49
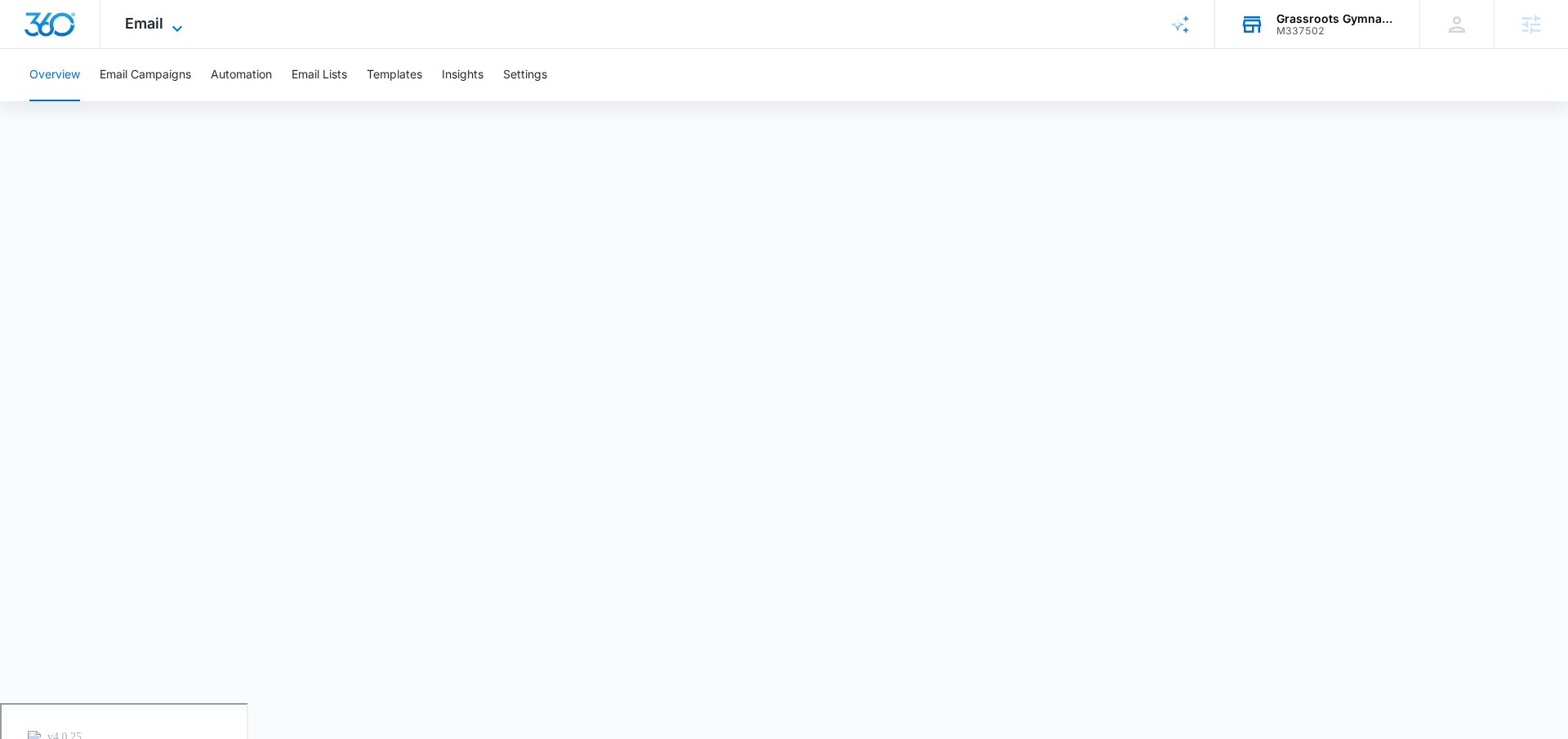
click at [143, 26] on span "Email" at bounding box center [144, 23] width 38 height 18
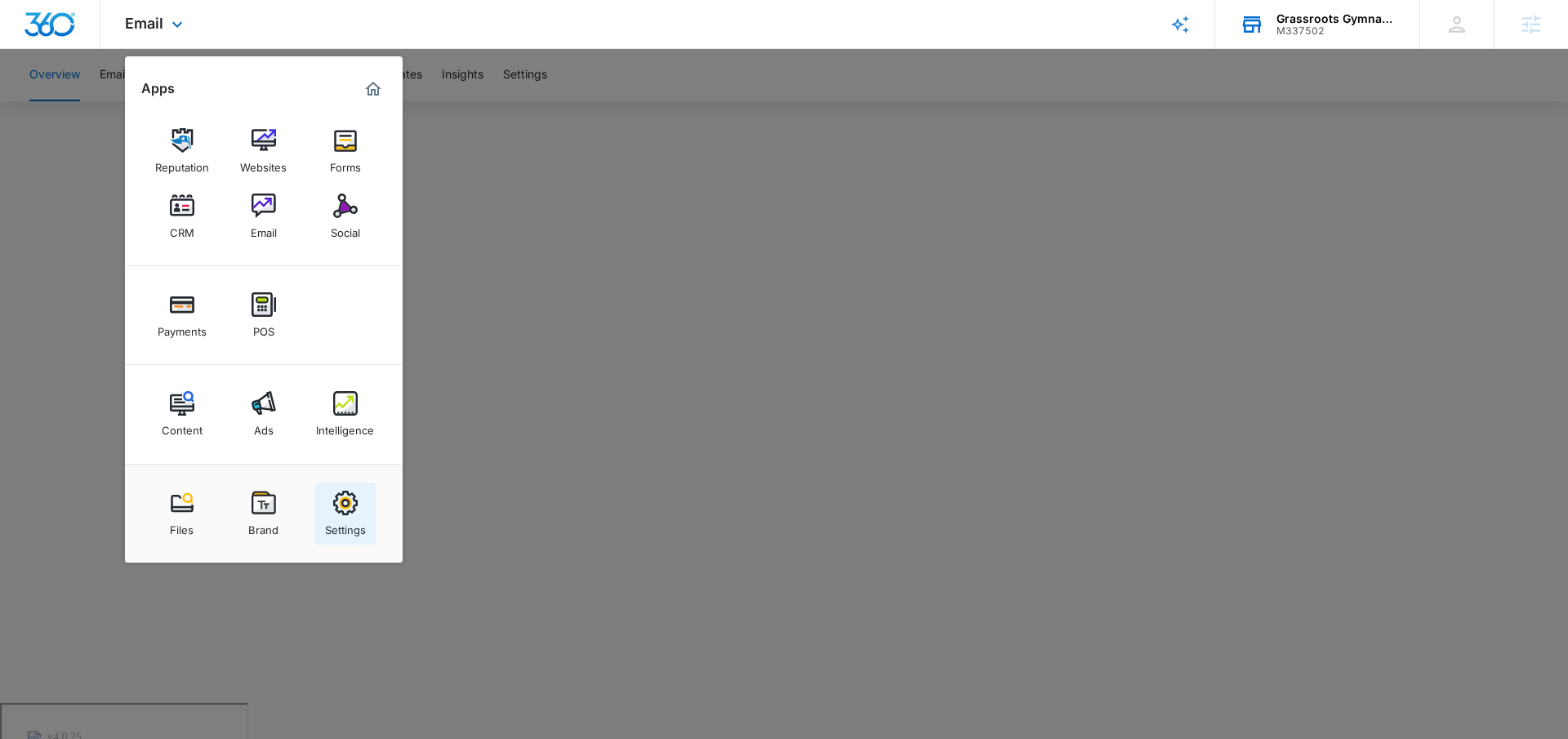
click at [347, 502] on img at bounding box center [345, 503] width 24 height 24
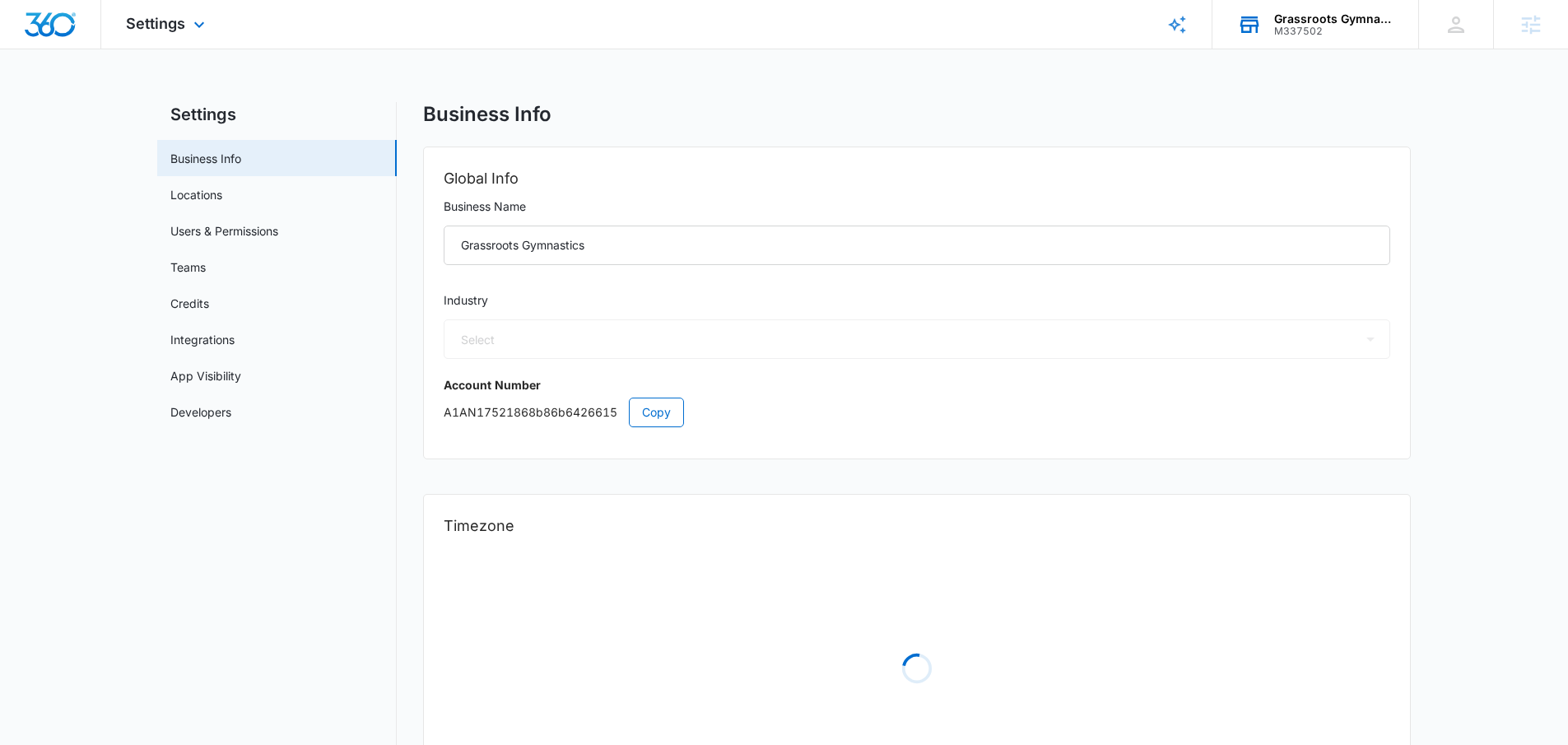
select select "52"
select select "US"
select select "America/New_York"
click at [183, 30] on span "Settings" at bounding box center [156, 24] width 59 height 18
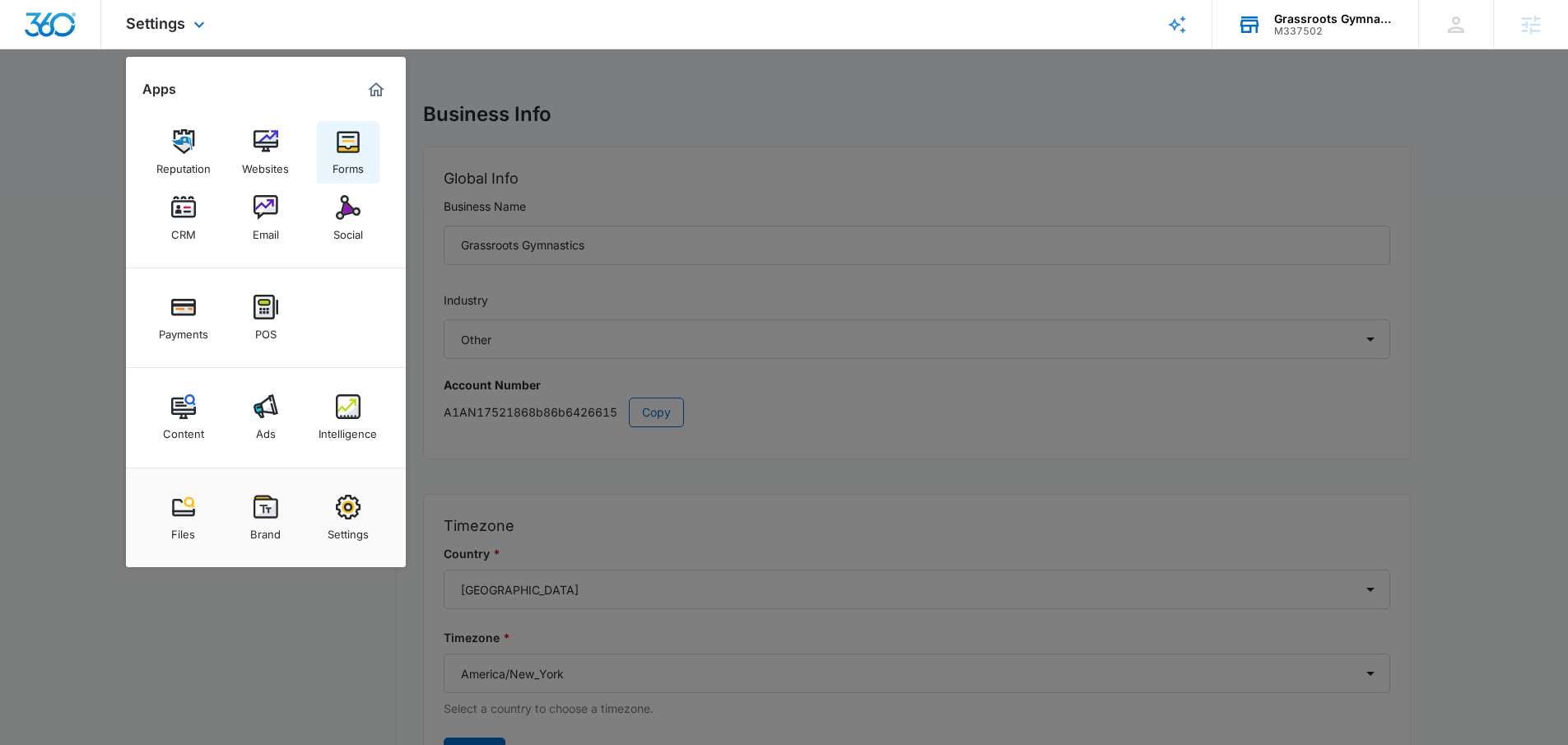
click at [349, 159] on div "Forms" at bounding box center [348, 164] width 31 height 22
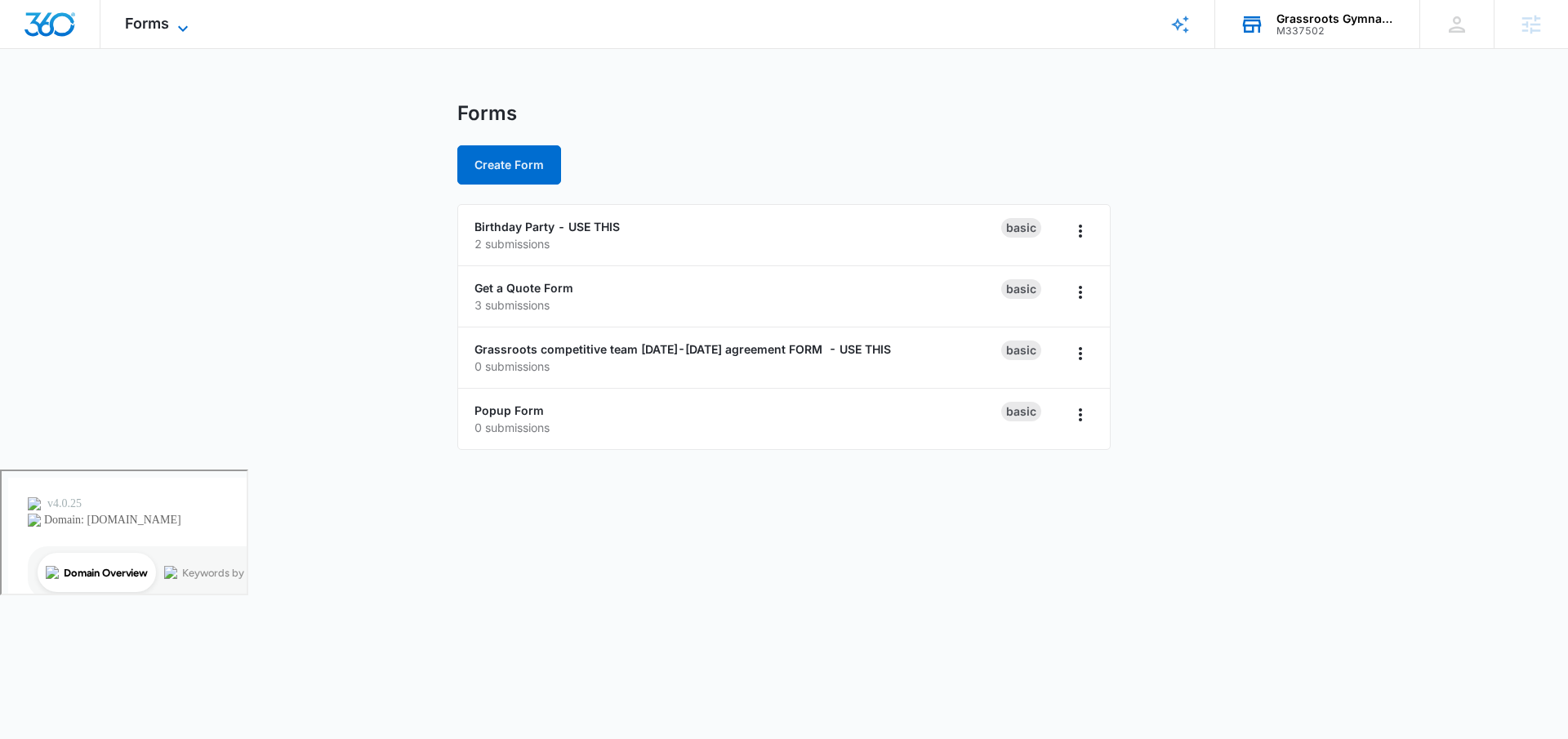
click at [155, 15] on span "Forms" at bounding box center [146, 23] width 44 height 18
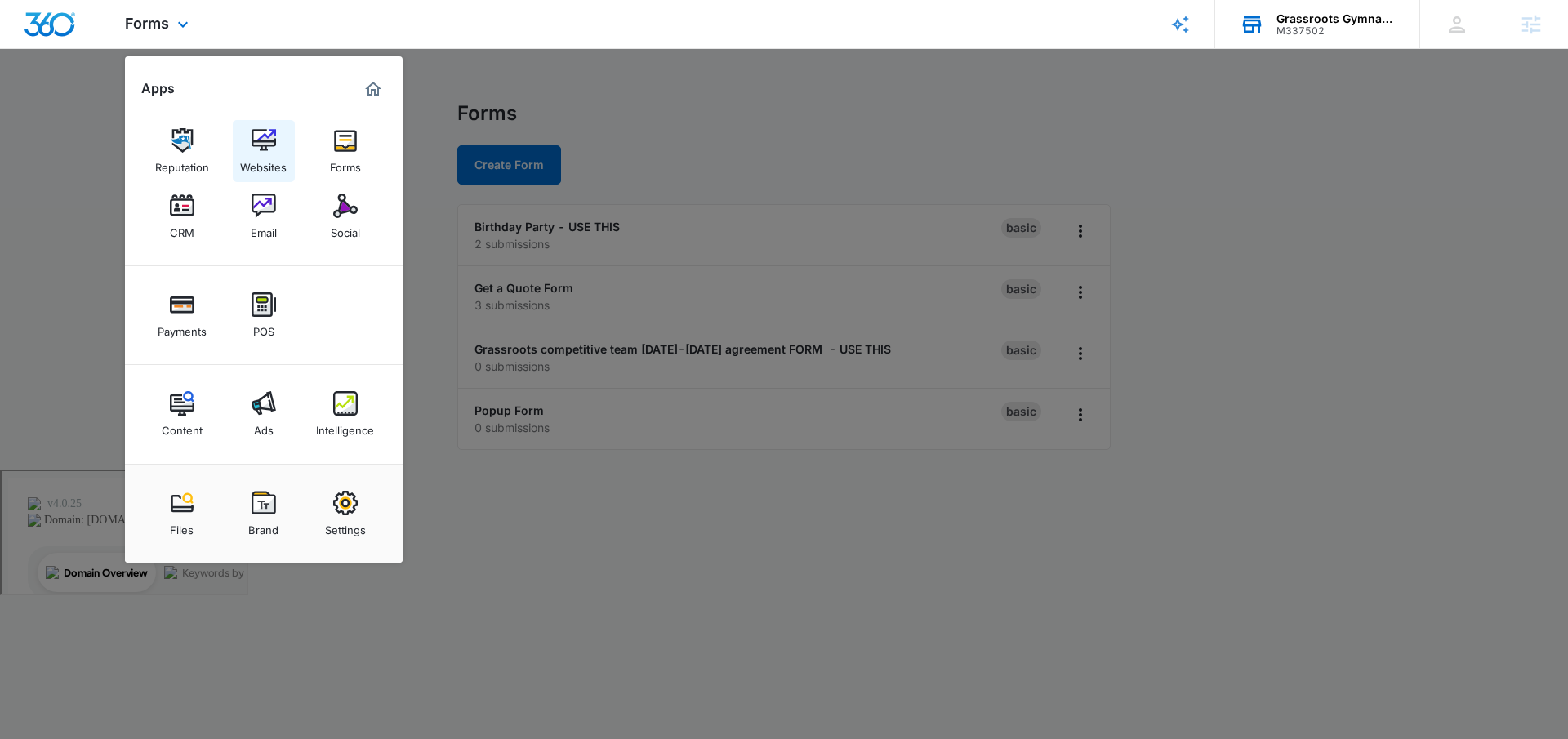
click at [273, 143] on img at bounding box center [264, 140] width 24 height 24
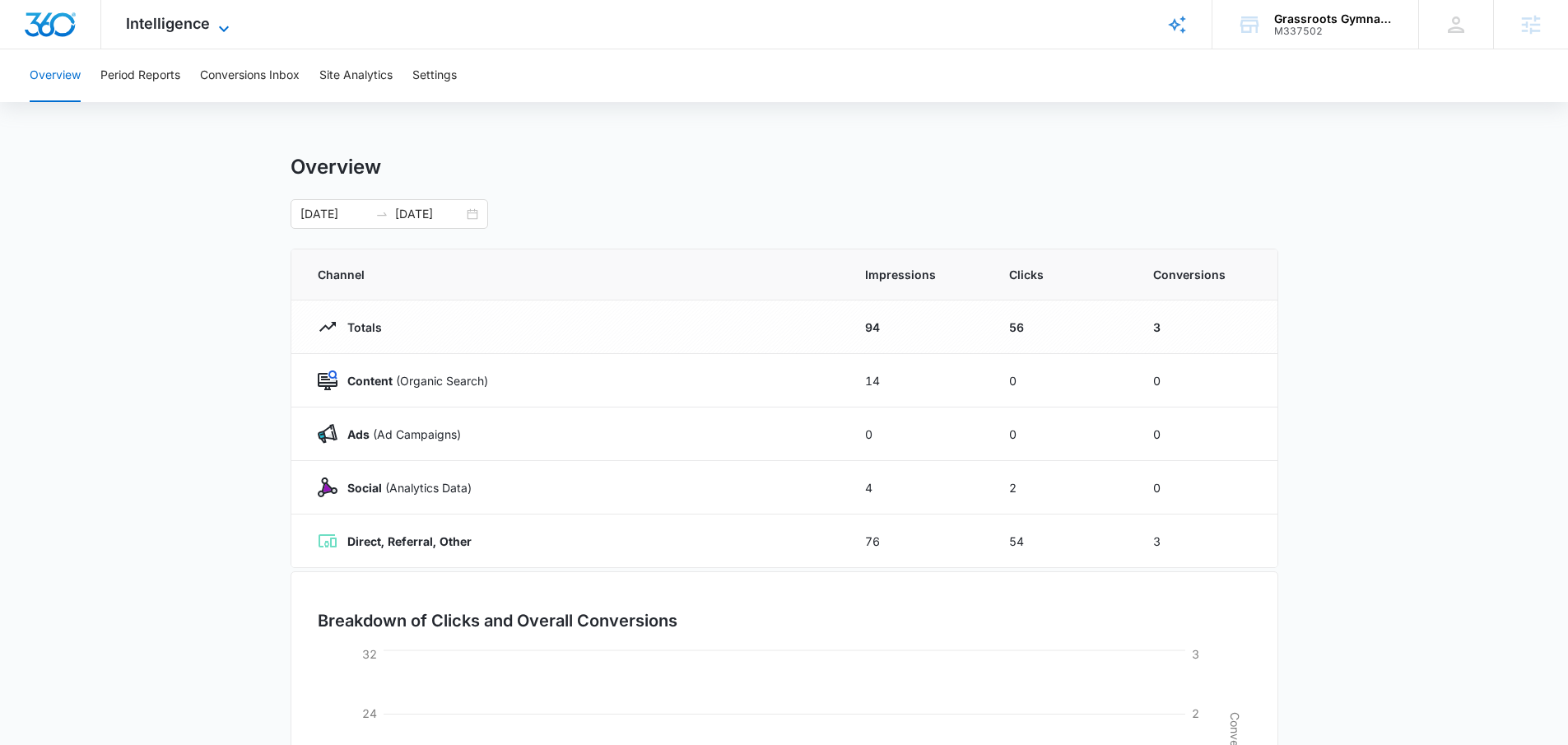
click at [163, 25] on span "Intelligence" at bounding box center [167, 24] width 84 height 18
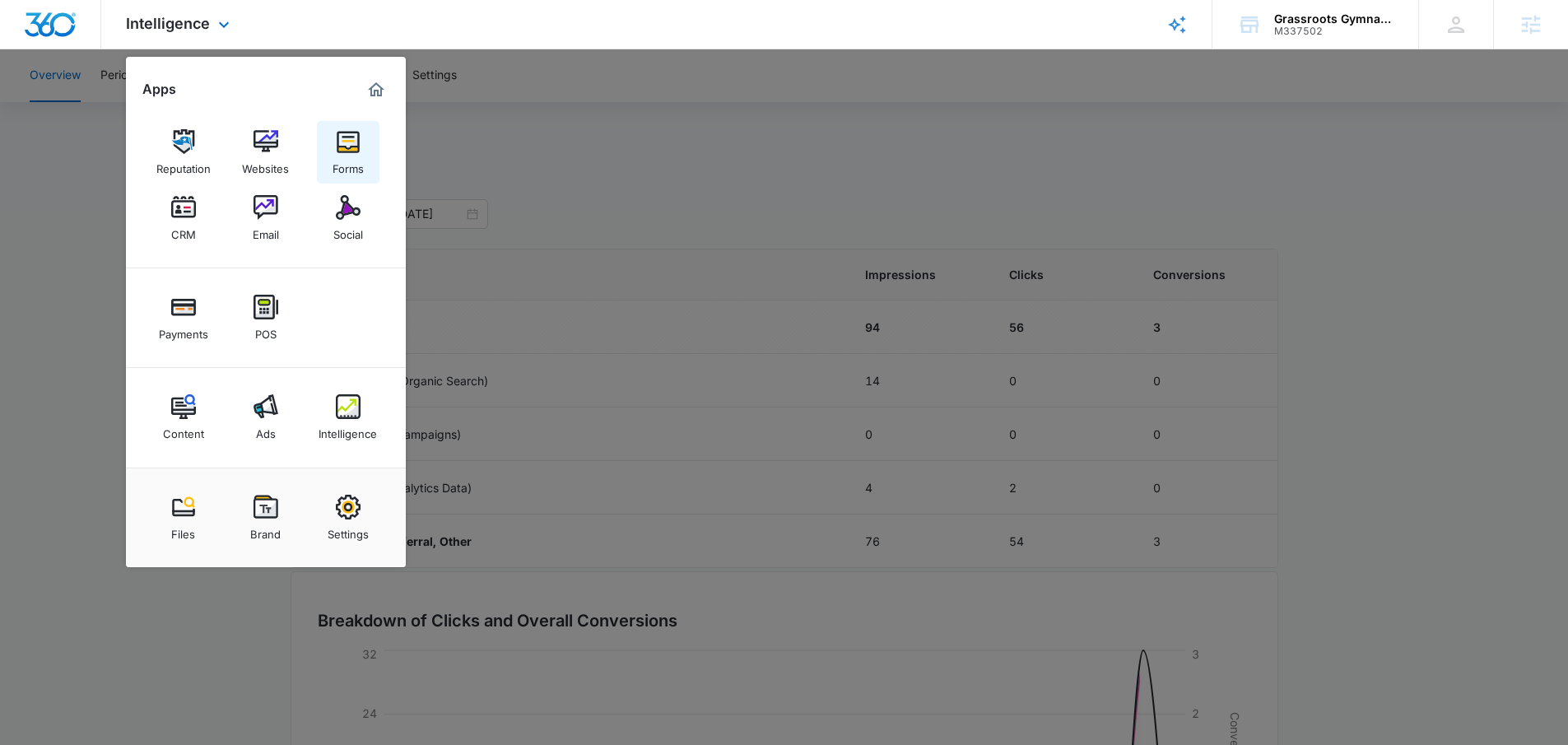
click at [364, 152] on link "Forms" at bounding box center [348, 153] width 63 height 63
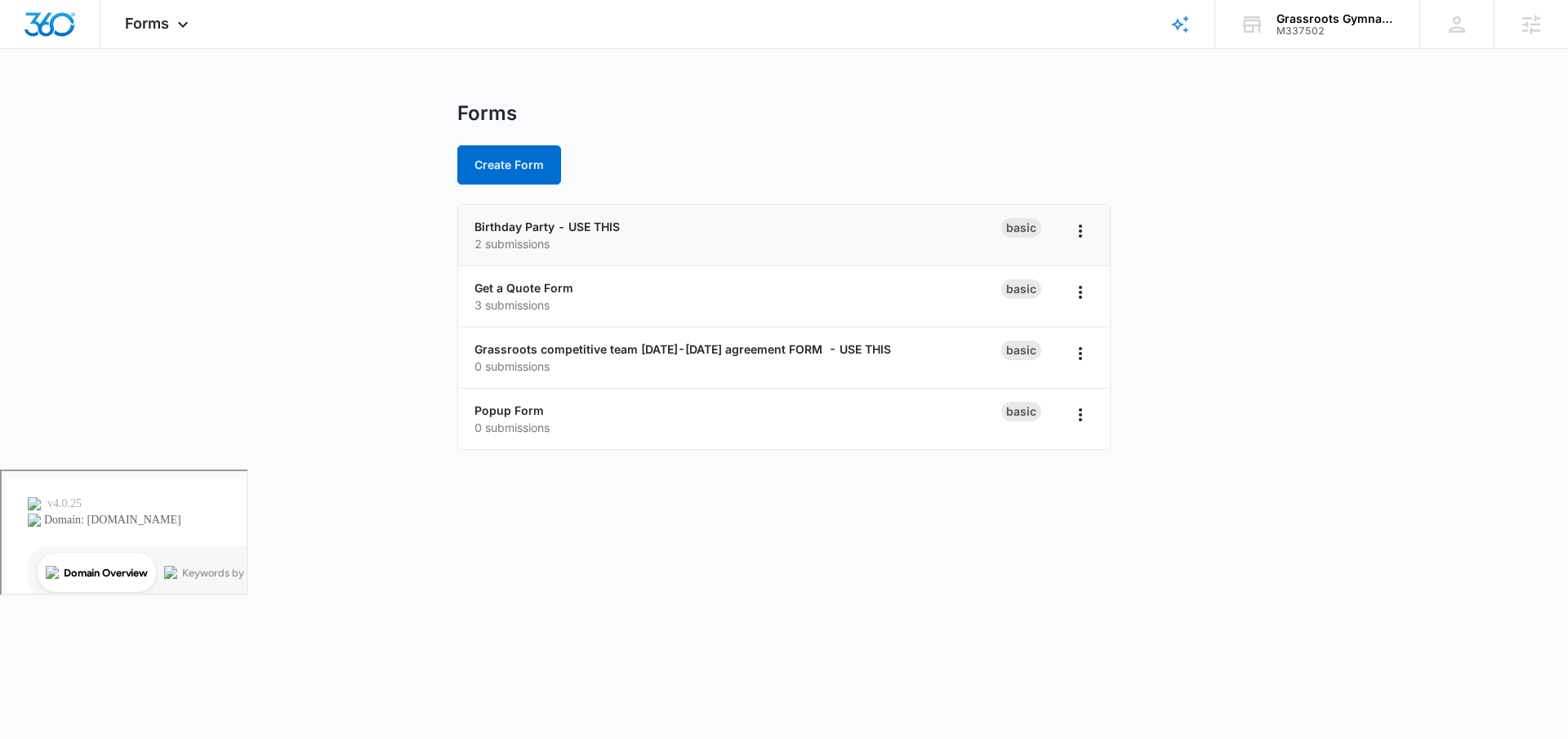
click at [576, 214] on li "Birthday Party - USE THIS 2 submissions Basic" at bounding box center [783, 235] width 651 height 62
click at [569, 220] on link "Birthday Party - USE THIS" at bounding box center [547, 226] width 145 height 14
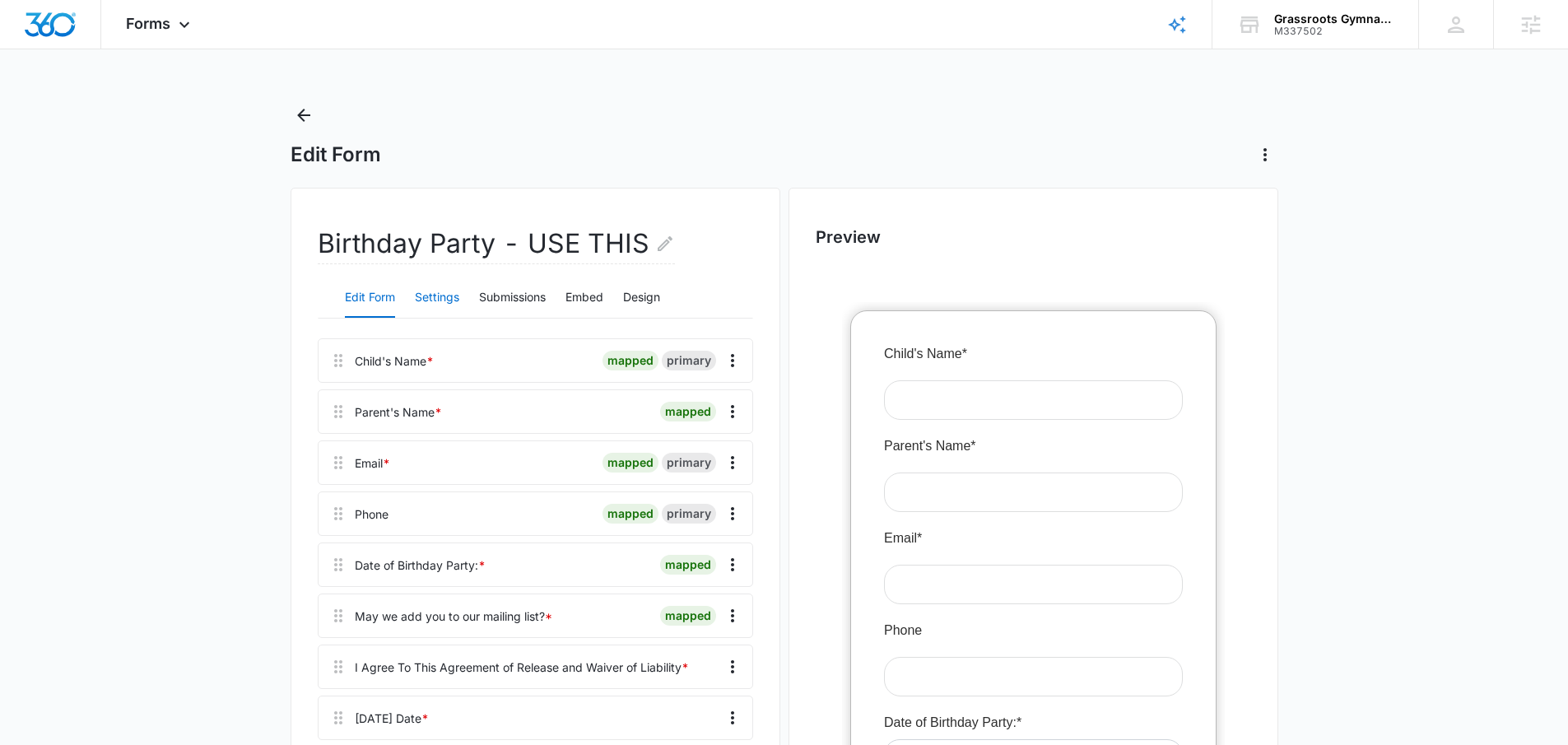
click at [436, 295] on button "Settings" at bounding box center [437, 298] width 44 height 39
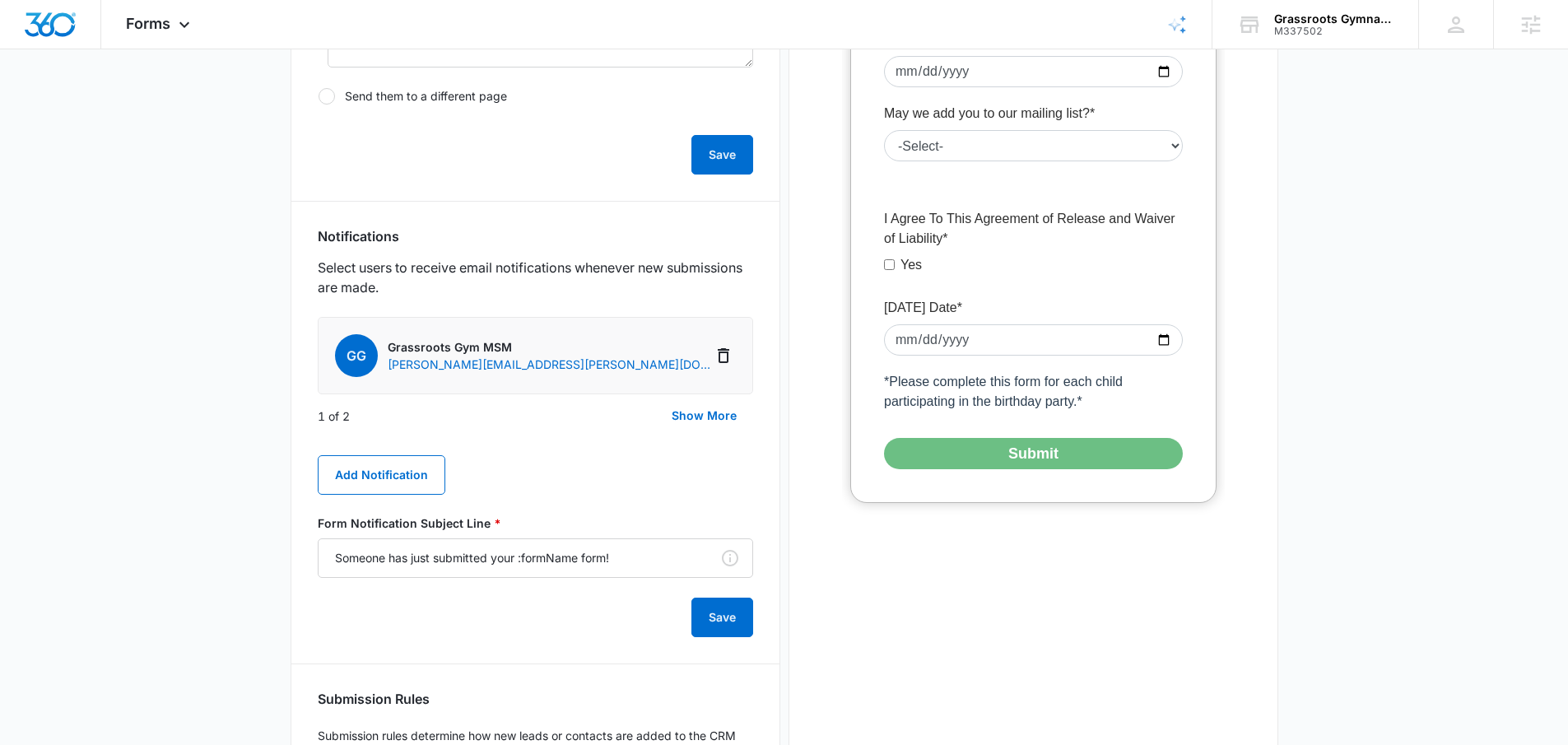
scroll to position [697, 0]
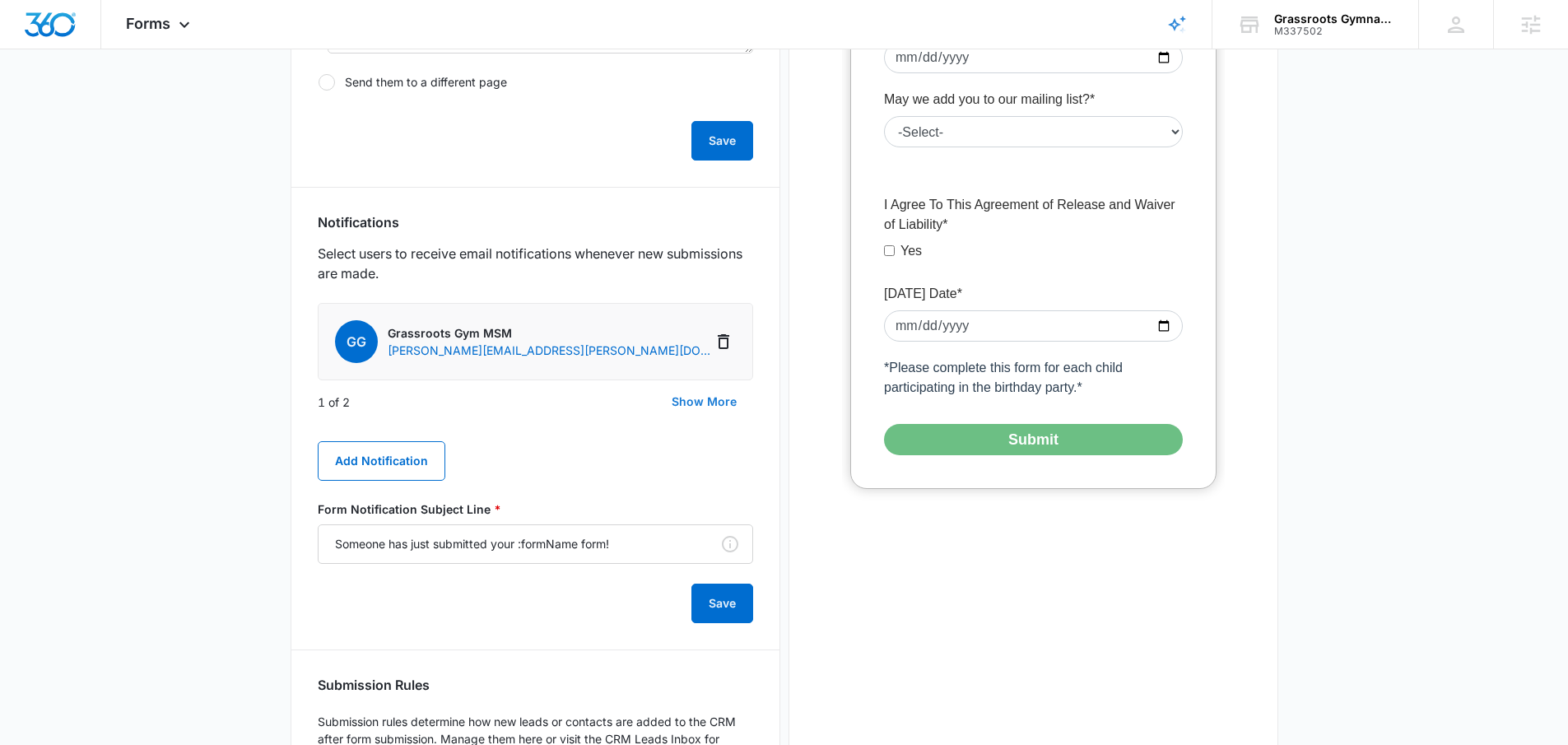
click at [713, 399] on button "Show More" at bounding box center [705, 402] width 98 height 39
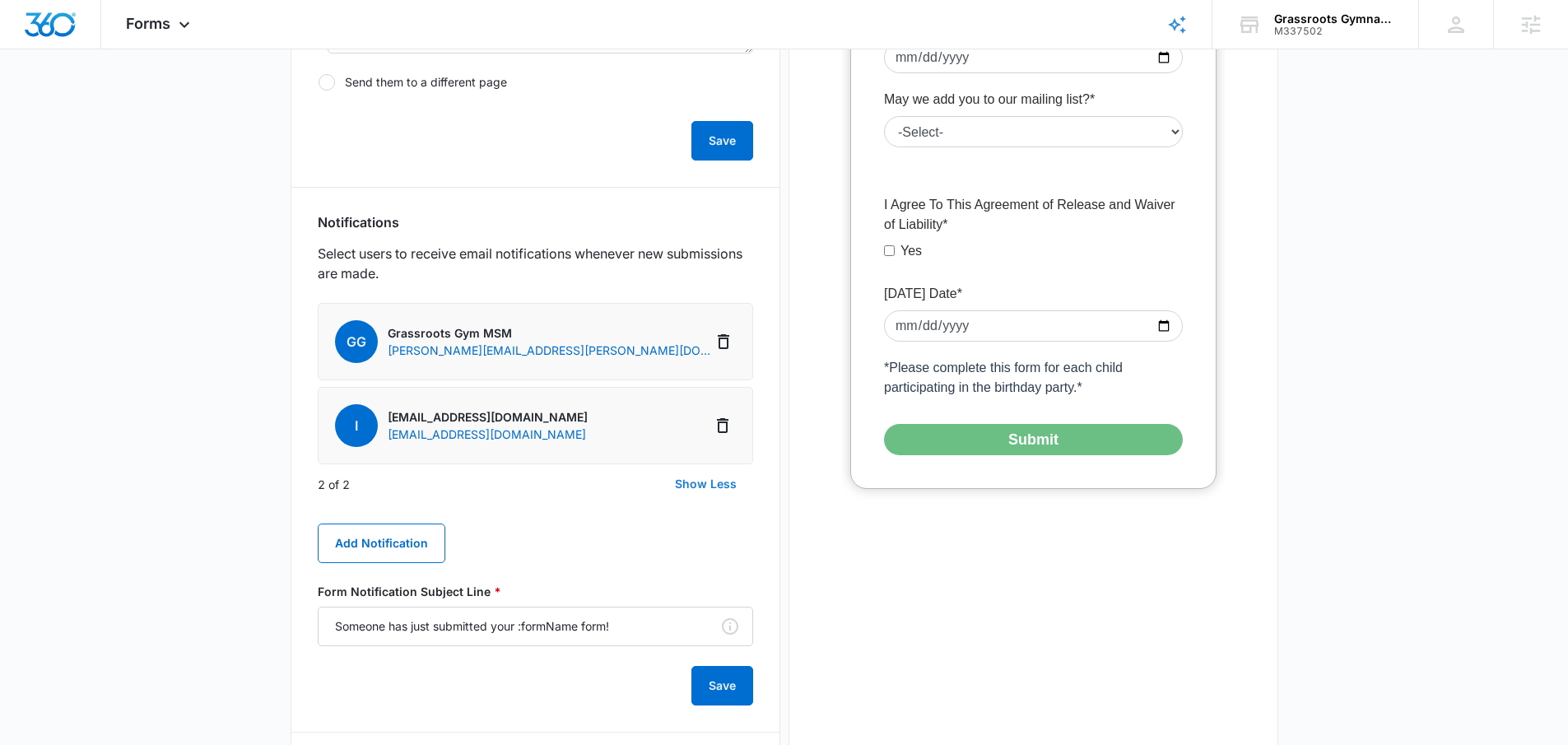
scroll to position [0, 0]
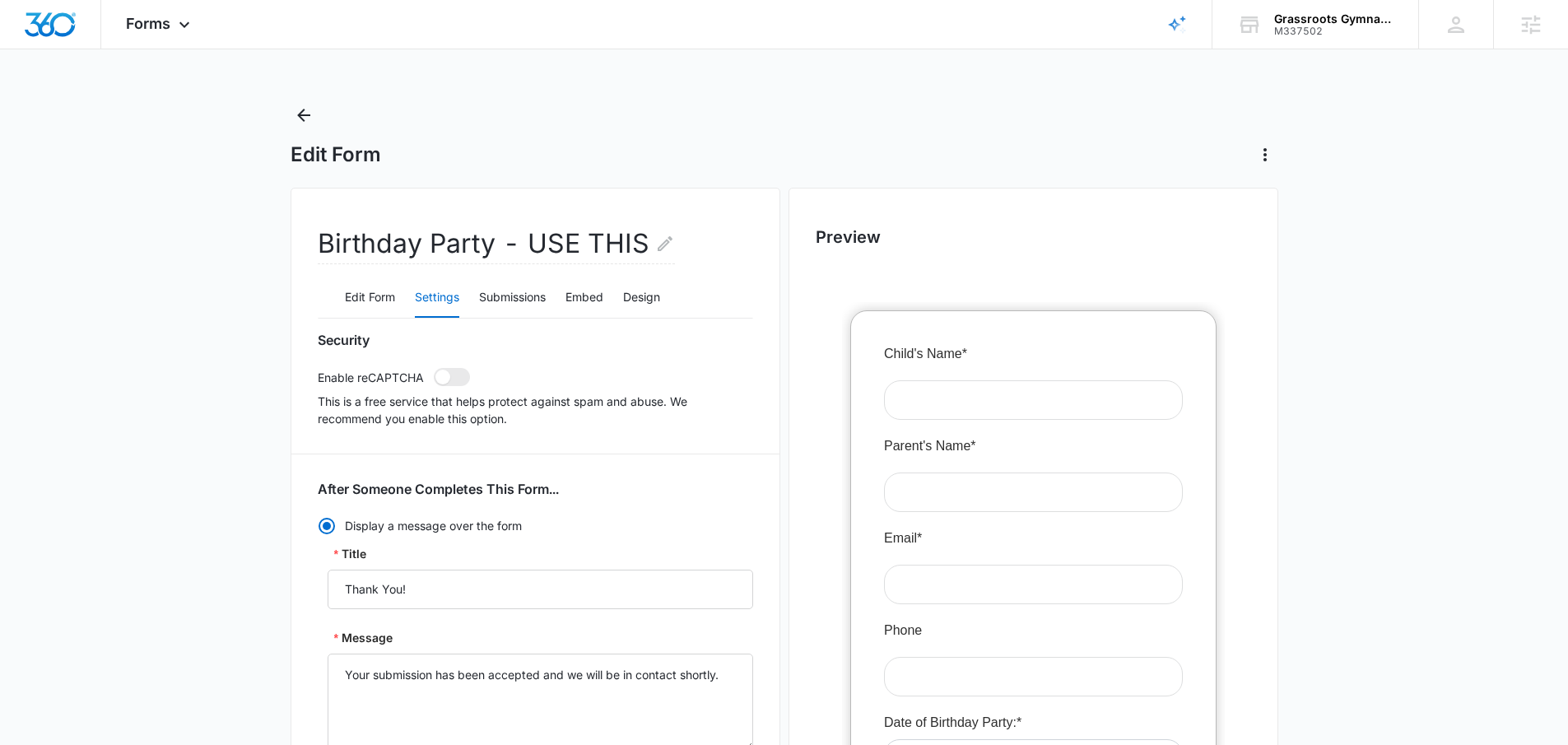
click at [301, 119] on icon "Back" at bounding box center [303, 114] width 13 height 13
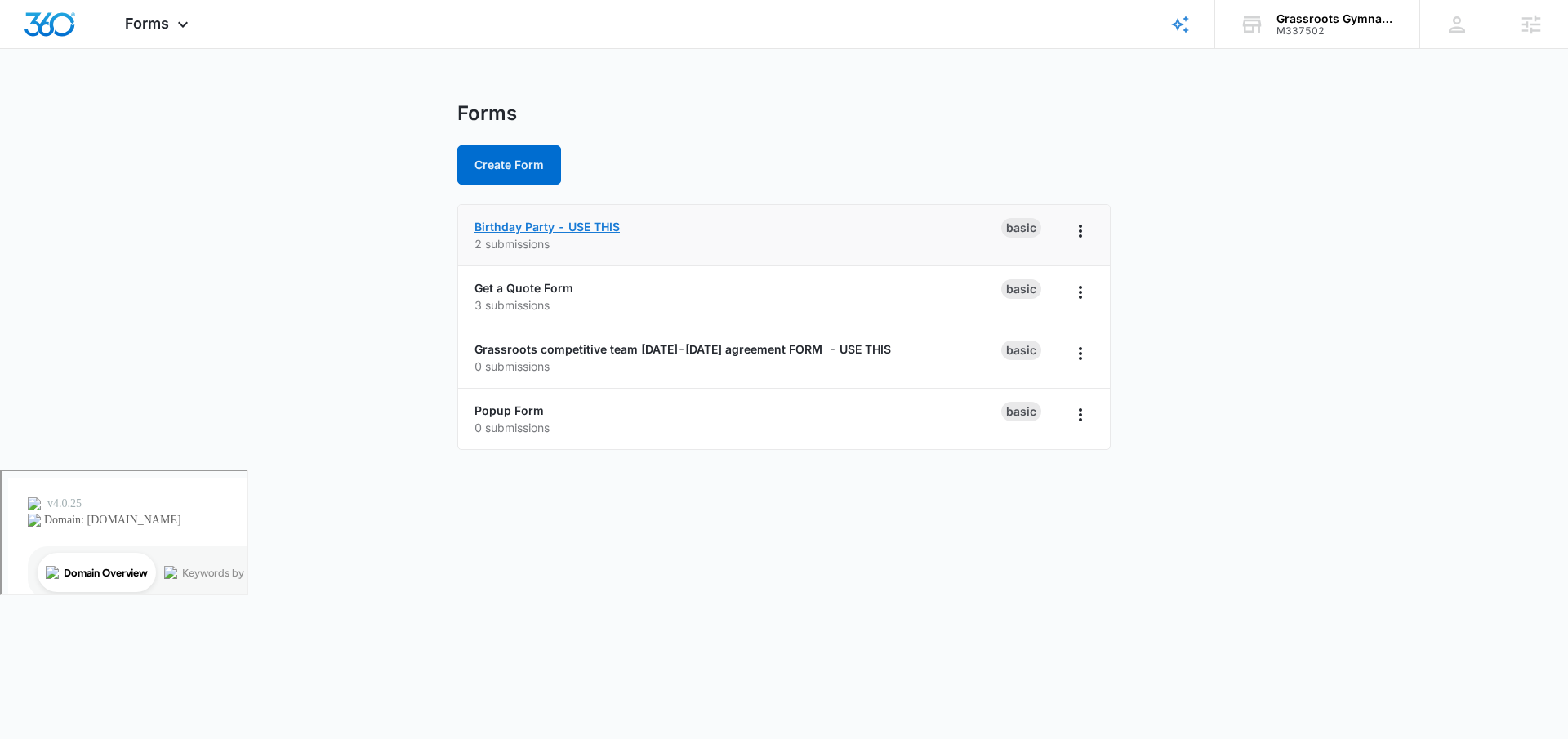
click at [578, 220] on link "Birthday Party - USE THIS" at bounding box center [547, 226] width 145 height 14
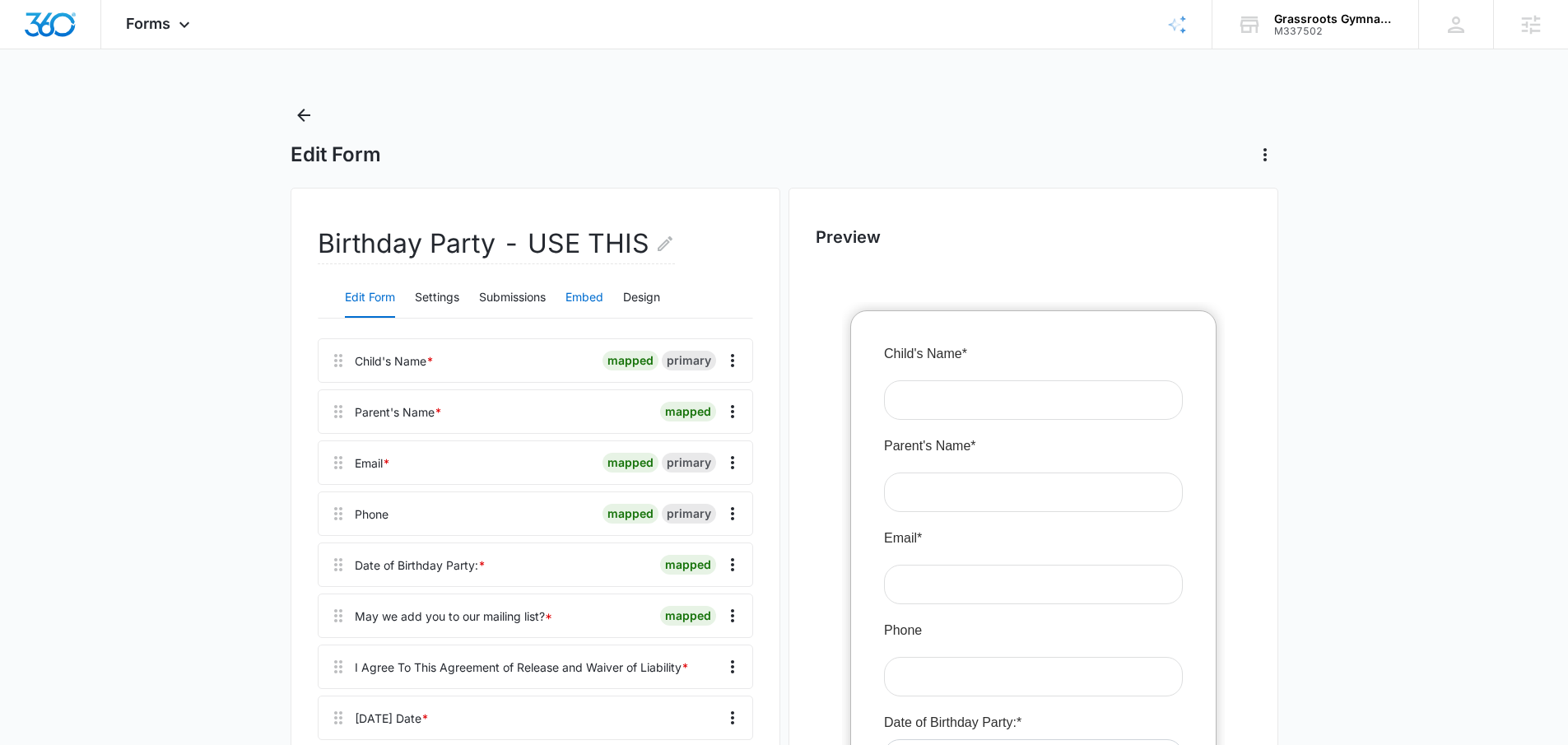
click at [586, 294] on button "Embed" at bounding box center [585, 298] width 37 height 39
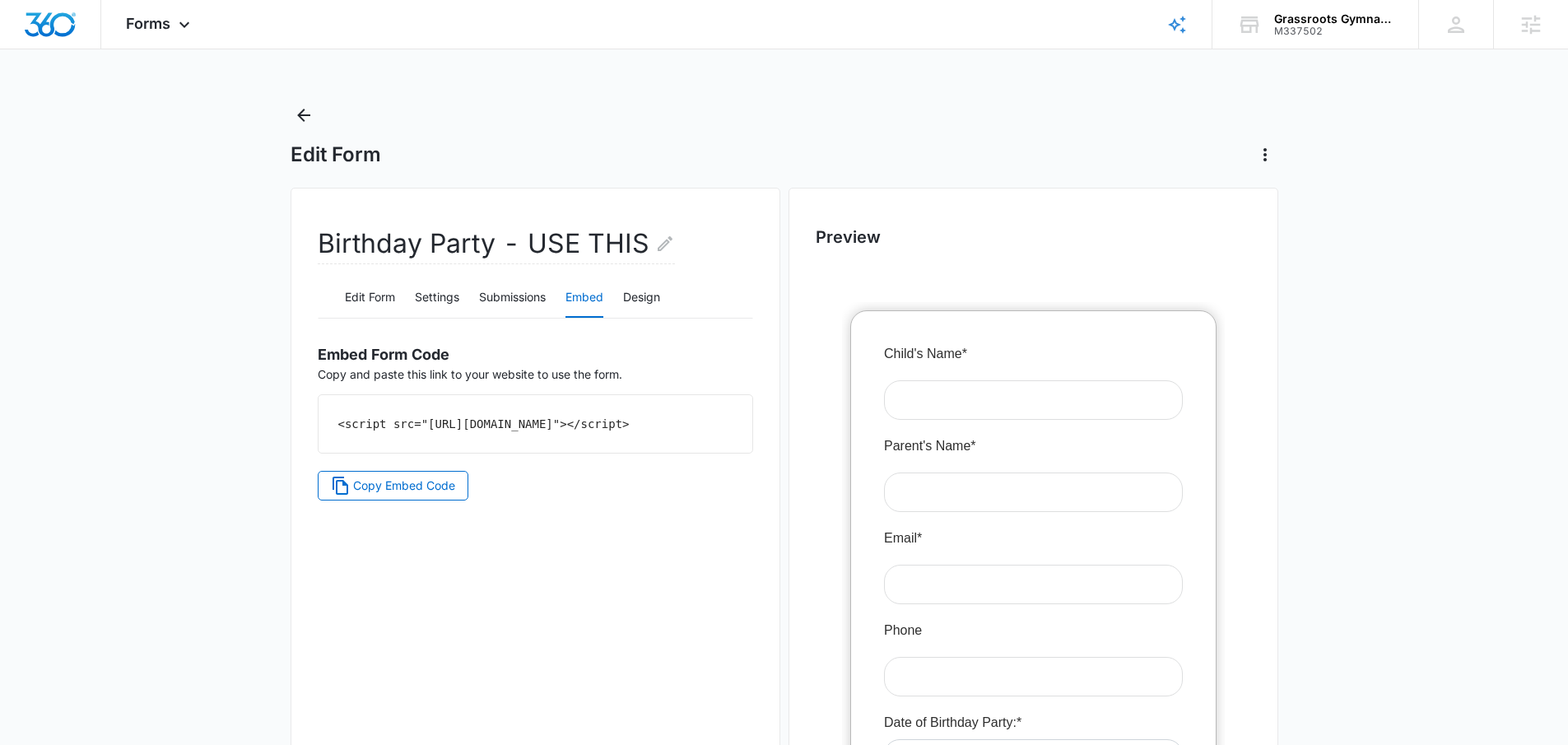
click at [419, 520] on div "Birthday Party - USE THIS Edit Form Settings Submissions Embed Design Embed For…" at bounding box center [535, 730] width 490 height 1085
click at [419, 495] on span "Copy Embed Code" at bounding box center [405, 485] width 102 height 18
click at [161, 24] on span "Forms" at bounding box center [148, 24] width 44 height 18
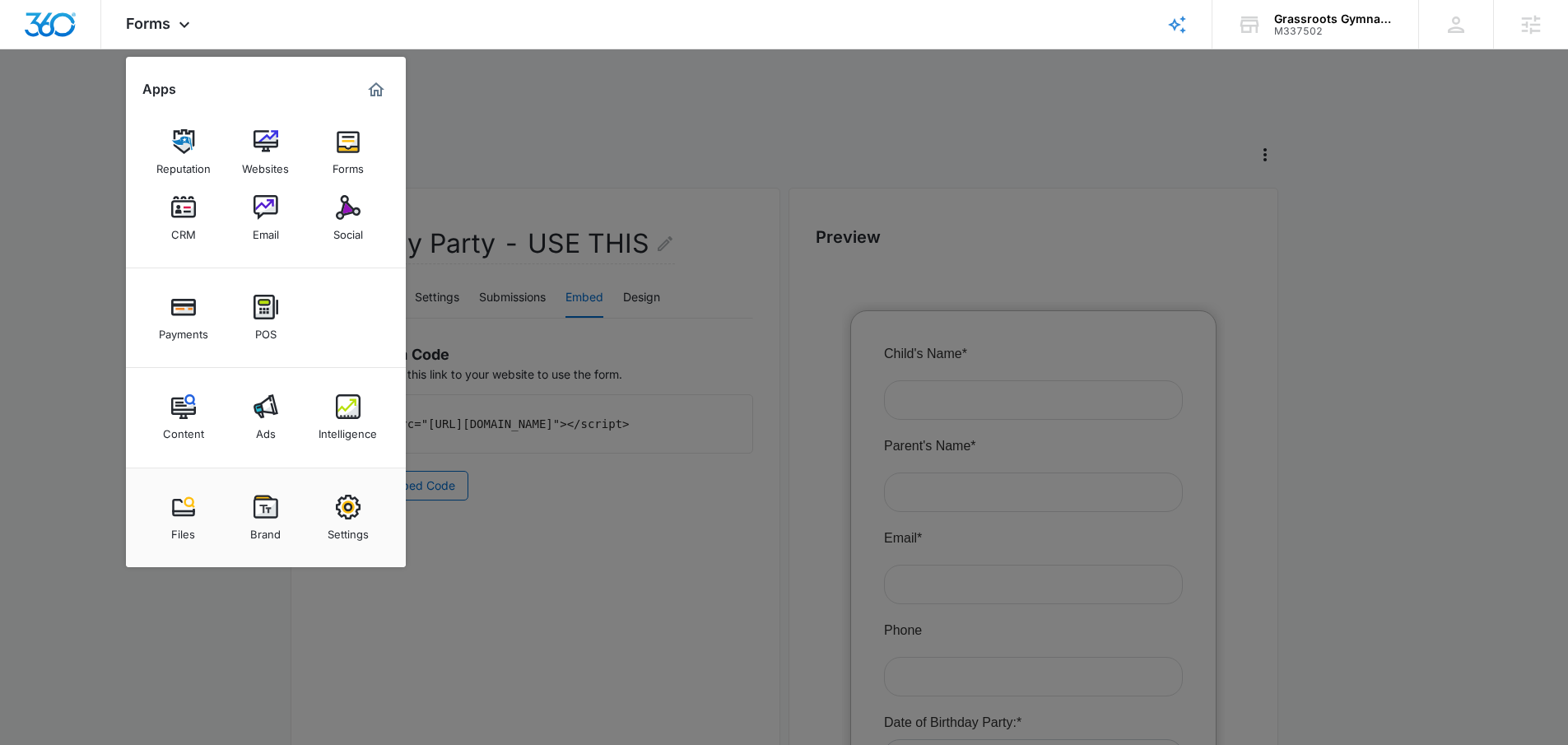
click at [267, 208] on img at bounding box center [266, 207] width 25 height 25
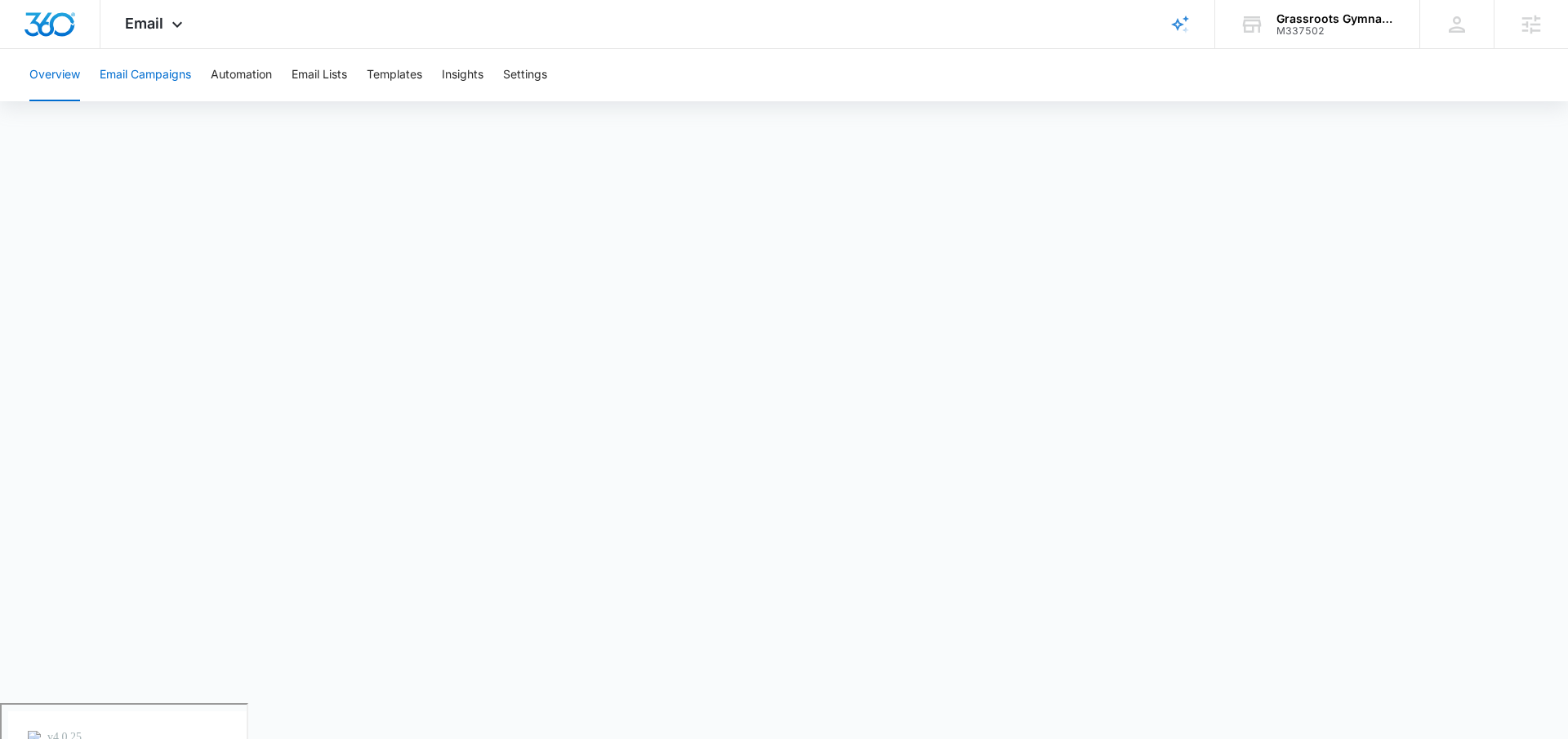
click at [162, 80] on button "Email Campaigns" at bounding box center [145, 75] width 92 height 53
click at [156, 27] on span "Email" at bounding box center [144, 23] width 38 height 18
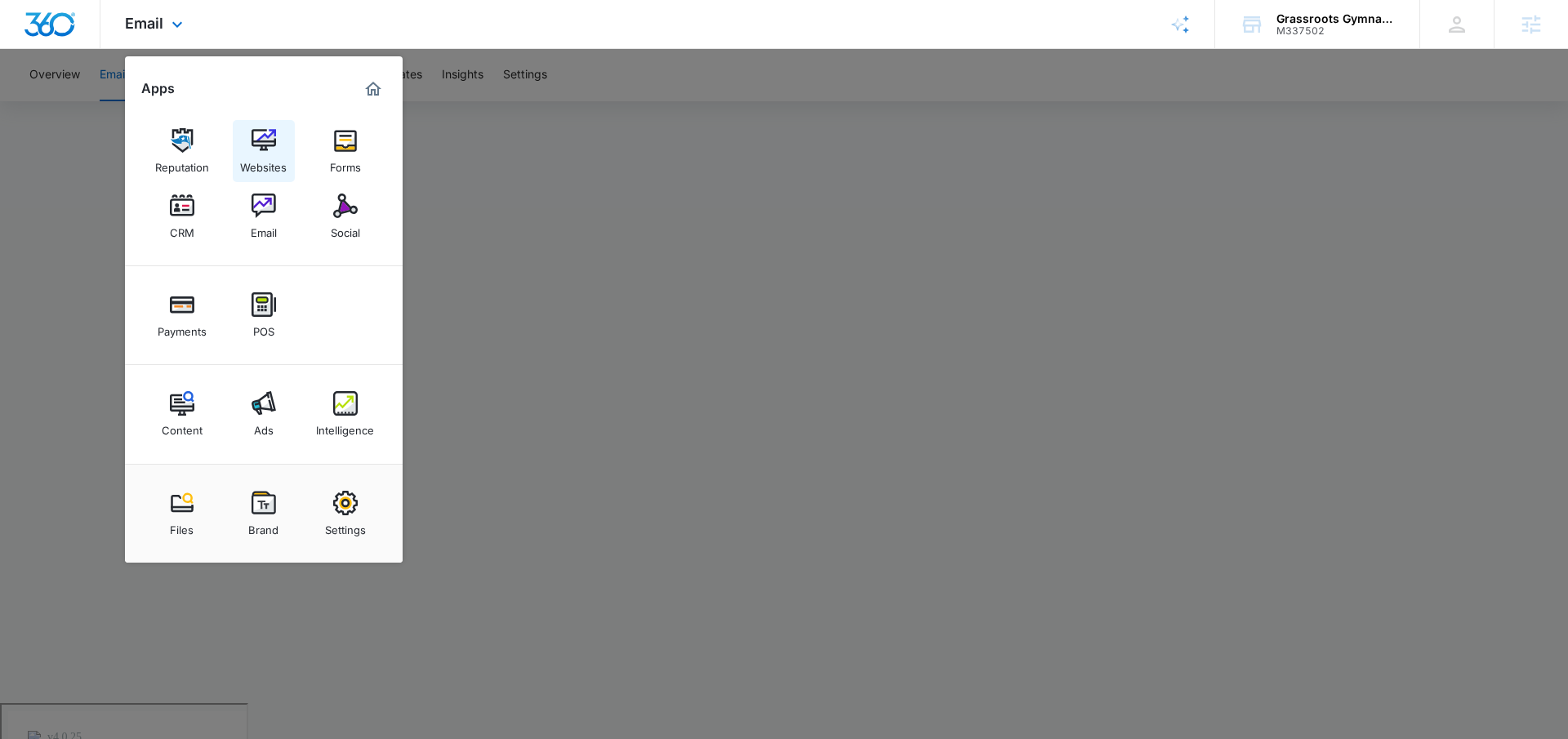
click at [268, 143] on img at bounding box center [264, 140] width 24 height 24
